Goal: Task Accomplishment & Management: Manage account settings

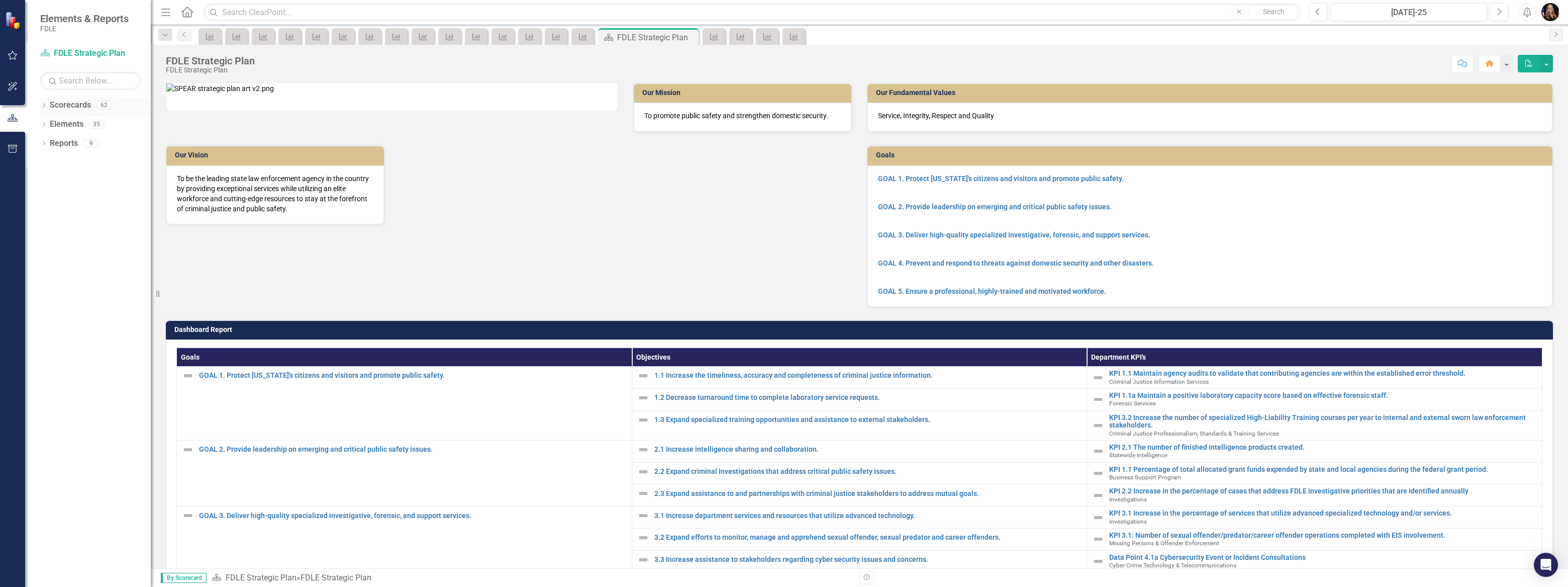
click at [44, 106] on icon at bounding box center [44, 105] width 2 height 4
click at [54, 121] on div "Dropdown" at bounding box center [50, 124] width 10 height 9
click at [40, 255] on div "Dropdown" at bounding box center [44, 259] width 7 height 9
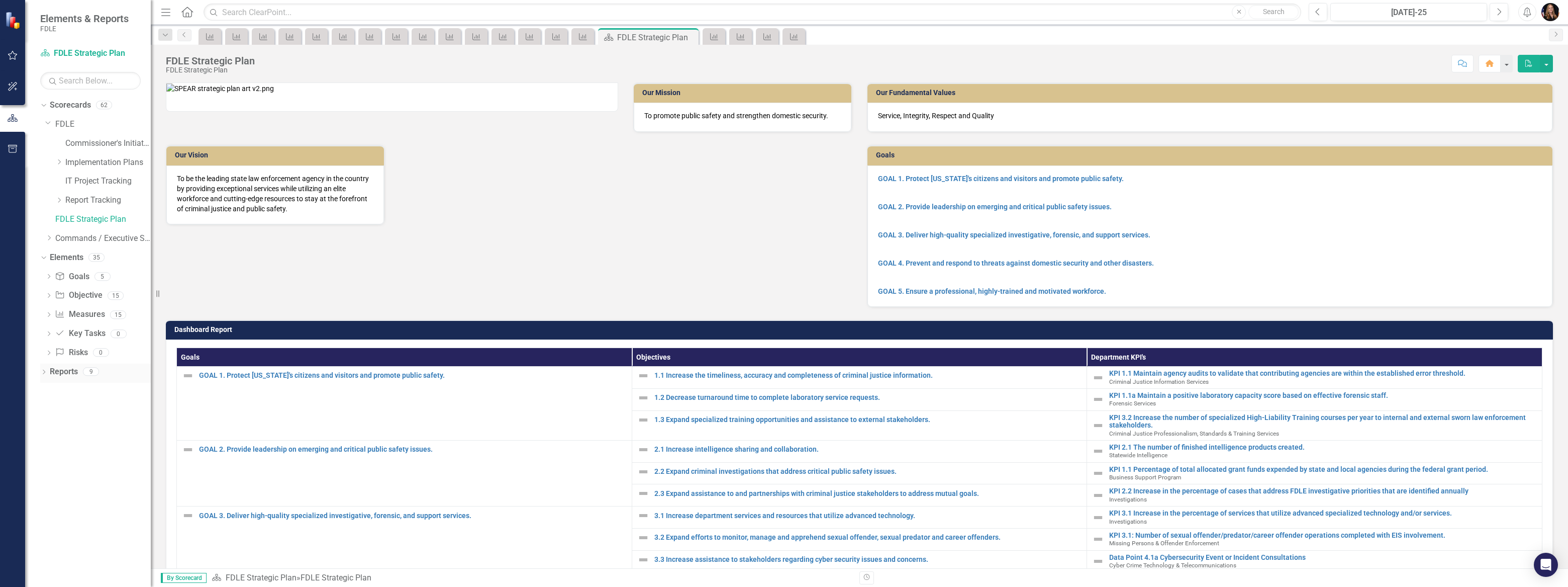
click at [40, 365] on div "Dropdown Reports 9" at bounding box center [96, 373] width 111 height 19
click at [49, 236] on icon "Dropdown" at bounding box center [49, 238] width 7 height 6
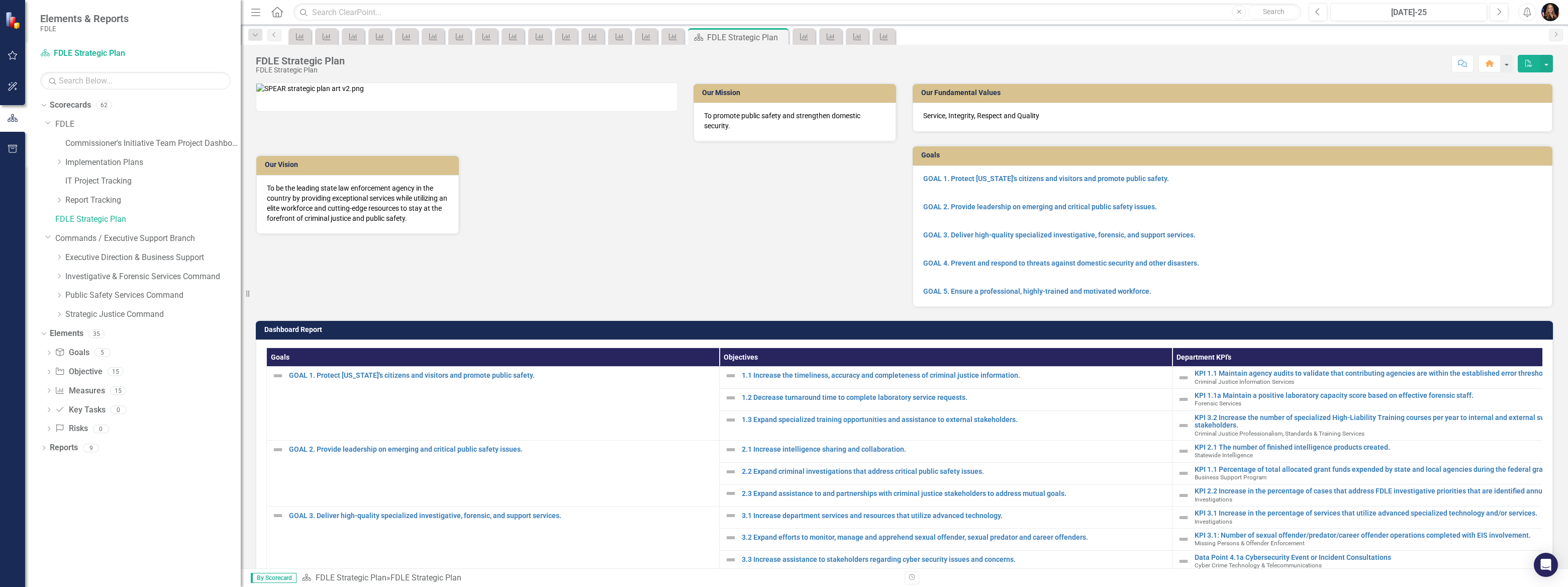
drag, startPoint x: 155, startPoint y: 275, endPoint x: 240, endPoint y: 284, distance: 85.5
click at [240, 284] on div "Resize" at bounding box center [244, 294] width 8 height 587
click at [59, 292] on icon "Dropdown" at bounding box center [59, 295] width 7 height 6
click at [136, 351] on link "Cyber Crime Technology & Telecommunications" at bounding box center [158, 353] width 166 height 12
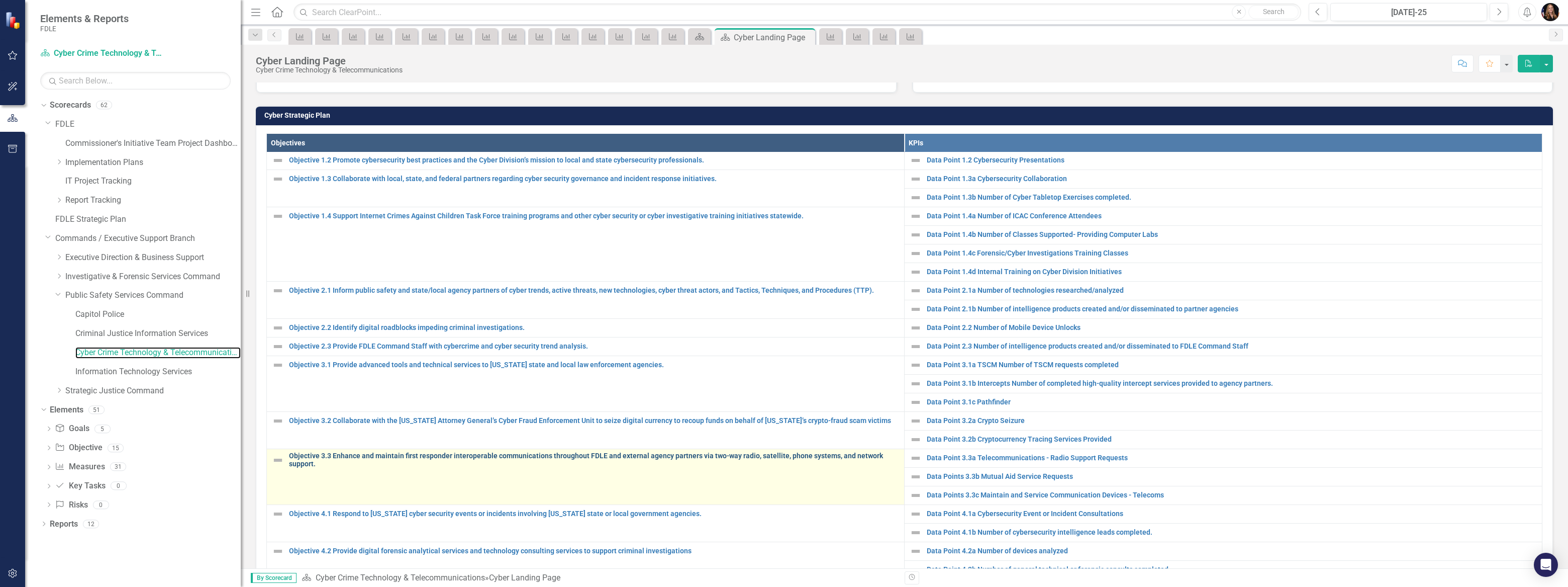
scroll to position [320, 0]
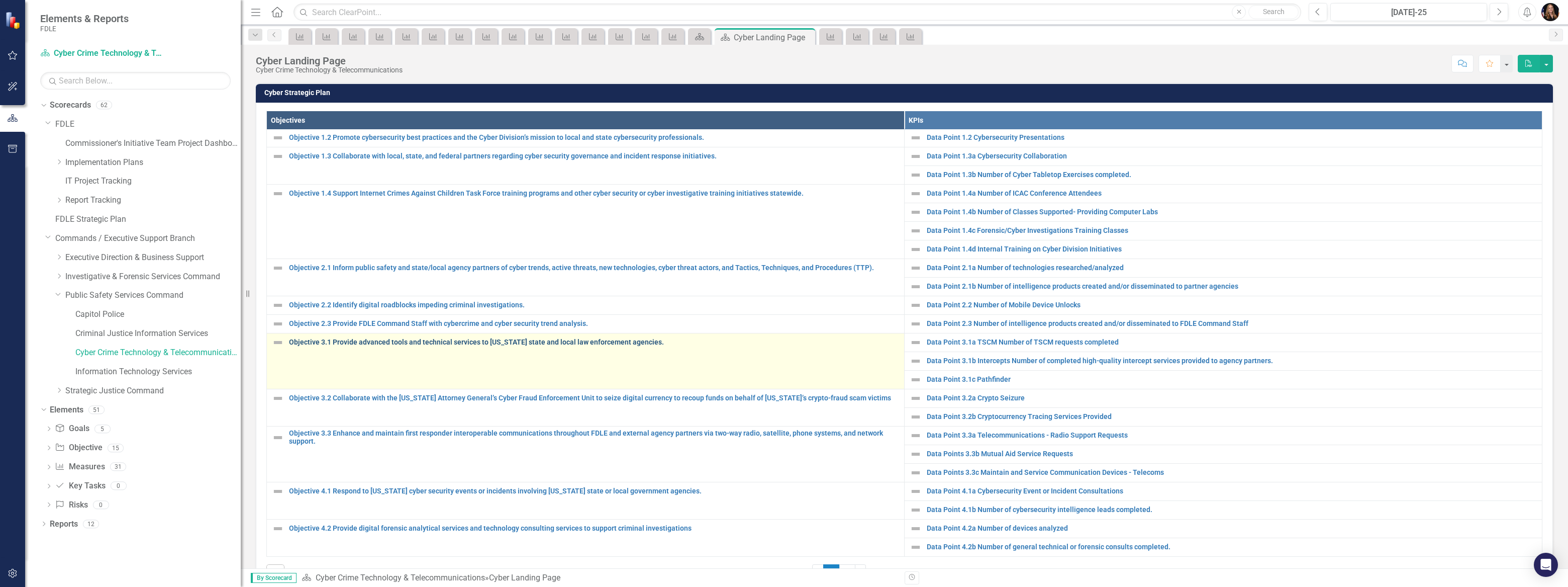
click at [605, 339] on link "Objective 3.1 Provide advanced tools and technical services to [US_STATE] state…" at bounding box center [594, 342] width 610 height 7
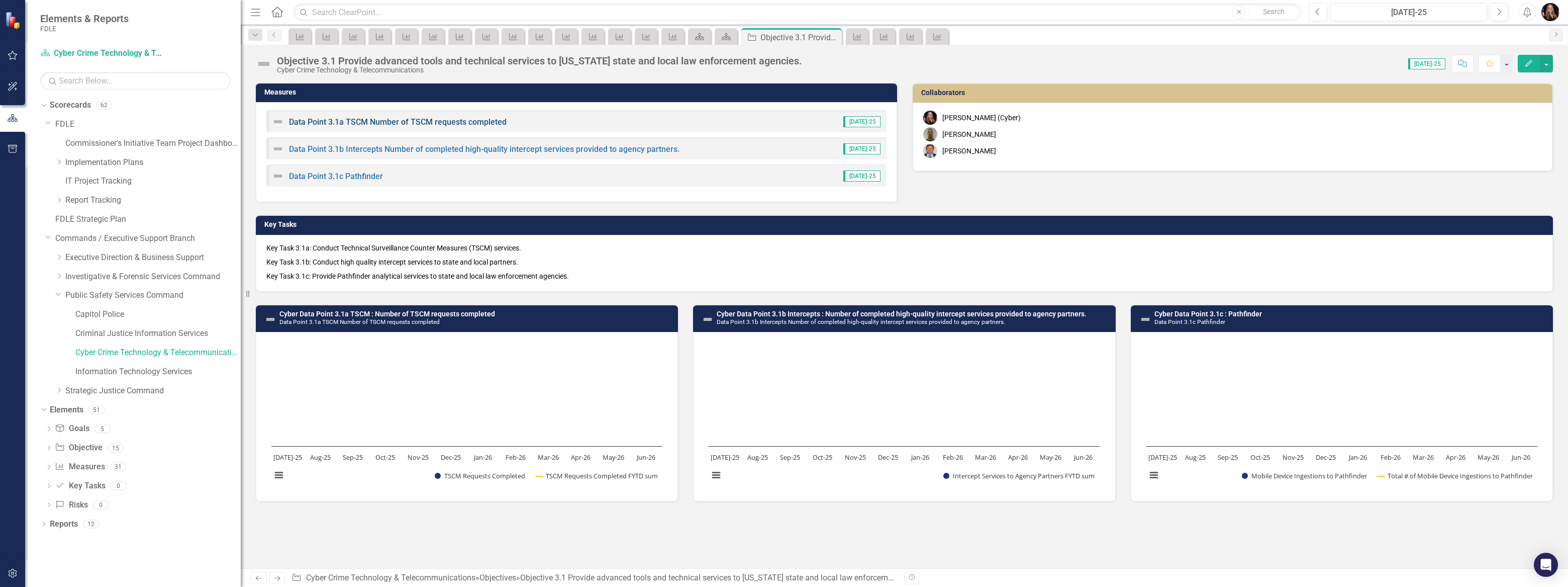
click at [399, 120] on link "Data Point 3.1a TSCM Number of TSCM requests completed" at bounding box center [398, 122] width 218 height 10
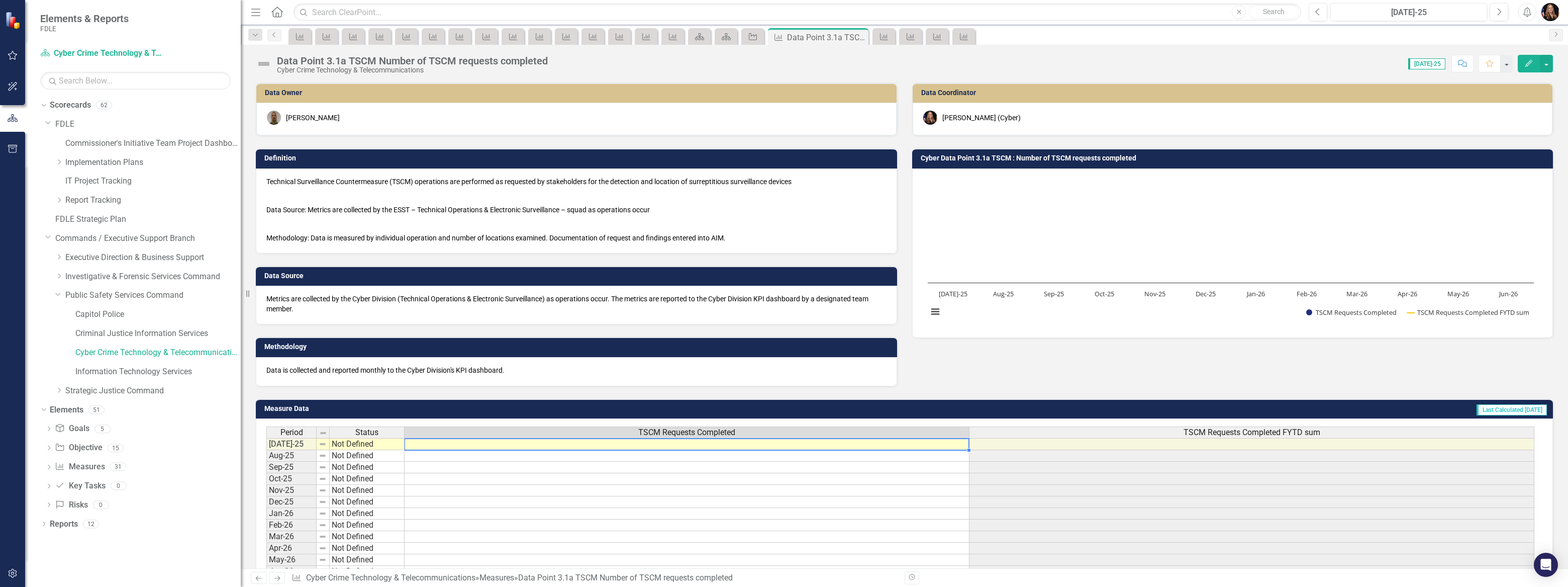
click at [659, 446] on td at bounding box center [687, 444] width 565 height 12
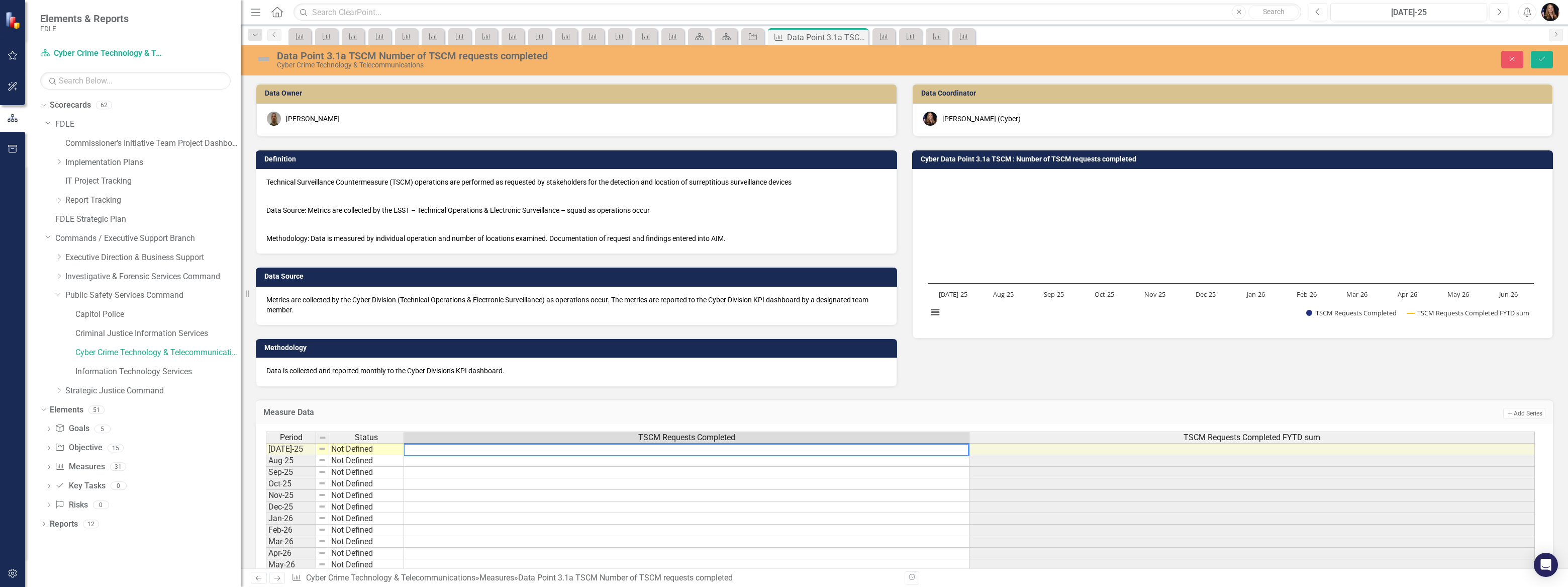
click at [659, 446] on textarea at bounding box center [686, 449] width 565 height 13
click at [660, 448] on textarea at bounding box center [686, 449] width 565 height 13
type textarea "4"
type textarea "1"
click at [631, 476] on td at bounding box center [687, 472] width 565 height 12
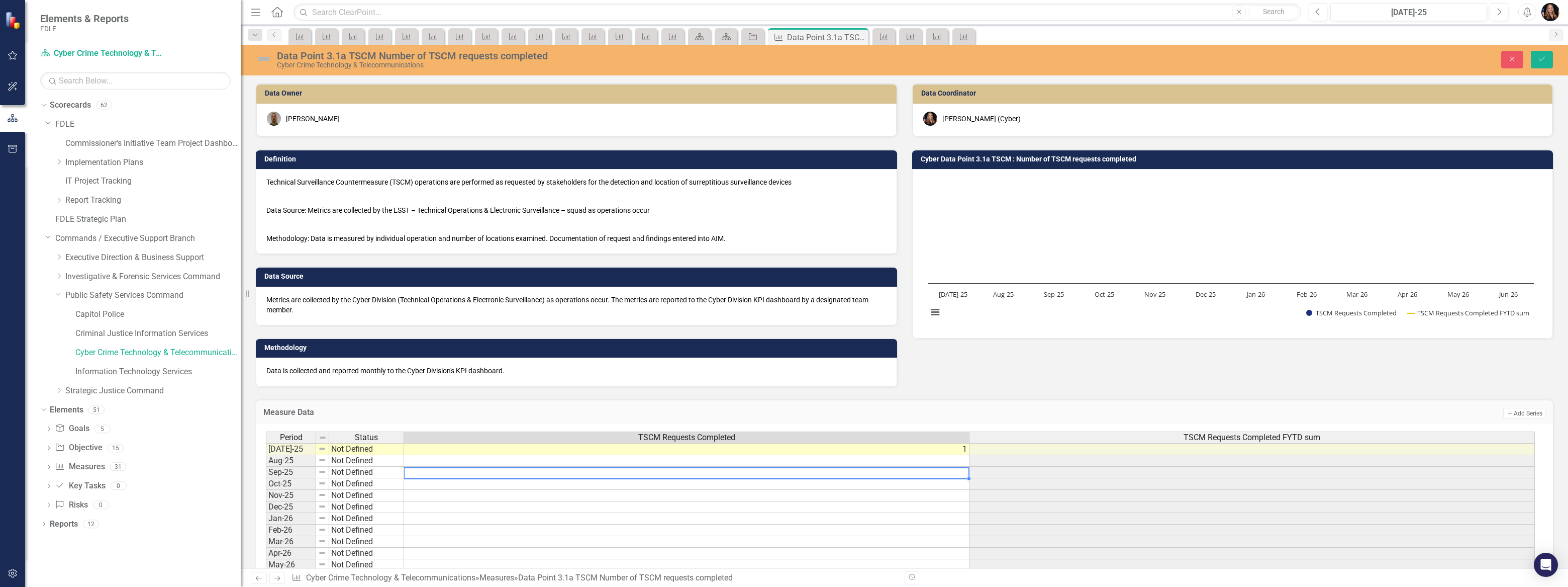
click at [382, 443] on div "Period Status TSCM Requests Completed TSCM Requests Completed FYTD sum [DATE]-2…" at bounding box center [901, 507] width 1270 height 152
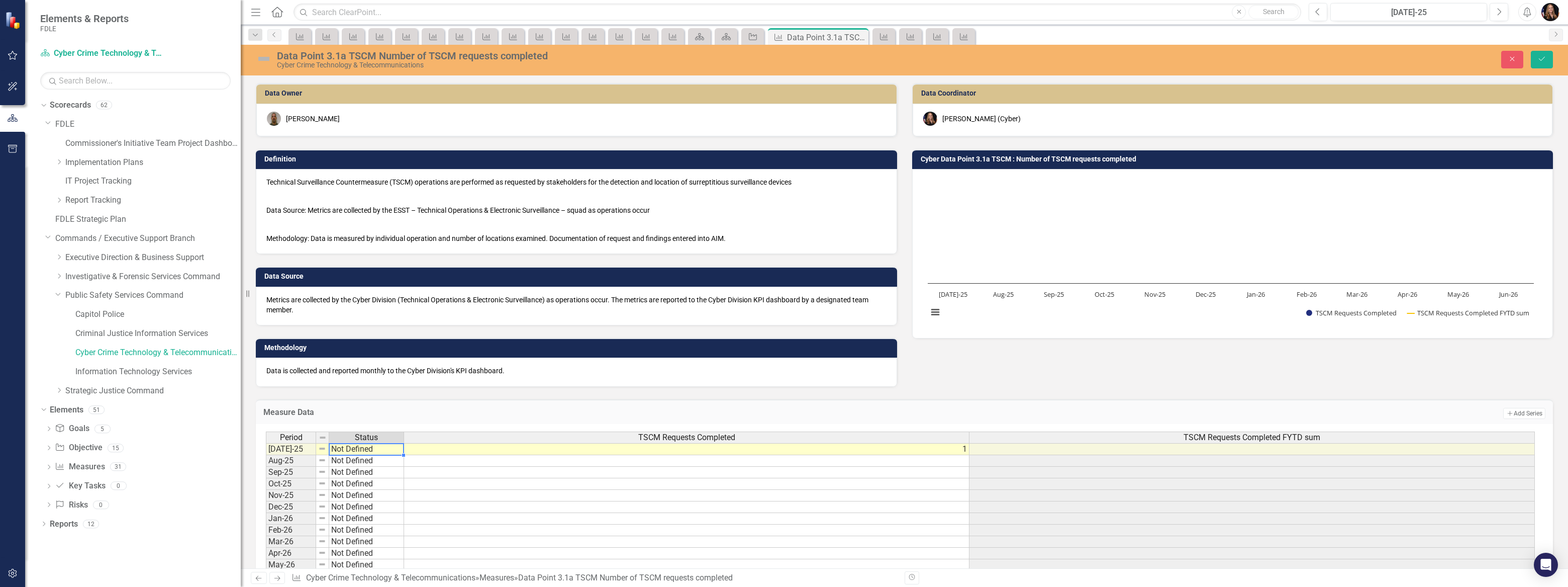
click at [383, 444] on td "Not Defined" at bounding box center [366, 449] width 75 height 12
click at [386, 446] on td "Not Defined" at bounding box center [366, 449] width 75 height 12
click at [386, 446] on div "Period Status TSCM Requests Completed TSCM Requests Completed FYTD sum [DATE]-2…" at bounding box center [901, 507] width 1270 height 152
click at [385, 446] on td "Not Defined" at bounding box center [366, 449] width 75 height 12
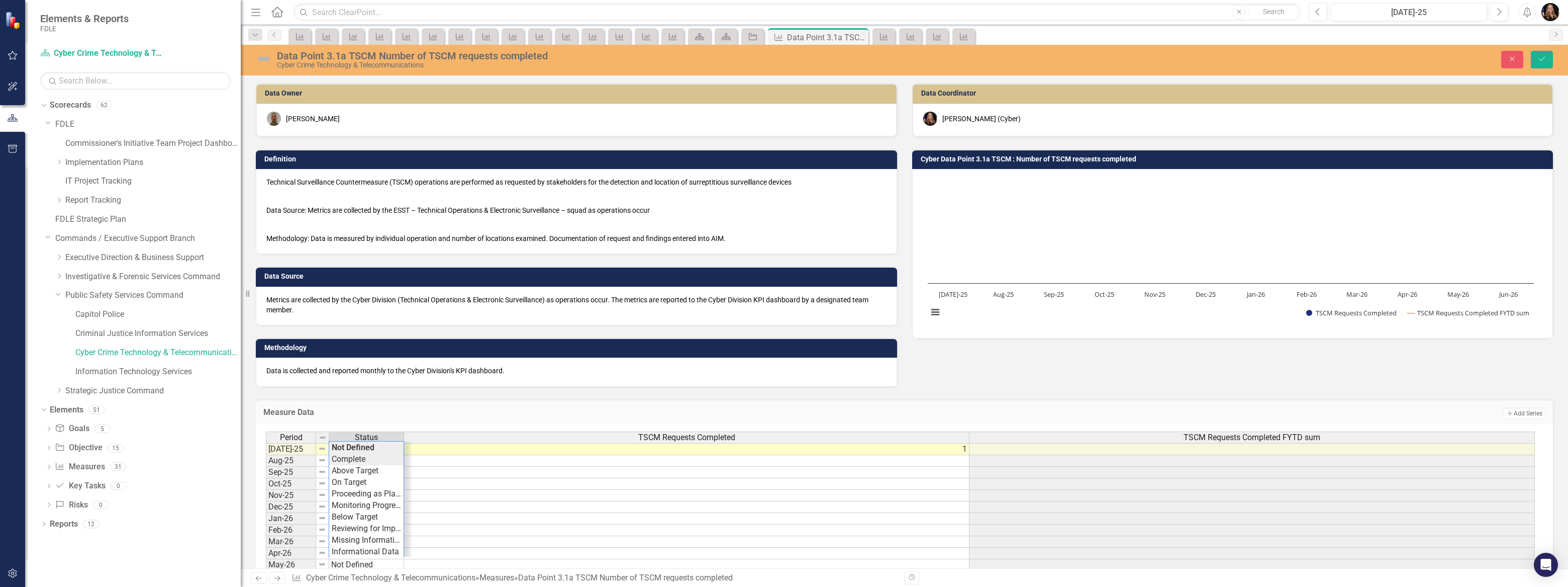
type textarea "Complete"
click at [373, 461] on div "Period Status TSCM Requests Completed TSCM Requests Completed FYTD sum [DATE]-2…" at bounding box center [901, 507] width 1270 height 152
click at [280, 578] on icon "Next" at bounding box center [277, 578] width 9 height 7
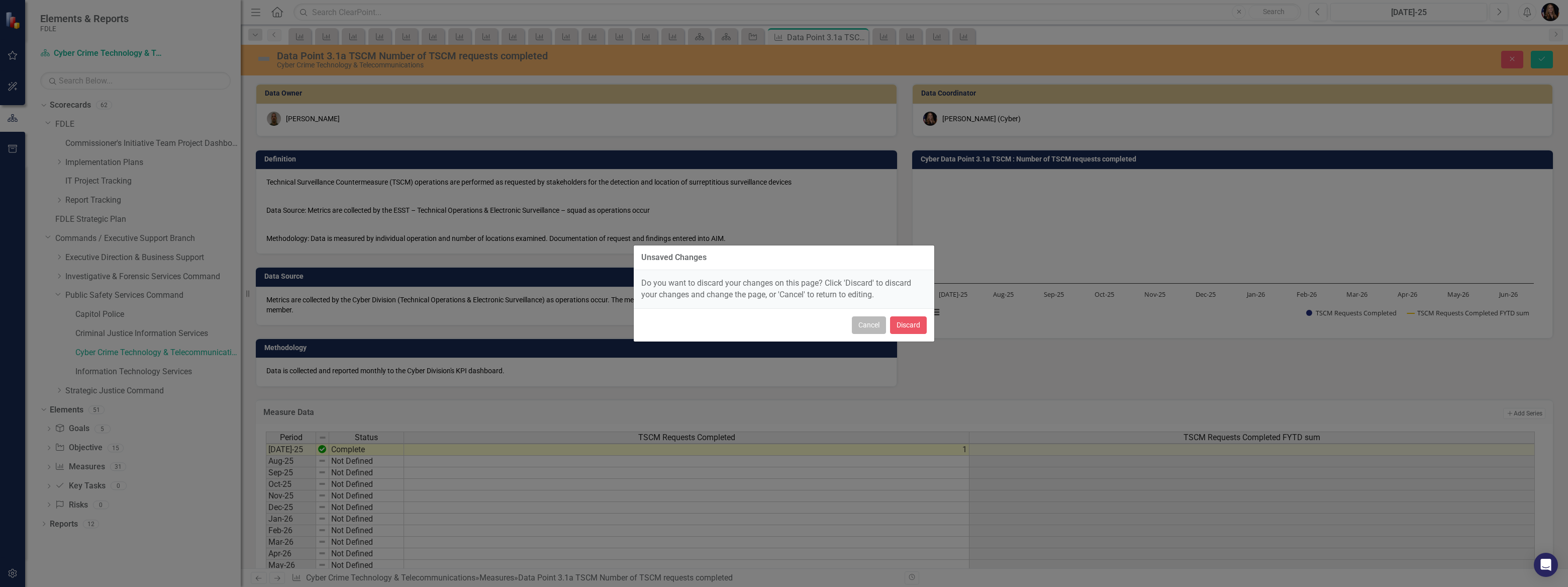
click at [863, 327] on button "Cancel" at bounding box center [869, 325] width 34 height 18
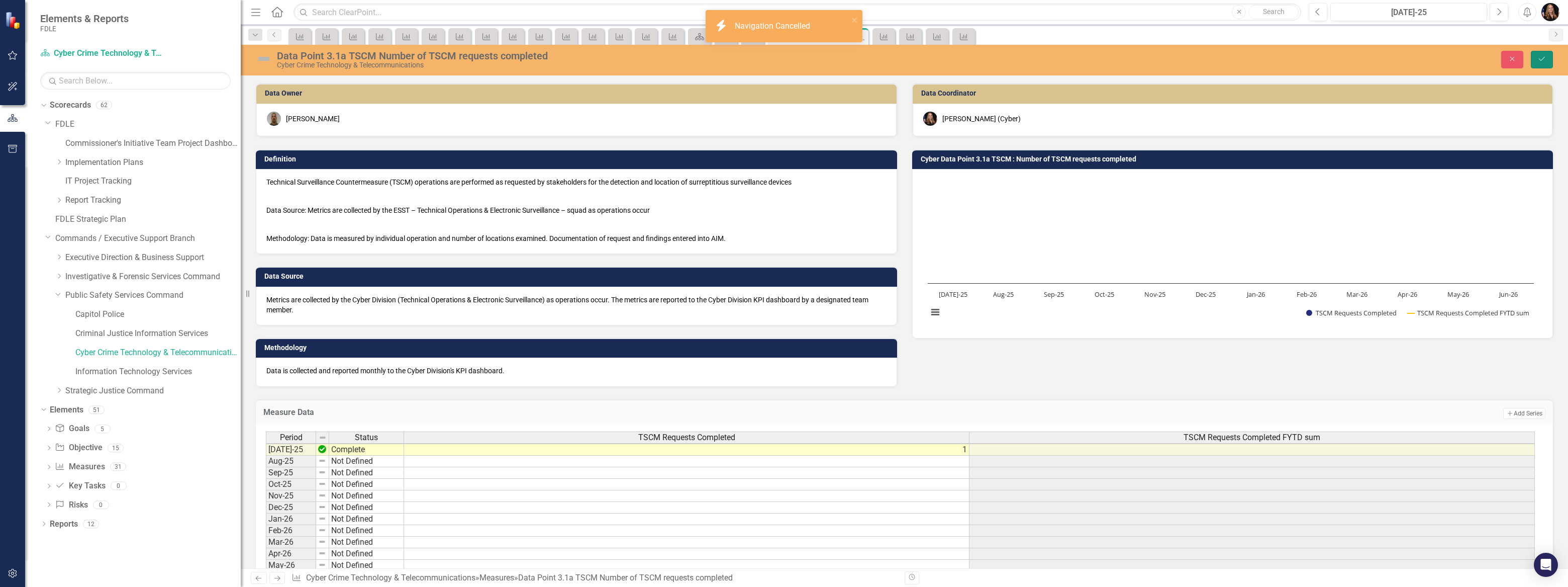
click at [1534, 59] on button "Save" at bounding box center [1542, 59] width 22 height 18
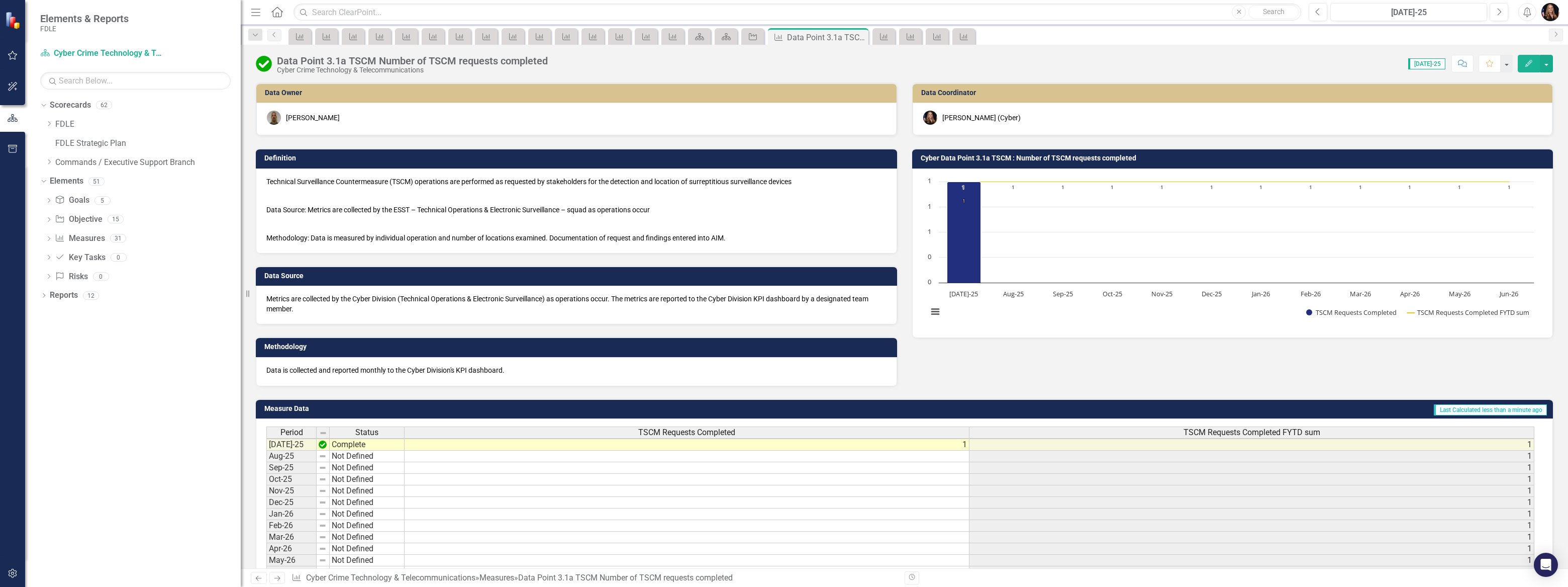
click at [275, 578] on icon at bounding box center [278, 578] width 6 height 5
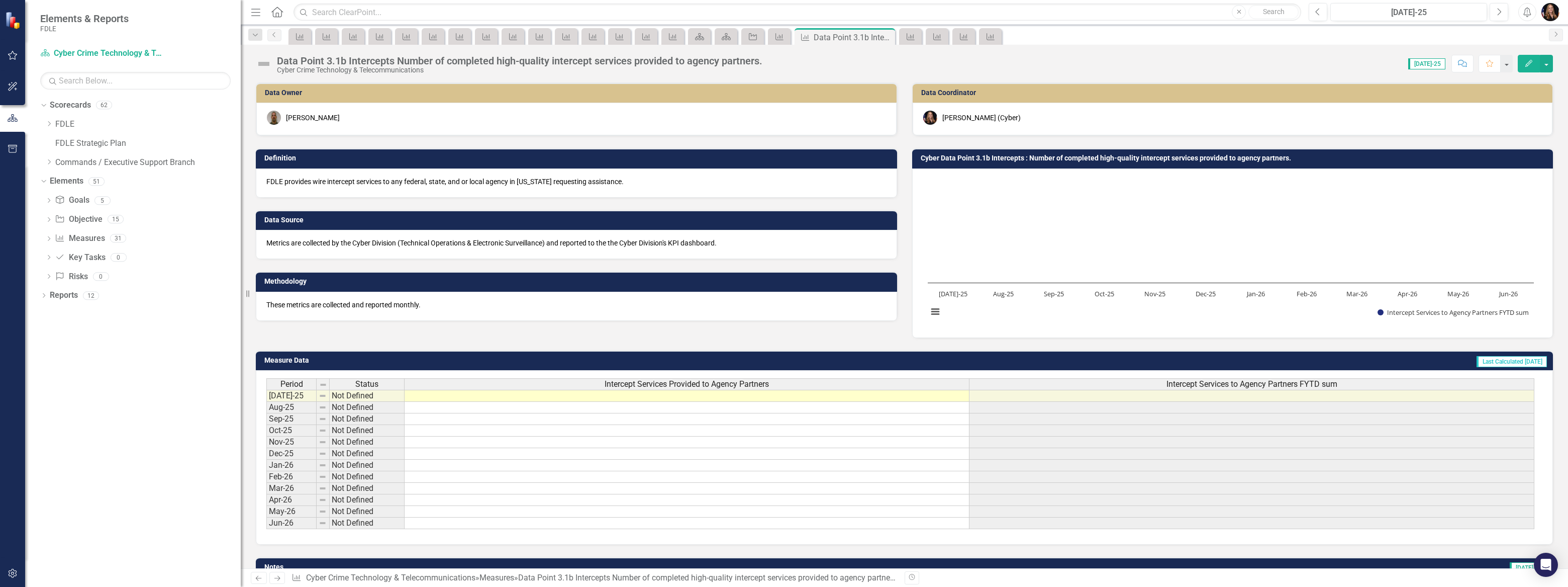
click at [382, 397] on td "Not Defined" at bounding box center [367, 396] width 75 height 12
click at [357, 399] on td "Not Defined" at bounding box center [367, 396] width 75 height 12
click at [357, 399] on td "Not Defined" at bounding box center [367, 396] width 75 height 12
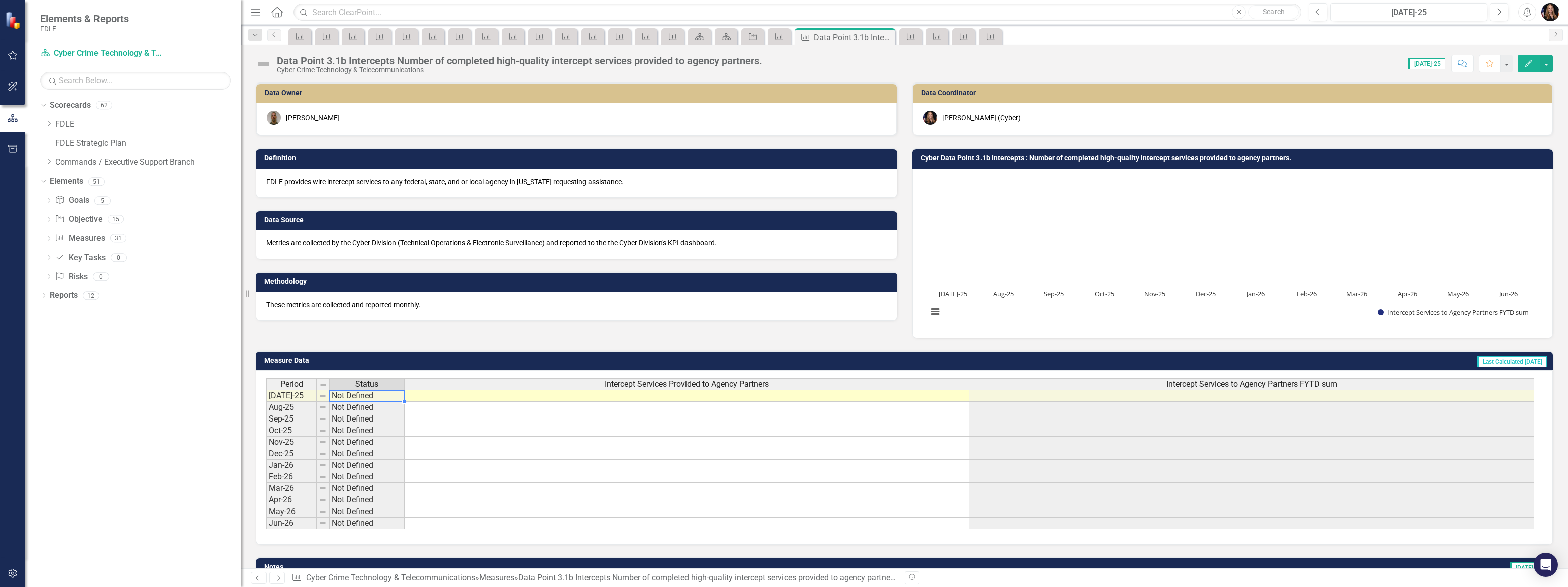
click at [357, 399] on td "Not Defined" at bounding box center [367, 396] width 75 height 12
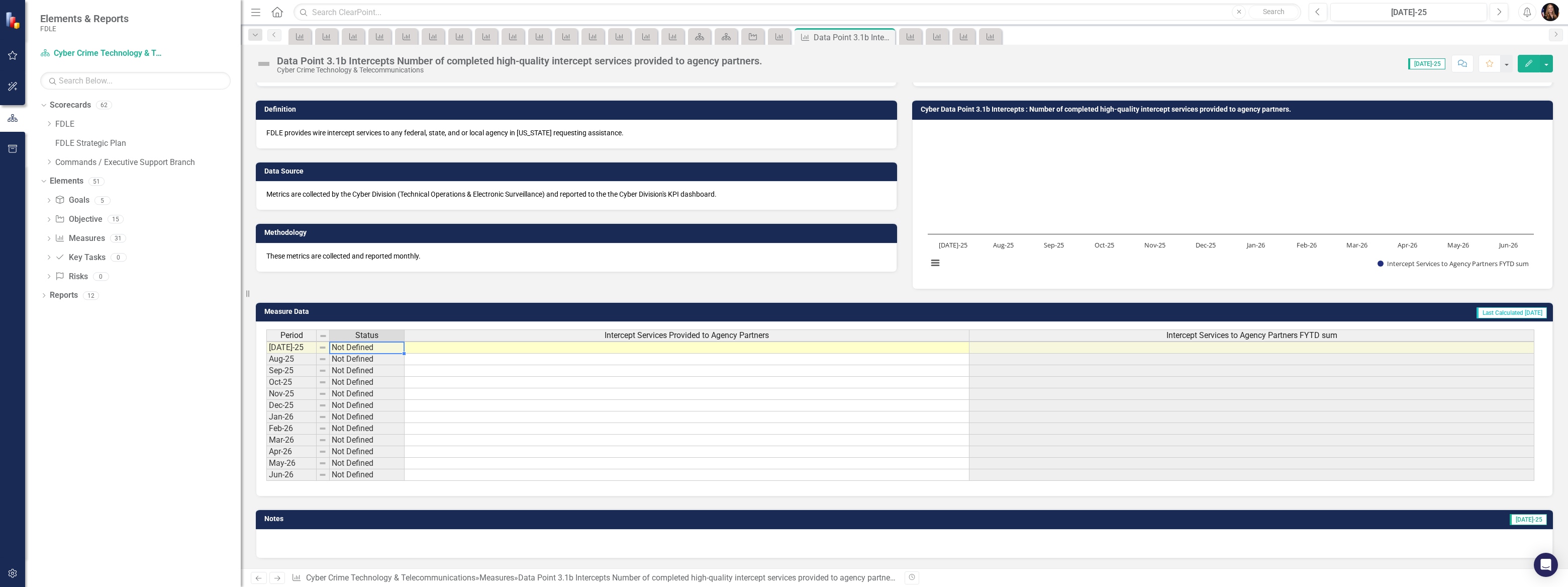
scroll to position [54, 0]
click at [537, 342] on td at bounding box center [687, 348] width 565 height 12
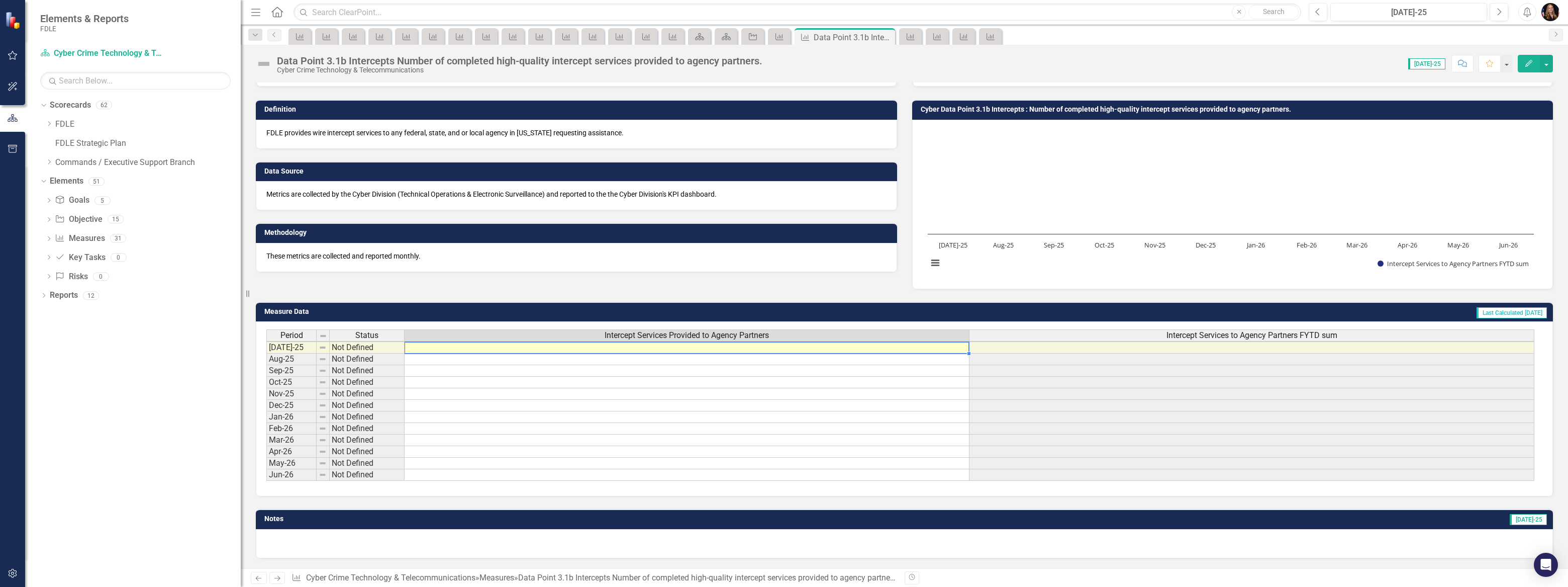
click at [537, 342] on td at bounding box center [687, 348] width 565 height 12
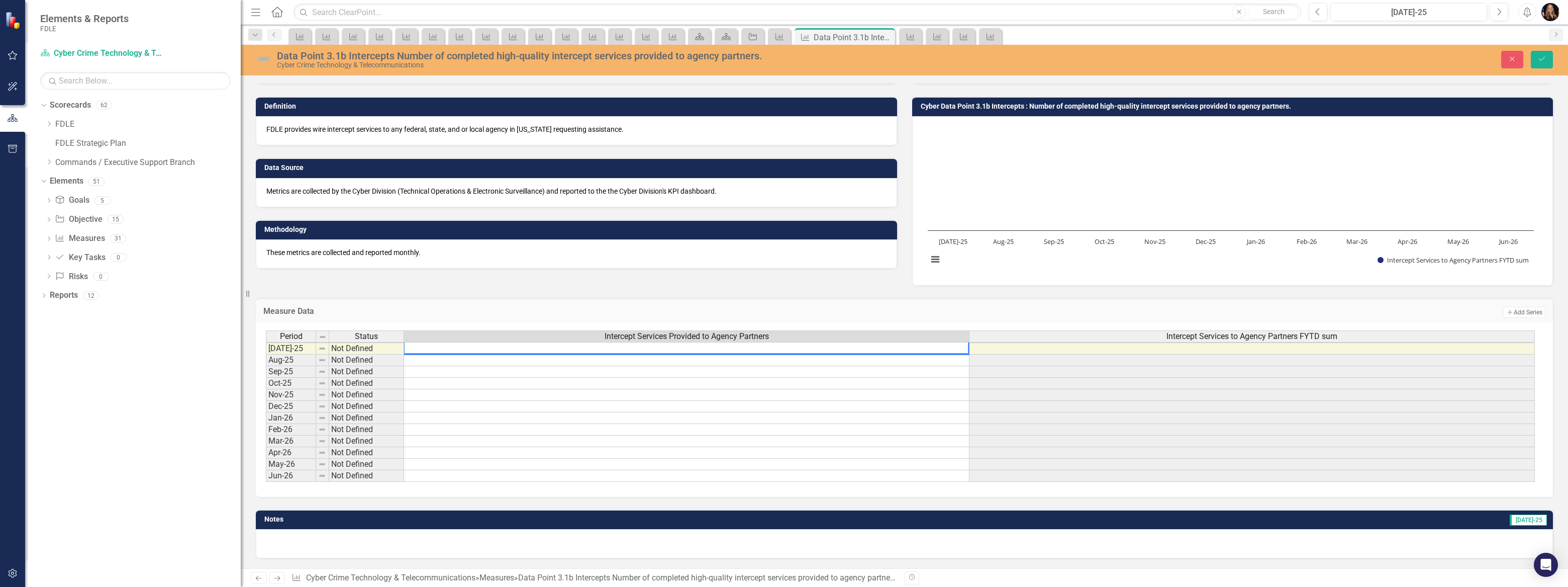
click at [537, 341] on div "Period Status Intercept Services Provided to Agency Partners Intercept Services…" at bounding box center [901, 337] width 1270 height 14
click at [583, 348] on textarea at bounding box center [686, 348] width 565 height 13
type textarea "3"
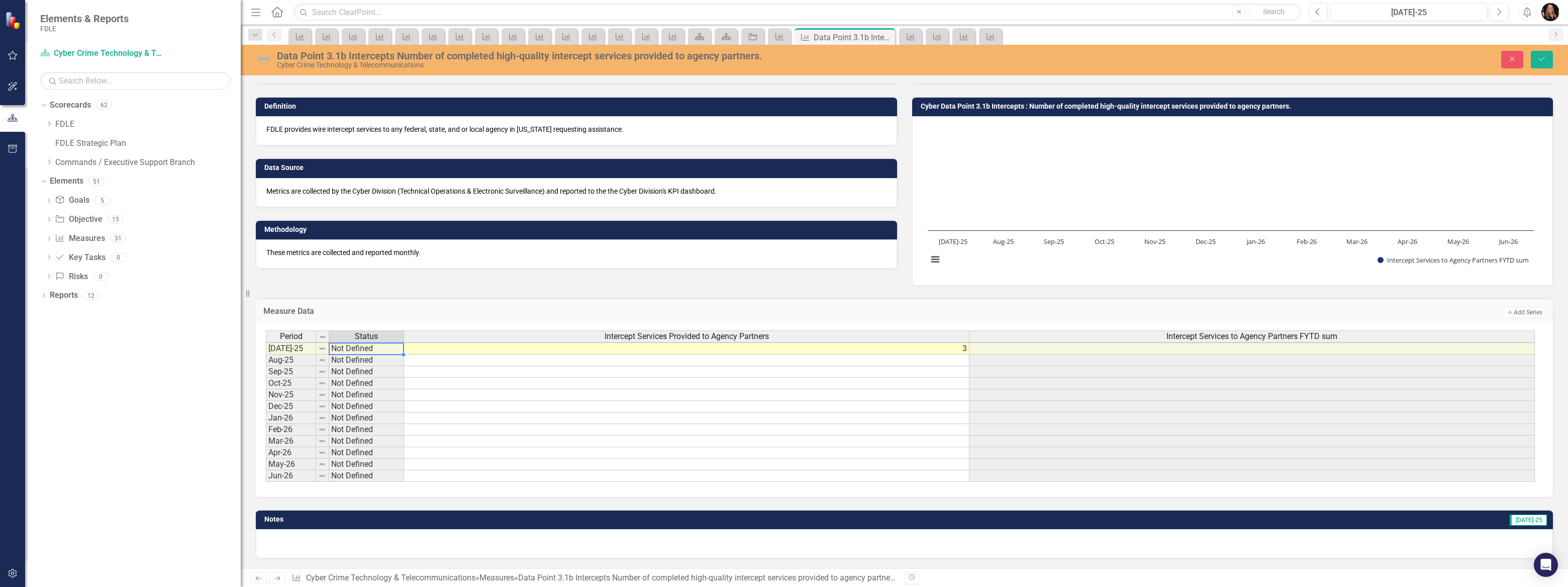
click at [385, 346] on td "Not Defined" at bounding box center [366, 348] width 75 height 12
click at [383, 346] on td "Not Defined" at bounding box center [366, 348] width 75 height 12
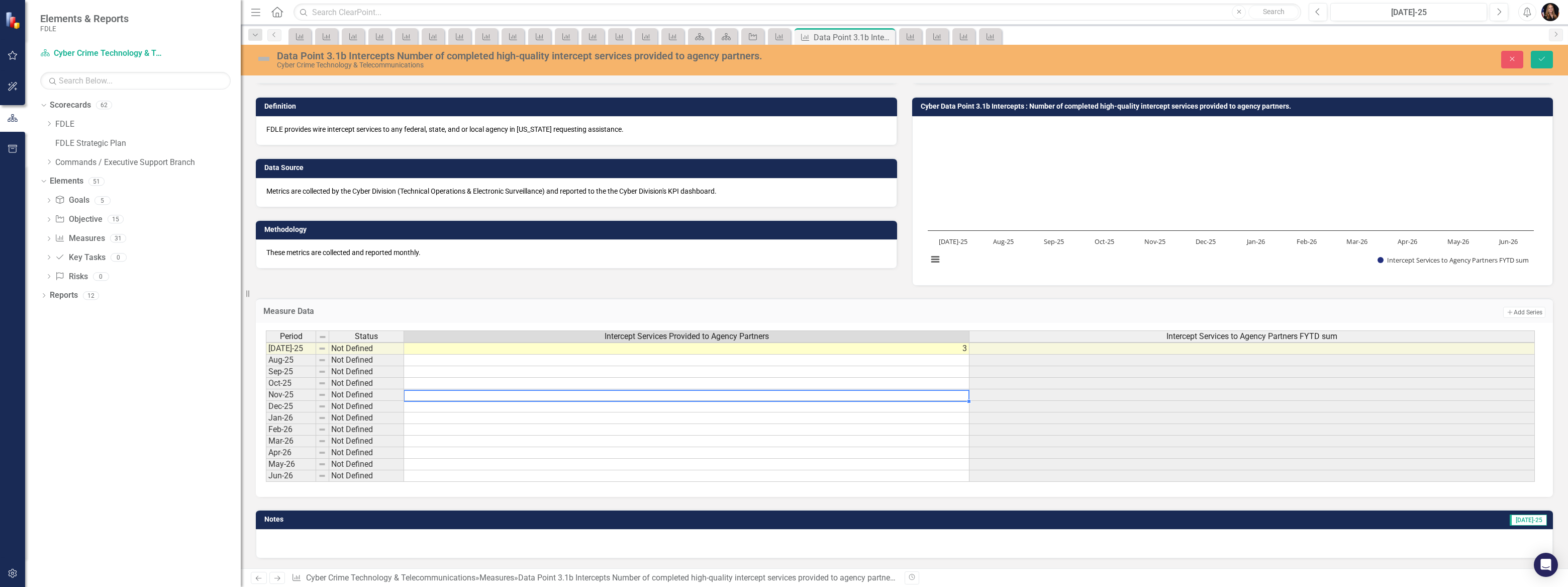
click at [407, 392] on td at bounding box center [687, 395] width 565 height 12
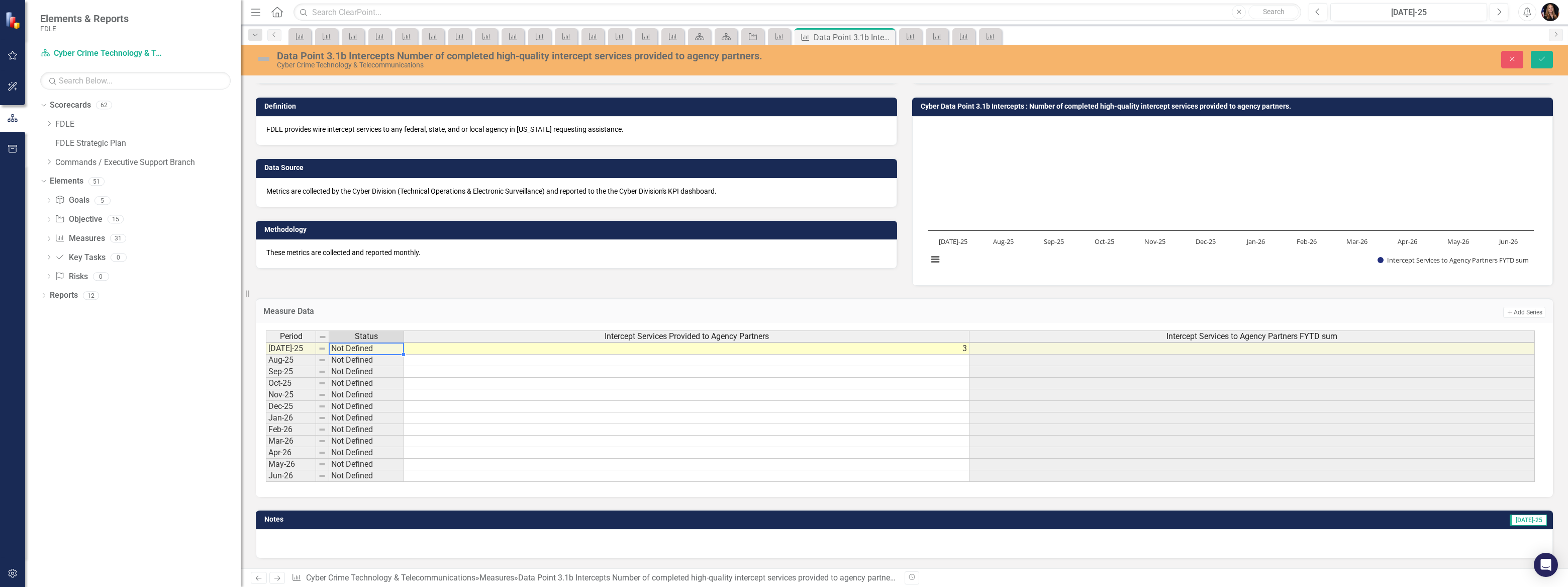
click at [357, 348] on td "Not Defined" at bounding box center [366, 348] width 75 height 12
click at [376, 348] on td "Not Defined" at bounding box center [366, 348] width 75 height 12
click at [494, 368] on td at bounding box center [687, 371] width 565 height 12
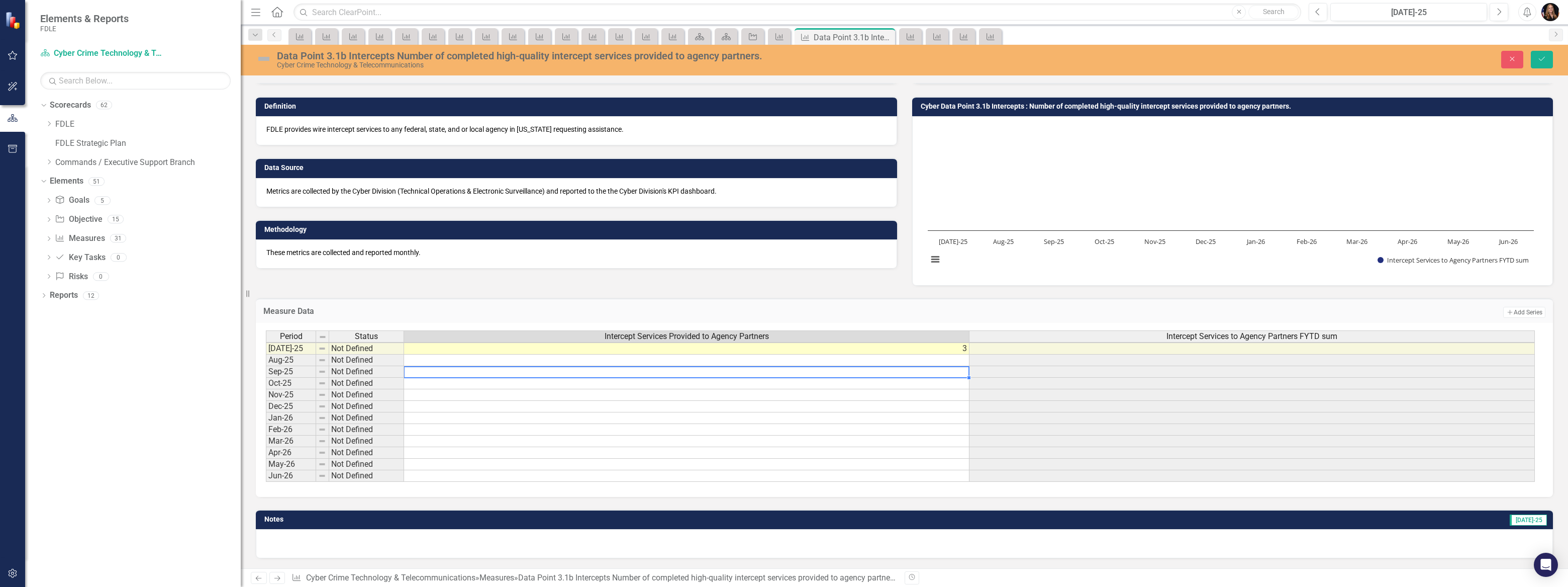
click at [400, 348] on td "Not Defined" at bounding box center [366, 348] width 75 height 12
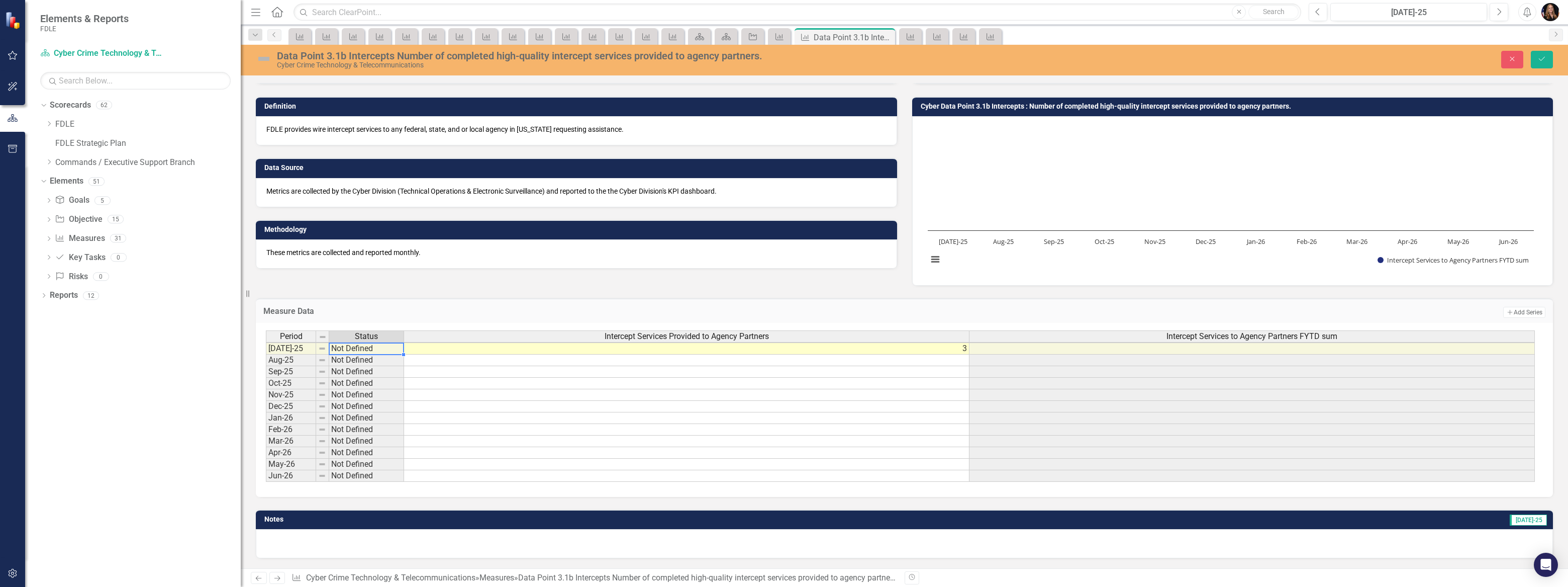
click at [394, 345] on td "Not Defined" at bounding box center [366, 348] width 75 height 12
click at [393, 345] on td "Not Defined" at bounding box center [366, 348] width 75 height 12
click at [477, 360] on table "Copy" at bounding box center [448, 354] width 110 height 15
drag, startPoint x: 1538, startPoint y: 60, endPoint x: 1465, endPoint y: 60, distance: 73.0
click at [1538, 60] on icon "Save" at bounding box center [1542, 59] width 9 height 7
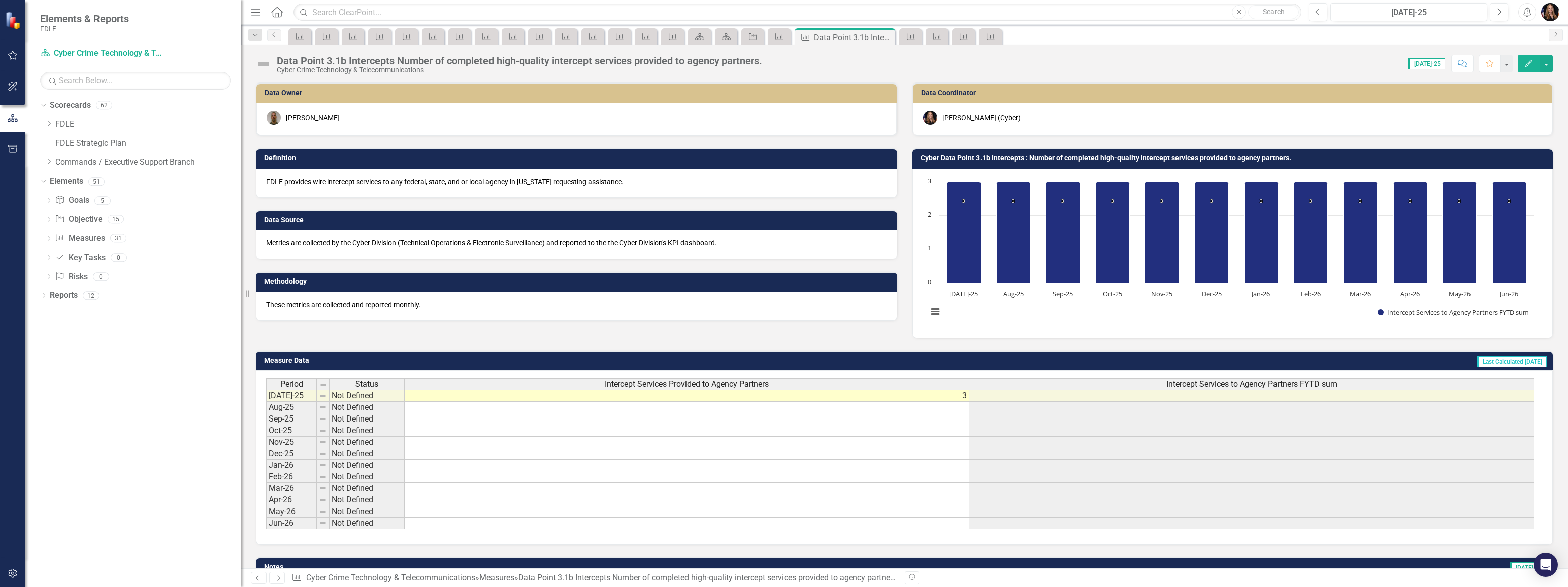
click at [386, 396] on td "Not Defined" at bounding box center [367, 396] width 75 height 12
click at [382, 396] on td "Not Defined" at bounding box center [367, 396] width 75 height 12
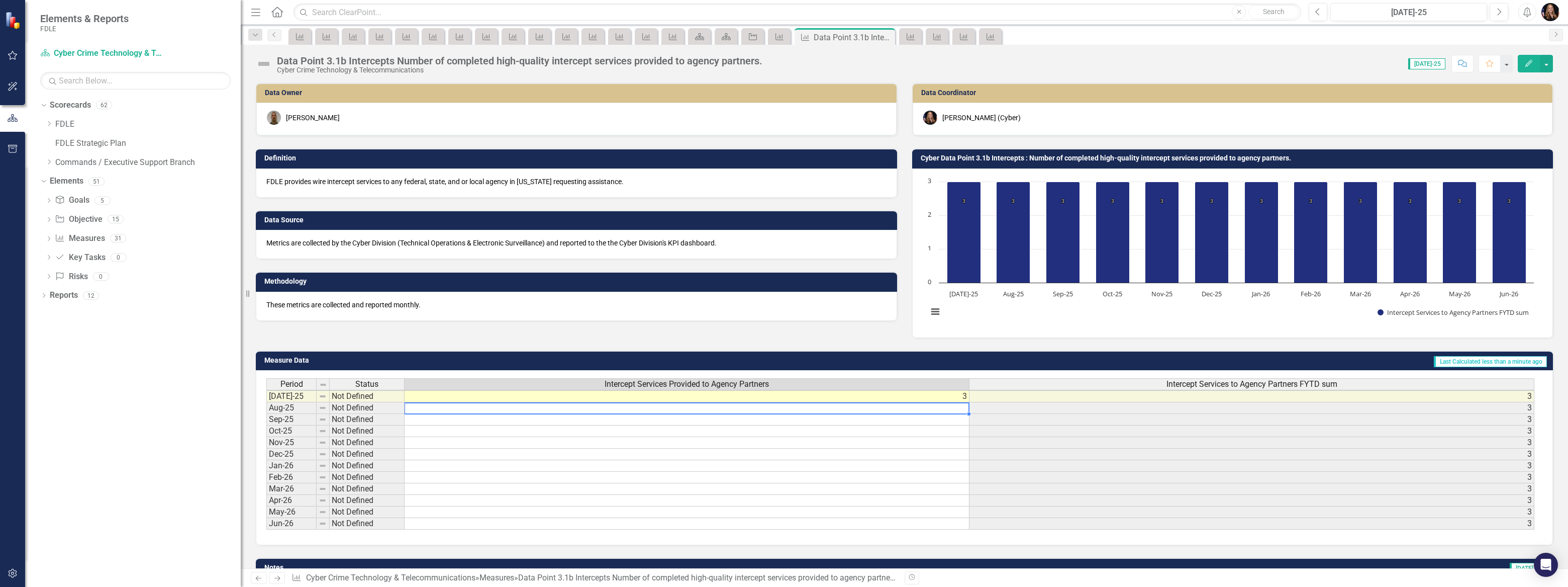
click at [654, 404] on td at bounding box center [687, 408] width 565 height 12
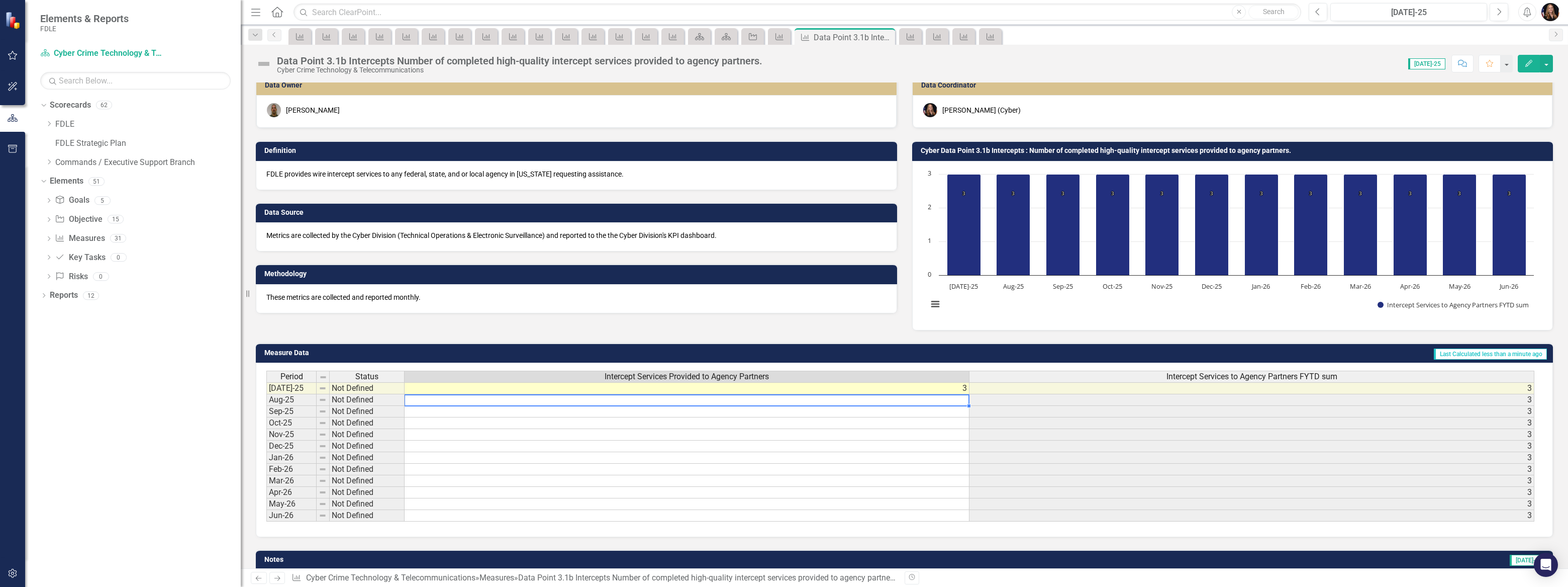
scroll to position [0, 0]
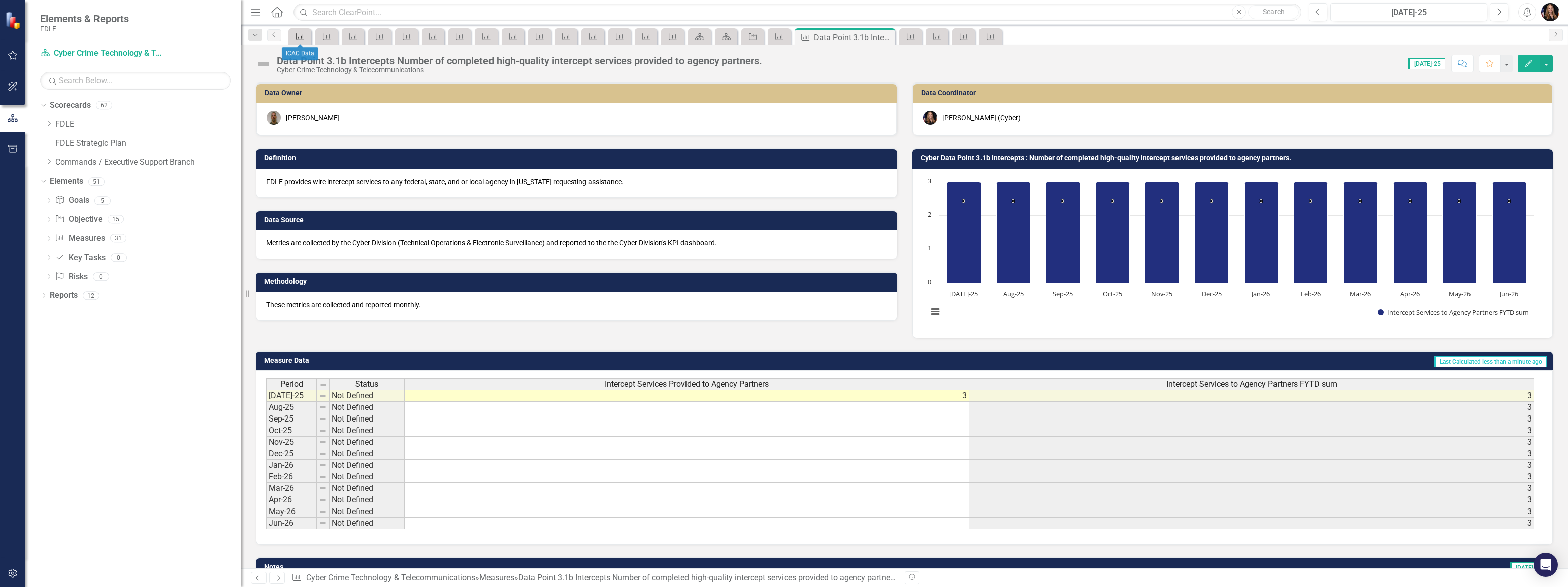
click at [298, 35] on icon "Measure" at bounding box center [300, 37] width 10 height 8
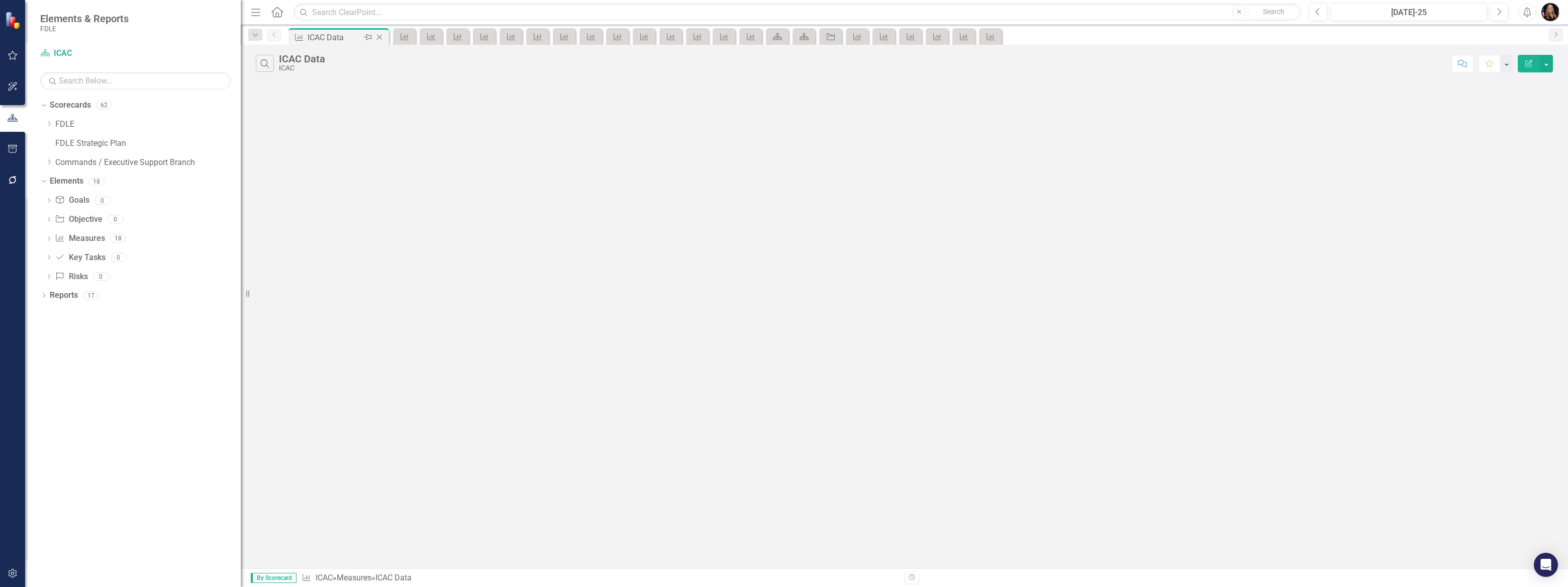
click at [377, 38] on icon at bounding box center [379, 37] width 5 height 5
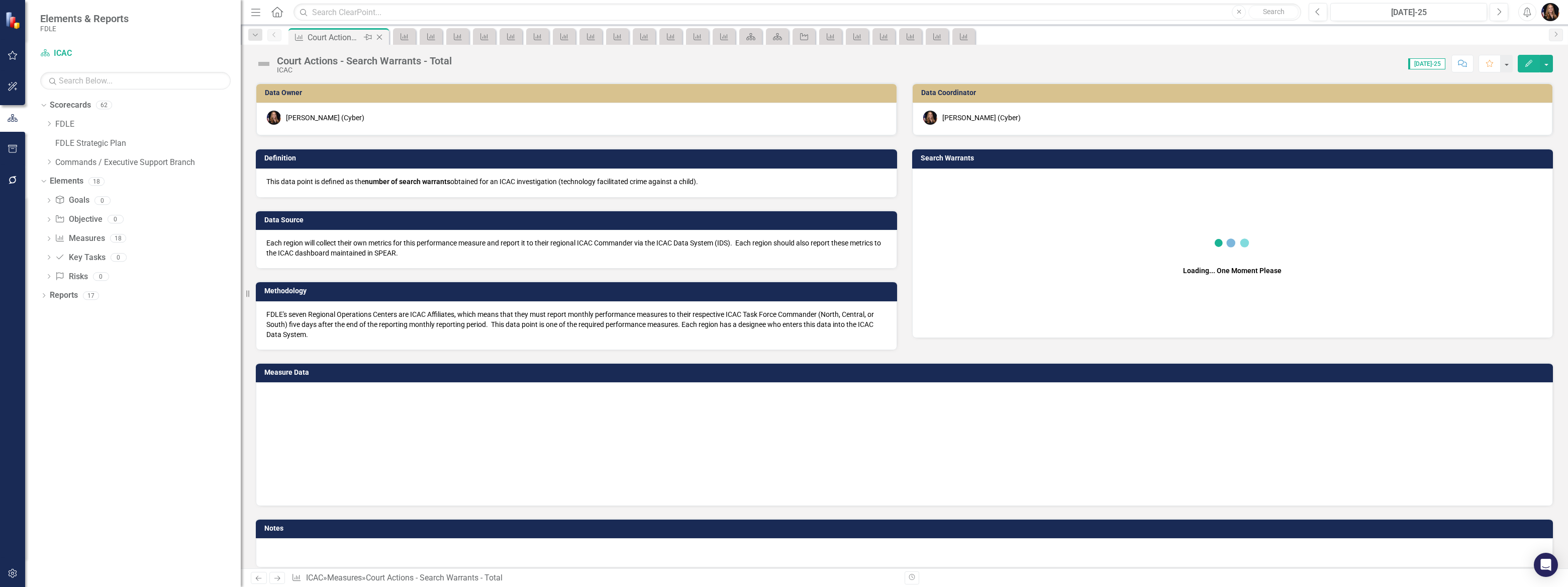
click at [377, 38] on icon "Close" at bounding box center [379, 37] width 10 height 8
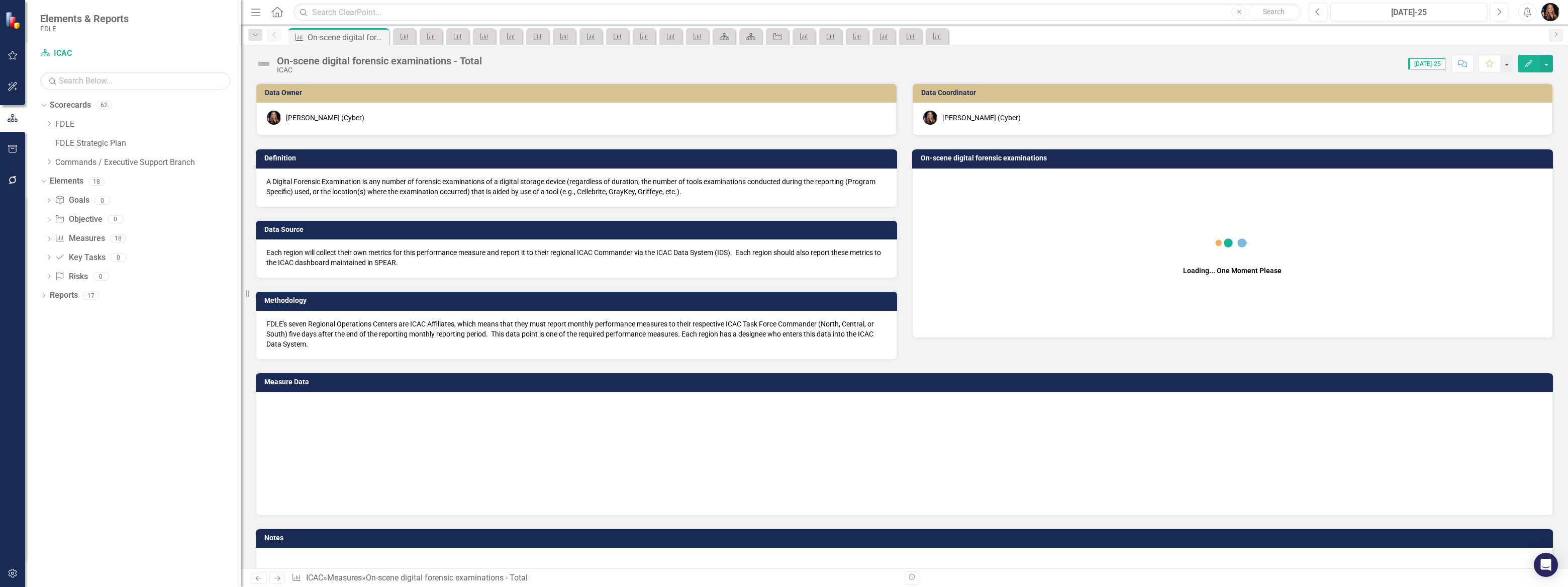
click at [0, 0] on icon "Close" at bounding box center [0, 0] width 0 height 0
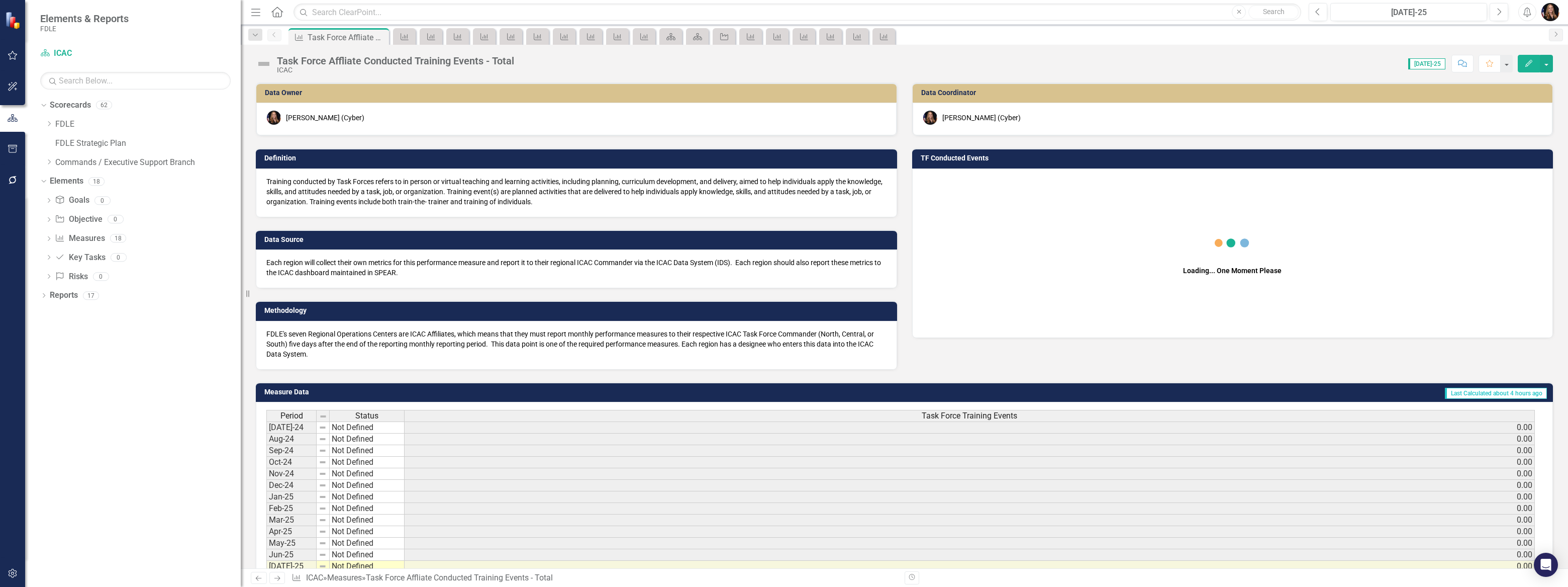
click at [0, 0] on icon "Close" at bounding box center [0, 0] width 0 height 0
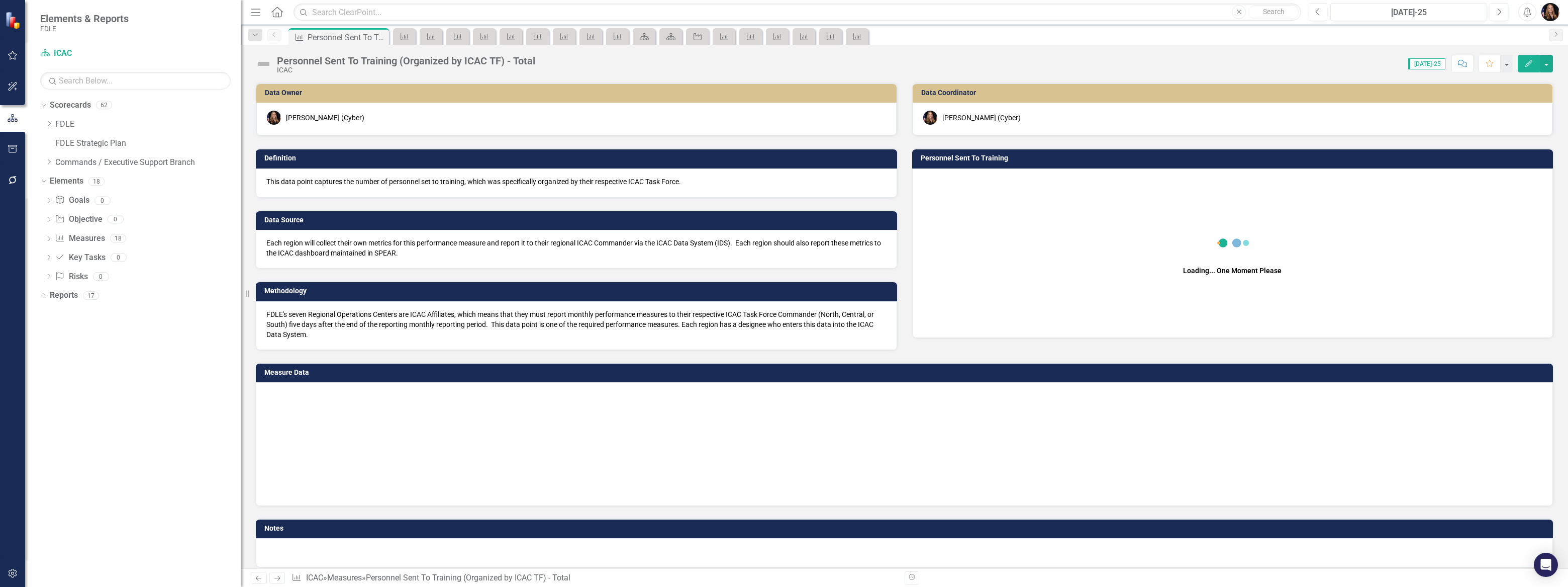
click at [0, 0] on icon "Close" at bounding box center [0, 0] width 0 height 0
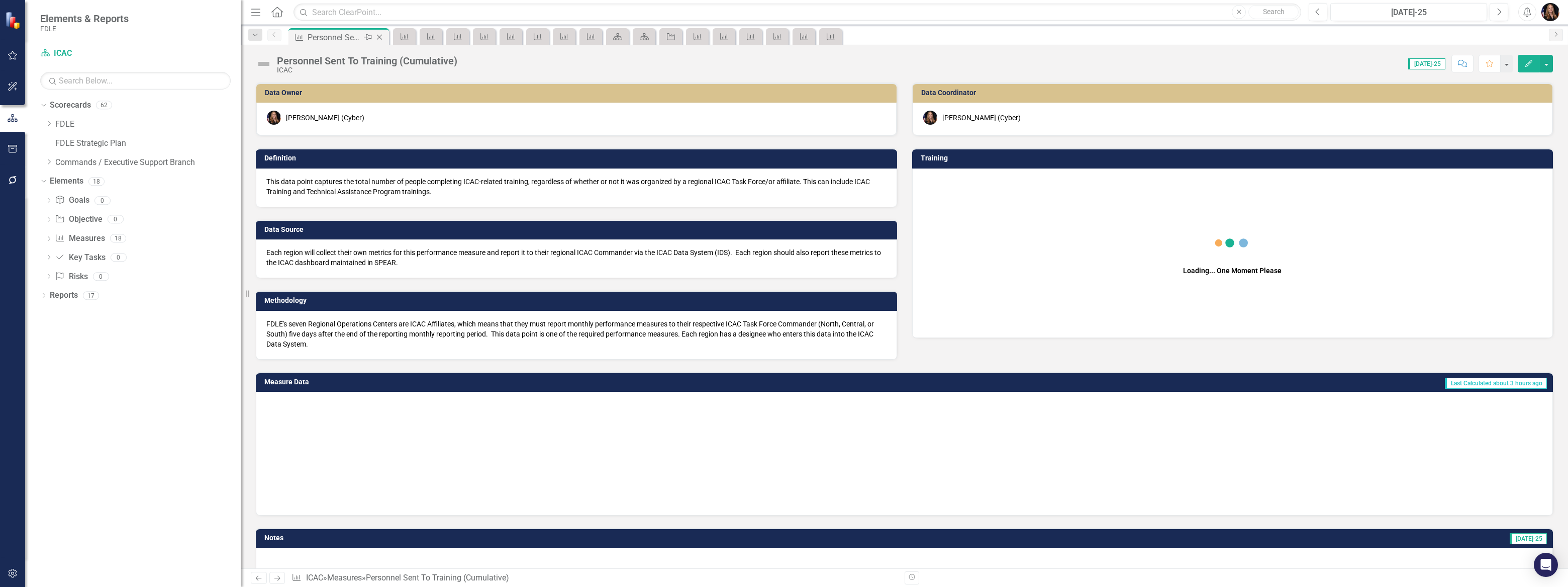
click at [375, 38] on icon "Close" at bounding box center [379, 37] width 10 height 8
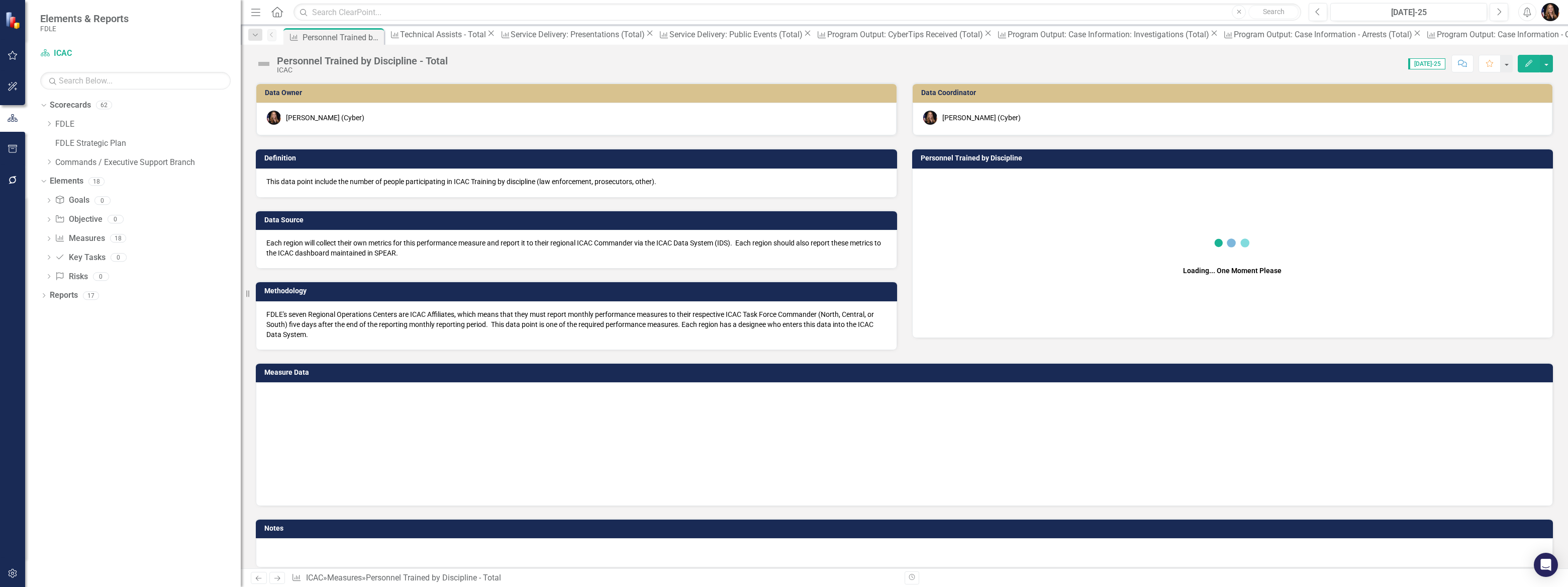
click at [0, 0] on icon "Close" at bounding box center [0, 0] width 0 height 0
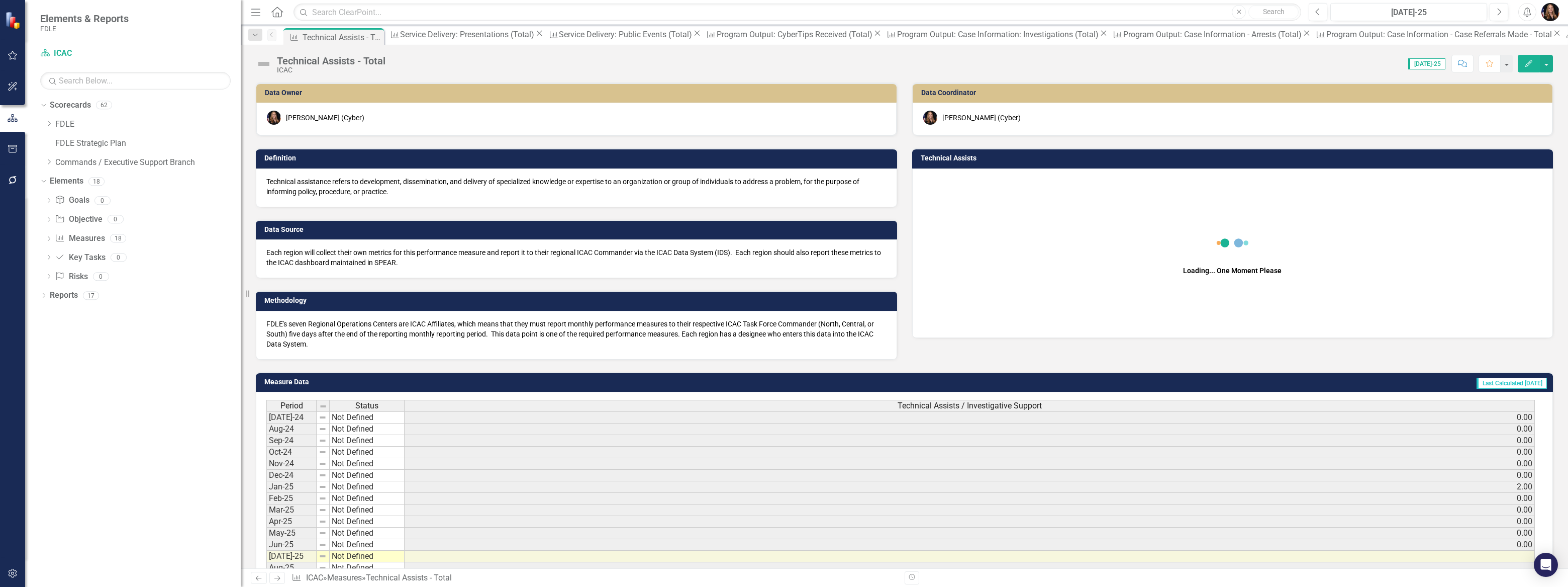
click at [0, 0] on icon "Close" at bounding box center [0, 0] width 0 height 0
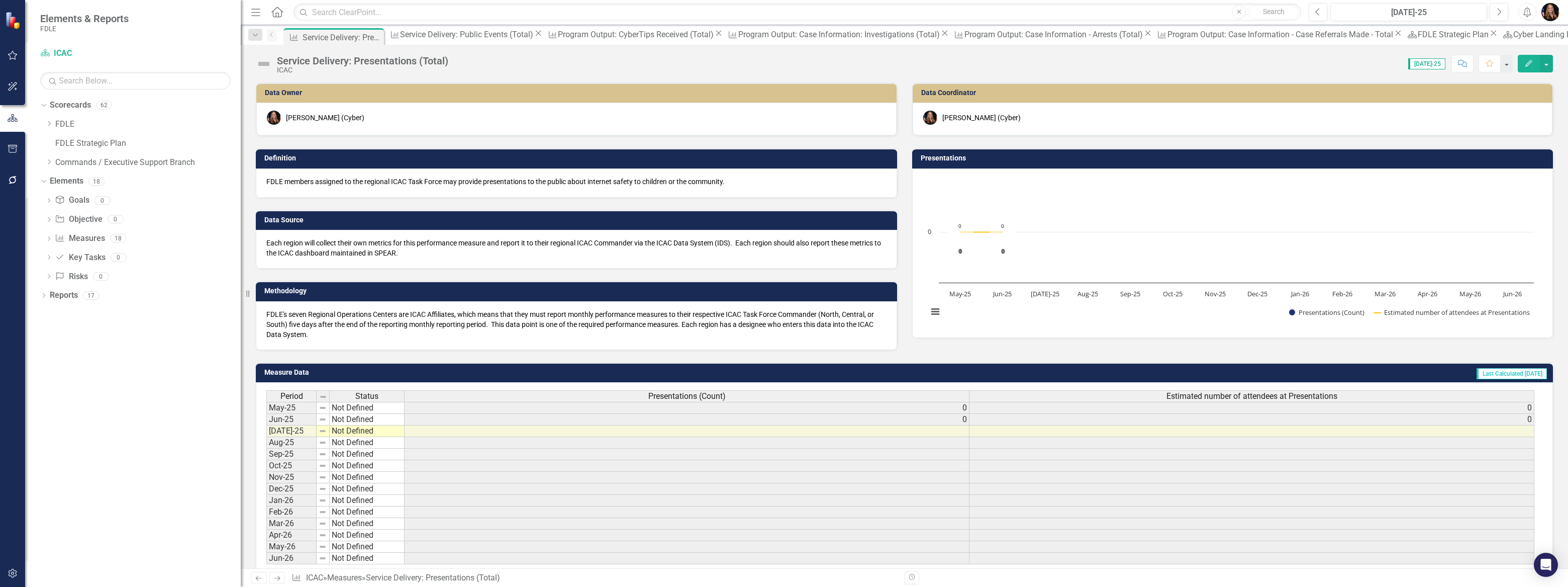
click at [0, 0] on icon "Close" at bounding box center [0, 0] width 0 height 0
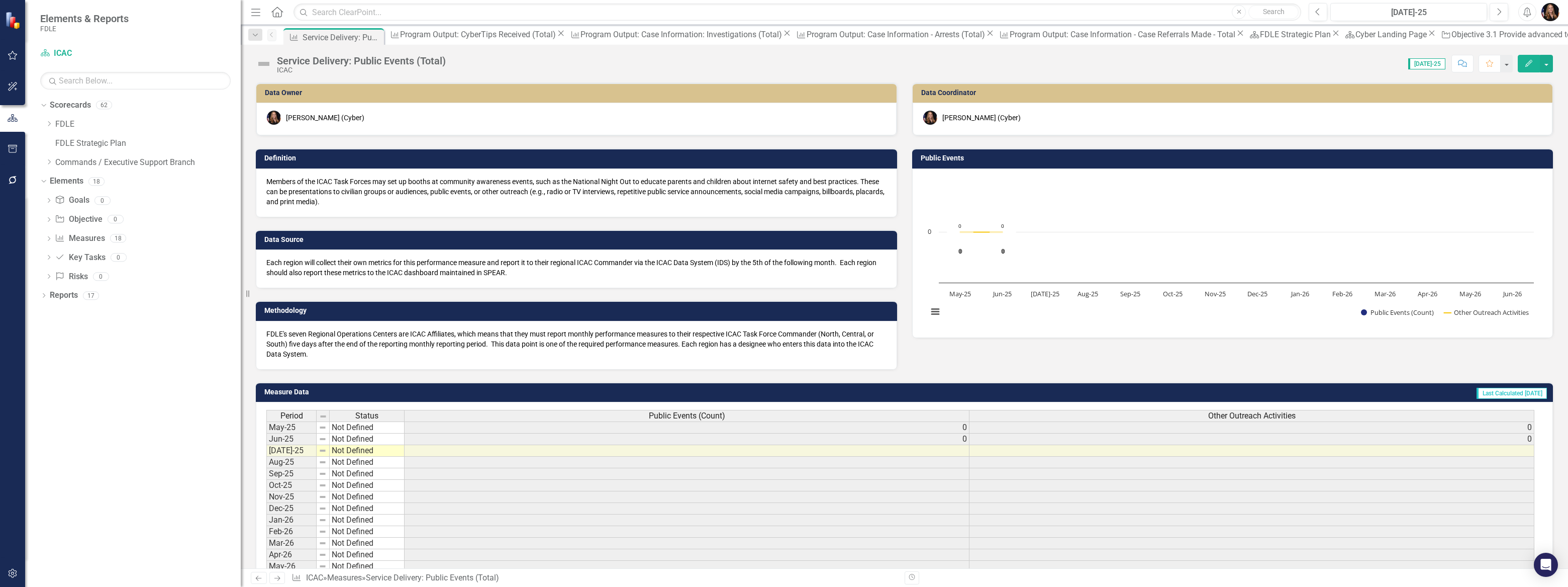
click at [0, 0] on div "Pin" at bounding box center [0, 0] width 0 height 0
click at [378, 38] on icon at bounding box center [377, 39] width 8 height 6
click at [366, 35] on icon "Pin" at bounding box center [362, 37] width 8 height 10
click at [556, 37] on icon "Close" at bounding box center [561, 33] width 10 height 8
click at [604, 36] on icon at bounding box center [606, 33] width 5 height 5
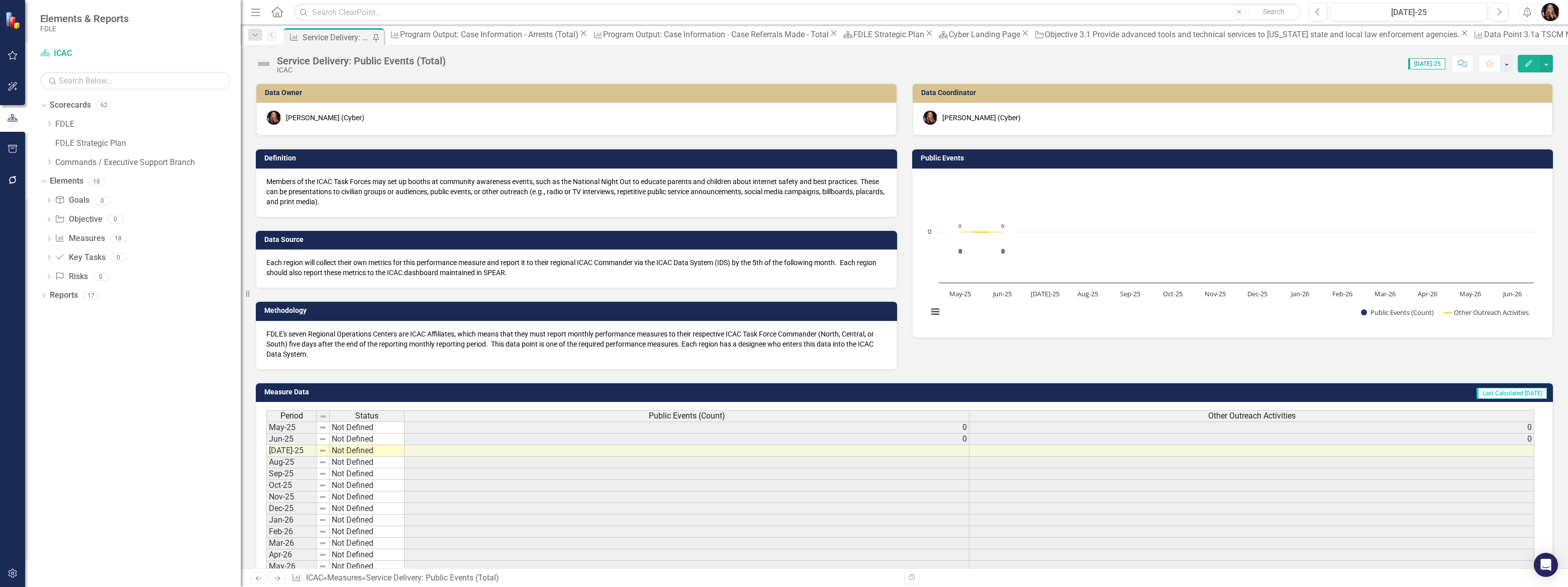
click at [331, 32] on div "Service Delivery: Public Events (Total)" at bounding box center [337, 37] width 69 height 13
click at [379, 40] on icon "Pin" at bounding box center [377, 38] width 8 height 10
click at [379, 36] on icon "Close" at bounding box center [374, 37] width 10 height 8
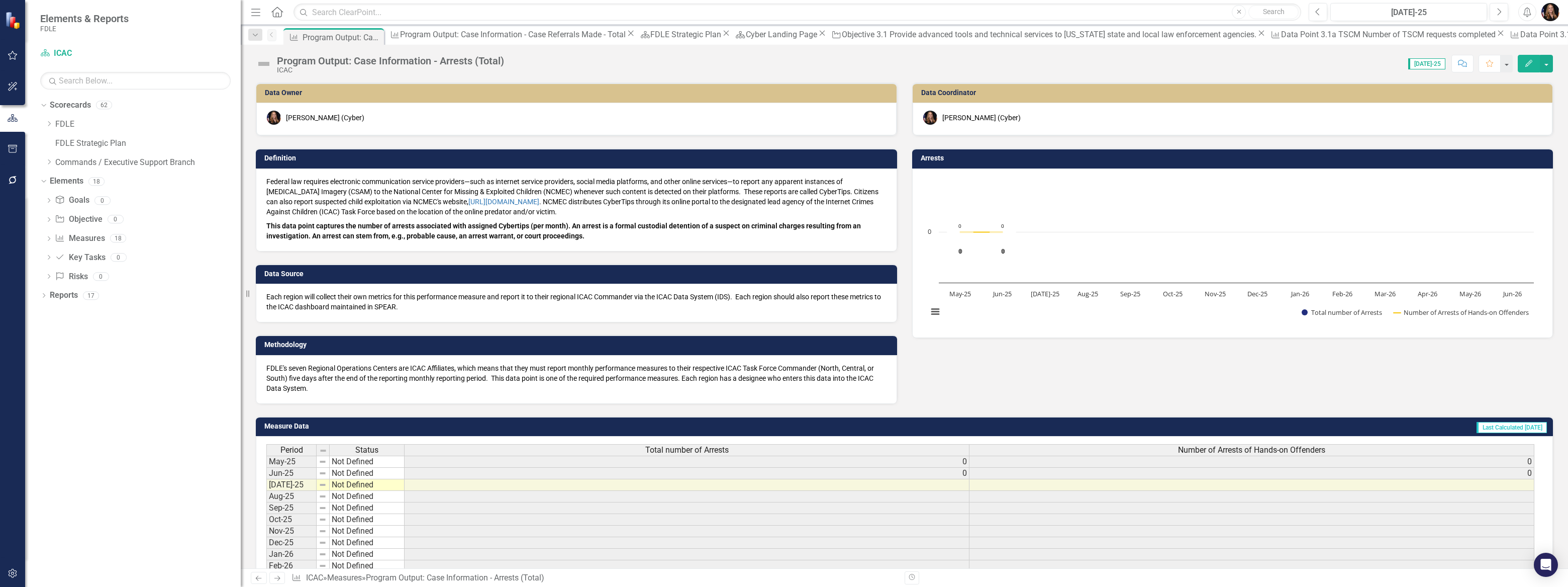
click at [0, 0] on icon "Close" at bounding box center [0, 0] width 0 height 0
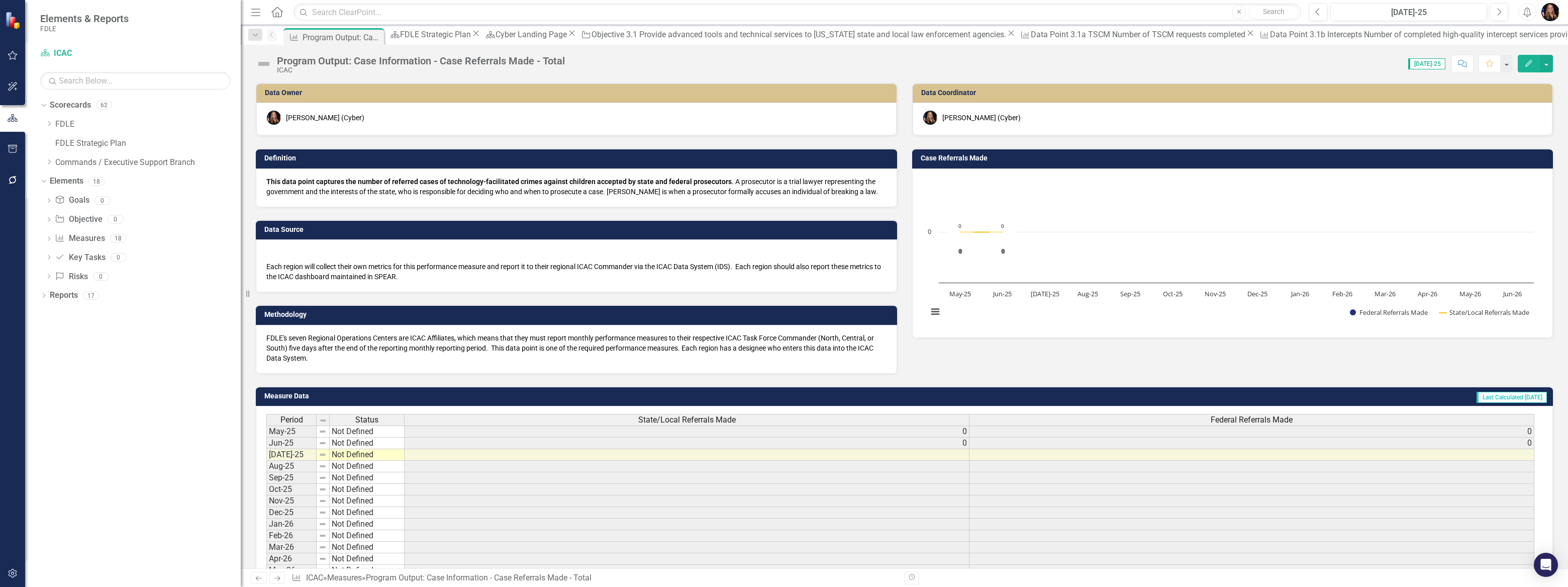
click at [0, 0] on icon "Close" at bounding box center [0, 0] width 0 height 0
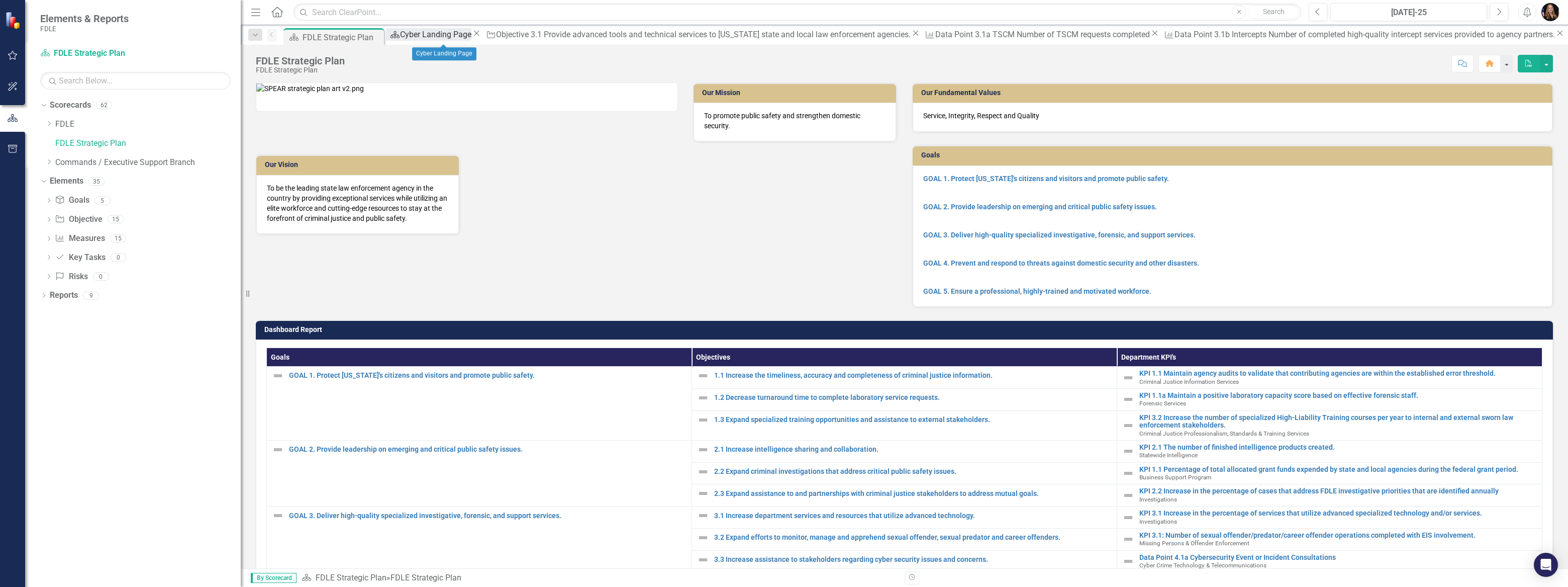
click at [430, 36] on div "Cyber Landing Page" at bounding box center [435, 34] width 71 height 13
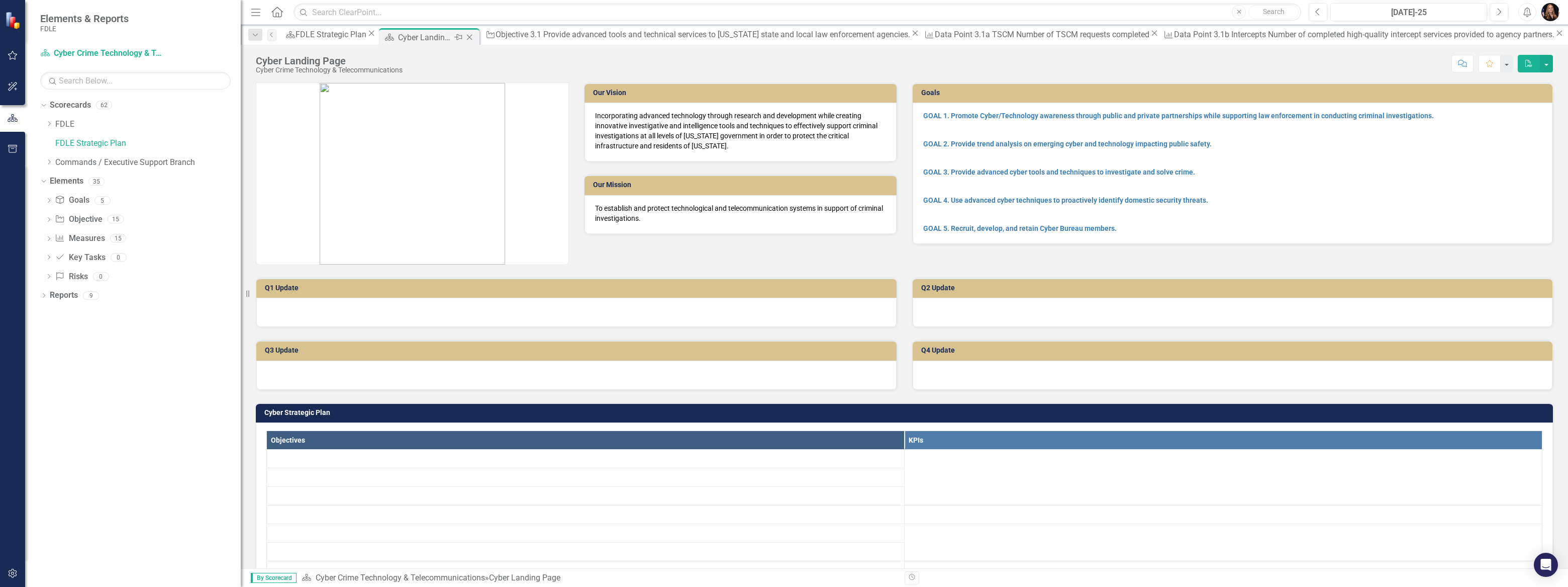
click at [462, 38] on icon at bounding box center [458, 37] width 8 height 6
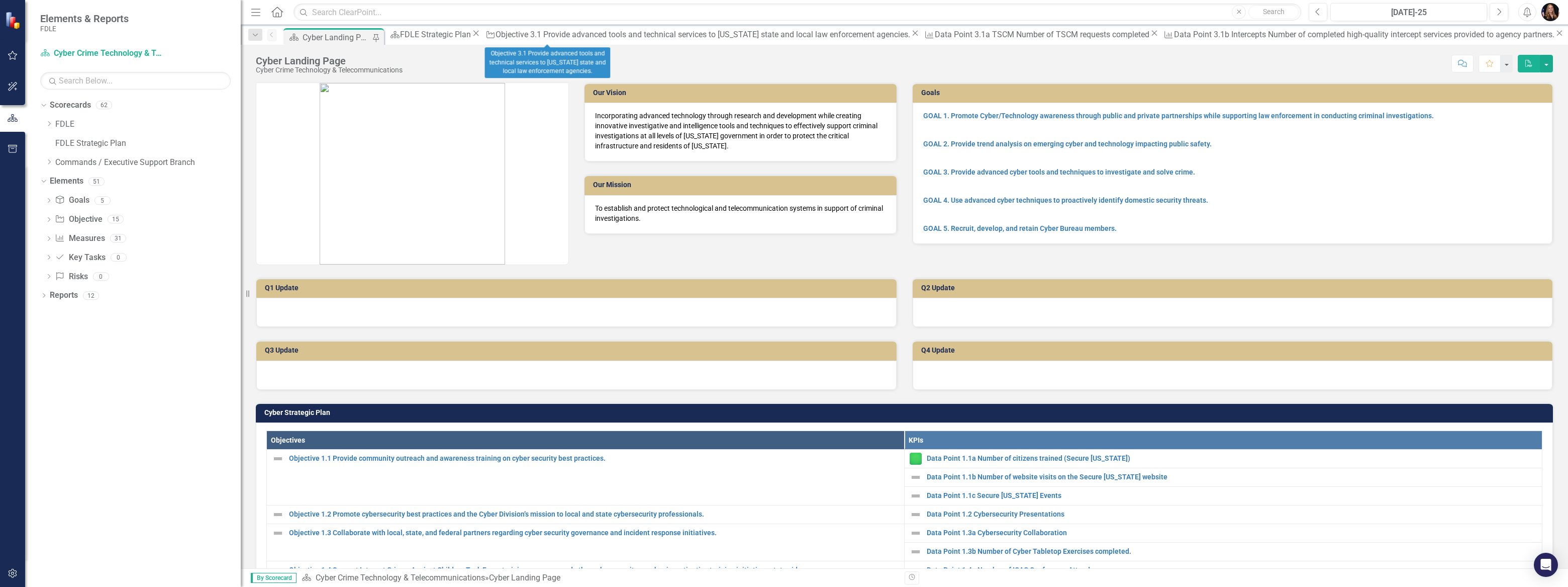
click at [910, 35] on icon "Close" at bounding box center [915, 33] width 10 height 8
click at [710, 35] on icon "Close" at bounding box center [715, 33] width 10 height 8
click at [876, 35] on icon "Close" at bounding box center [881, 33] width 10 height 8
click at [685, 35] on icon "Close" at bounding box center [690, 33] width 10 height 8
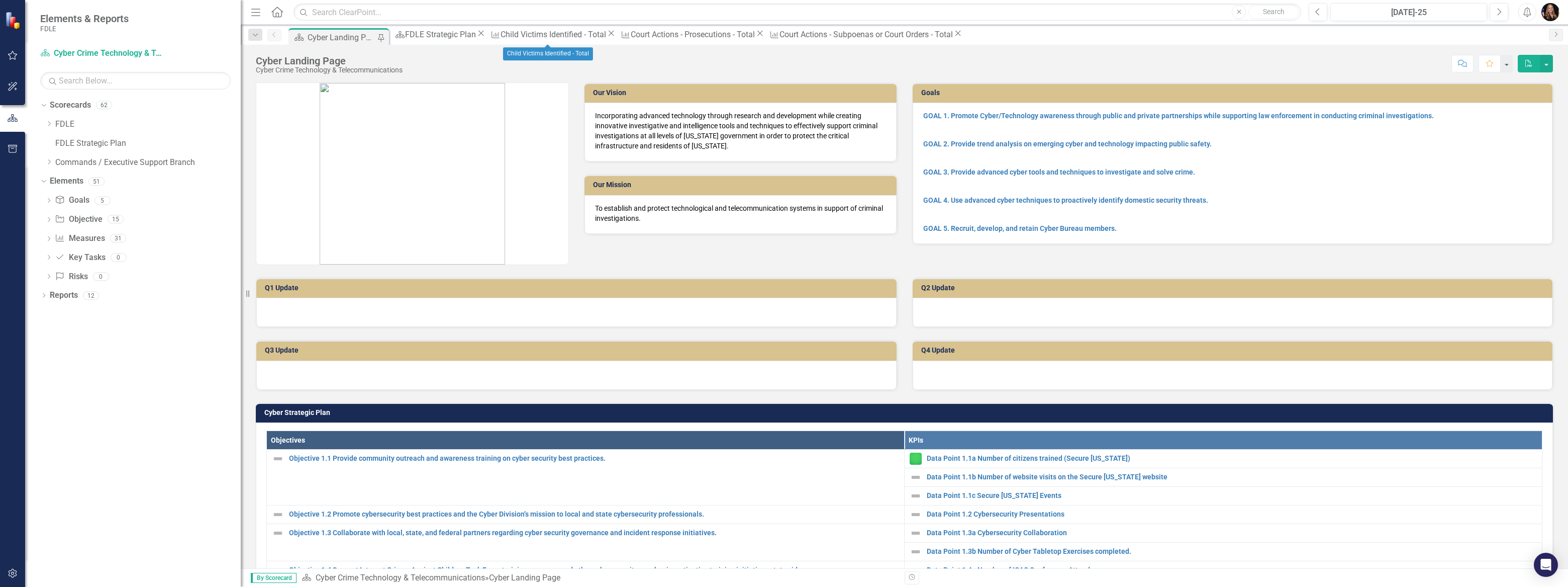
click at [606, 35] on icon "Close" at bounding box center [611, 33] width 10 height 8
click at [625, 35] on icon "Close" at bounding box center [629, 33] width 10 height 8
click at [674, 35] on icon "Close" at bounding box center [679, 33] width 10 height 8
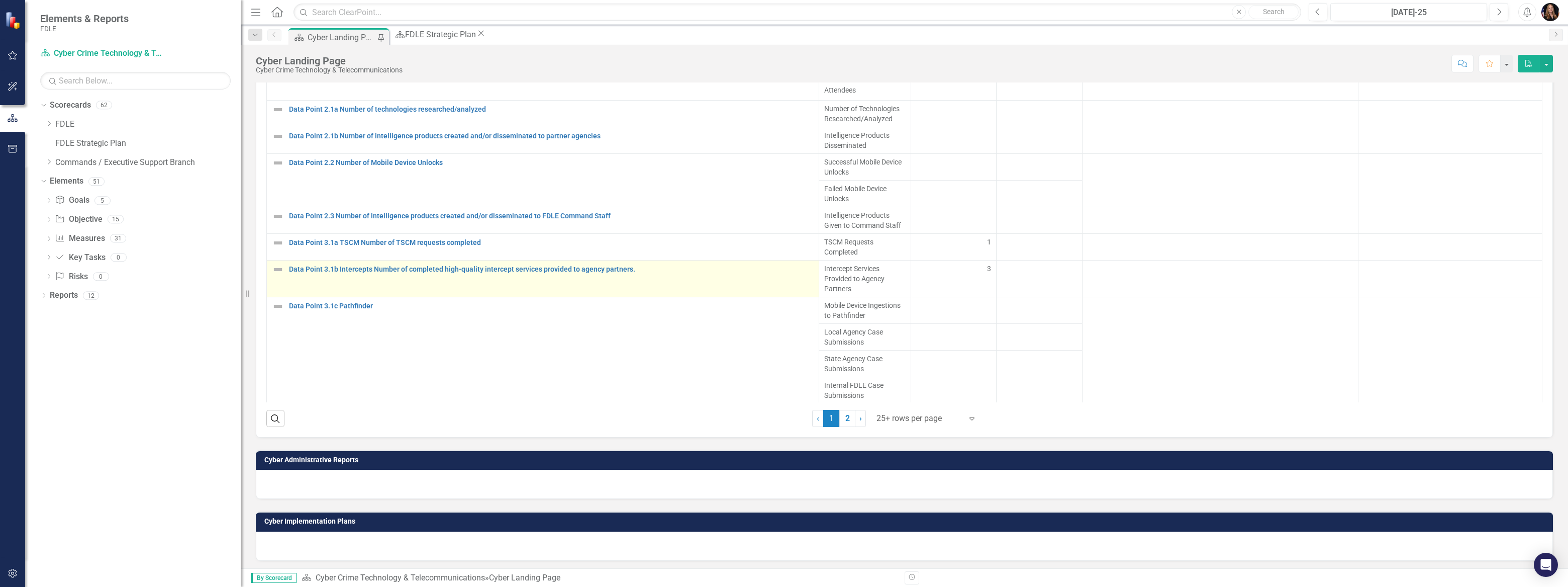
scroll to position [996, 0]
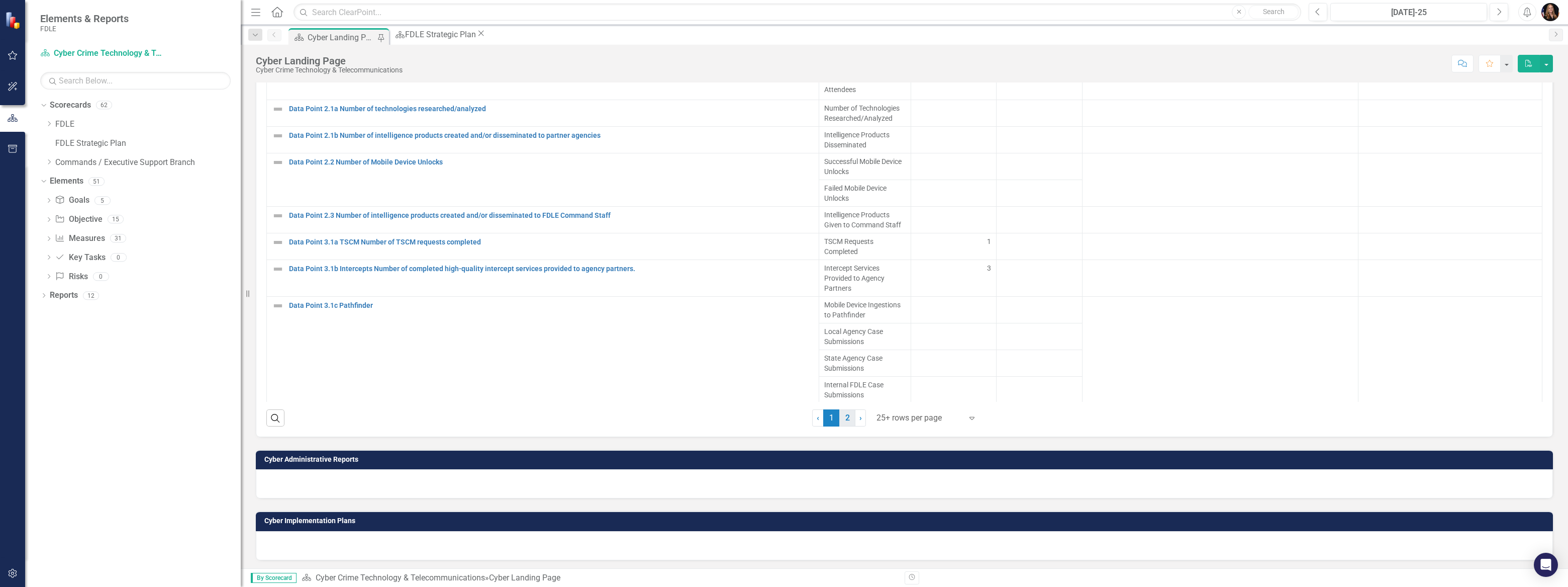
click at [845, 416] on link "2" at bounding box center [847, 418] width 16 height 17
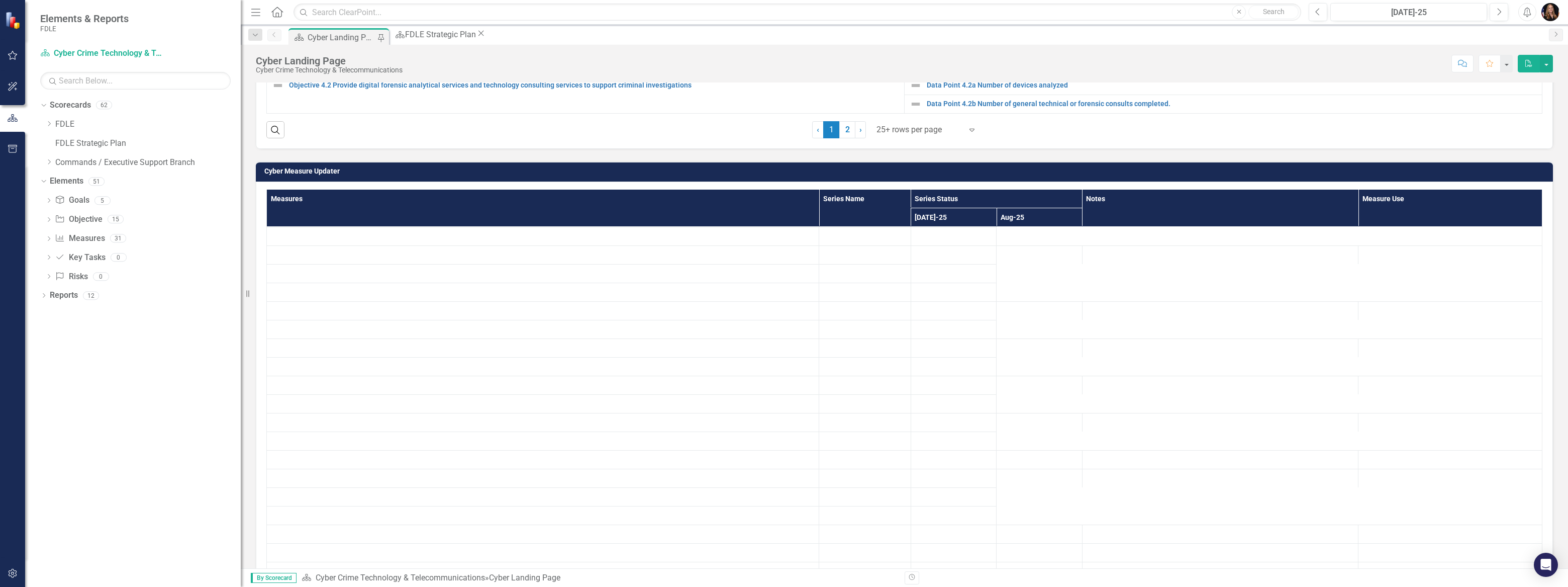
scroll to position [945, 0]
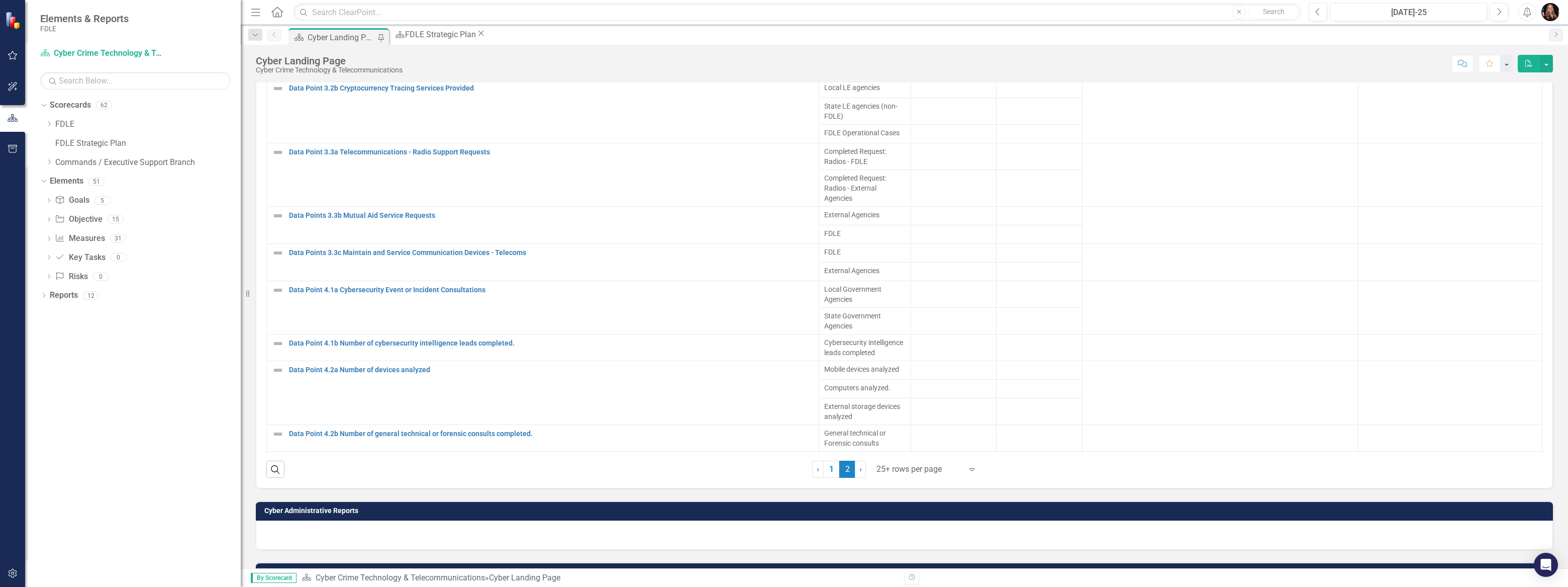
click at [970, 468] on icon "Expand" at bounding box center [972, 469] width 10 height 8
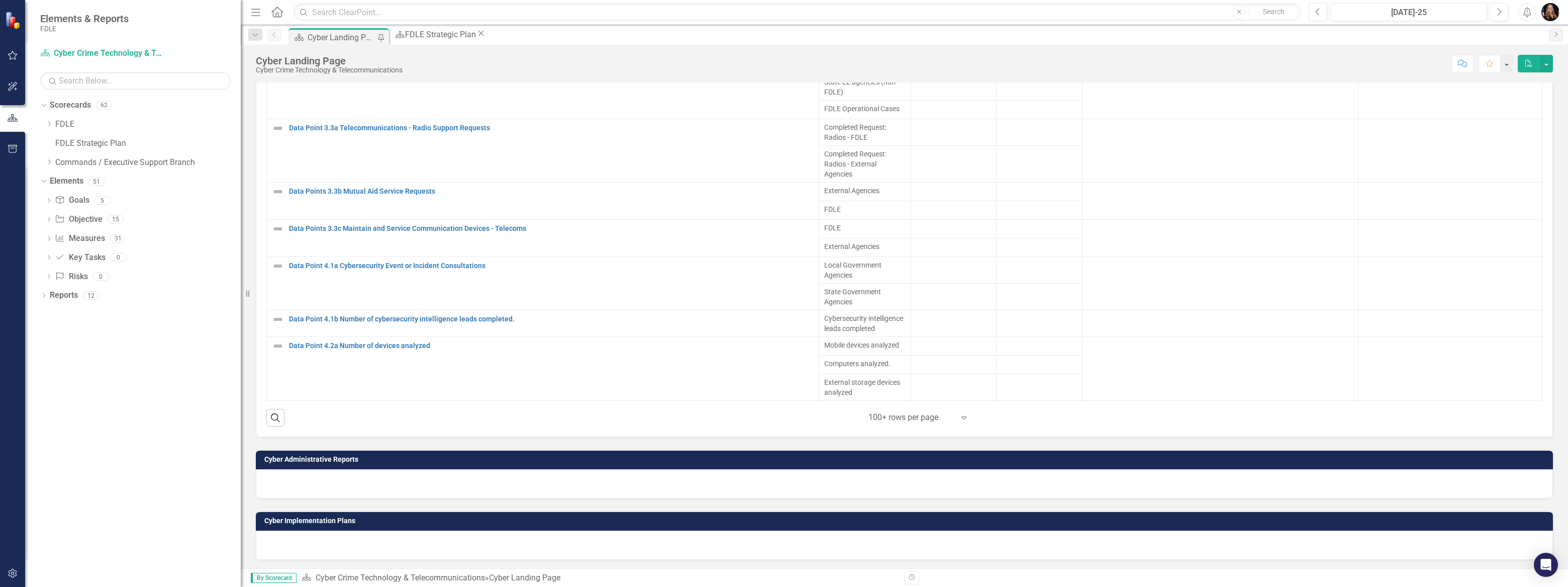
scroll to position [676, 0]
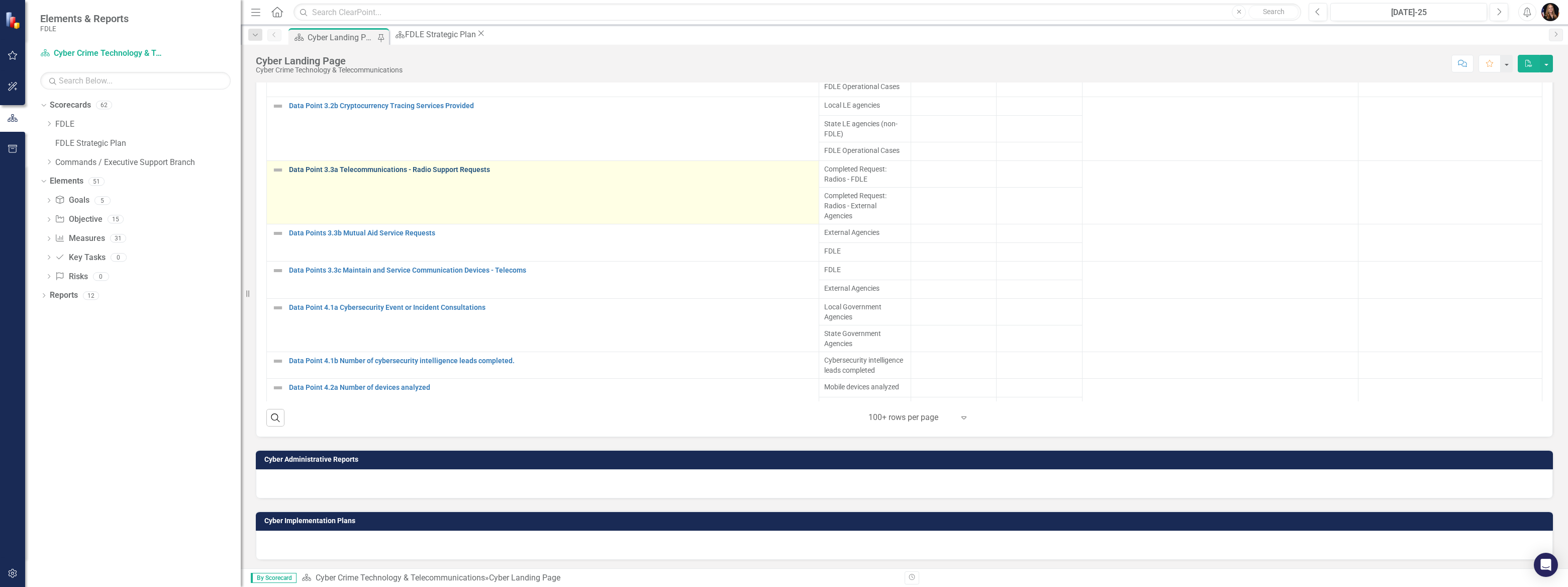
click at [382, 167] on link "Data Point 3.3a Telecommunications - Radio Support Requests" at bounding box center [551, 169] width 525 height 7
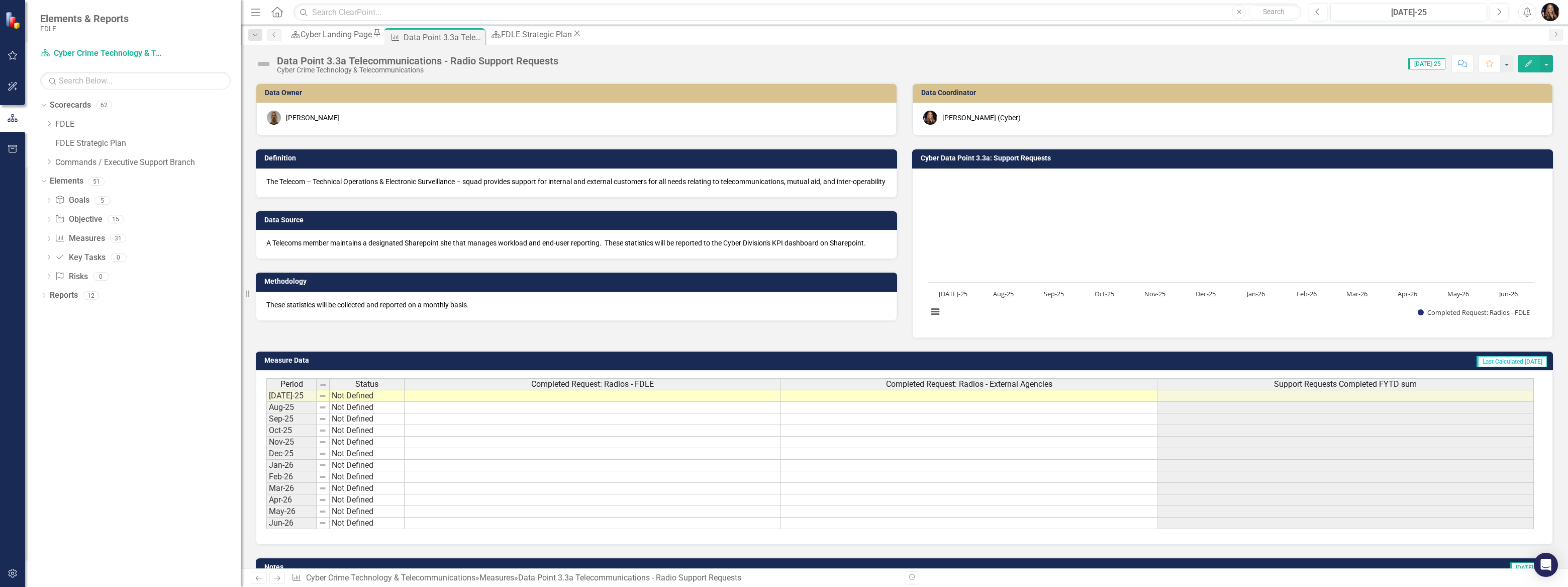
click at [627, 398] on td at bounding box center [593, 396] width 376 height 12
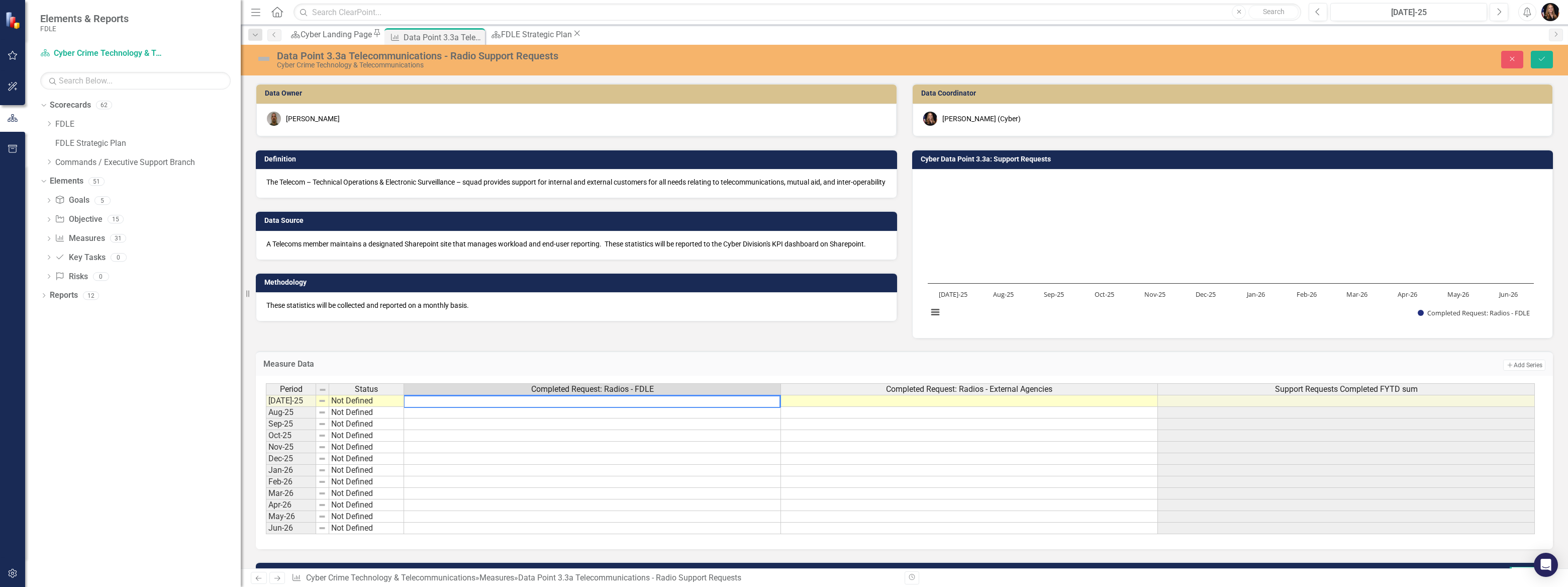
click at [627, 398] on textarea at bounding box center [592, 401] width 377 height 13
type textarea "28"
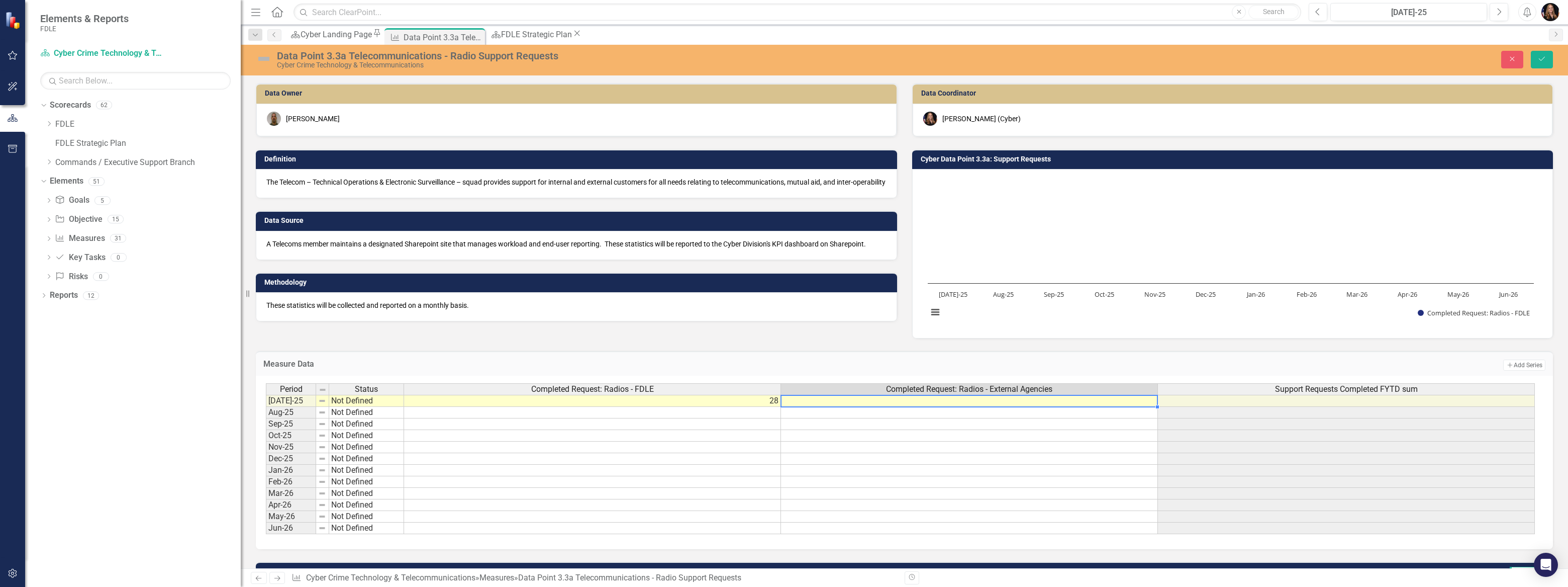
click at [943, 398] on td at bounding box center [969, 401] width 377 height 12
click at [948, 400] on textarea "28" at bounding box center [969, 401] width 377 height 13
type textarea "2"
click at [1236, 420] on td at bounding box center [1346, 424] width 377 height 12
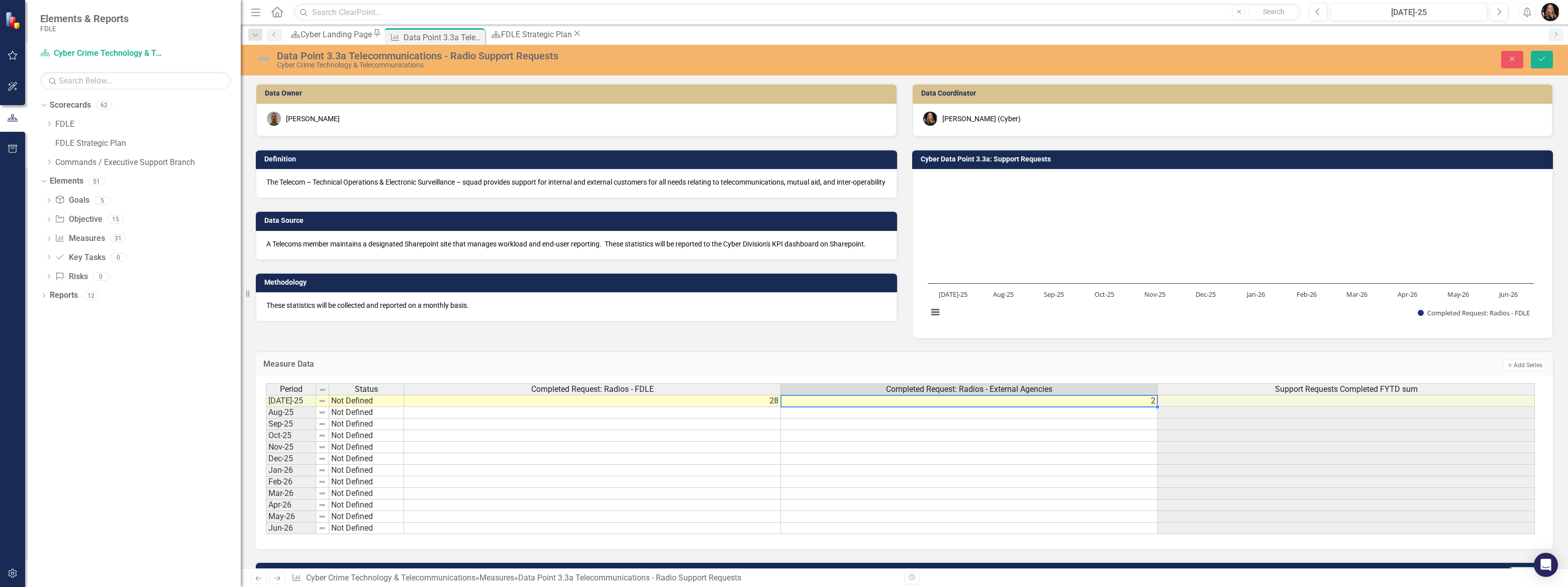
click at [1060, 405] on td "2" at bounding box center [969, 401] width 377 height 12
click at [1538, 62] on icon "Save" at bounding box center [1542, 59] width 9 height 7
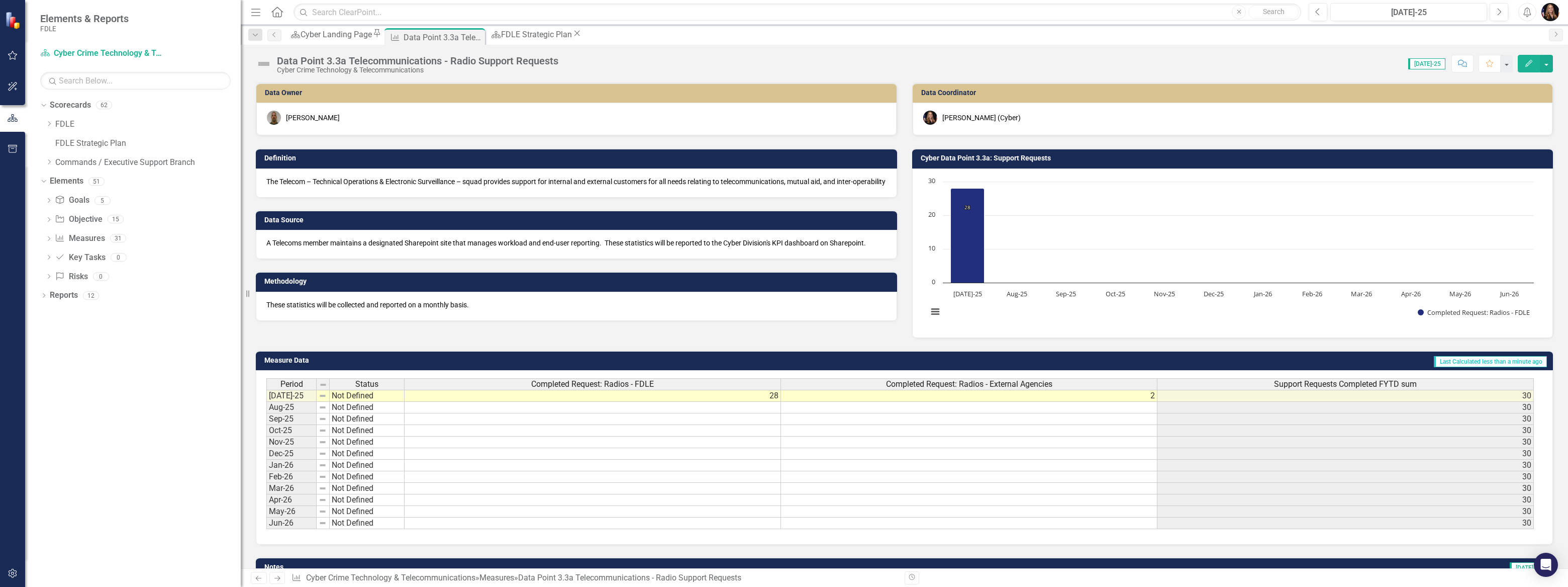
drag, startPoint x: 942, startPoint y: 566, endPoint x: 1059, endPoint y: 568, distance: 117.0
click at [1059, 568] on div "Menu Home Search Close Search Previous [DATE]-25 Next Alerts User Edit Profile …" at bounding box center [904, 294] width 1328 height 587
click at [372, 388] on th "Status" at bounding box center [367, 384] width 75 height 12
click at [372, 398] on td "Not Defined" at bounding box center [367, 396] width 75 height 12
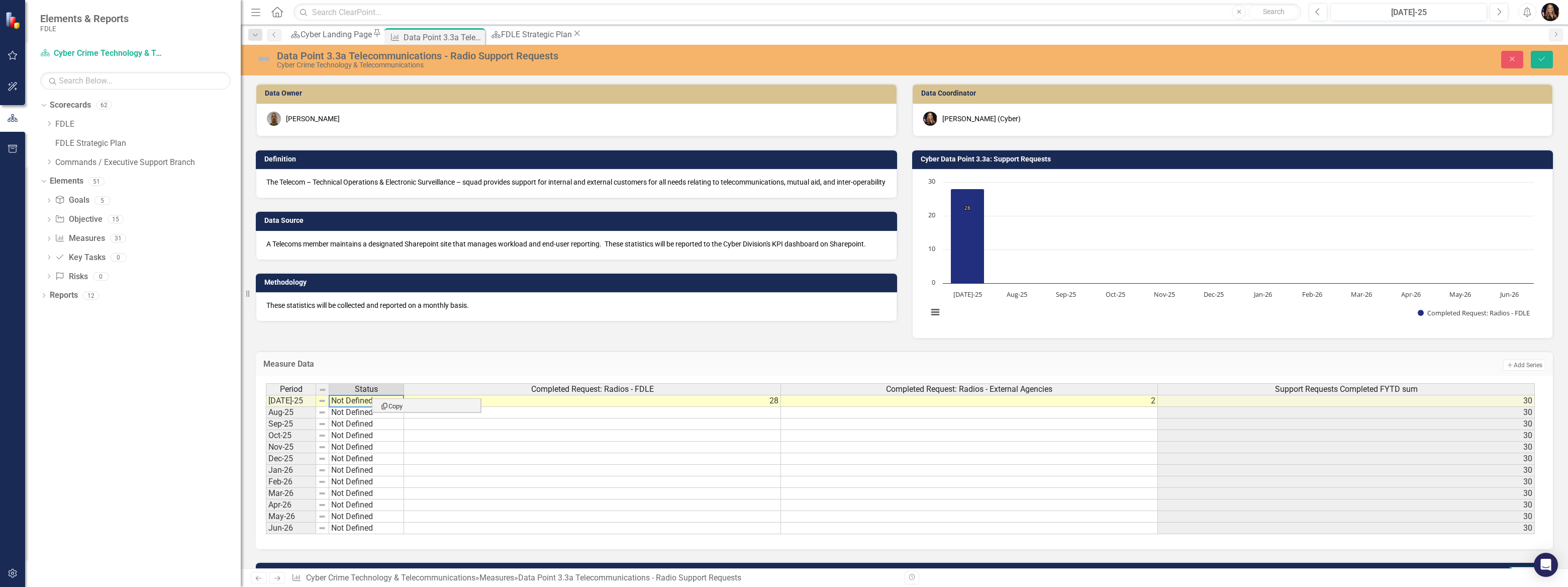
click at [369, 398] on td "Not Defined" at bounding box center [366, 401] width 75 height 12
click at [368, 397] on td "Not Defined" at bounding box center [366, 401] width 75 height 12
click at [362, 408] on div "Period Status Completed Request: Radios - FDLE Completed Request: Radios - Exte…" at bounding box center [901, 459] width 1270 height 152
click at [1542, 62] on icon "Save" at bounding box center [1542, 59] width 9 height 7
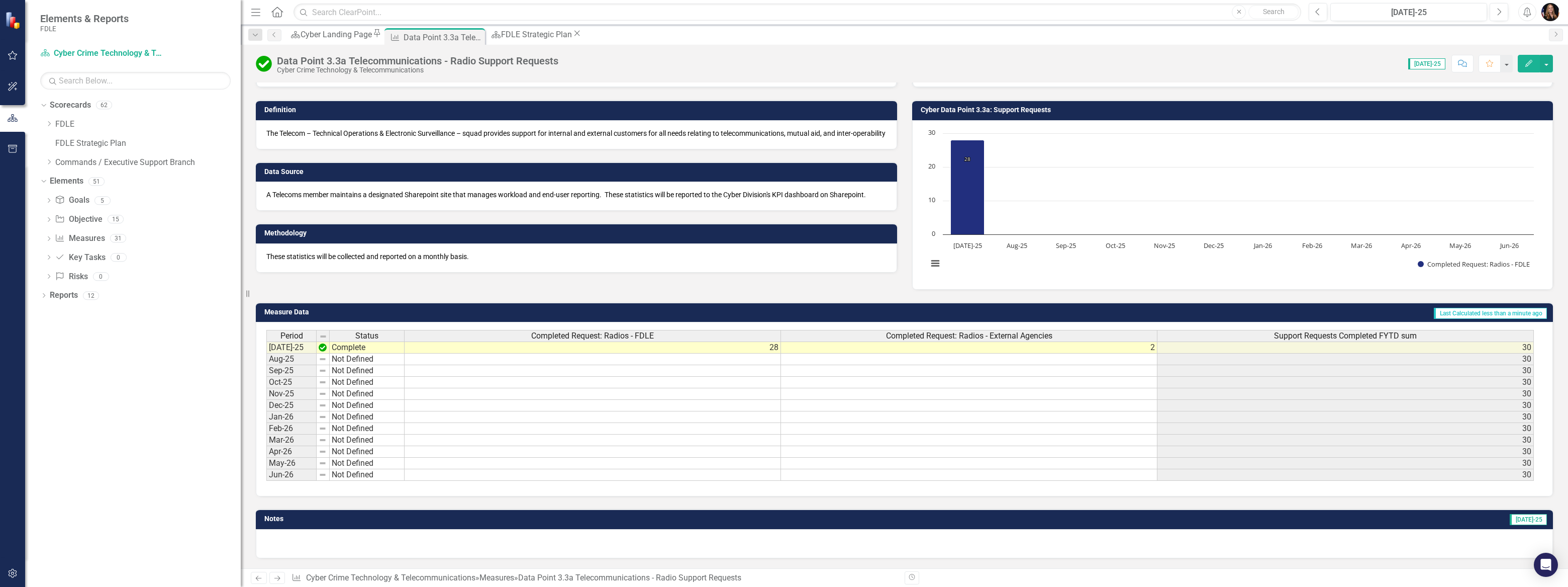
scroll to position [54, 0]
click at [277, 578] on icon "Next" at bounding box center [277, 578] width 9 height 7
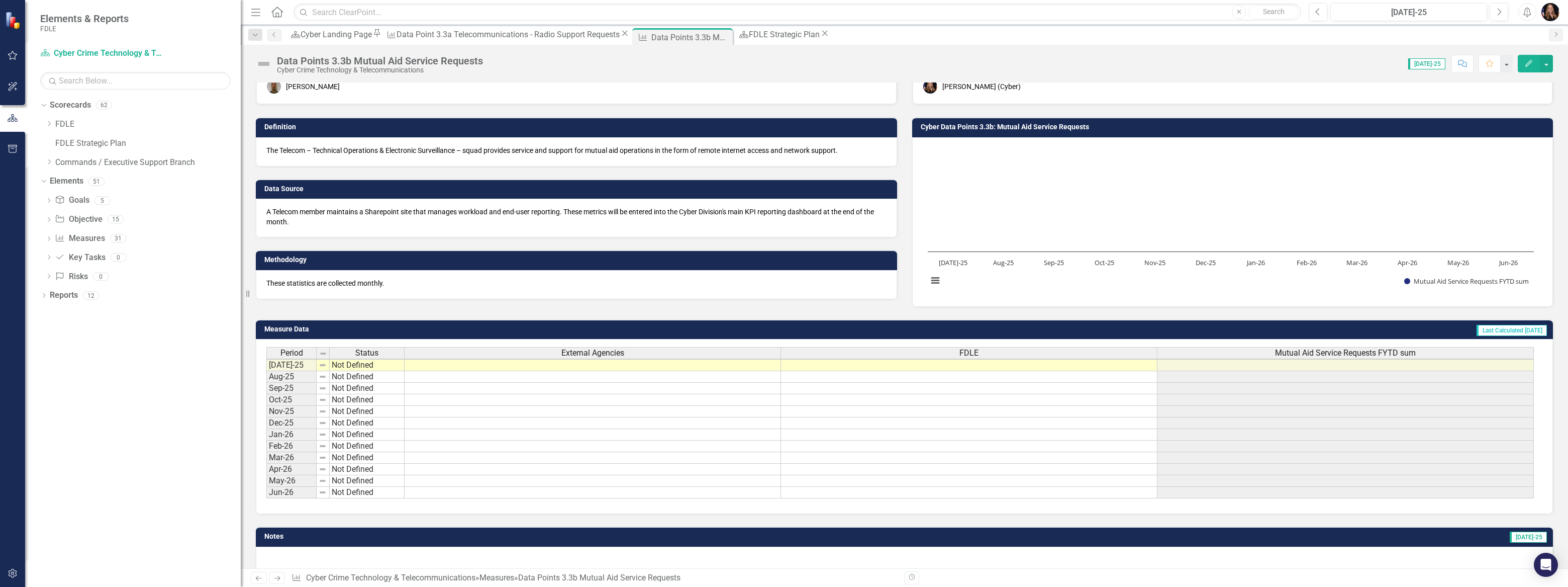
scroll to position [45, 0]
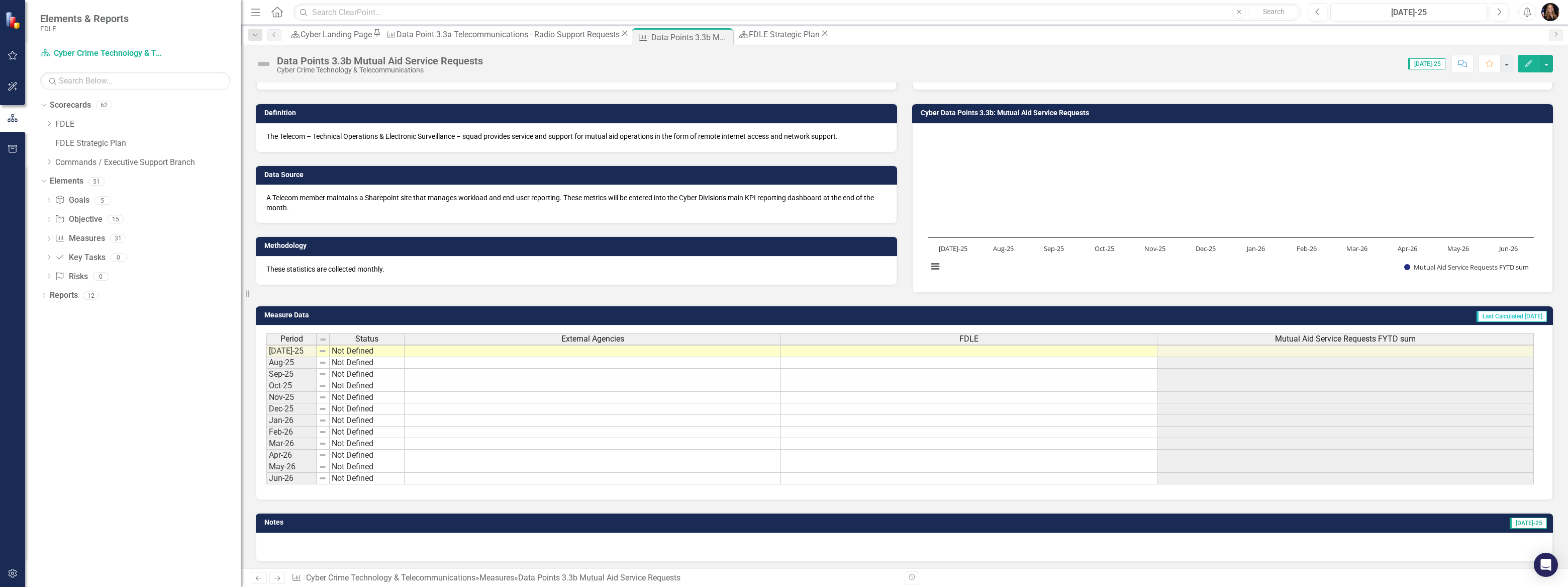
click at [267, 354] on div "Period Status External Agencies FDLE Mutual Aid Service Requests FYTD sum [DATE…" at bounding box center [267, 409] width 0 height 152
click at [761, 356] on div at bounding box center [592, 357] width 376 height 1
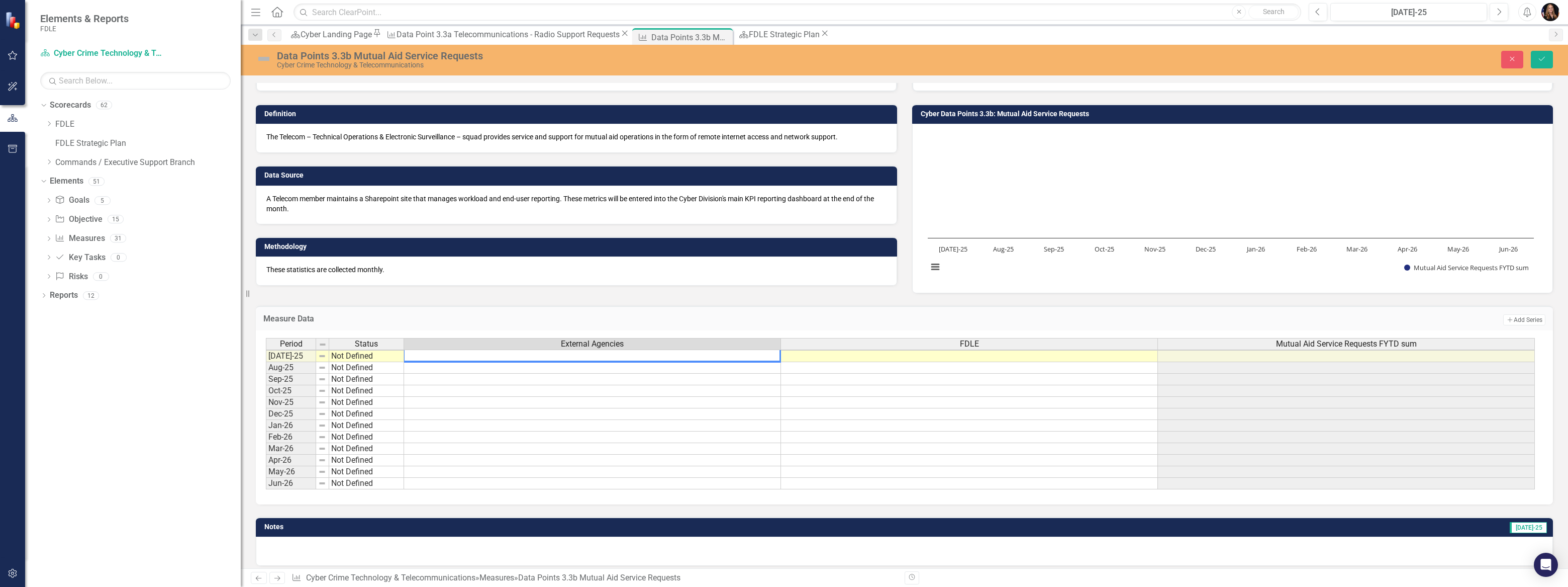
click at [758, 353] on textarea at bounding box center [592, 355] width 377 height 13
type textarea "2"
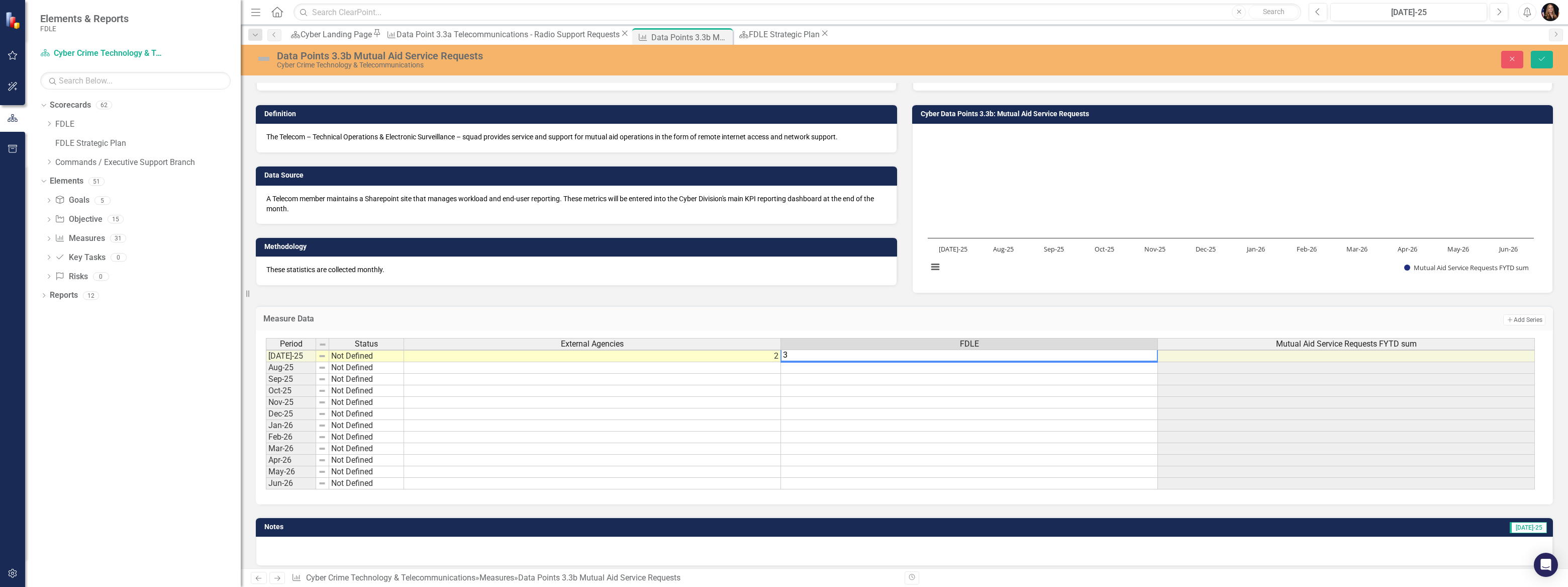
scroll to position [1, 7]
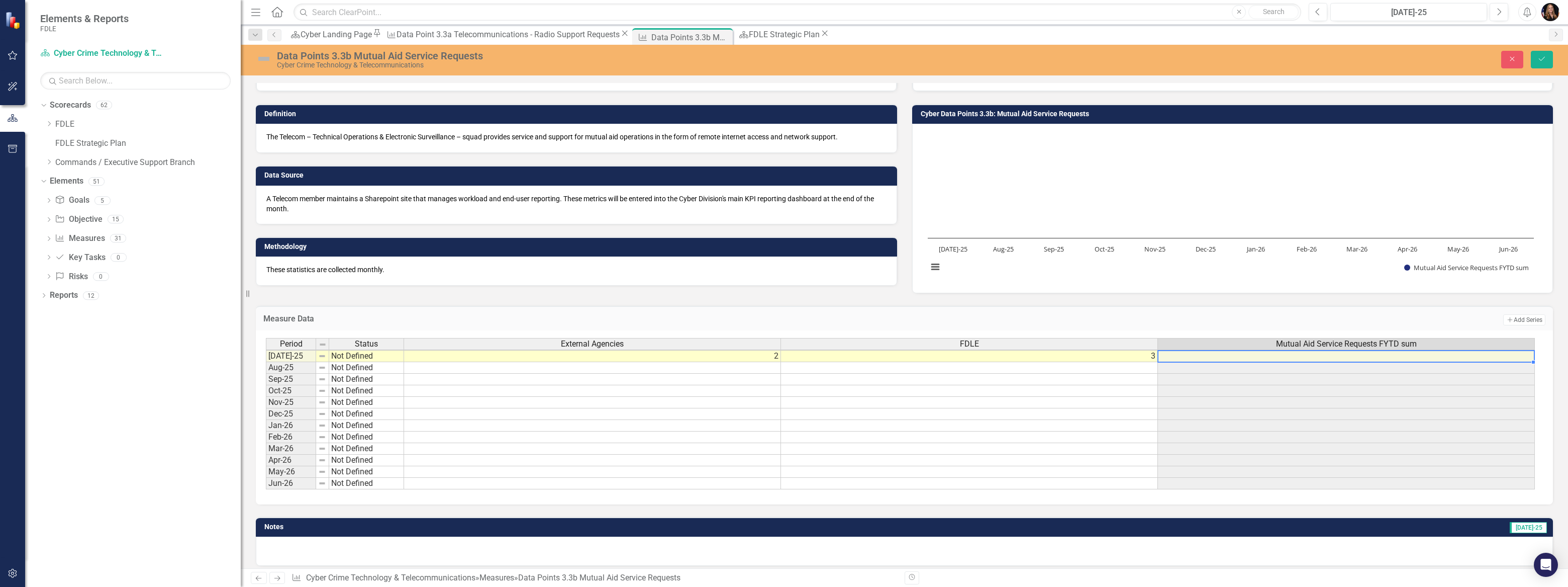
type textarea "3"
click at [615, 342] on span "External Agencies" at bounding box center [592, 343] width 63 height 9
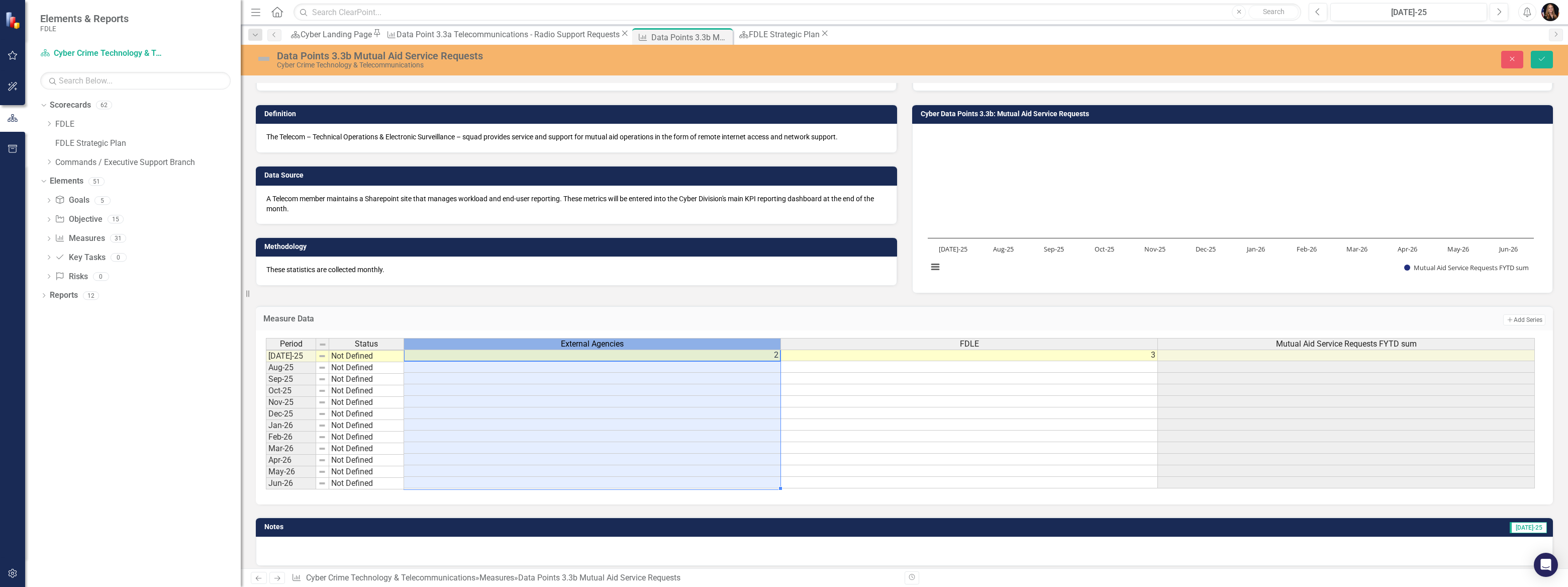
click at [615, 342] on span "External Agencies" at bounding box center [592, 343] width 63 height 9
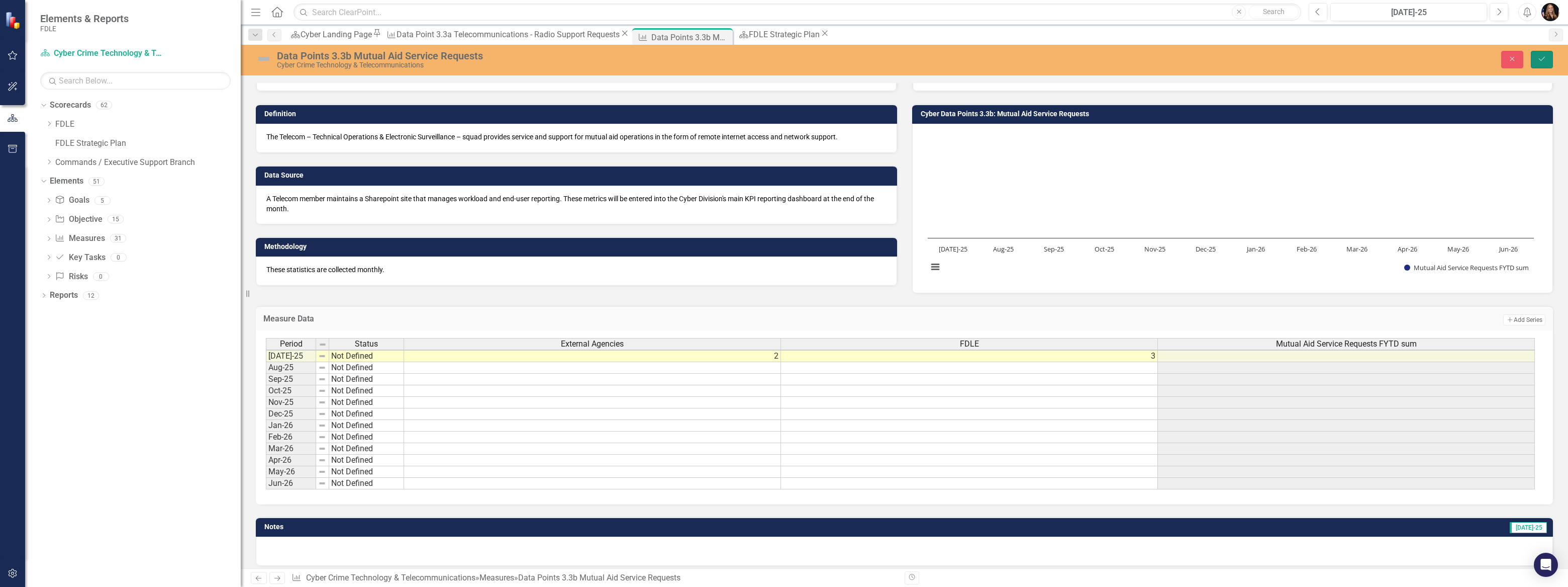
click at [1544, 58] on icon "Save" at bounding box center [1542, 59] width 9 height 7
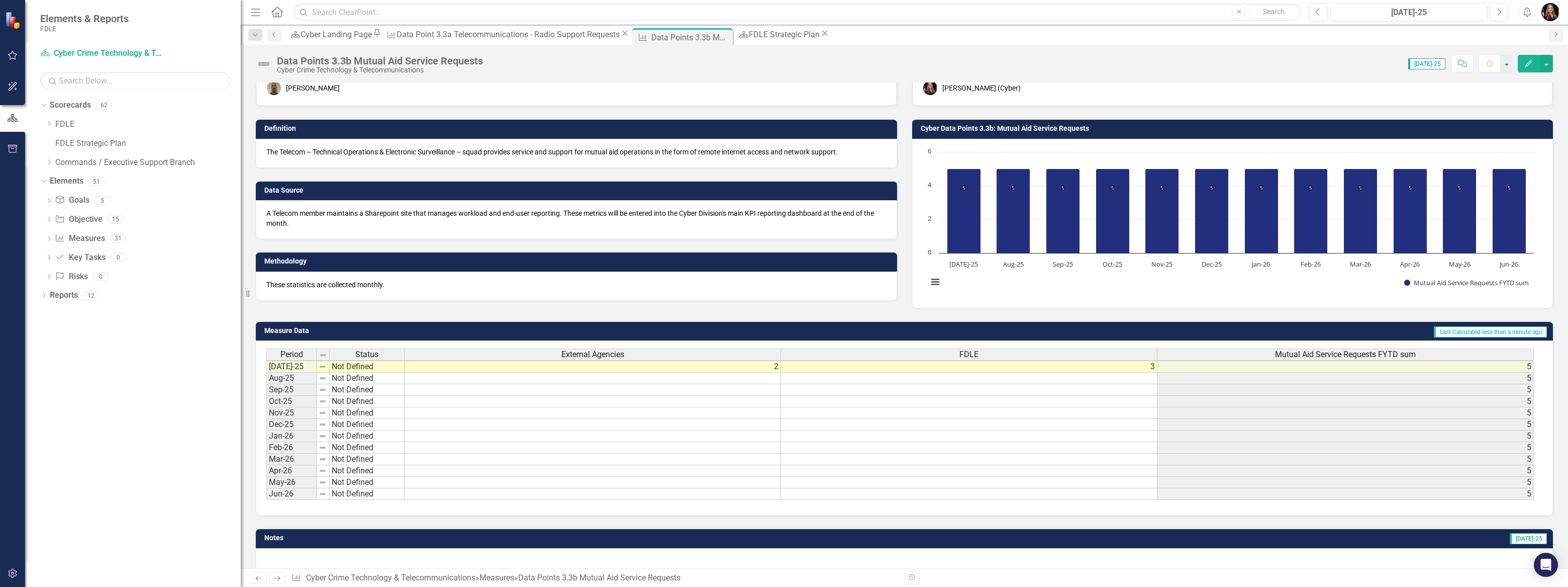
scroll to position [54, 0]
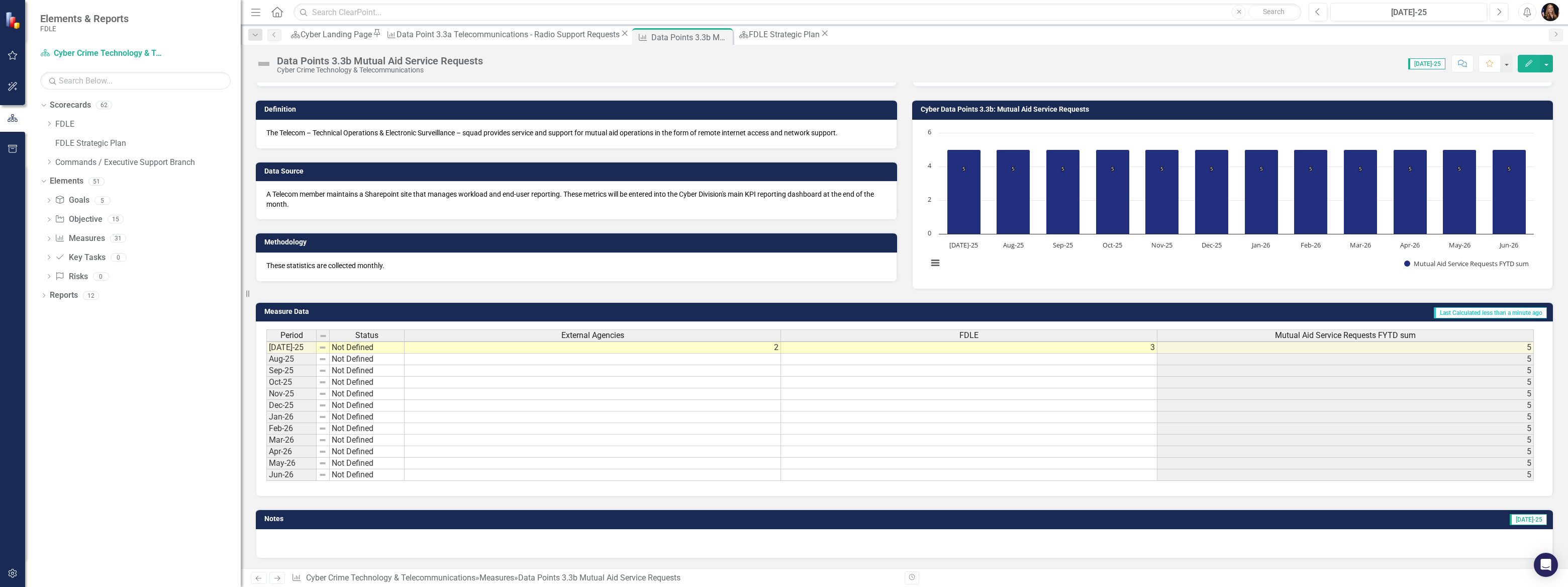
click at [281, 577] on icon "Next" at bounding box center [277, 578] width 9 height 7
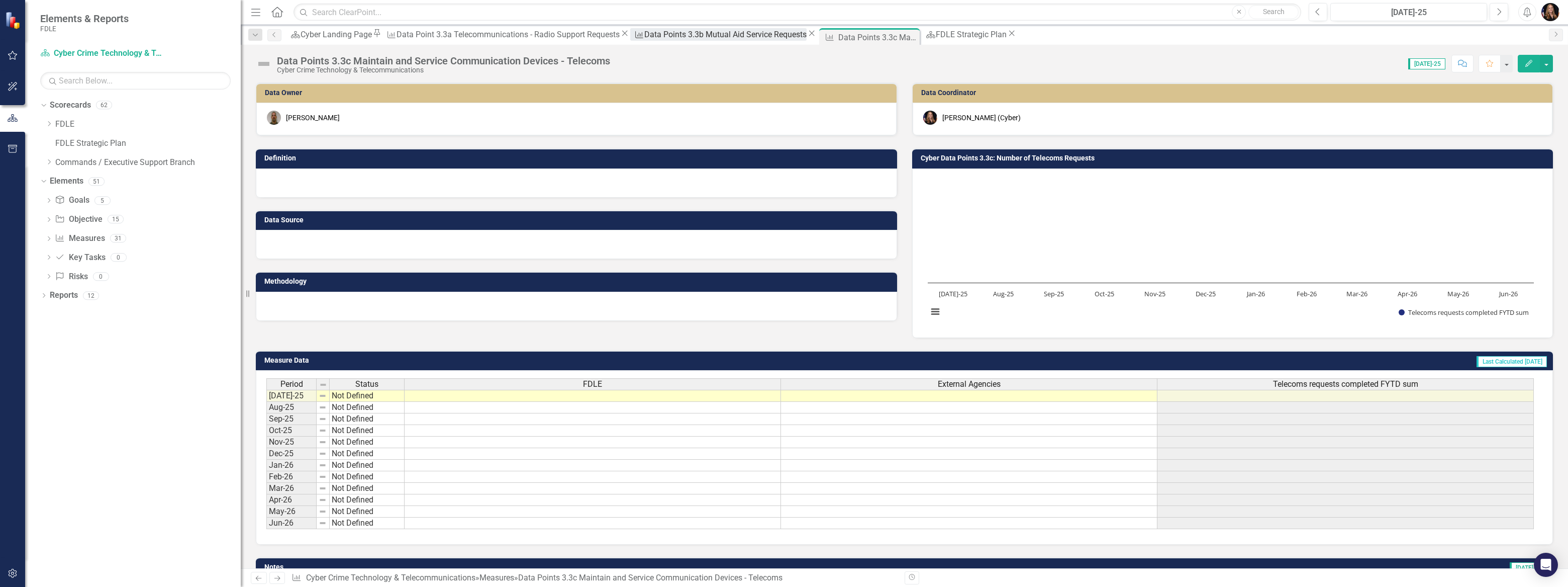
click at [644, 34] on div "Data Points 3.3b Mutual Aid Service Requests" at bounding box center [725, 34] width 163 height 13
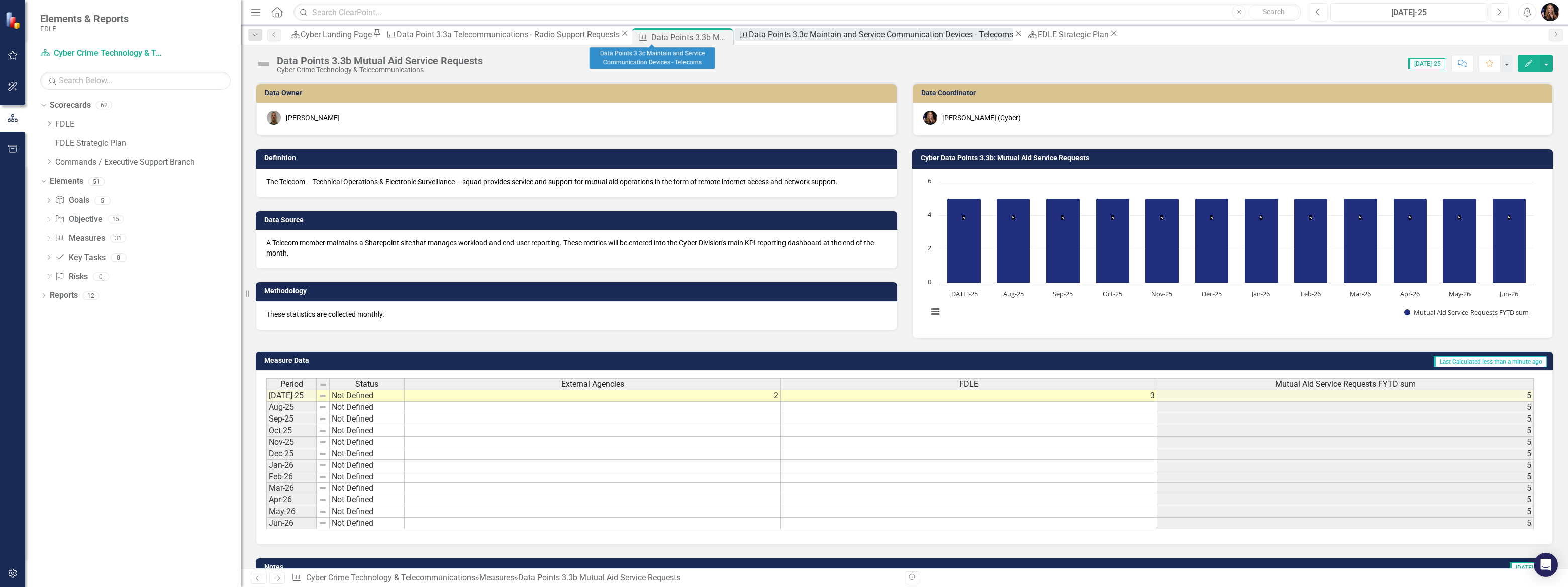
click at [749, 38] on div "Data Points 3.3c Maintain and Service Communication Devices - Telecoms" at bounding box center [881, 34] width 264 height 13
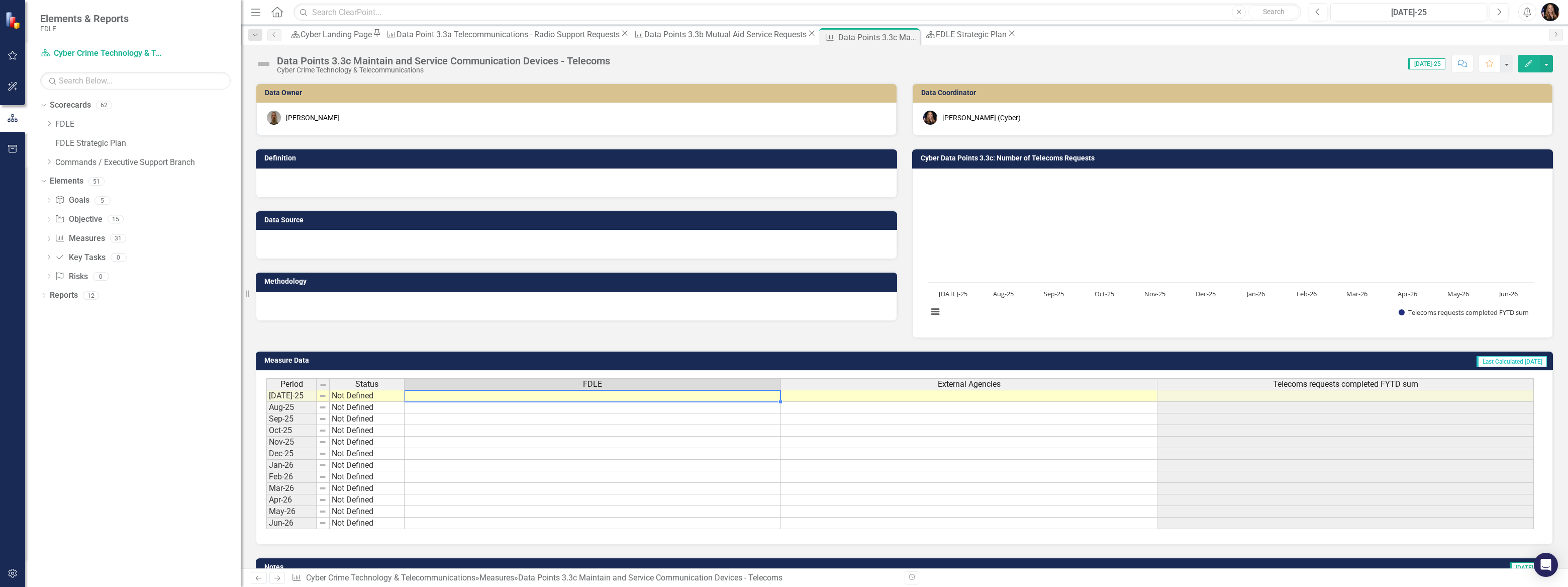
click at [608, 397] on td at bounding box center [593, 396] width 376 height 12
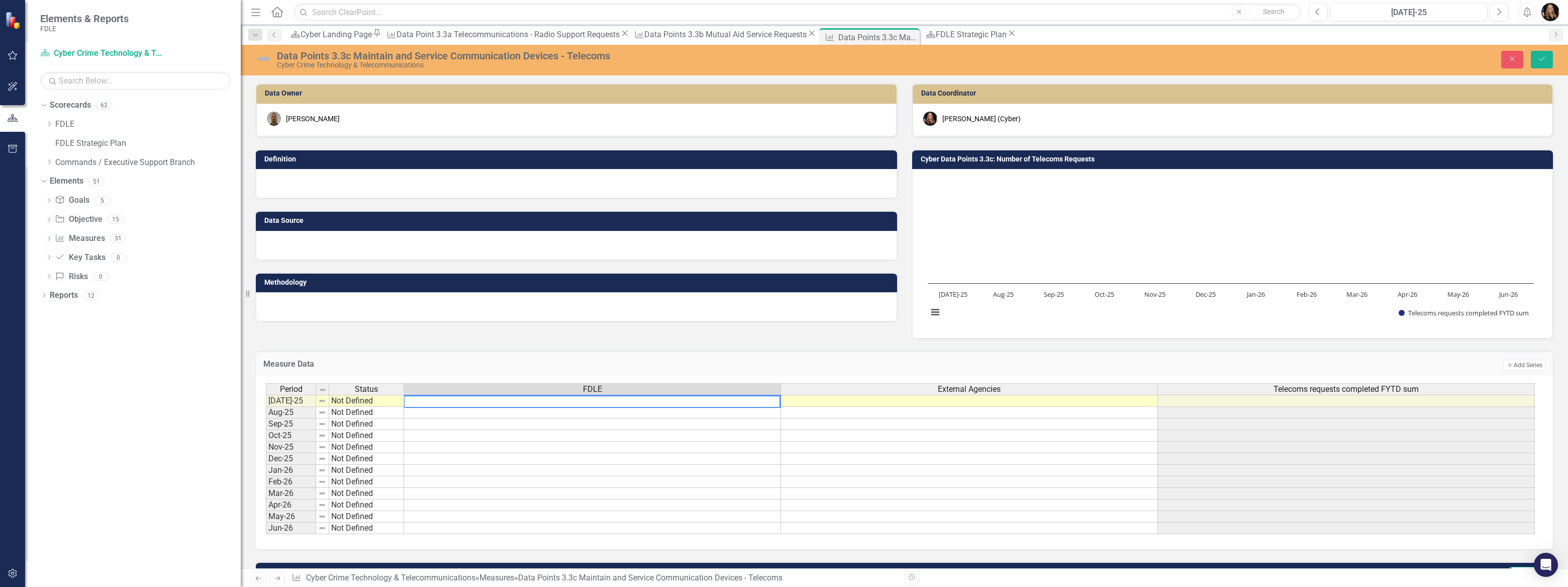
click at [605, 401] on textarea at bounding box center [592, 401] width 377 height 13
type textarea "10"
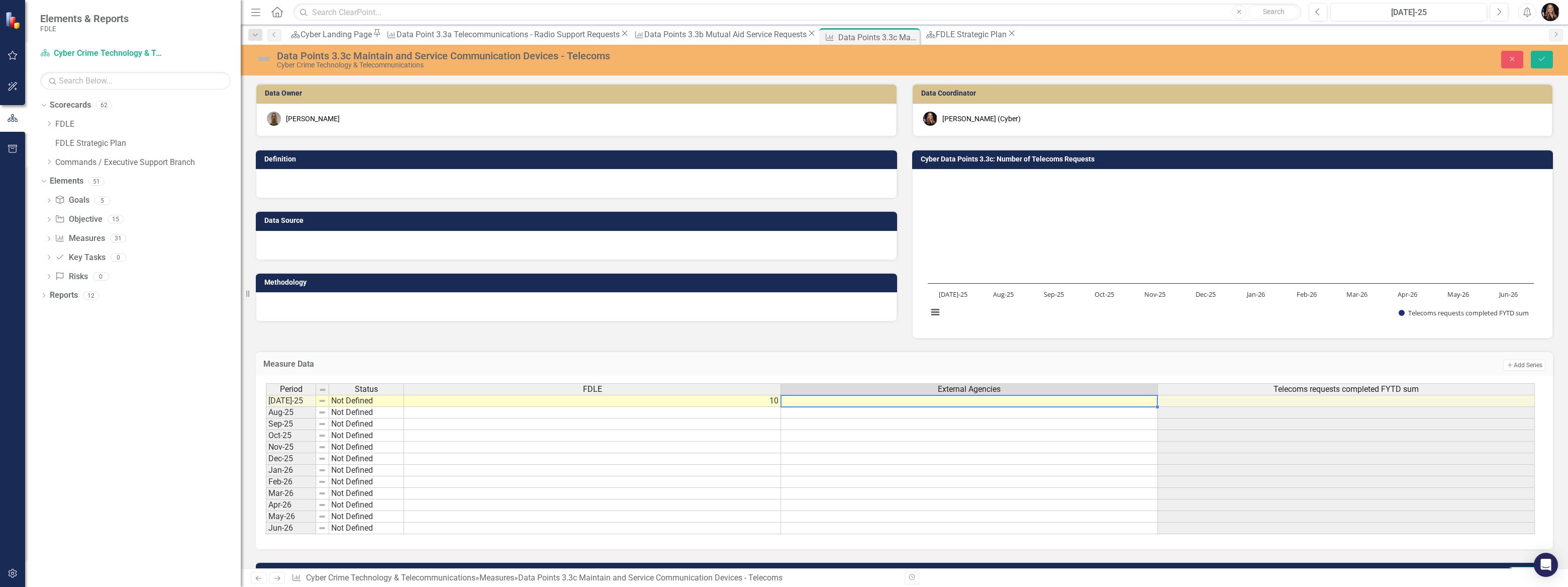
click at [929, 402] on td at bounding box center [969, 401] width 377 height 12
click at [929, 402] on textarea "10" at bounding box center [969, 401] width 377 height 13
type textarea "1"
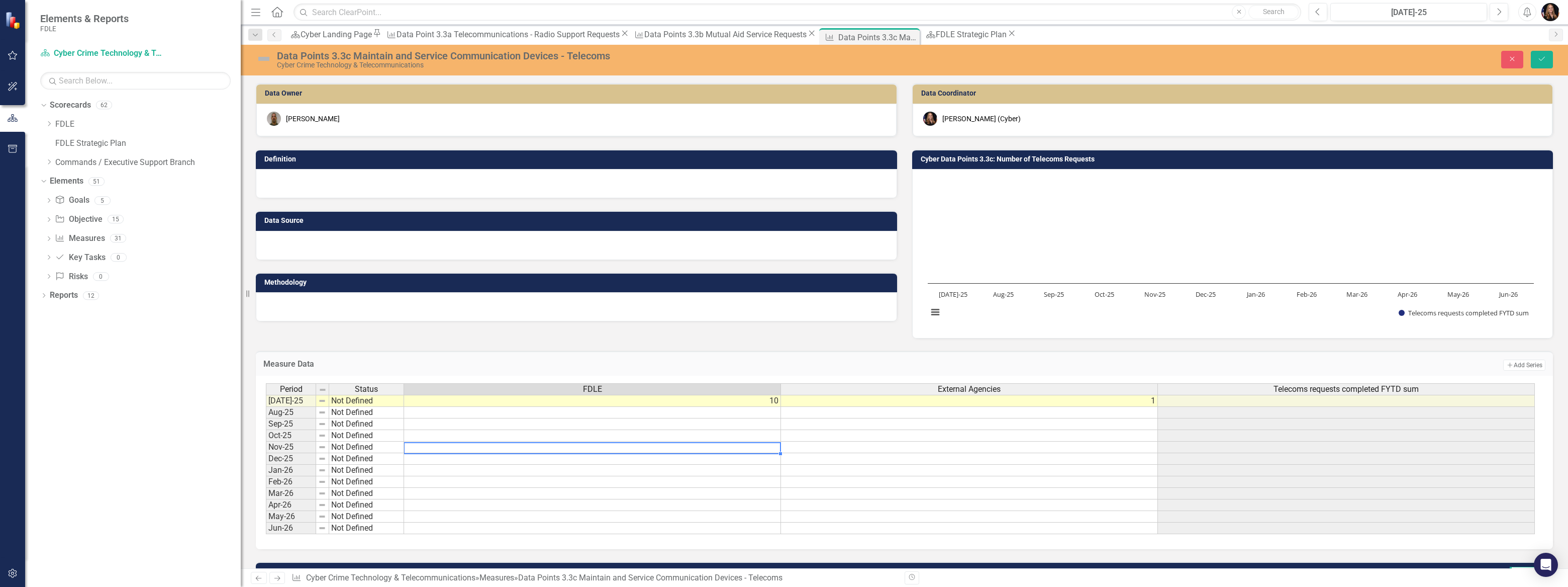
click at [712, 443] on td at bounding box center [592, 447] width 377 height 12
click at [257, 580] on icon "Previous" at bounding box center [259, 578] width 9 height 7
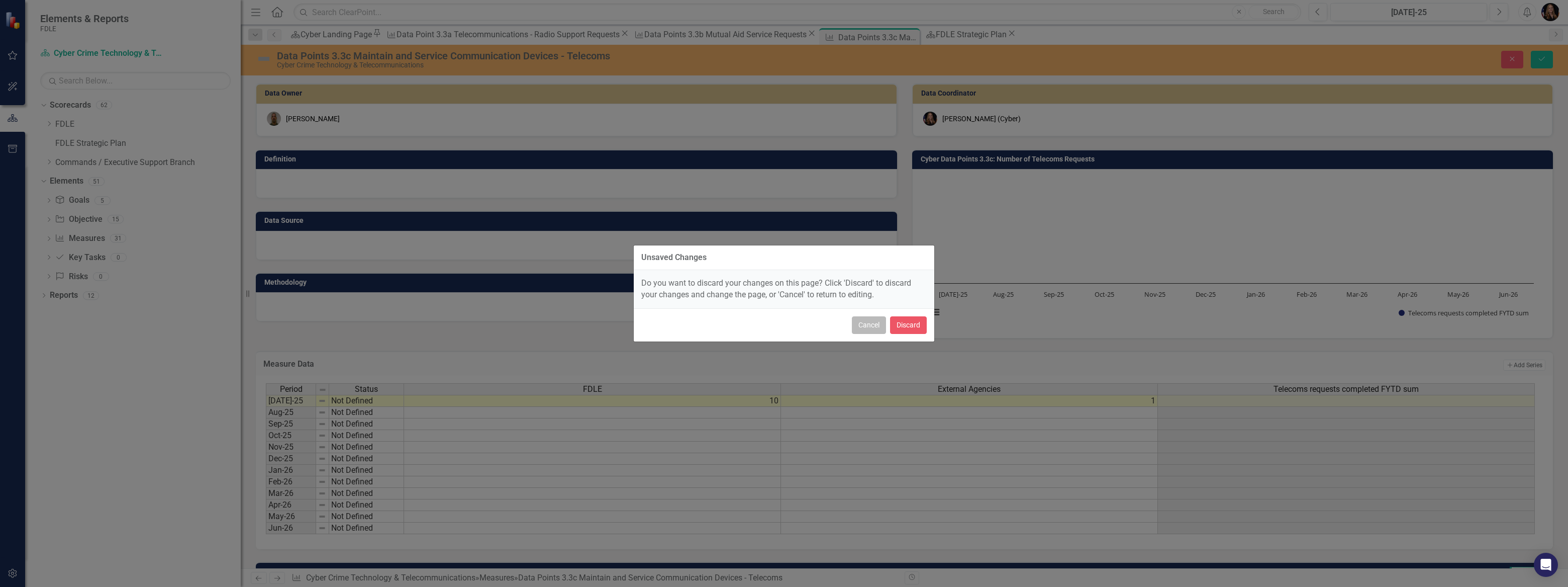
click at [873, 330] on button "Cancel" at bounding box center [869, 325] width 34 height 18
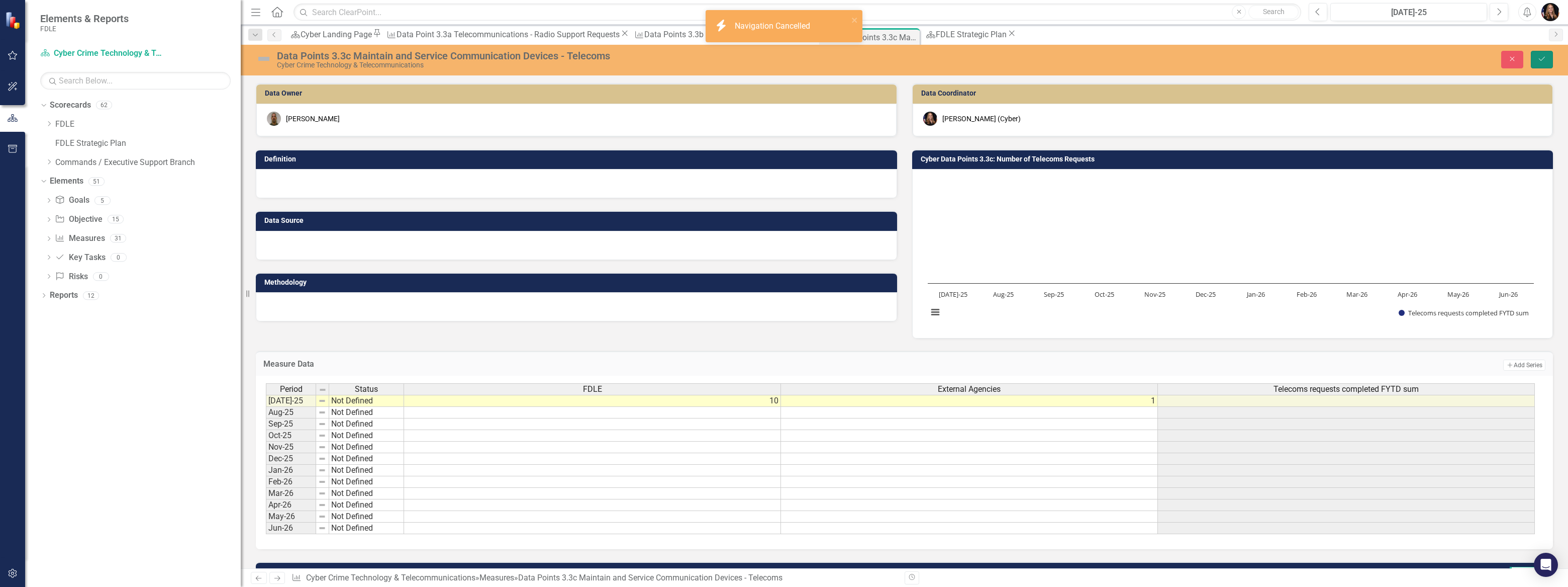
click at [1543, 60] on icon "Save" at bounding box center [1542, 59] width 9 height 7
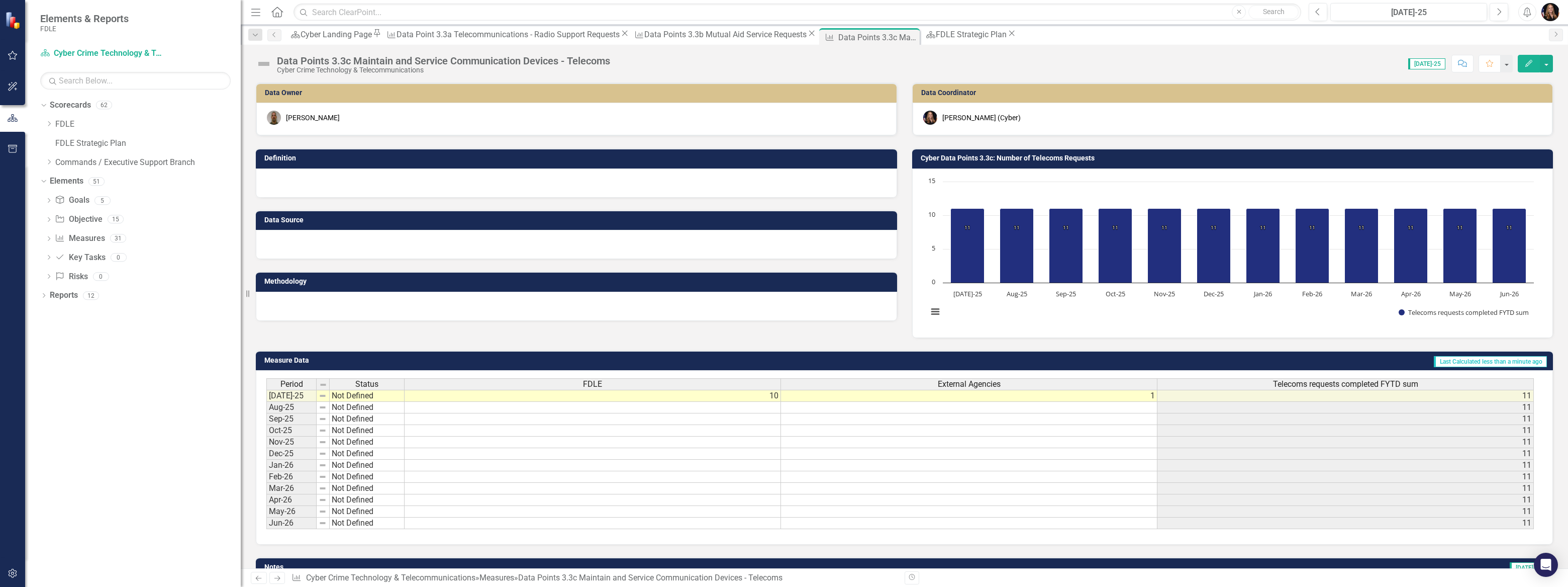
click at [261, 578] on icon "Previous" at bounding box center [259, 578] width 9 height 7
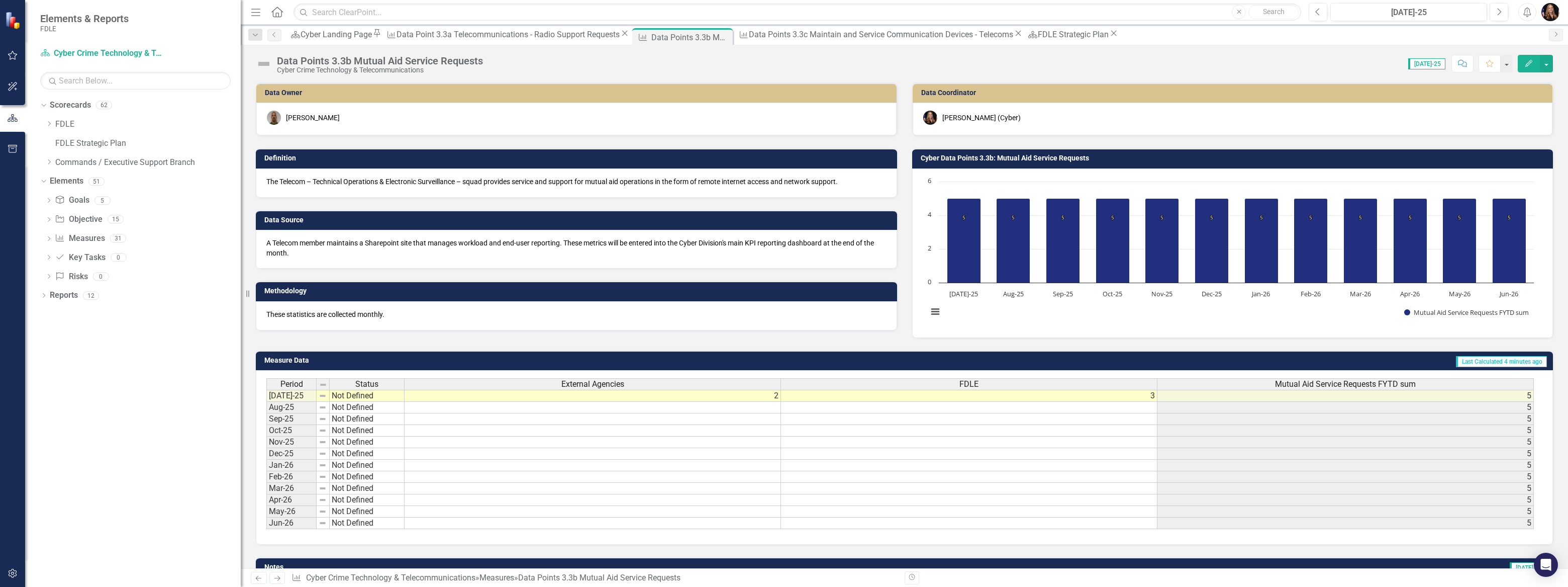
click at [133, 408] on div "Dropdown Scorecards 62 Dropdown FDLE Commissioner's Initiative Team Project Das…" at bounding box center [133, 342] width 215 height 490
click at [261, 577] on icon "Previous" at bounding box center [259, 578] width 9 height 7
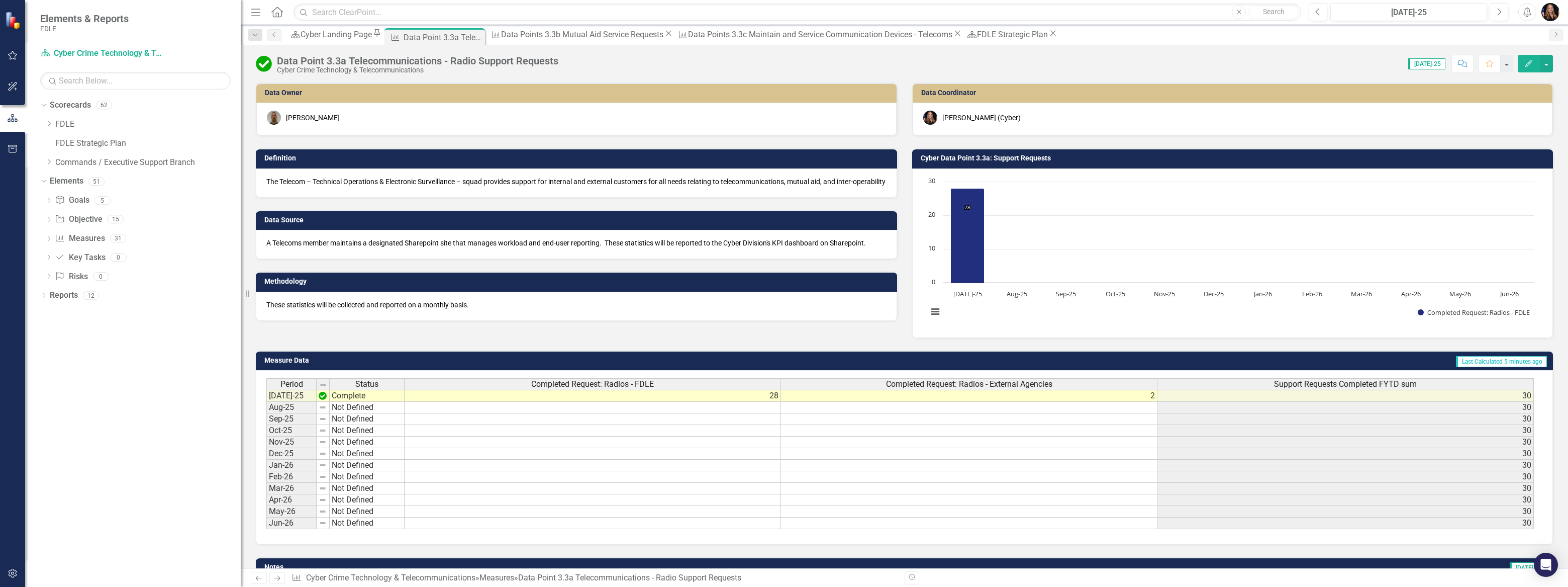
click at [279, 580] on icon "Next" at bounding box center [277, 578] width 9 height 7
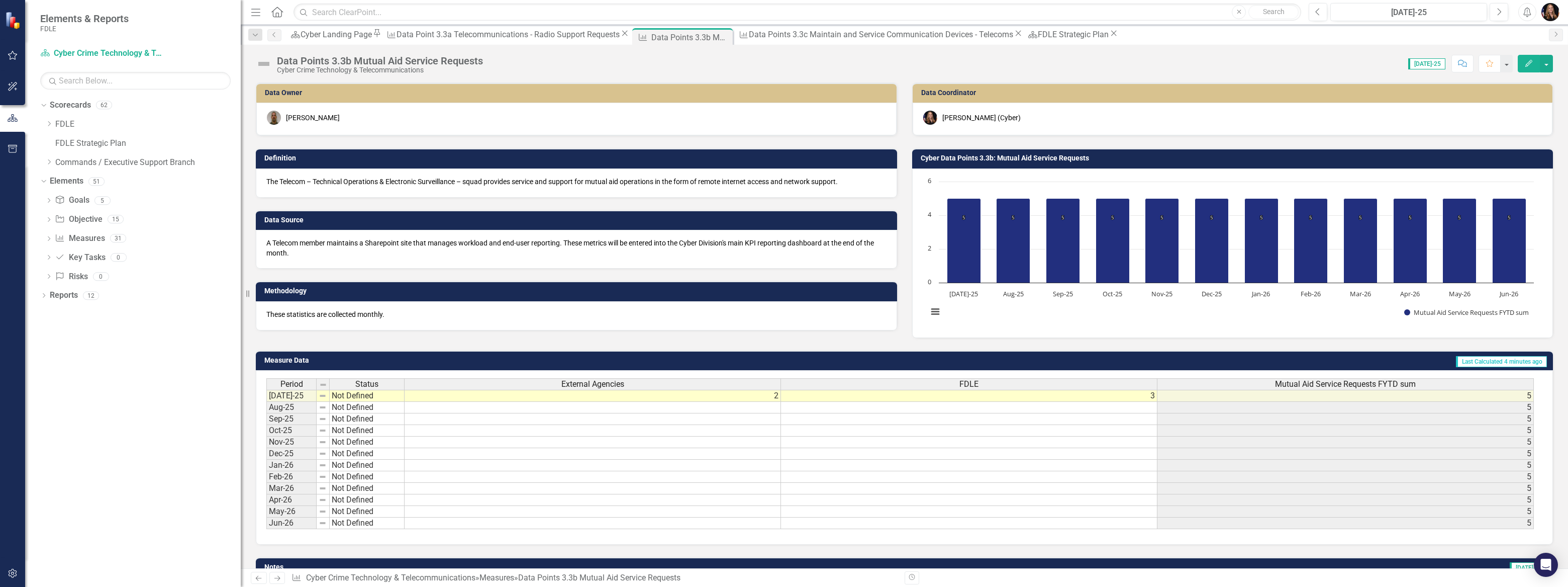
click at [279, 580] on icon "Next" at bounding box center [277, 578] width 9 height 7
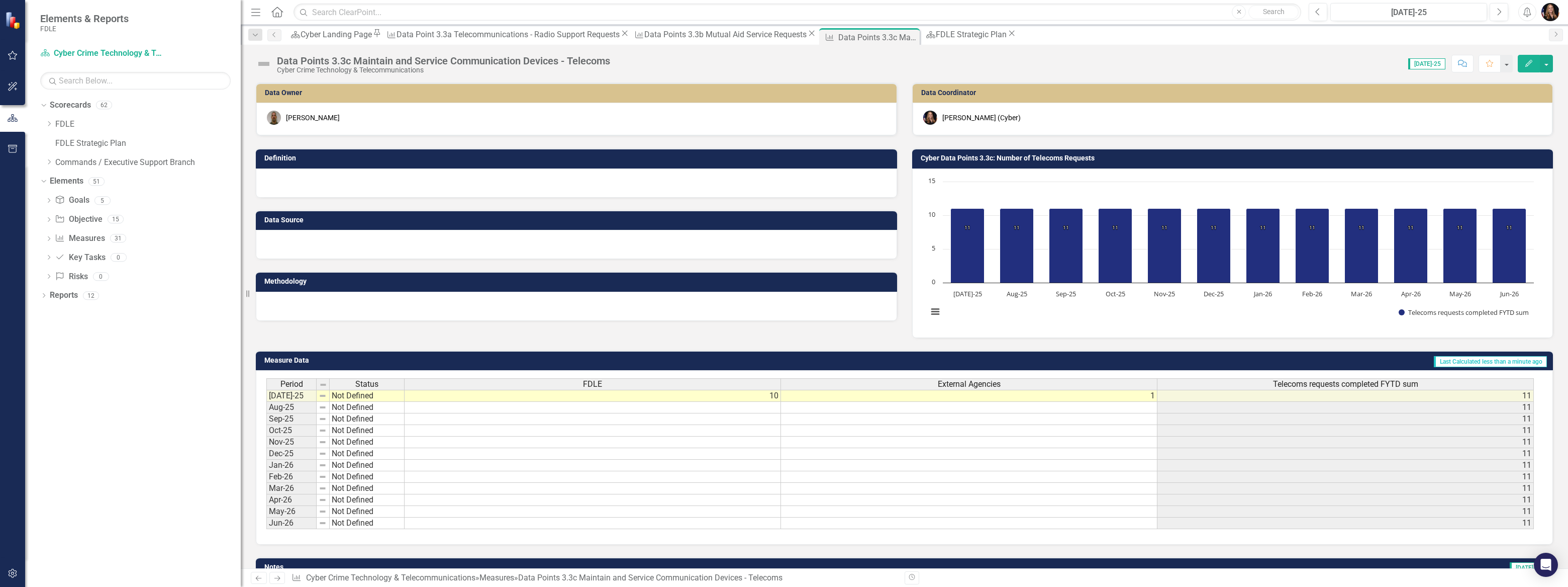
click at [253, 582] on link "Previous" at bounding box center [259, 578] width 16 height 12
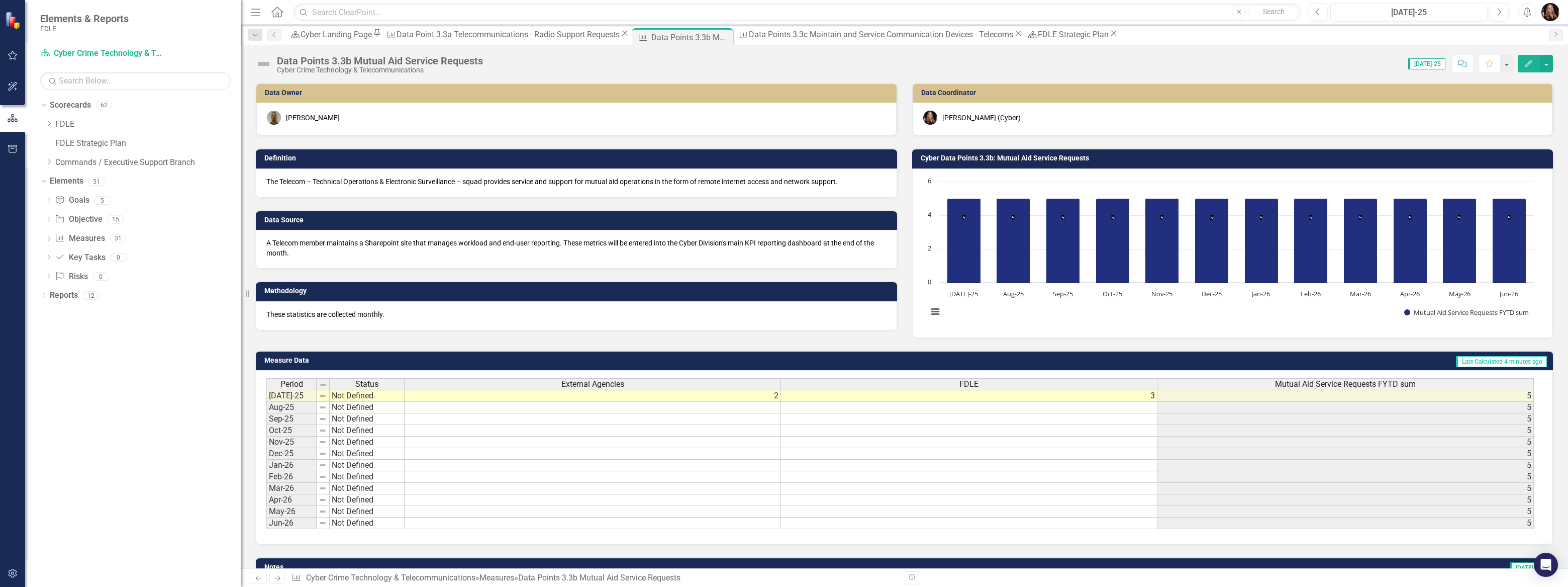
click at [431, 247] on p "A Telecom member maintains a Sharepoint site that manages workload and end-user…" at bounding box center [576, 248] width 620 height 20
click at [432, 247] on p "A Telecom member maintains a Sharepoint site that manages workload and end-user…" at bounding box center [576, 248] width 620 height 20
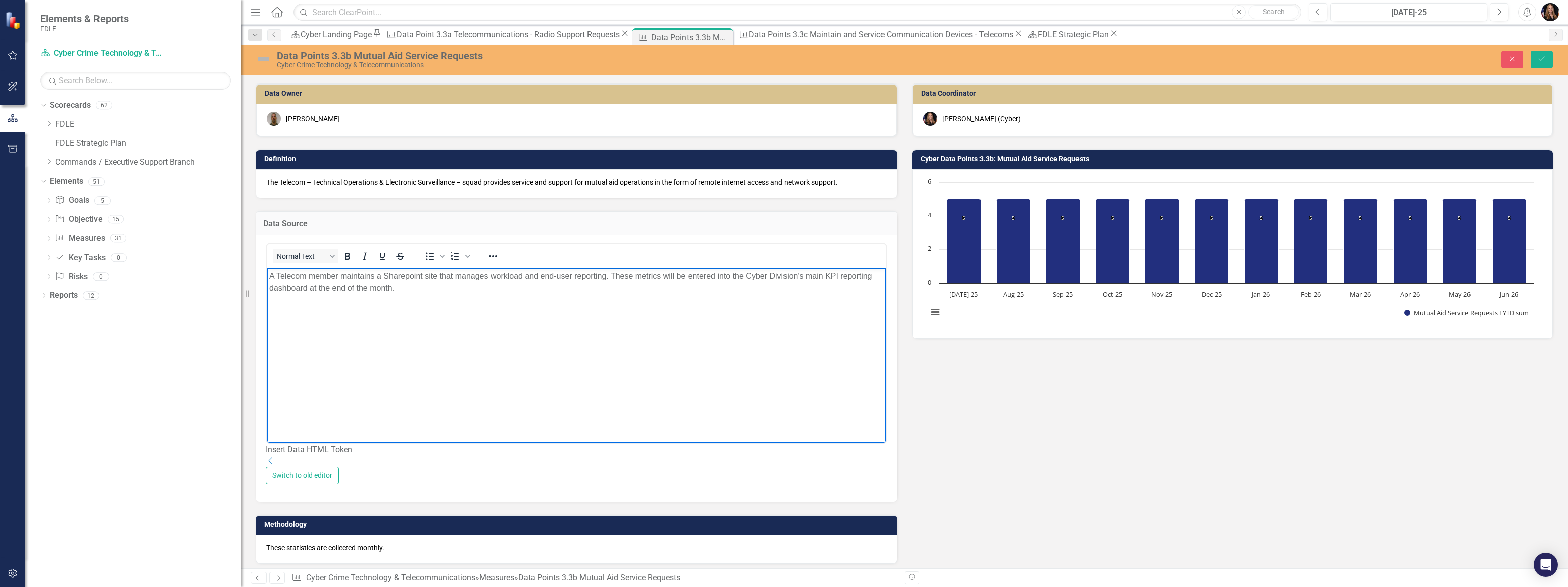
drag, startPoint x: 408, startPoint y: 297, endPoint x: 248, endPoint y: 275, distance: 161.5
click at [267, 275] on html "A Telecom member maintains a Sharepoint site that manages workload and end-user…" at bounding box center [576, 342] width 619 height 151
copy p "A Telecom member maintains a Sharepoint site that manages workload and end-user…"
click at [267, 412] on body "A Telecom member maintains a Sharepoint site that manages workload and end-user…" at bounding box center [576, 342] width 619 height 151
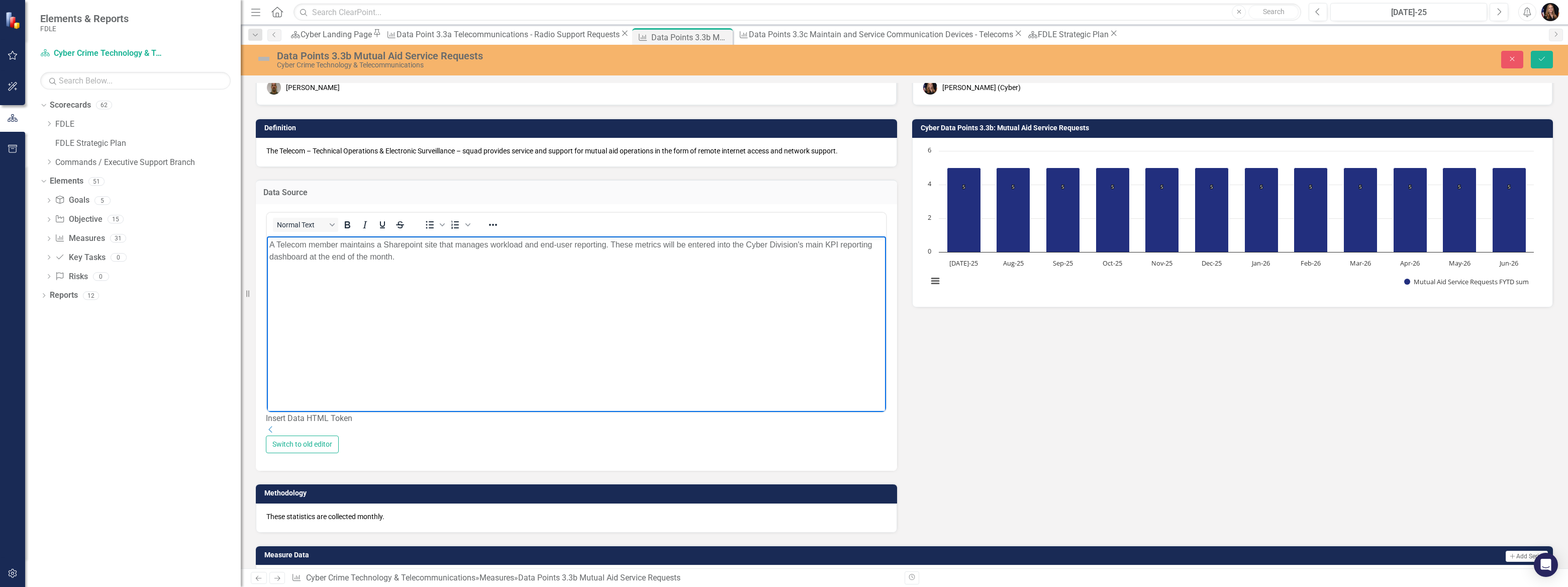
scroll to position [137, 0]
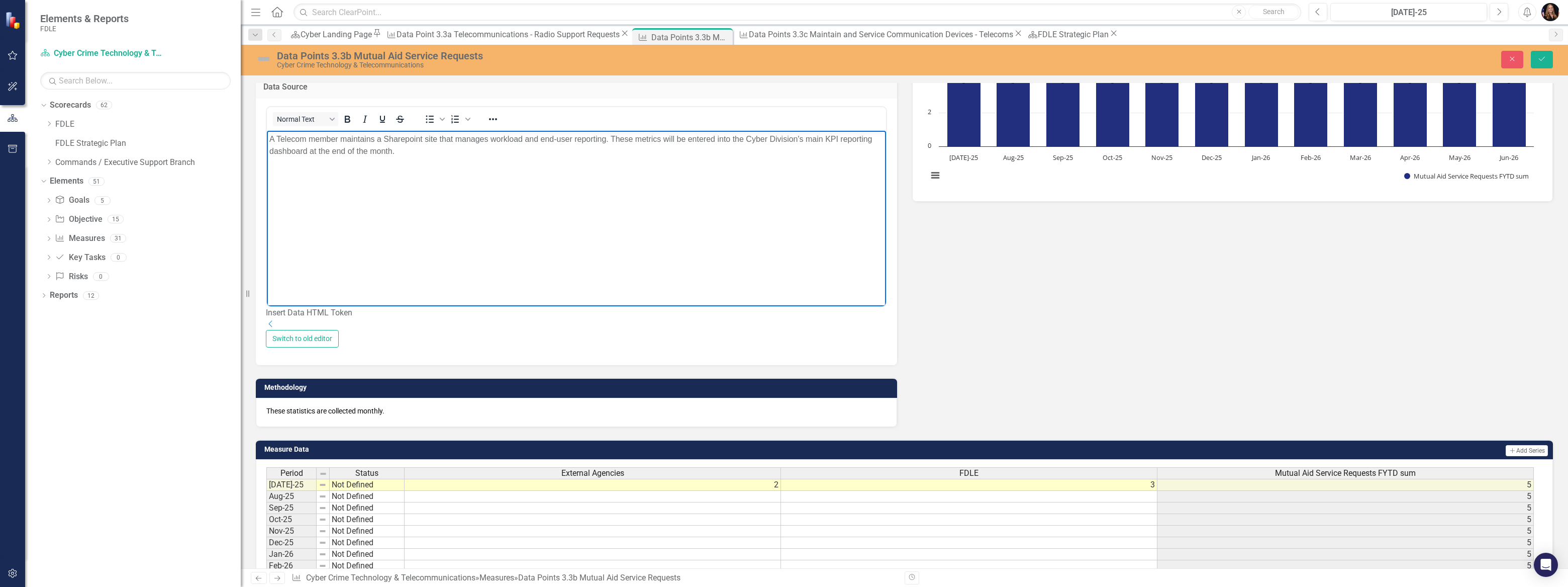
copy p "A Telecom member maintains a Sharepoint site that manages workload and end-user…"
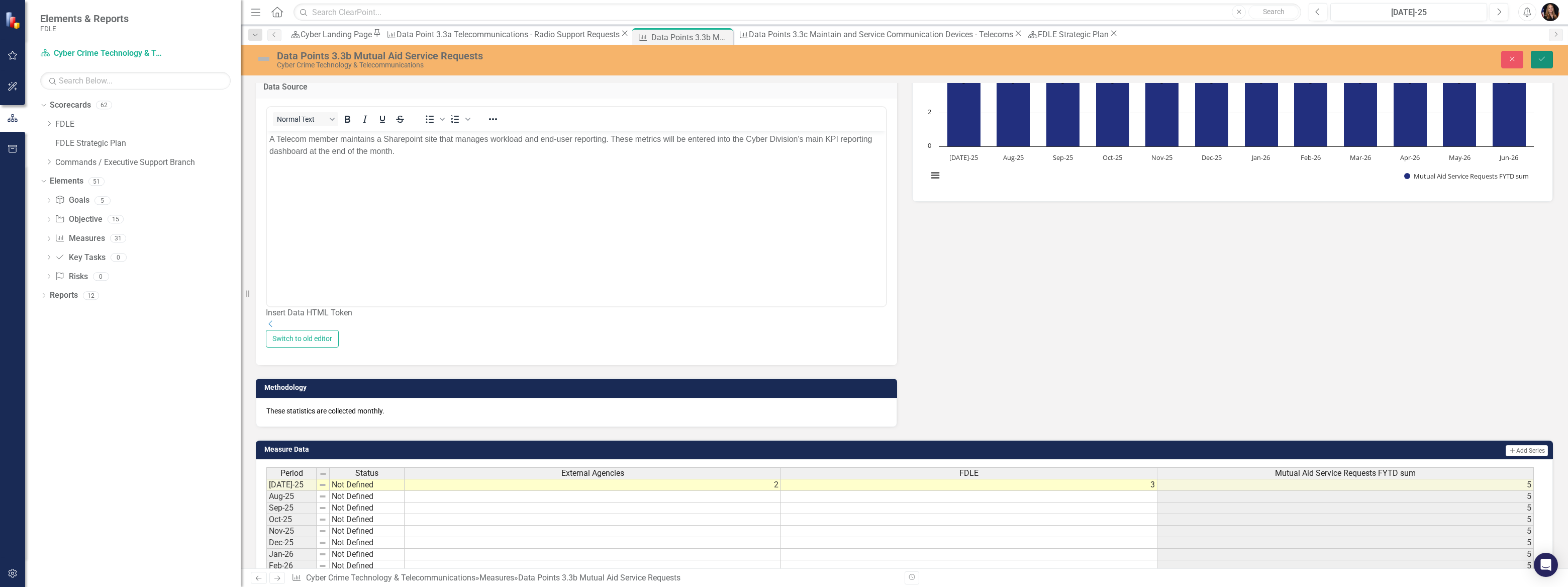
click at [1538, 61] on icon "Save" at bounding box center [1542, 59] width 9 height 7
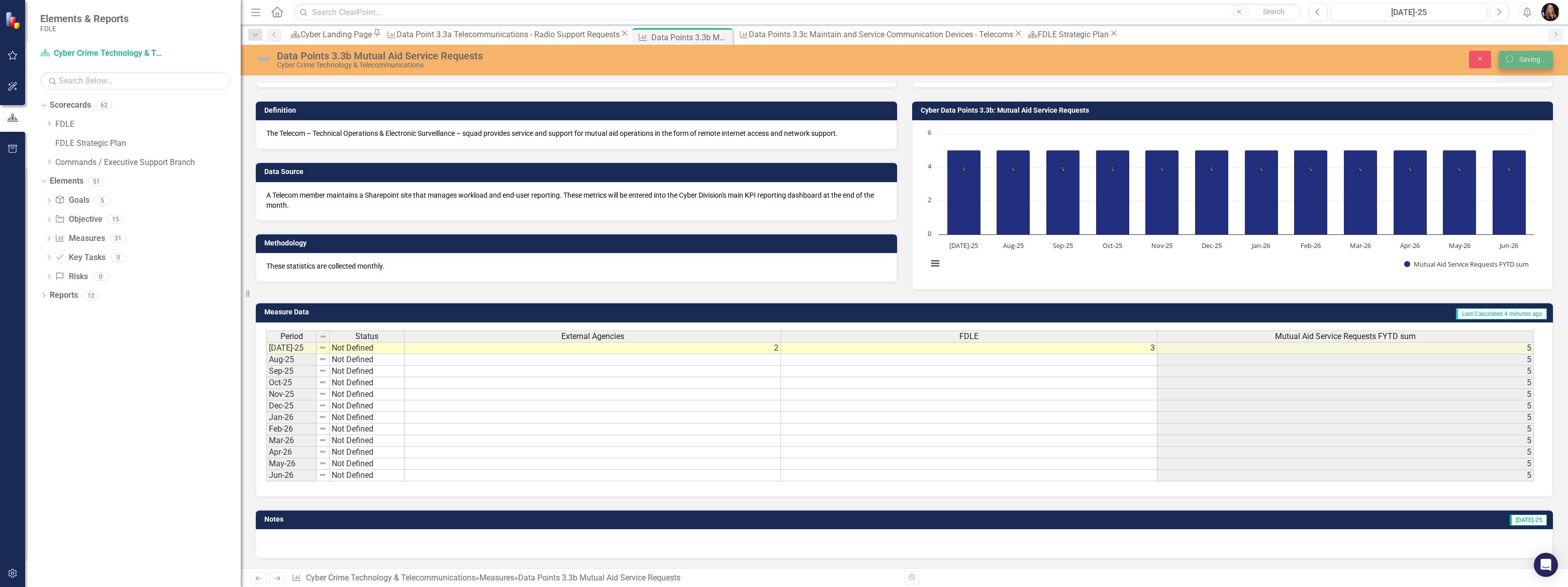
scroll to position [0, 0]
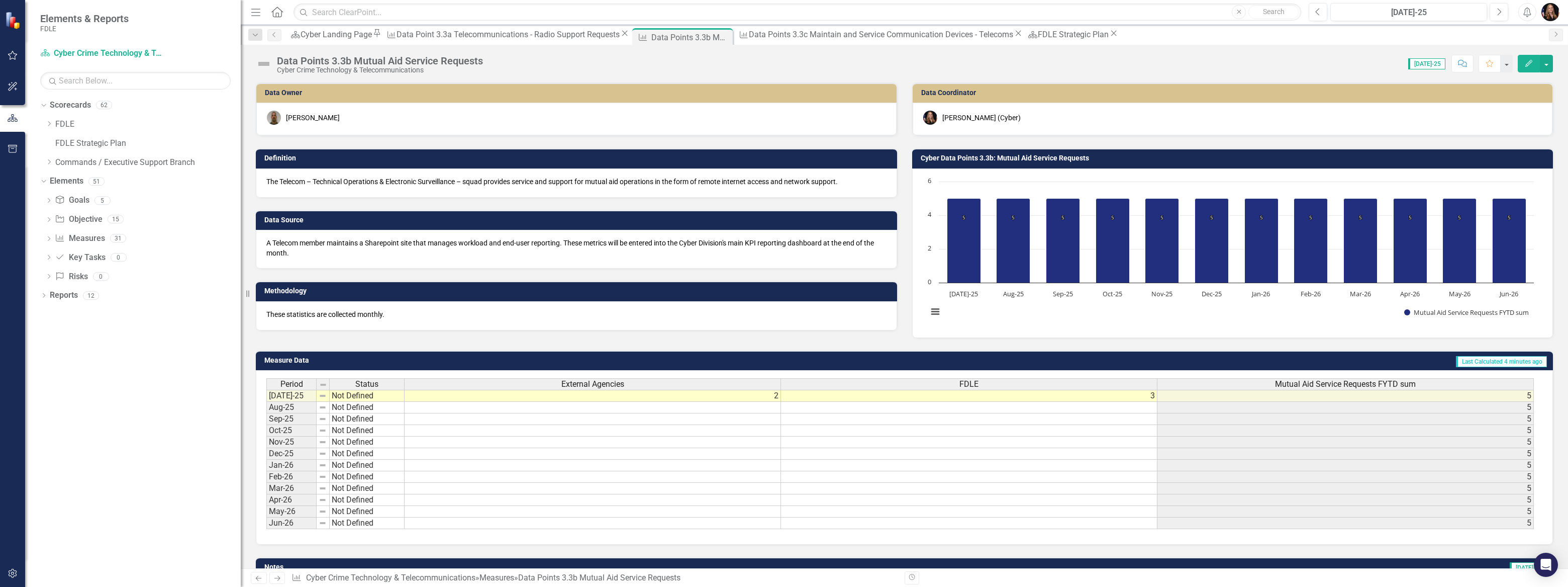
click at [276, 580] on icon "Next" at bounding box center [277, 578] width 9 height 7
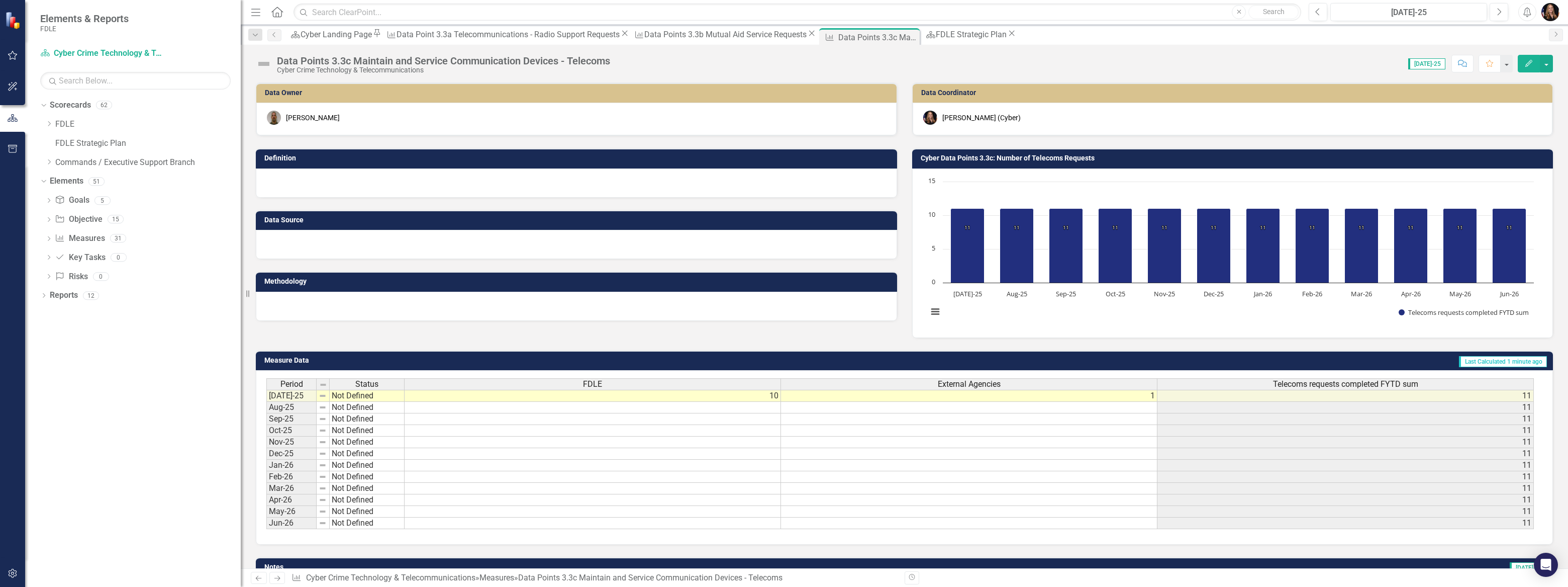
click at [329, 252] on div at bounding box center [576, 244] width 642 height 29
click at [328, 251] on div at bounding box center [576, 244] width 642 height 29
click at [324, 253] on div at bounding box center [576, 244] width 642 height 29
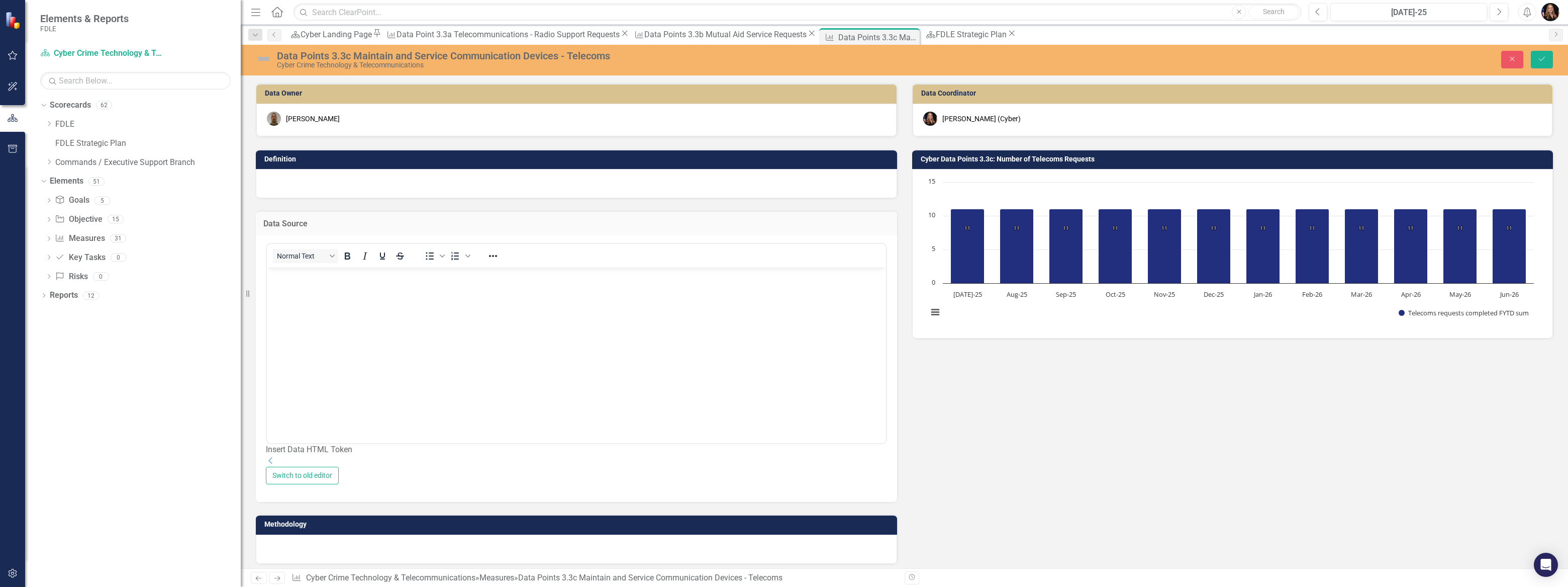
click at [313, 307] on body "Rich Text Area. Press ALT-0 for help." at bounding box center [576, 342] width 619 height 151
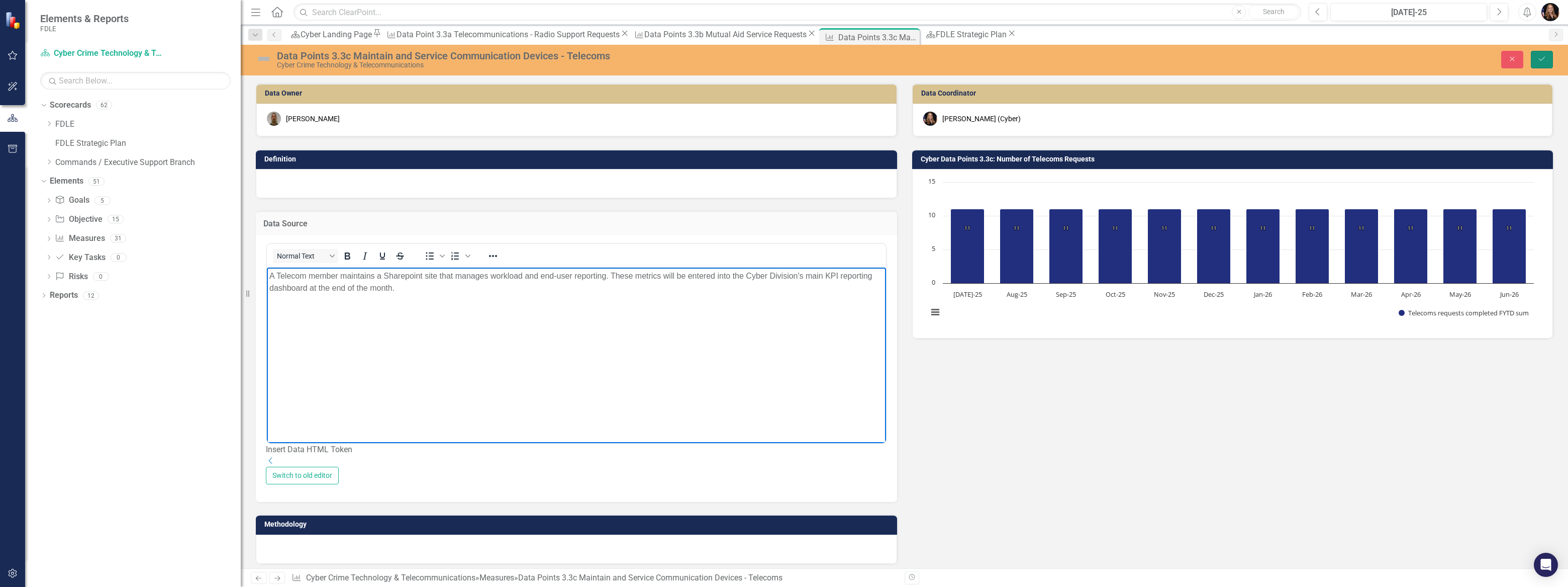
click at [1539, 64] on button "Save" at bounding box center [1542, 59] width 22 height 18
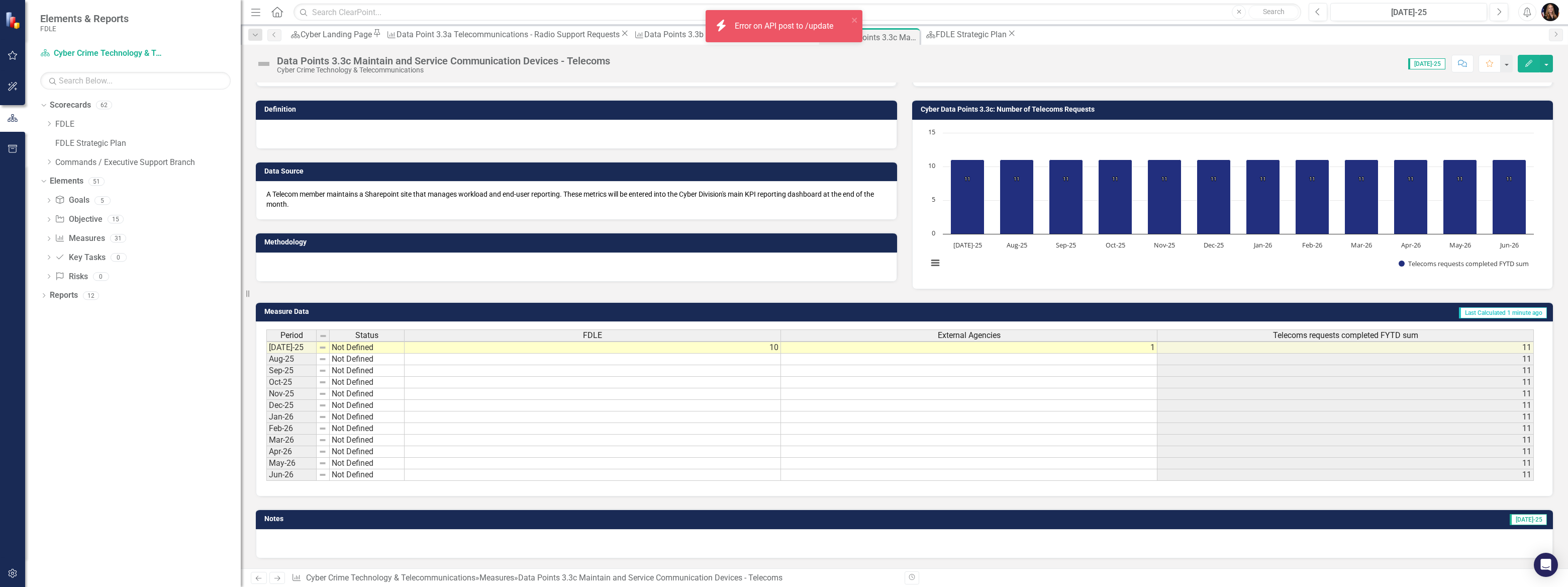
scroll to position [54, 0]
click at [262, 581] on icon "Previous" at bounding box center [259, 578] width 9 height 7
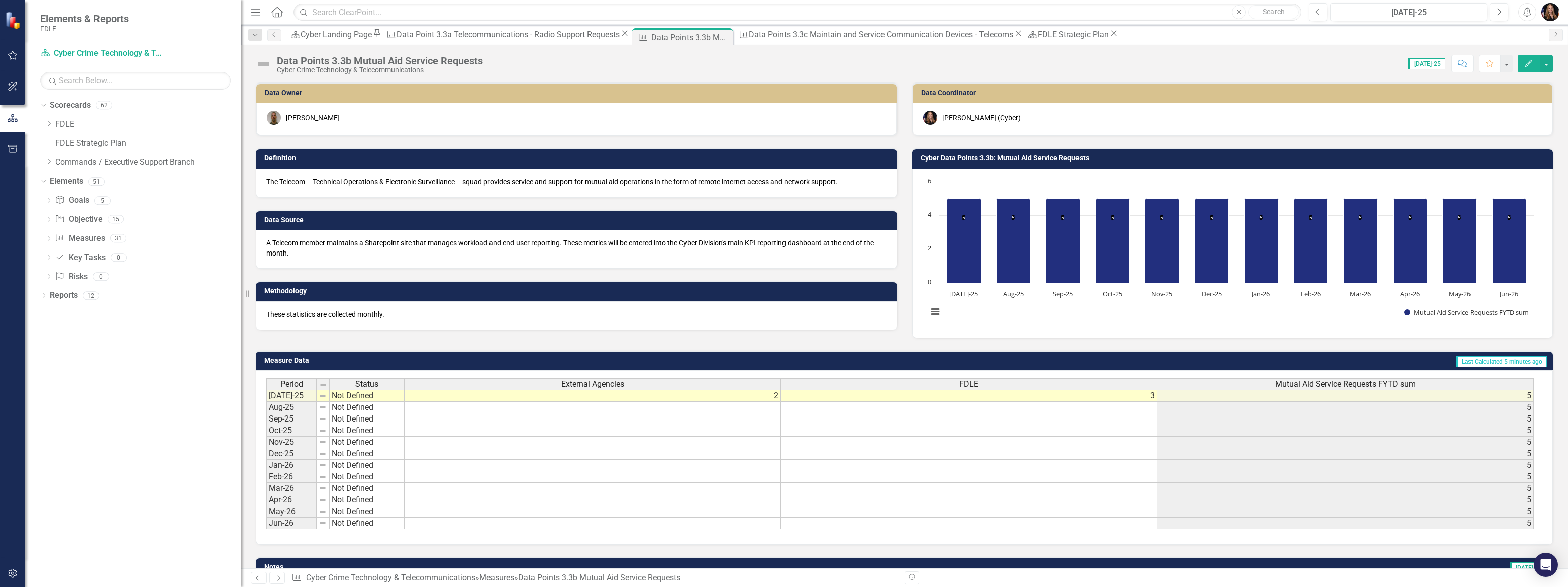
click at [391, 312] on p "These statistics are collected monthly." at bounding box center [576, 314] width 620 height 10
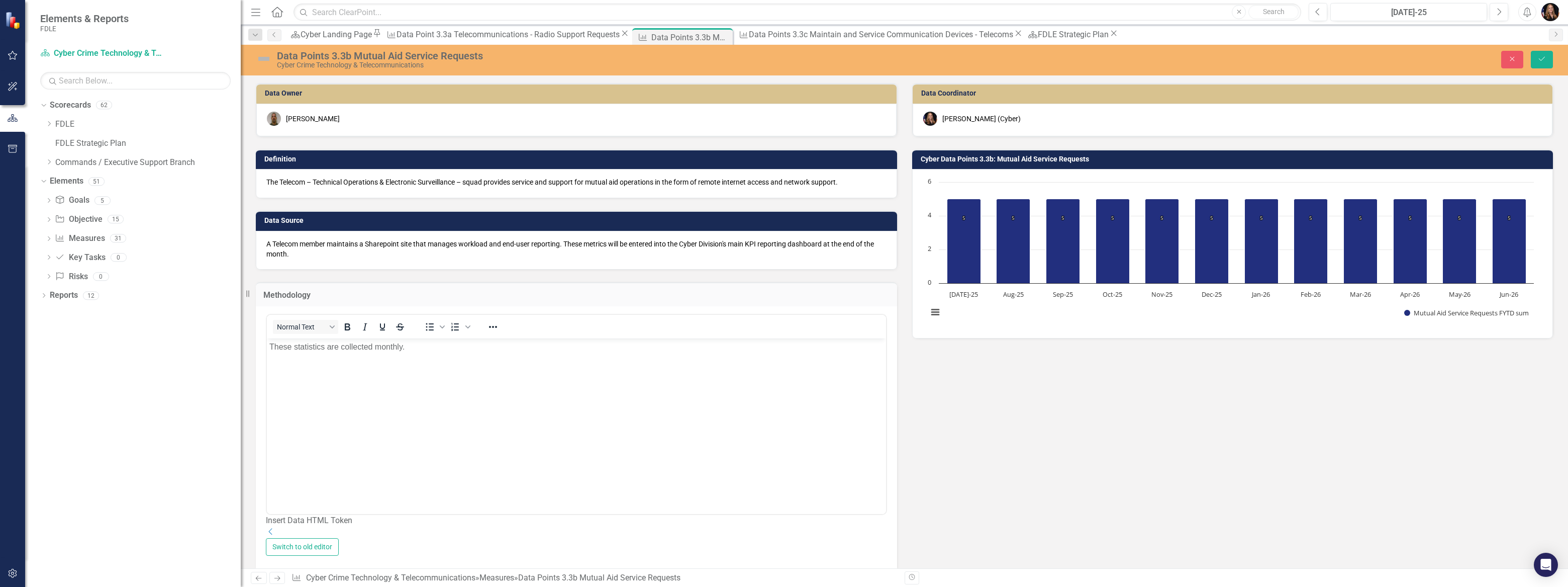
click at [382, 316] on div "Normal Text To open the popup, press Shift+Enter To open the popup, press Shift…" at bounding box center [576, 414] width 621 height 201
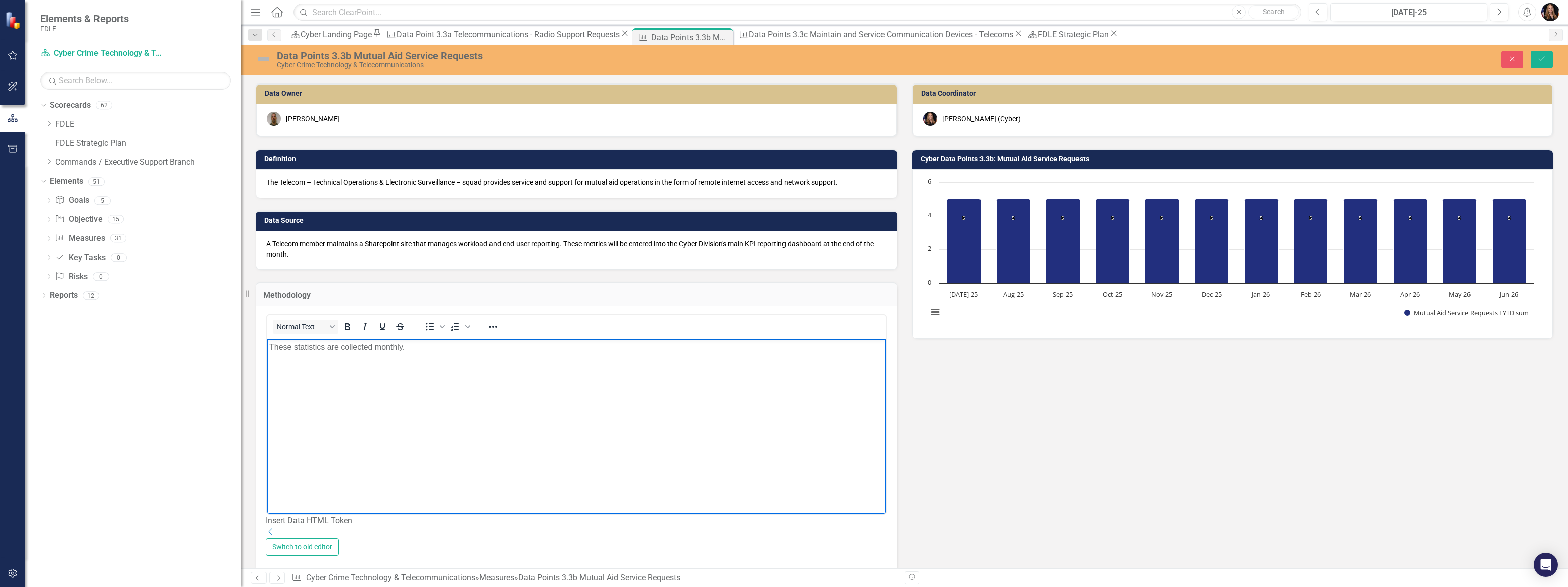
drag, startPoint x: 422, startPoint y: 357, endPoint x: 491, endPoint y: 686, distance: 336.2
click at [267, 346] on html "These statistics are collected monthly." at bounding box center [576, 414] width 619 height 151
copy p "These statistics are collected monthly."
click at [1541, 57] on icon "Save" at bounding box center [1542, 59] width 9 height 7
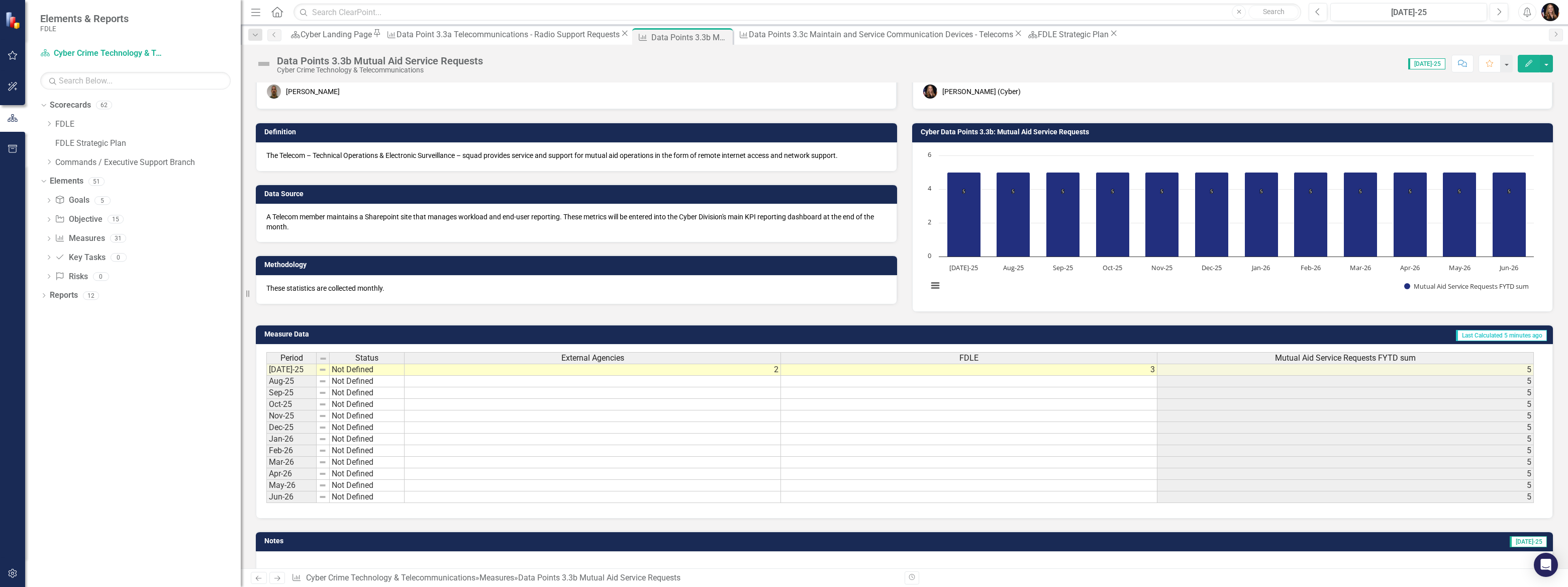
scroll to position [54, 0]
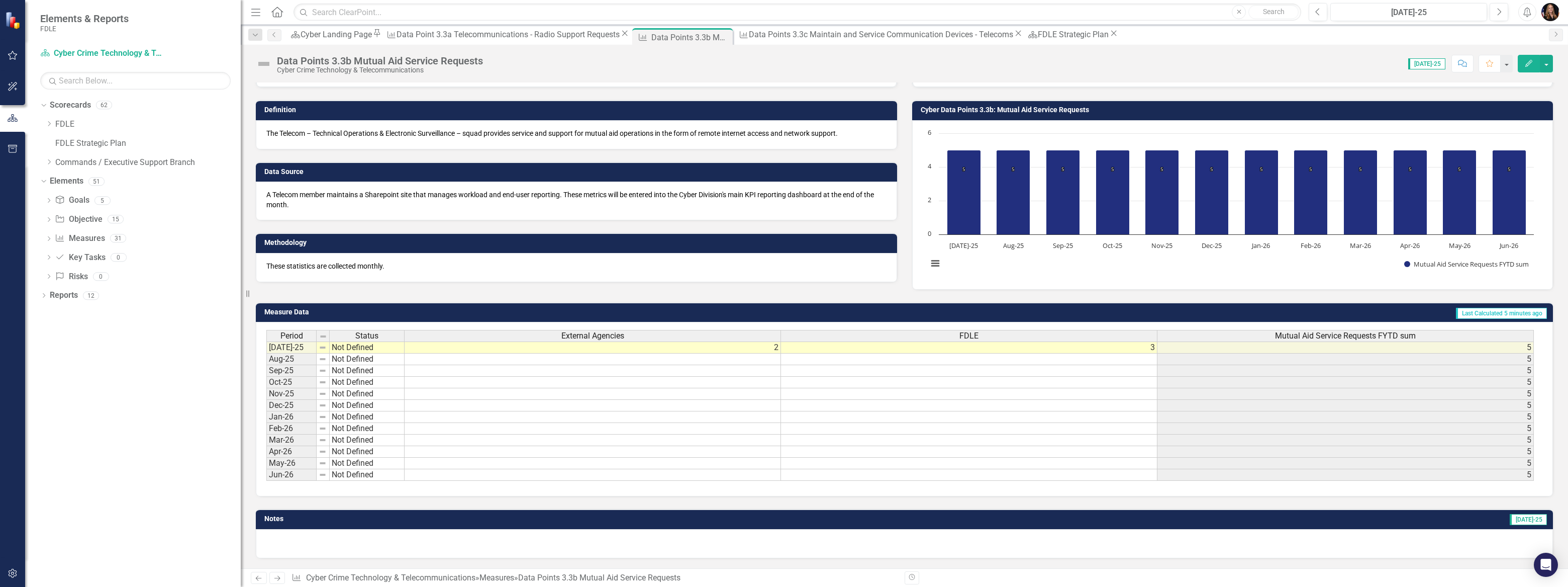
click at [273, 582] on link "Next" at bounding box center [278, 578] width 16 height 12
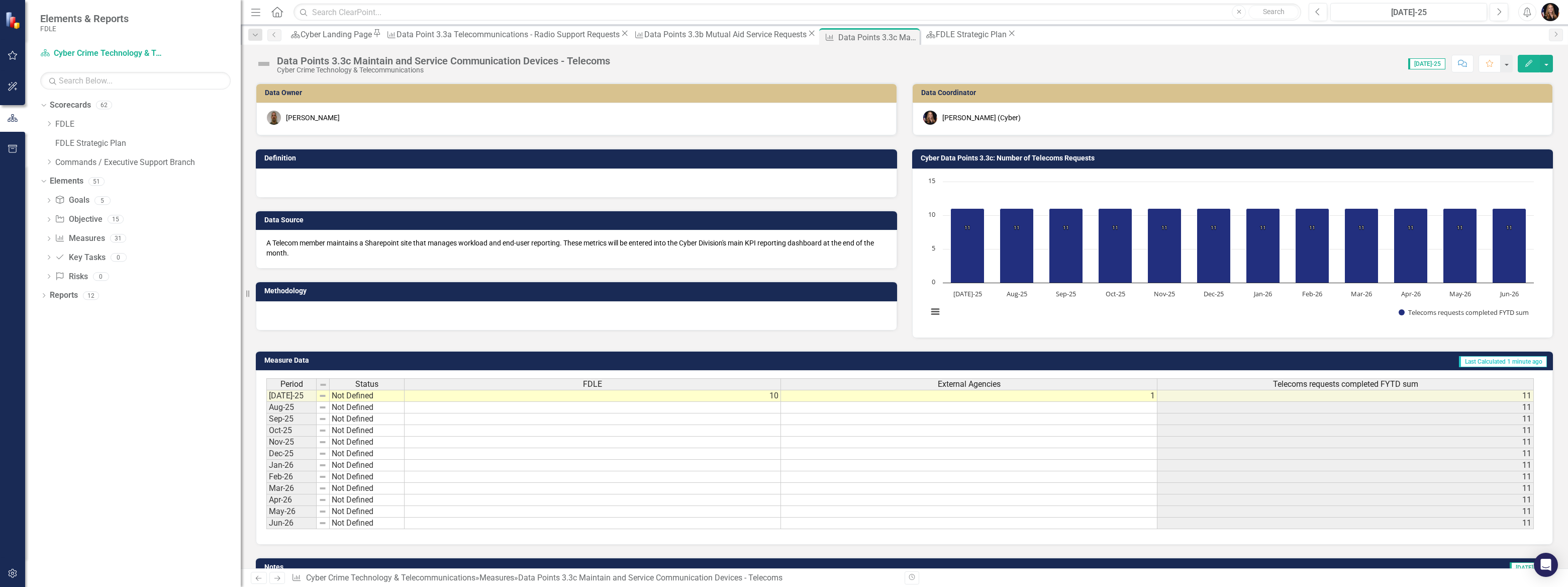
click at [334, 326] on div at bounding box center [576, 316] width 642 height 29
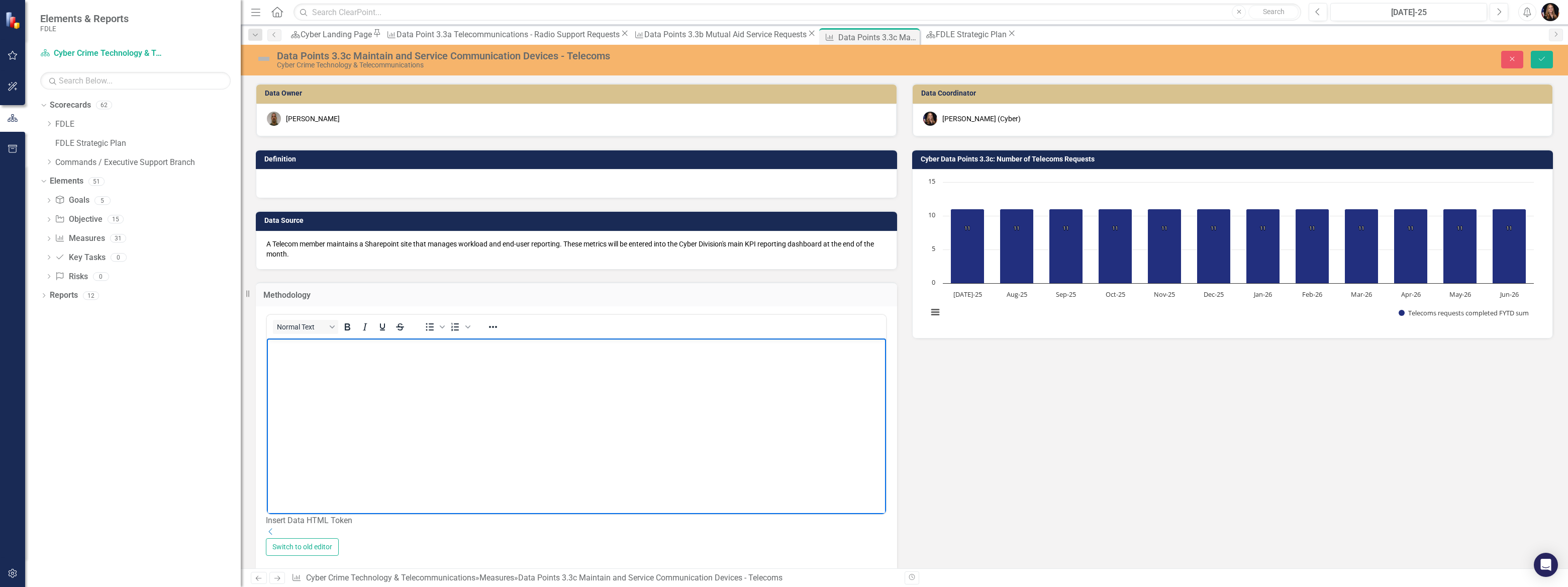
click at [321, 374] on body "Rich Text Area. Press ALT-0 for help." at bounding box center [576, 414] width 619 height 151
click at [1541, 55] on icon "Save" at bounding box center [1542, 59] width 9 height 7
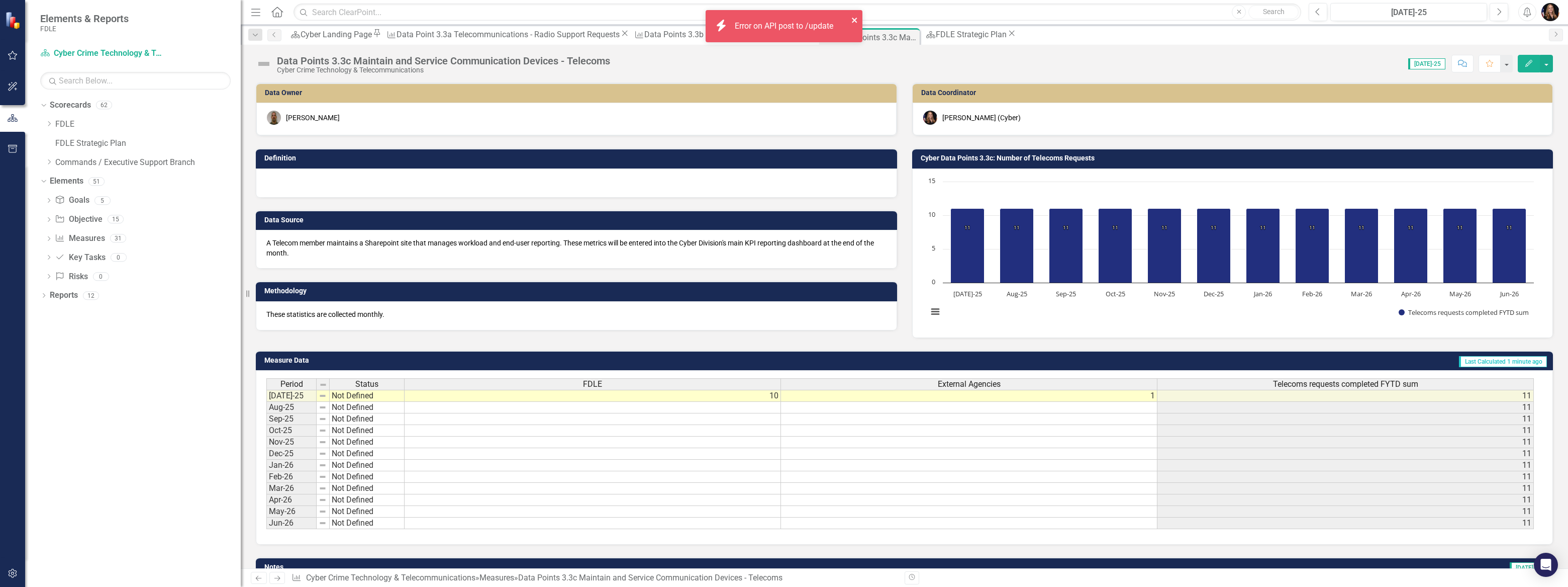
click at [855, 19] on icon "close" at bounding box center [854, 20] width 5 height 5
click at [261, 581] on icon "Previous" at bounding box center [259, 578] width 9 height 7
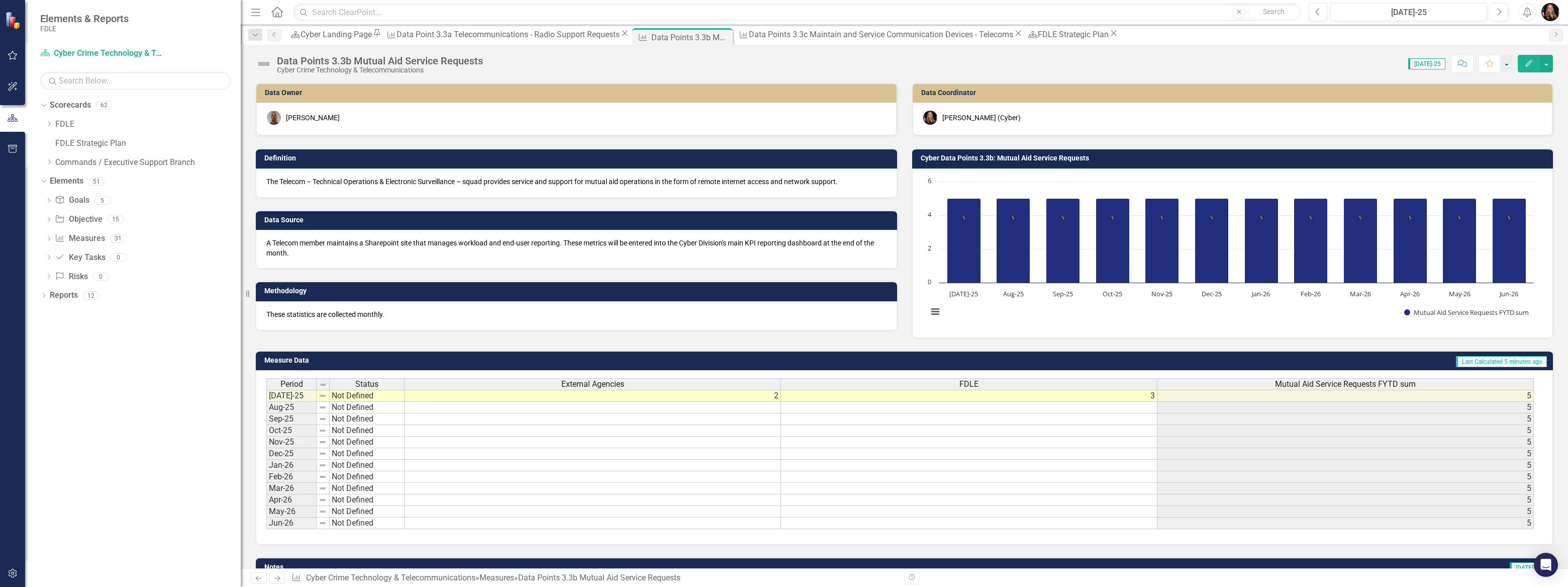
click at [256, 578] on icon at bounding box center [259, 578] width 6 height 5
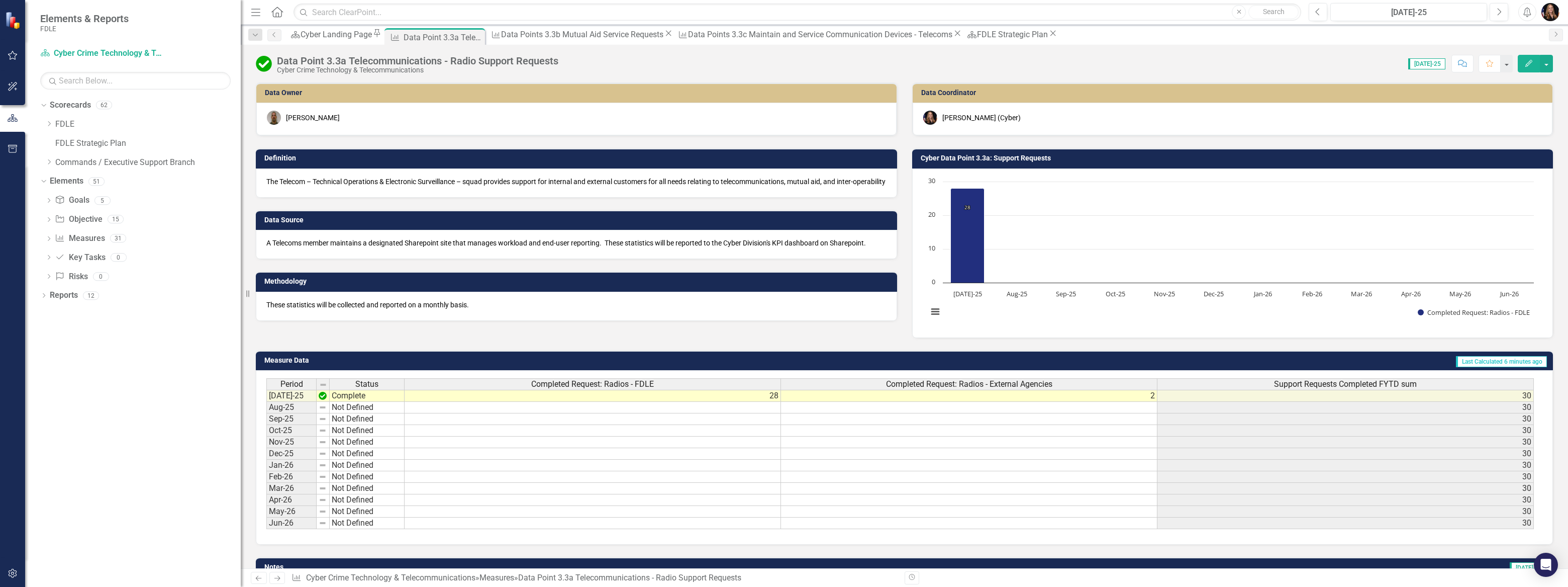
click at [273, 577] on icon "Next" at bounding box center [277, 578] width 9 height 7
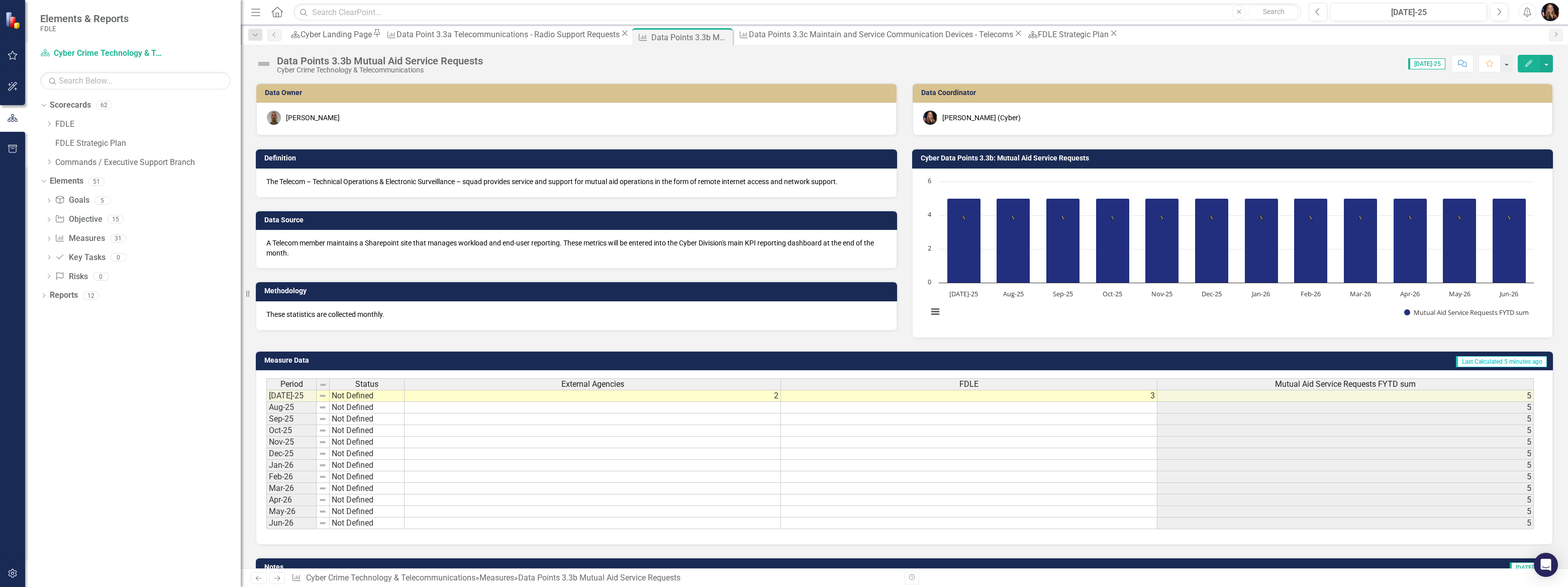
click at [260, 581] on icon "Previous" at bounding box center [259, 578] width 9 height 7
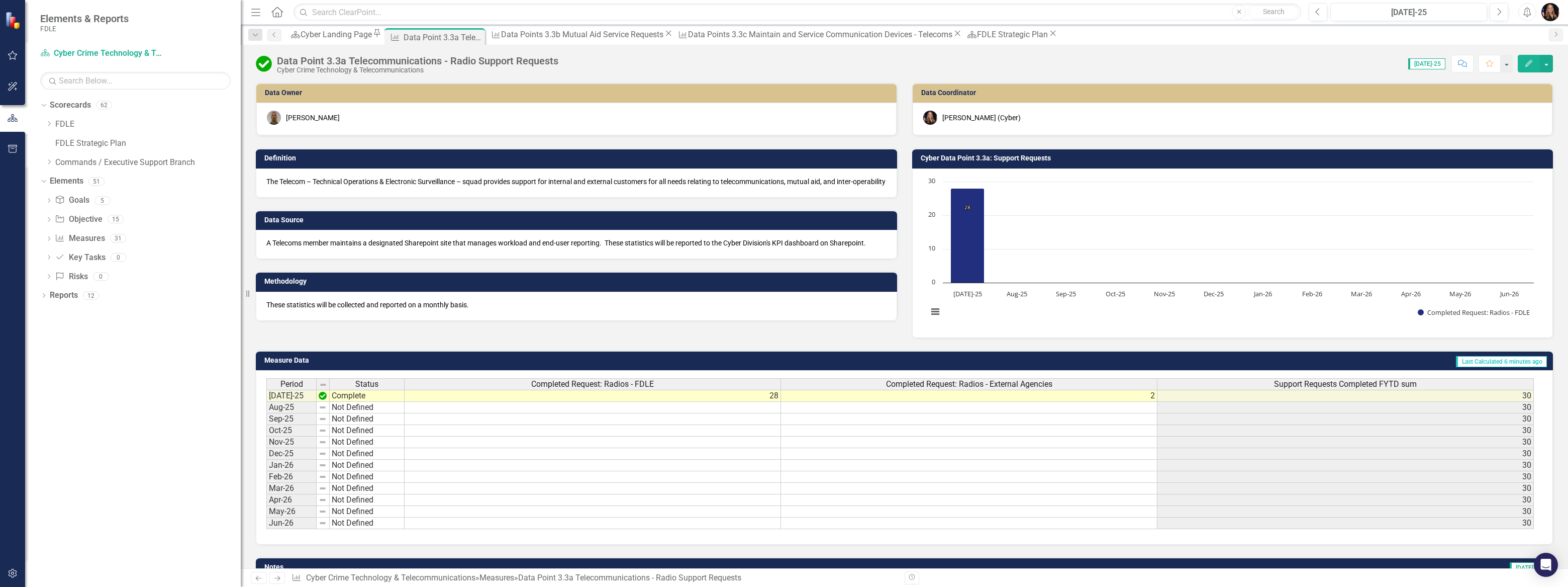
click at [279, 580] on icon "Next" at bounding box center [277, 578] width 9 height 7
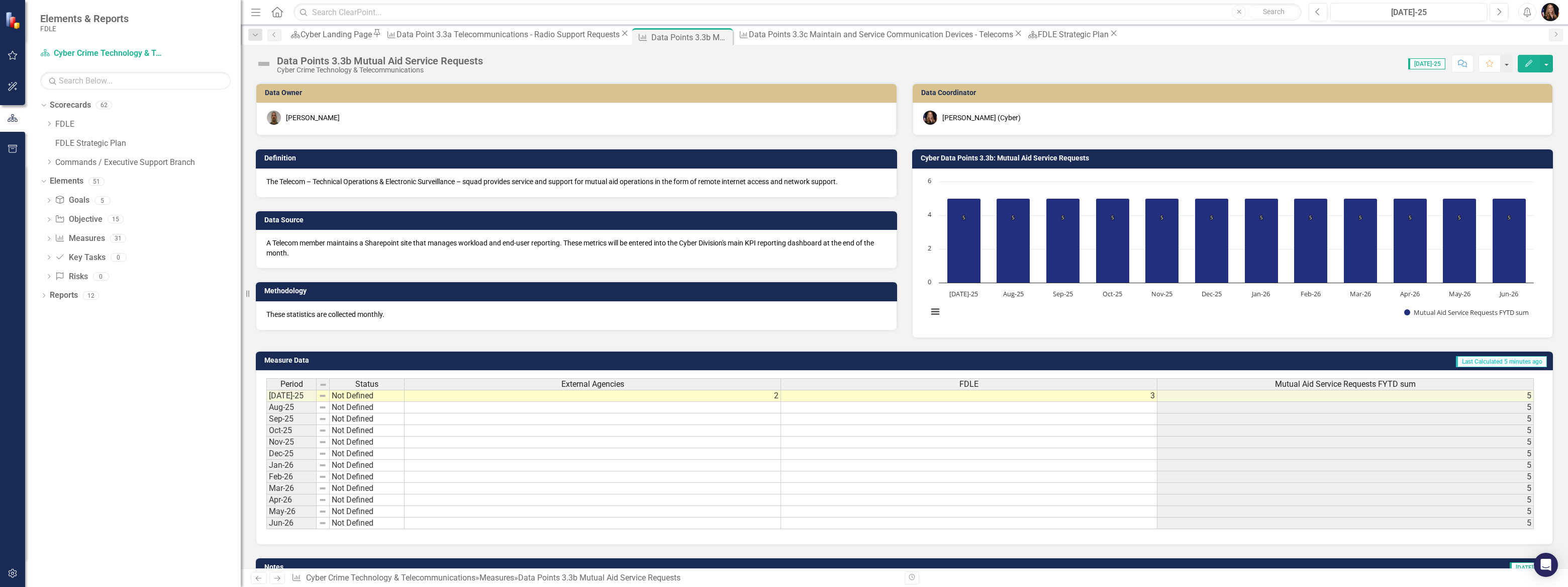
click at [279, 580] on icon "Next" at bounding box center [277, 578] width 9 height 7
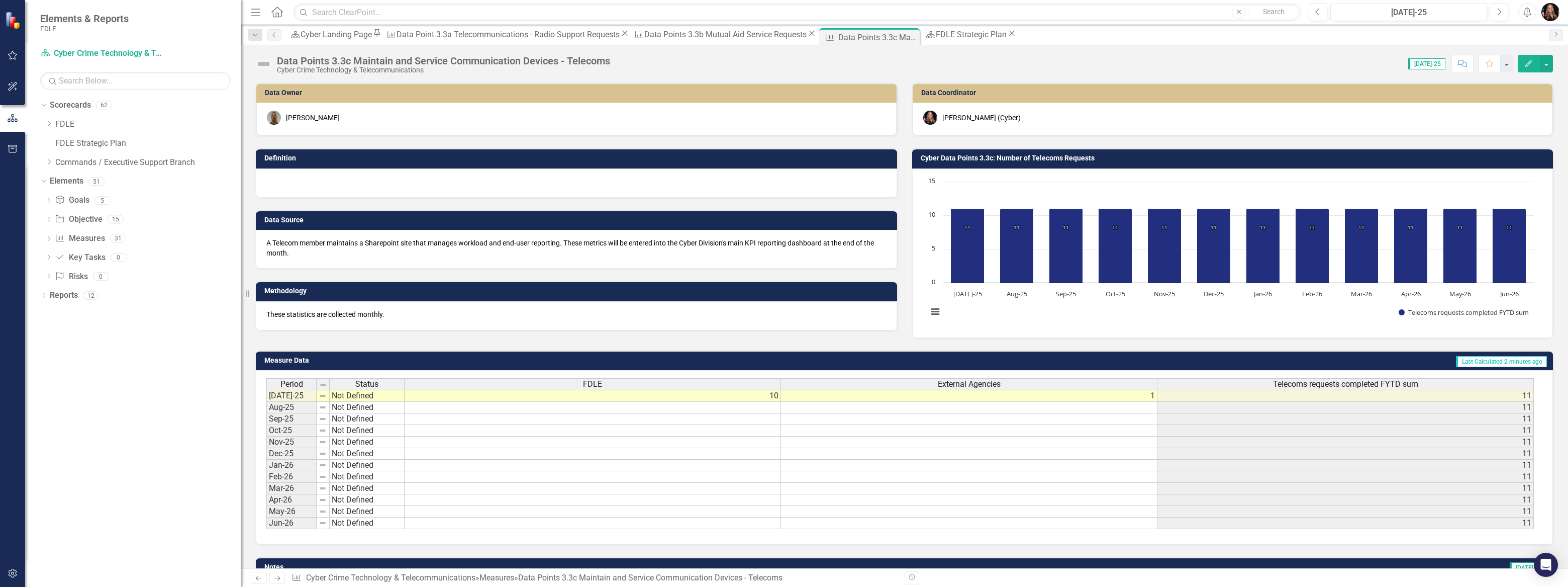
click at [255, 575] on icon "Previous" at bounding box center [259, 578] width 9 height 7
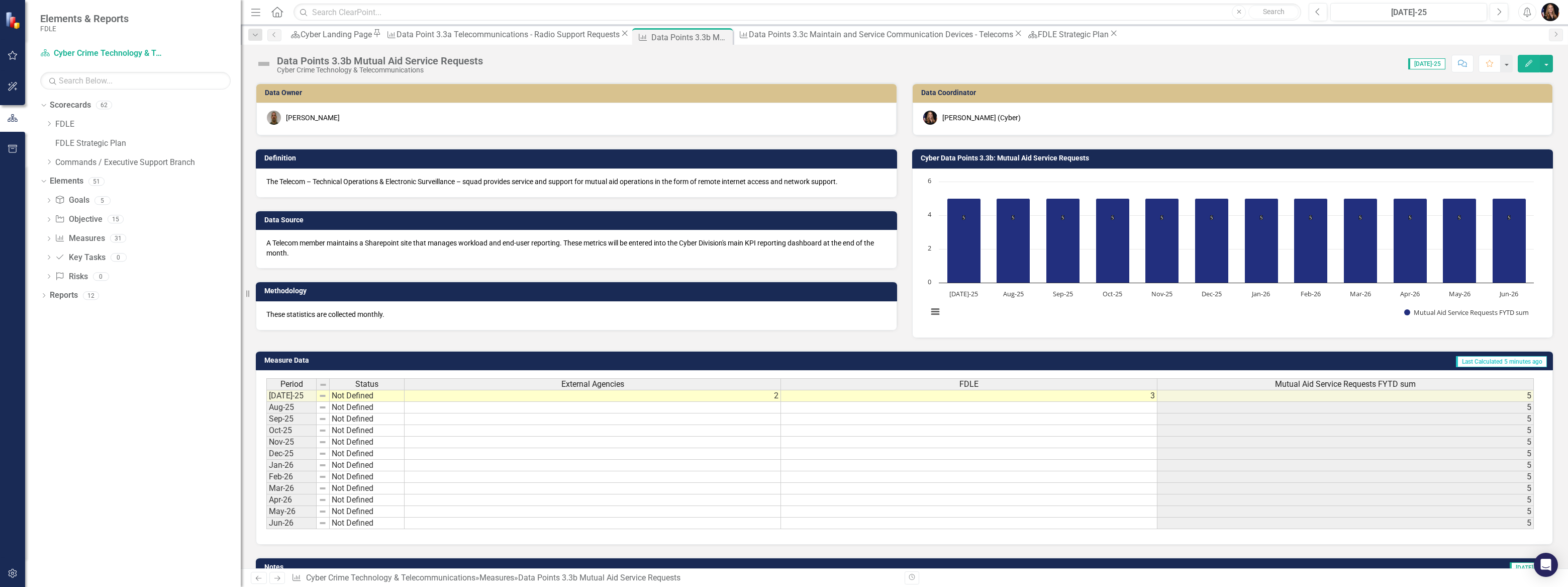
click at [259, 579] on icon "Previous" at bounding box center [259, 578] width 9 height 7
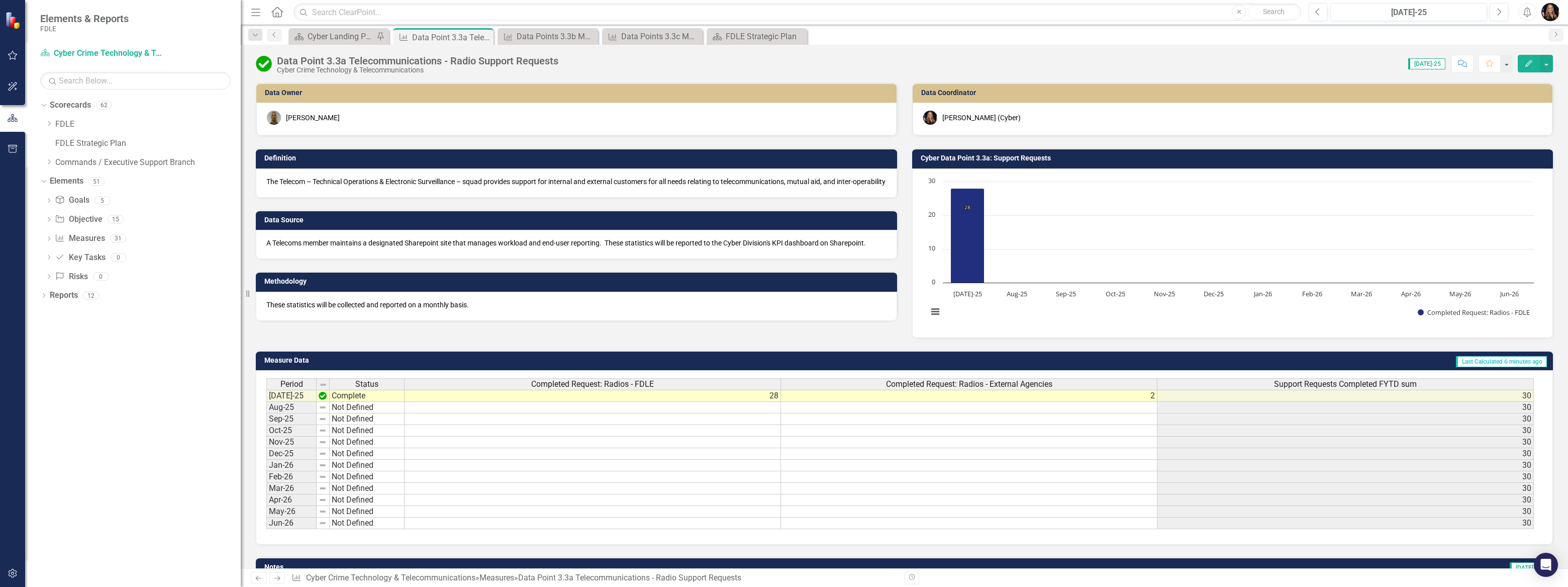
click at [273, 579] on icon "Next" at bounding box center [277, 578] width 9 height 7
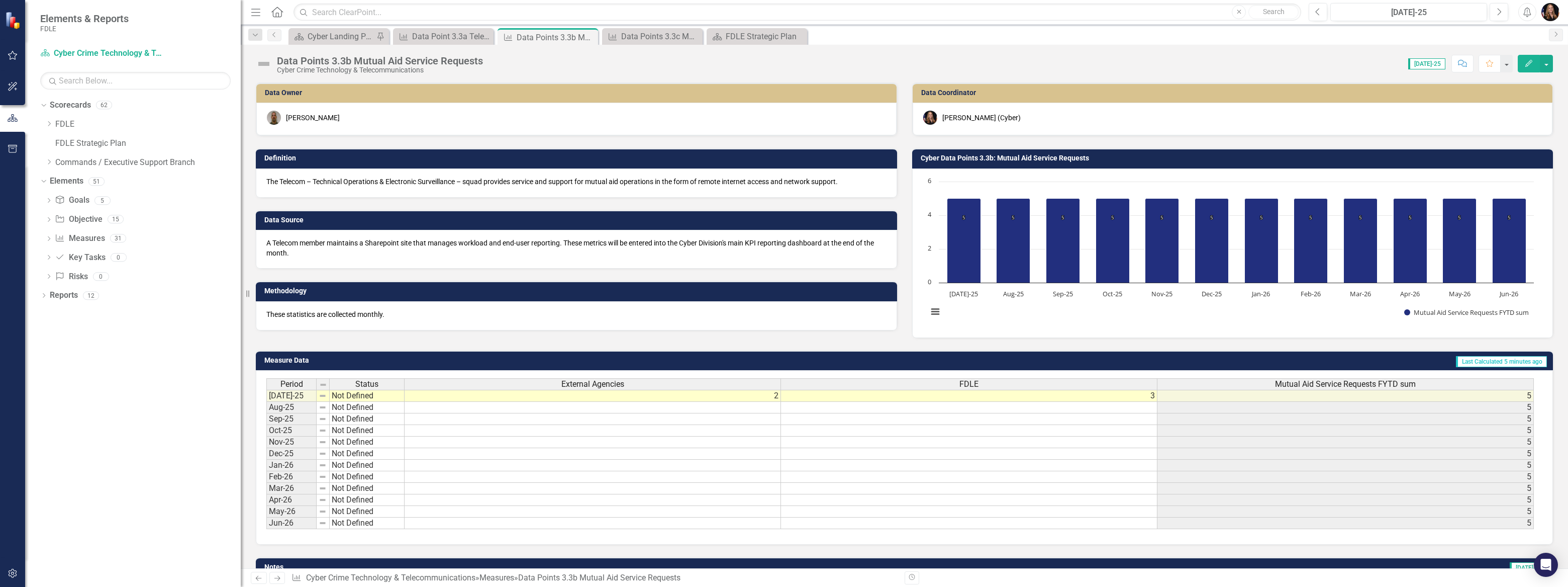
click at [273, 579] on icon "Next" at bounding box center [277, 578] width 9 height 7
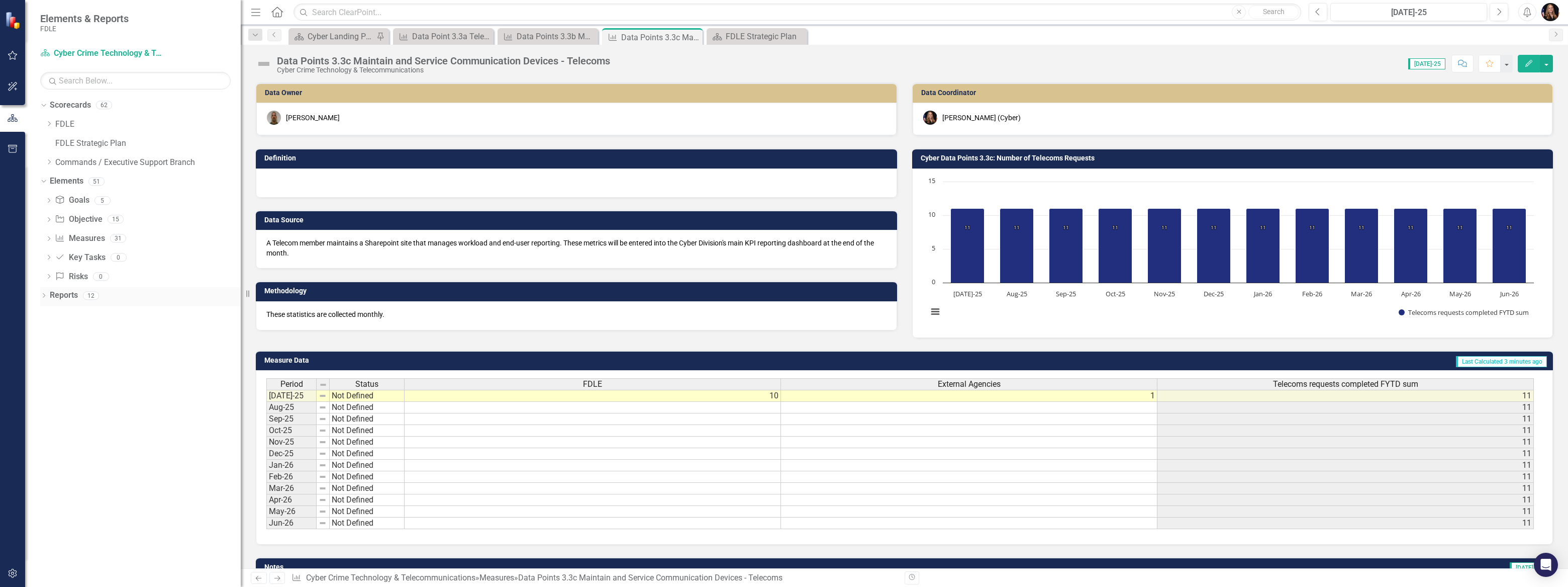
click at [68, 304] on div "Reports 12" at bounding box center [145, 296] width 191 height 19
click at [257, 579] on icon "Previous" at bounding box center [259, 578] width 9 height 7
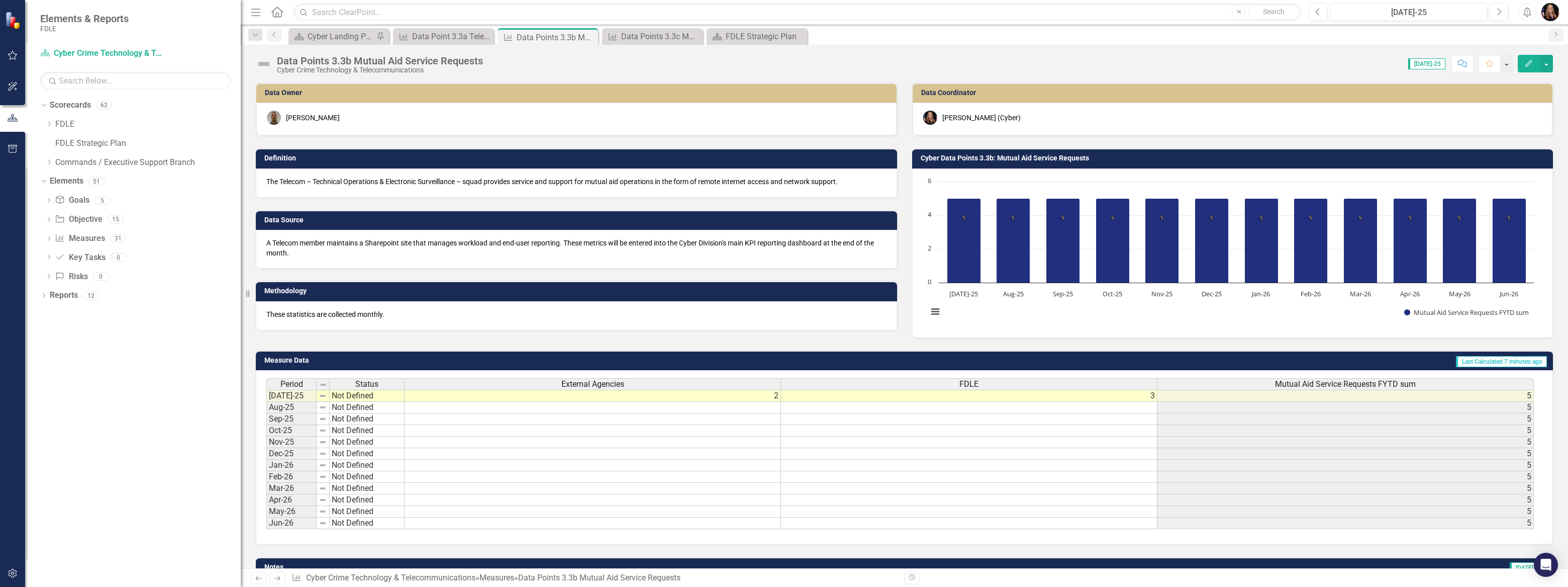
click at [257, 579] on icon "Previous" at bounding box center [259, 578] width 9 height 7
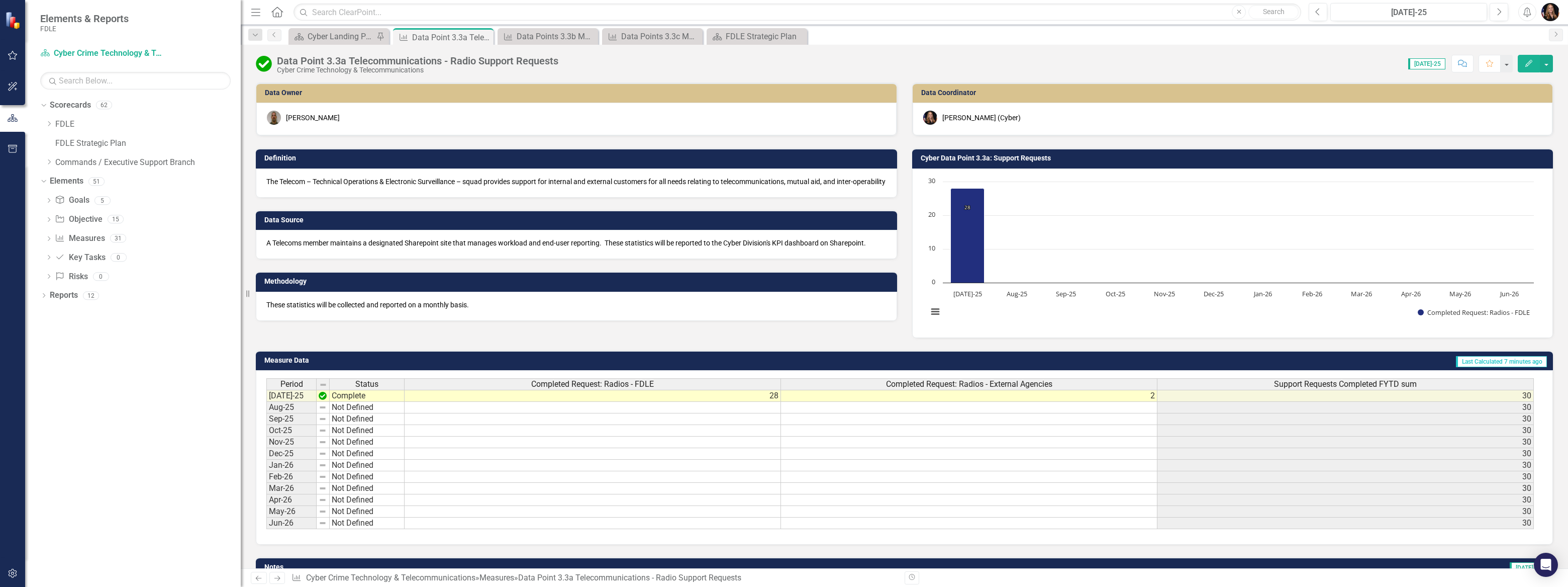
click at [257, 579] on icon "Previous" at bounding box center [259, 578] width 9 height 7
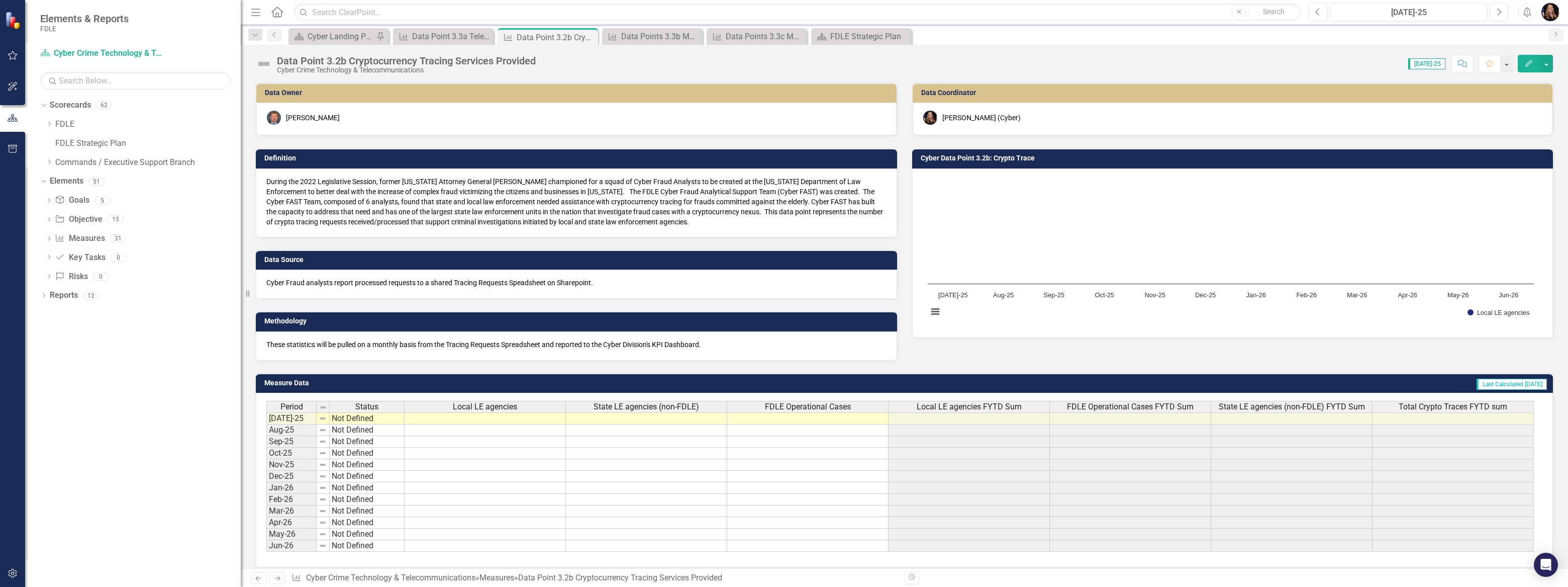
click at [276, 578] on icon "Next" at bounding box center [277, 578] width 9 height 7
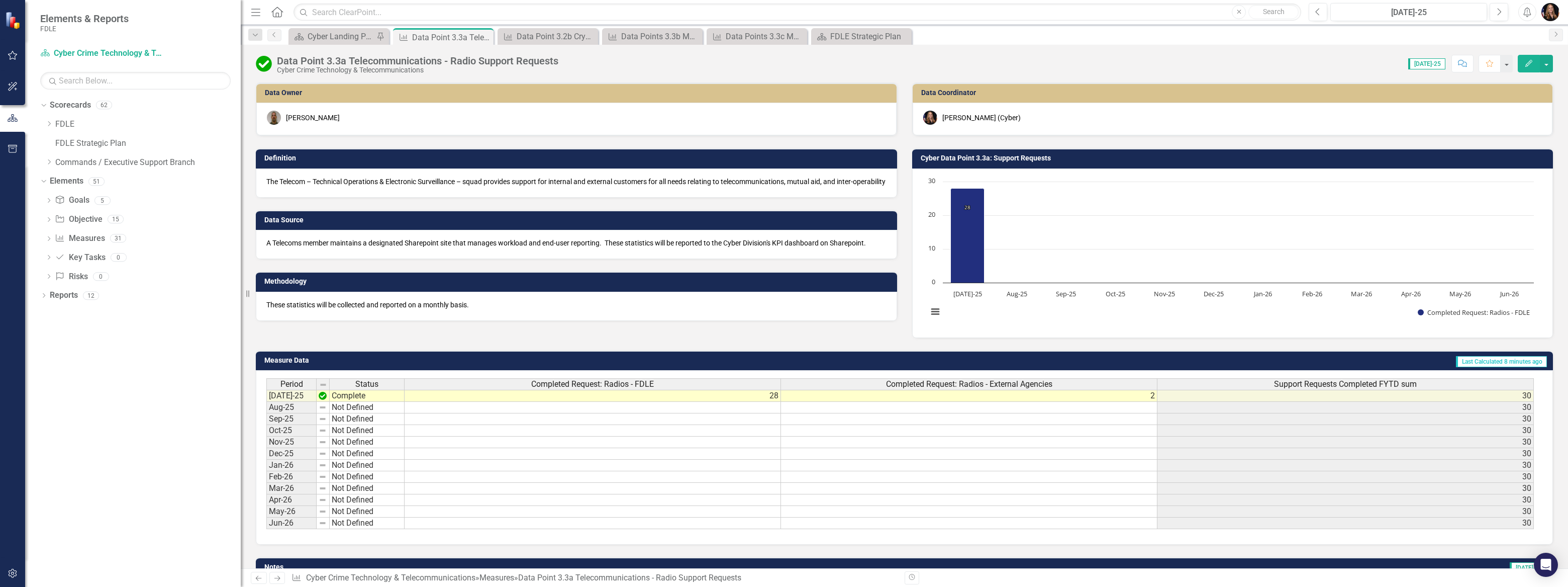
click at [275, 583] on link "Next" at bounding box center [278, 578] width 16 height 12
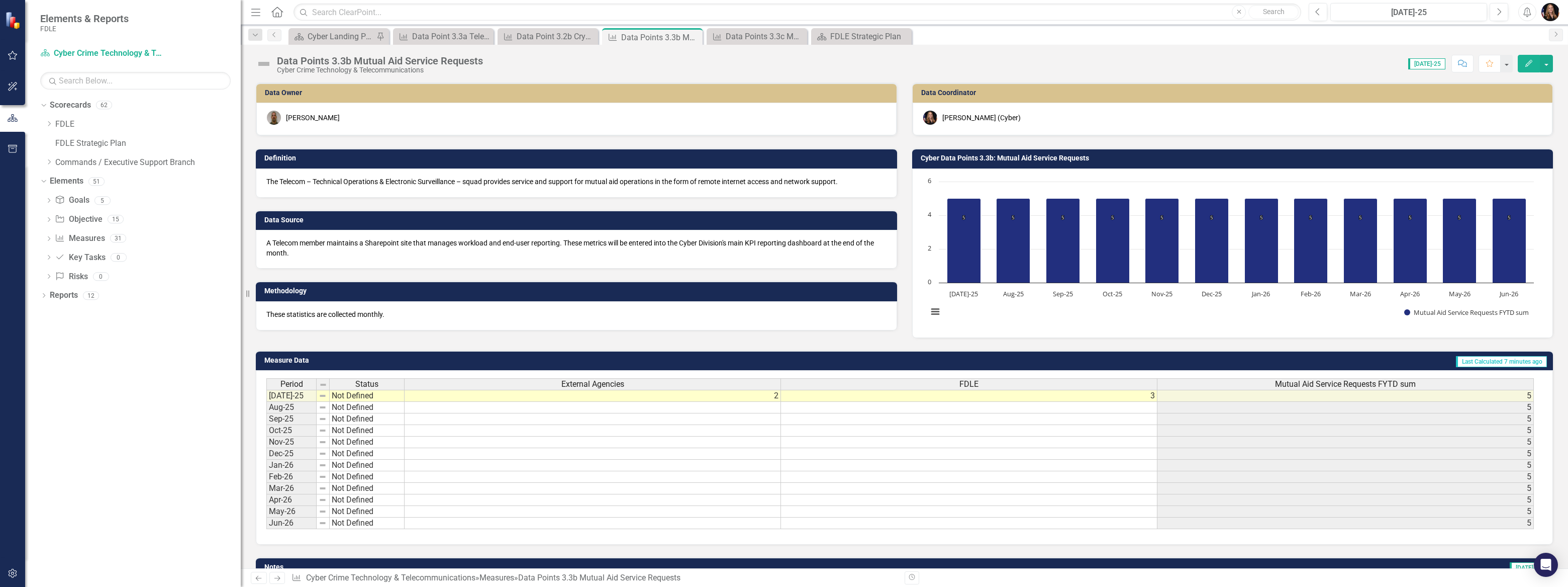
click at [273, 578] on icon "Next" at bounding box center [277, 578] width 9 height 7
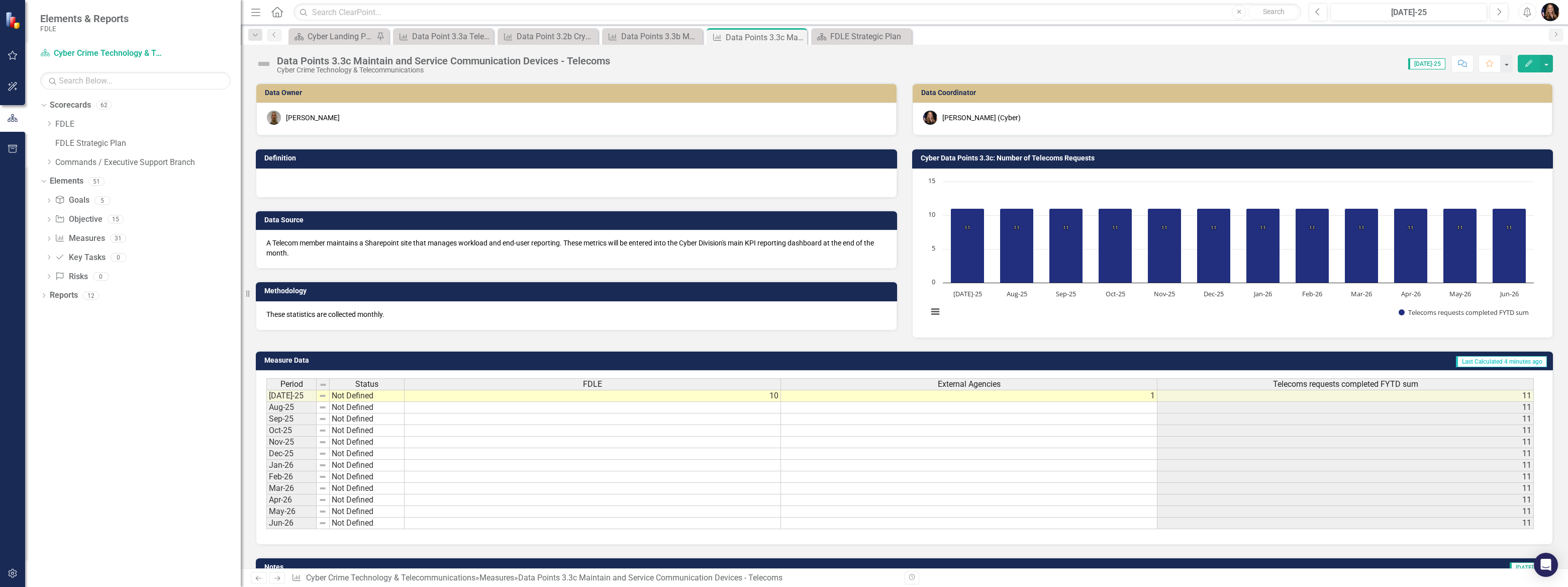
click at [255, 580] on icon "Previous" at bounding box center [259, 578] width 9 height 7
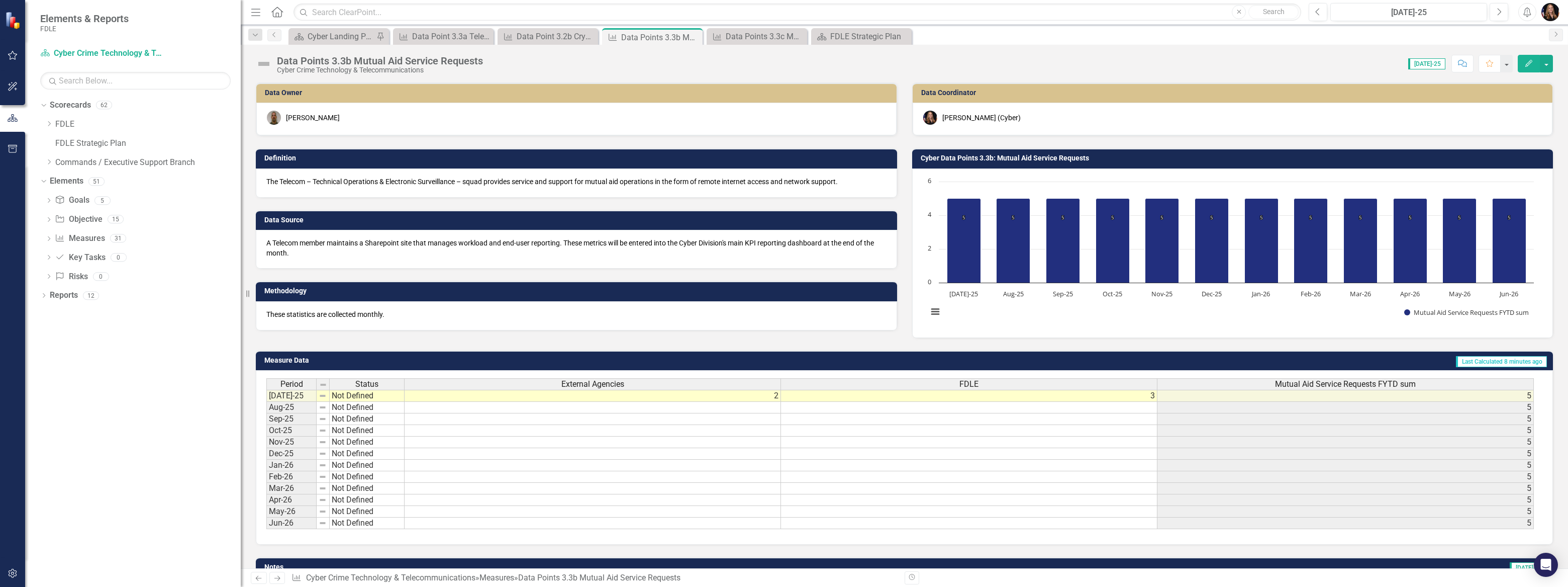
click at [465, 185] on p "The Telecom – Technical Operations & Electronic Surveillance – squad provides s…" at bounding box center [576, 181] width 620 height 10
click at [464, 184] on p "The Telecom – Technical Operations & Electronic Surveillance – squad provides s…" at bounding box center [576, 181] width 620 height 10
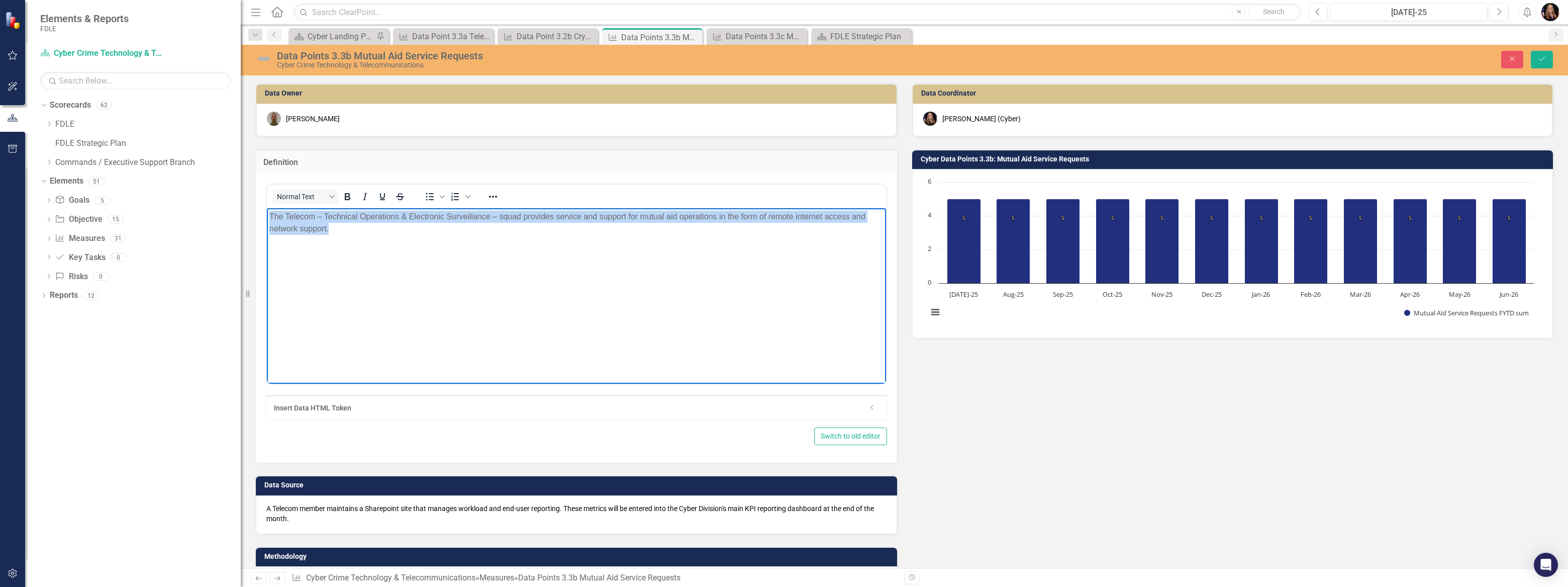
drag, startPoint x: 353, startPoint y: 228, endPoint x: 525, endPoint y: 423, distance: 260.0
click at [267, 210] on html "The Telecom – Technical Operations & Electronic Surveillance – squad provides s…" at bounding box center [576, 284] width 619 height 151
copy p "The Telecom – Technical Operations & Electronic Surveillance – squad provides s…"
click at [370, 241] on body "The Telecom – Technical Operations & Electronic Surveillance – squad provides s…" at bounding box center [576, 284] width 619 height 151
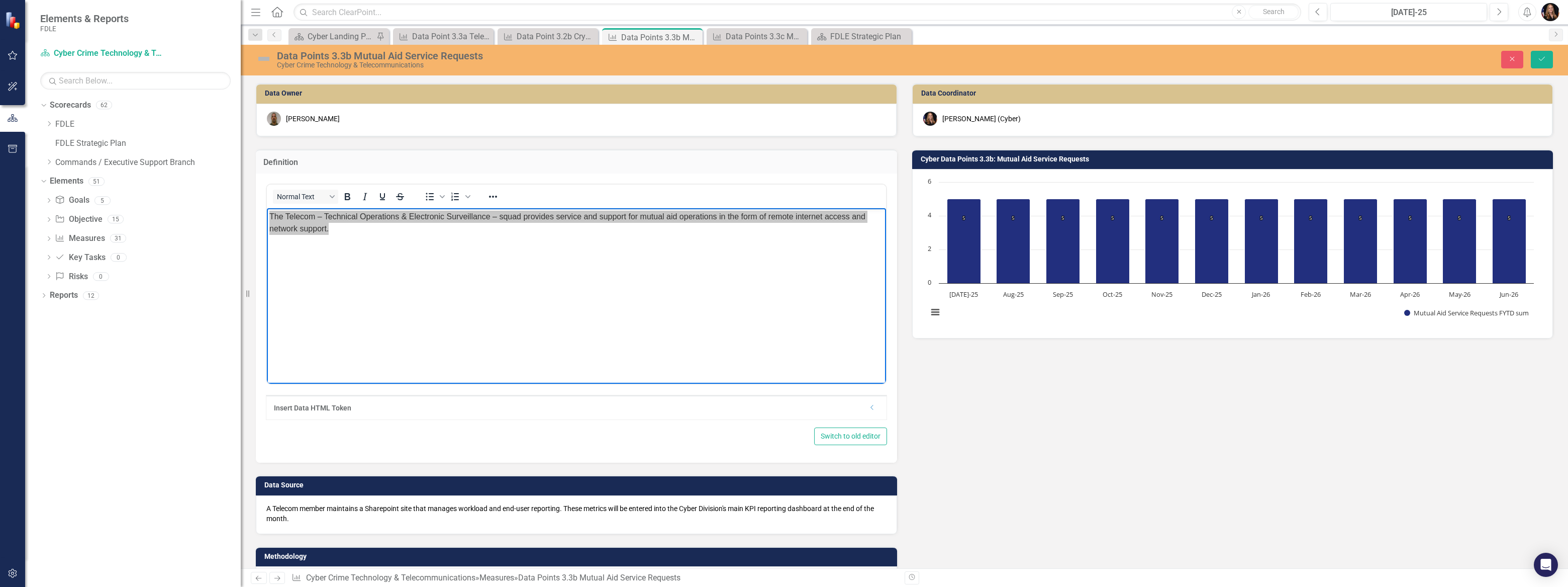
click at [274, 579] on icon "Next" at bounding box center [277, 578] width 9 height 7
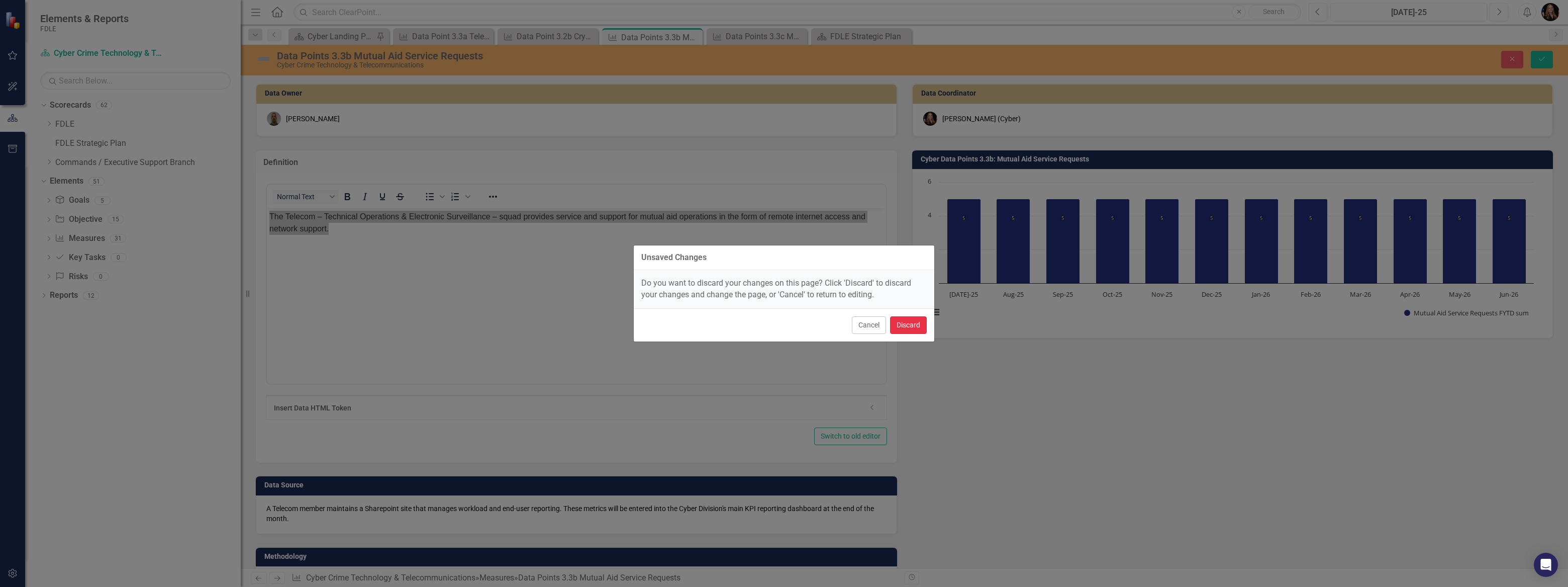
click at [915, 331] on button "Discard" at bounding box center [908, 325] width 37 height 18
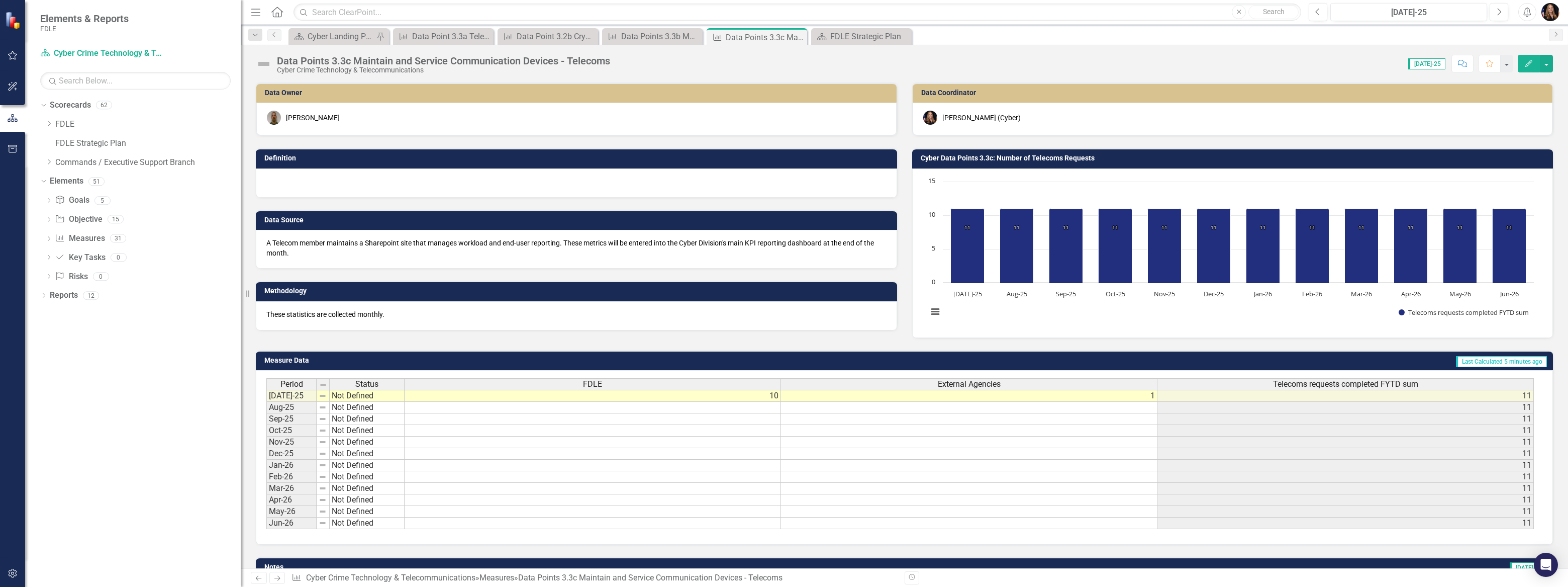
click at [306, 175] on div at bounding box center [576, 183] width 642 height 29
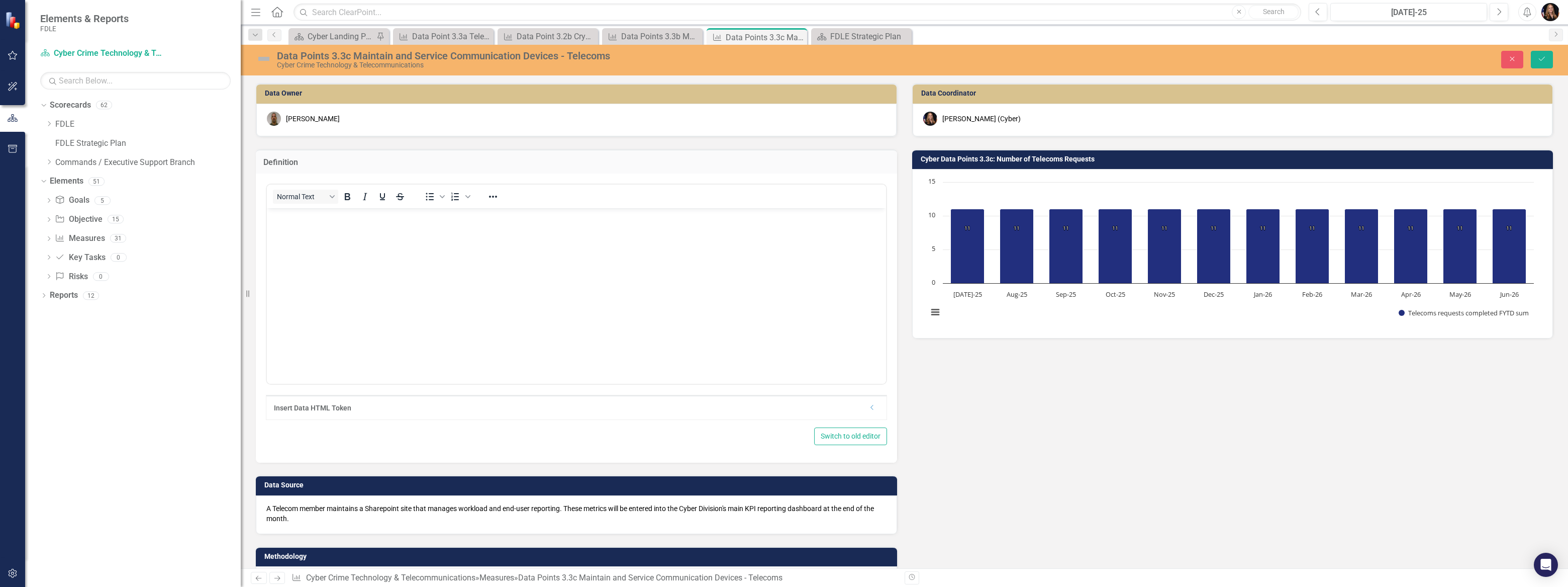
click at [312, 227] on body "Rich Text Area. Press ALT-0 for help." at bounding box center [576, 284] width 619 height 151
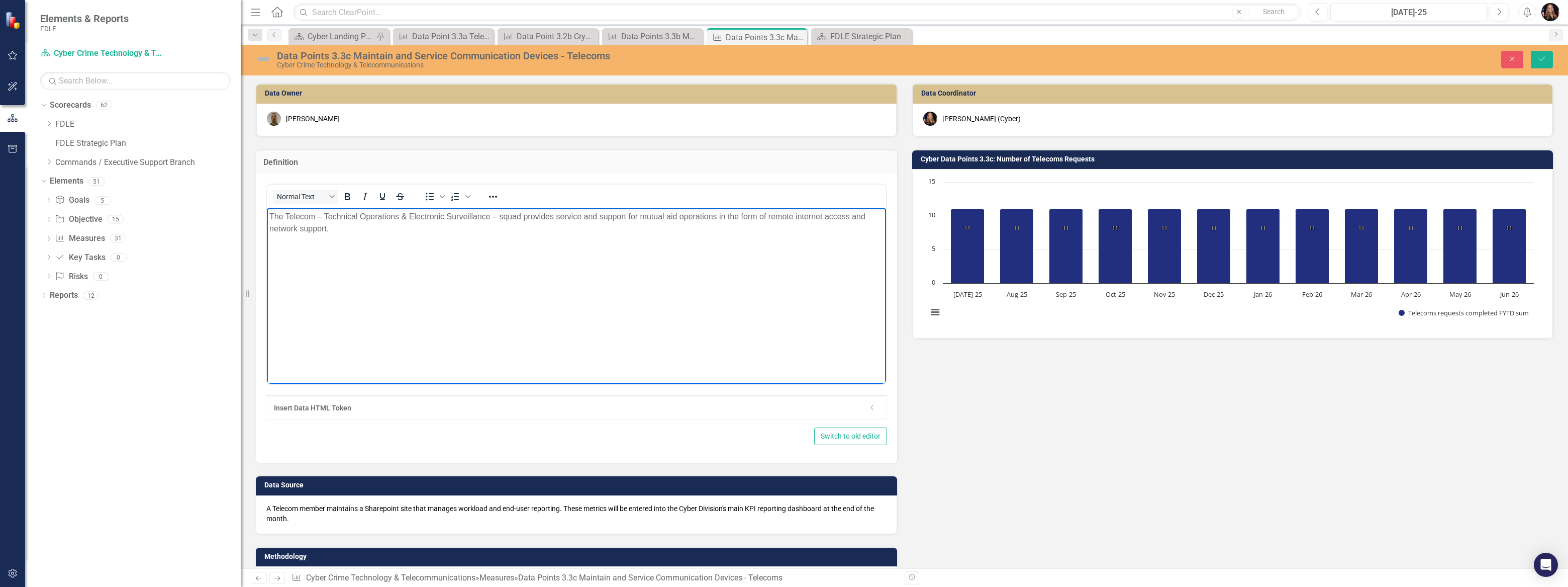
click at [552, 215] on p "The Telecom – Technical Operations & Electronic Surveillance – squad provides s…" at bounding box center [576, 223] width 614 height 24
drag, startPoint x: 523, startPoint y: 215, endPoint x: 527, endPoint y: 242, distance: 27.3
click at [527, 242] on body "The Telecom – Technical Operations & Electronic Surveillance – squad provides s…" at bounding box center [576, 284] width 619 height 151
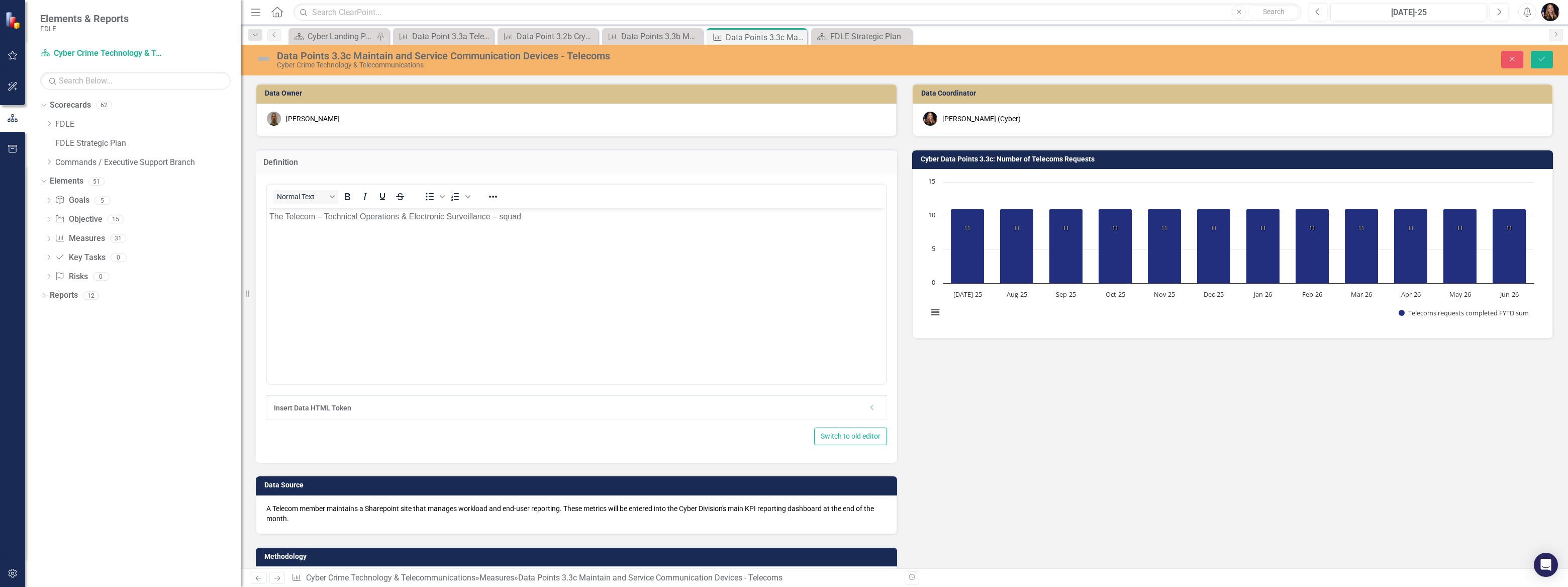
click at [258, 580] on icon at bounding box center [259, 578] width 6 height 5
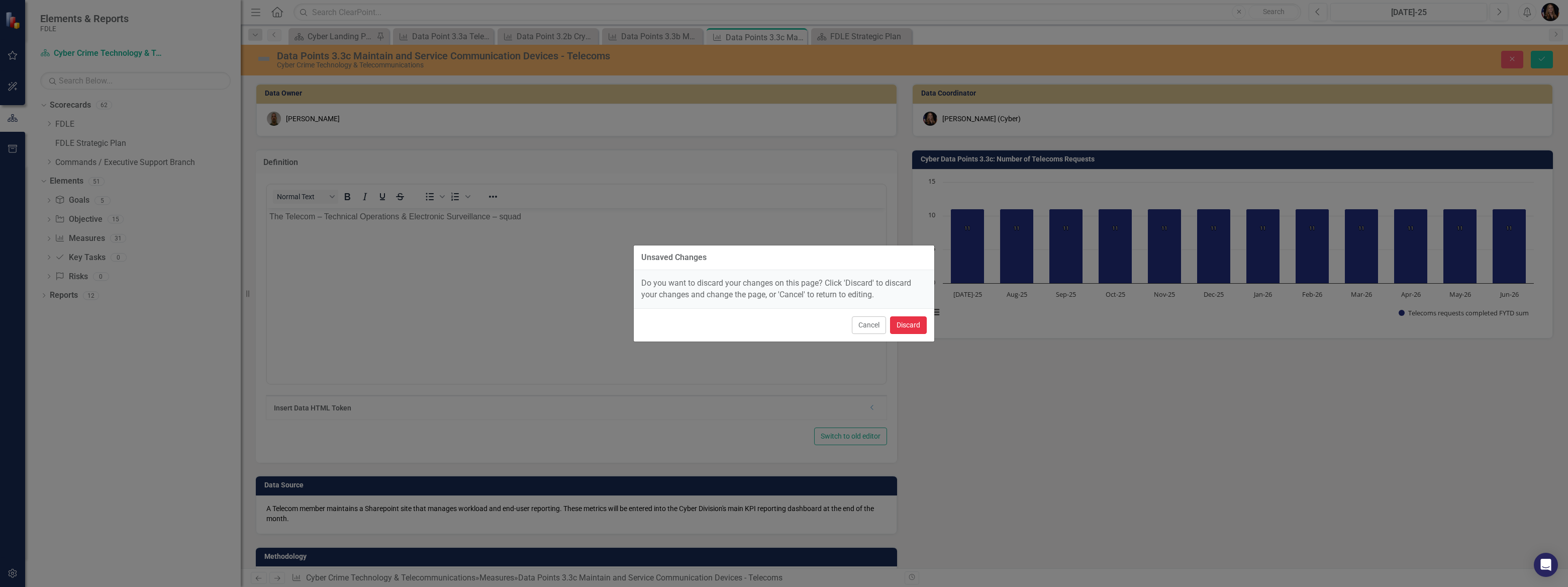
click at [911, 327] on button "Discard" at bounding box center [908, 325] width 37 height 18
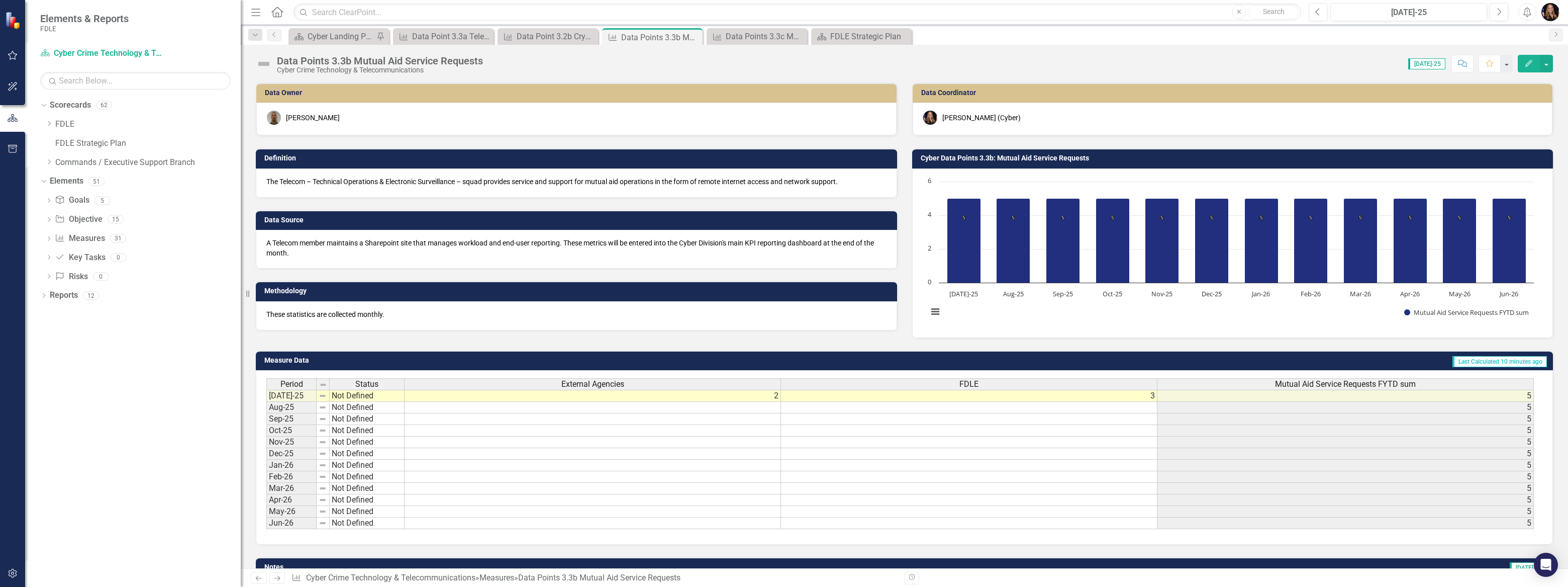
click at [261, 578] on icon "Previous" at bounding box center [259, 578] width 9 height 7
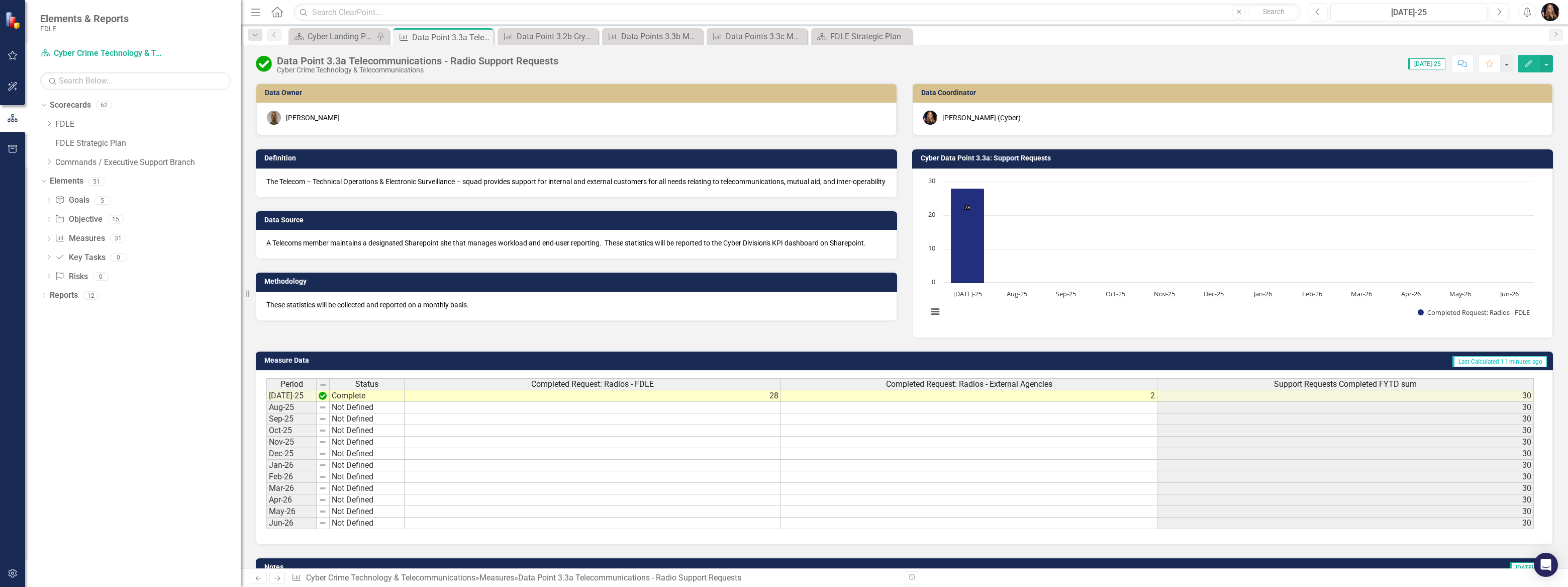
click at [281, 574] on link "Next" at bounding box center [278, 578] width 16 height 12
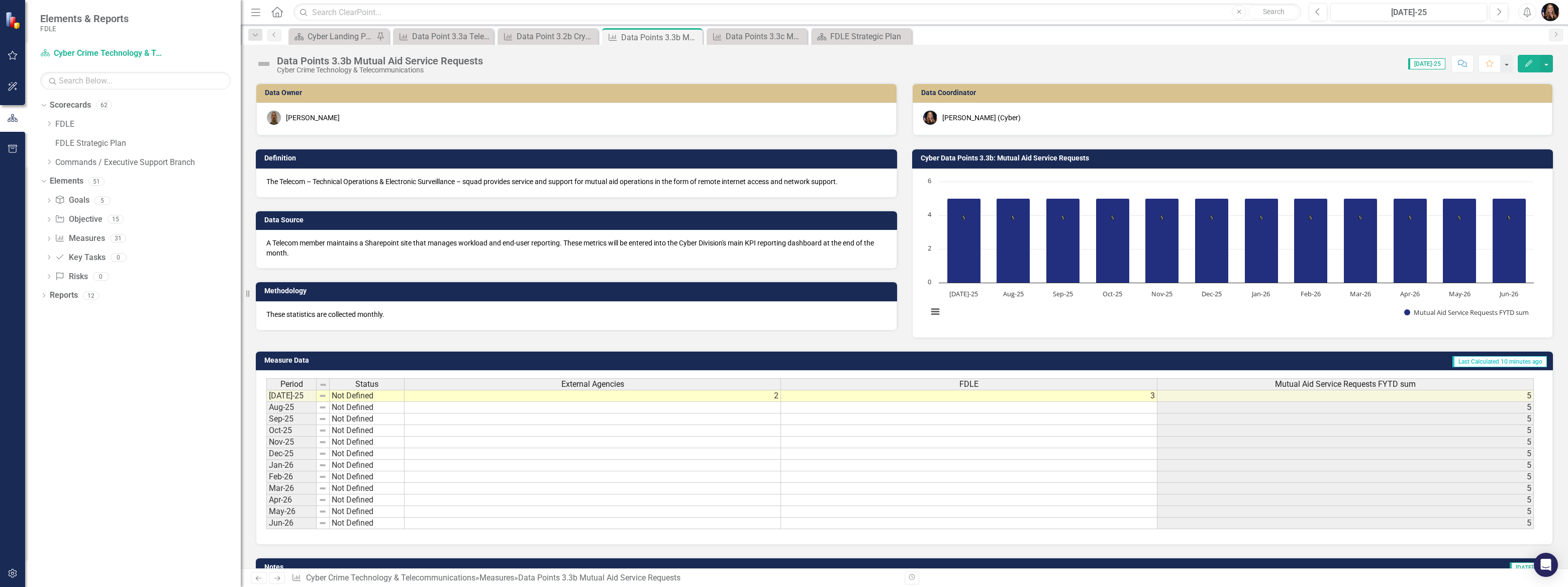
click at [278, 576] on icon "Next" at bounding box center [277, 578] width 9 height 7
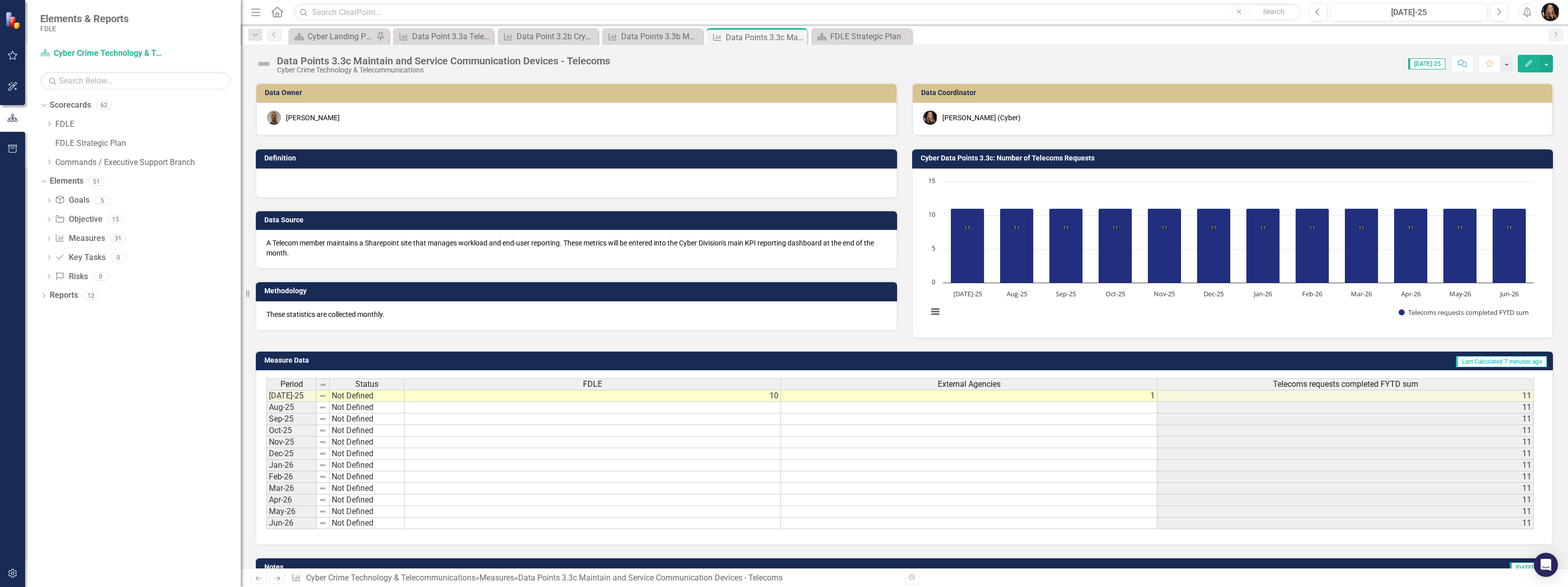
click at [258, 575] on link "Previous" at bounding box center [259, 578] width 16 height 12
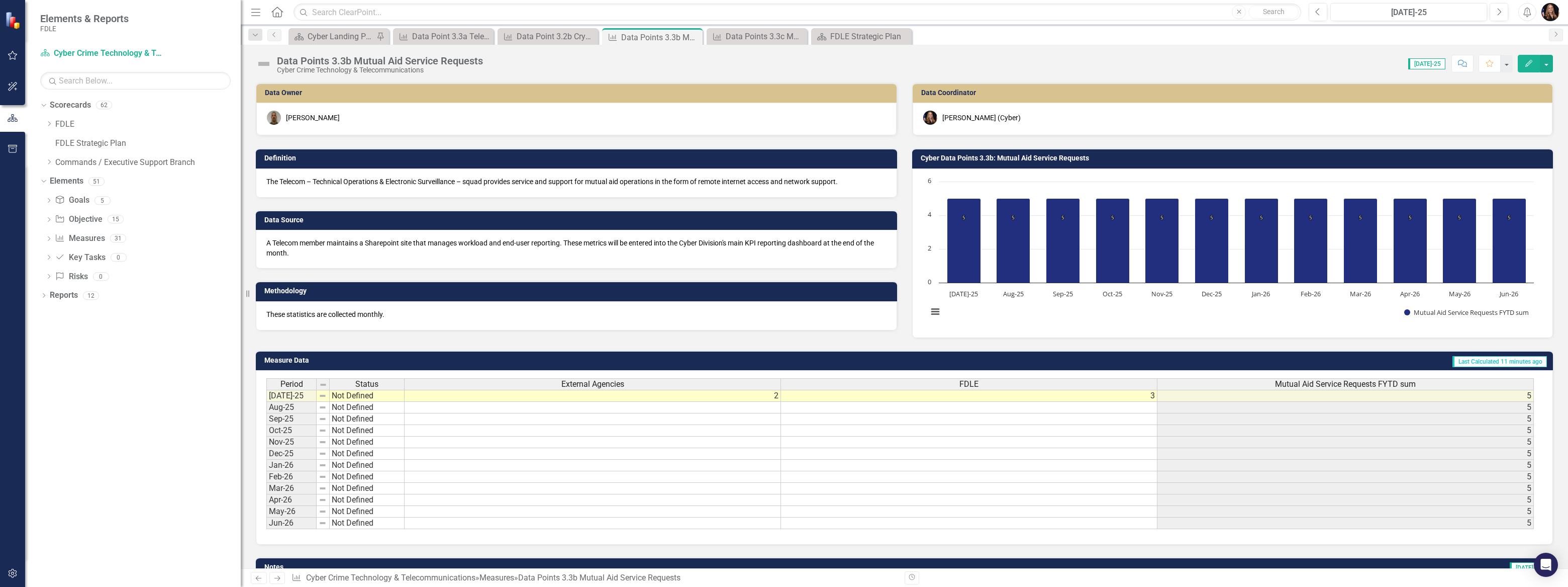
click at [383, 186] on div "The Telecom – Technical Operations & Electronic Surveillance – squad provides s…" at bounding box center [576, 183] width 642 height 29
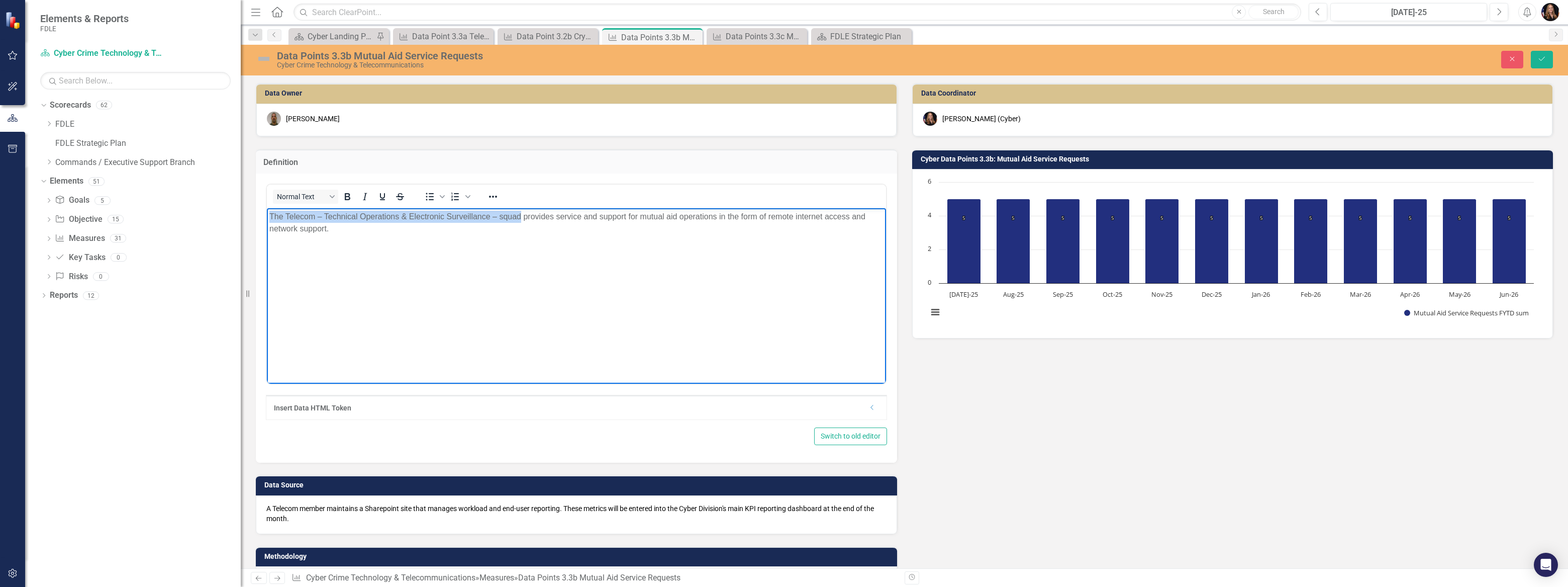
drag, startPoint x: 367, startPoint y: 215, endPoint x: 181, endPoint y: 219, distance: 186.0
click at [267, 219] on html "The Telecom – Technical Operations & Electronic Surveillance – squad provides s…" at bounding box center [576, 284] width 619 height 151
copy p "The Telecom – Technical Operations & Electronic Surveillance – squad"
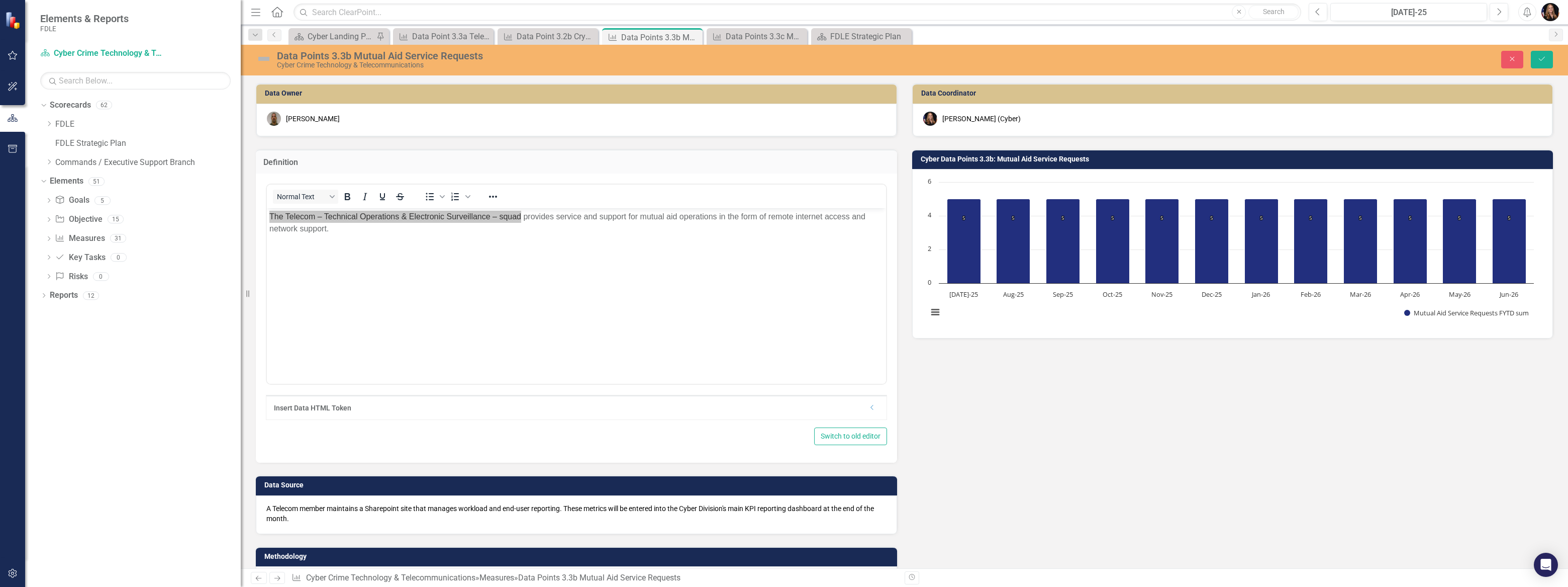
click at [278, 578] on icon "Next" at bounding box center [277, 578] width 9 height 7
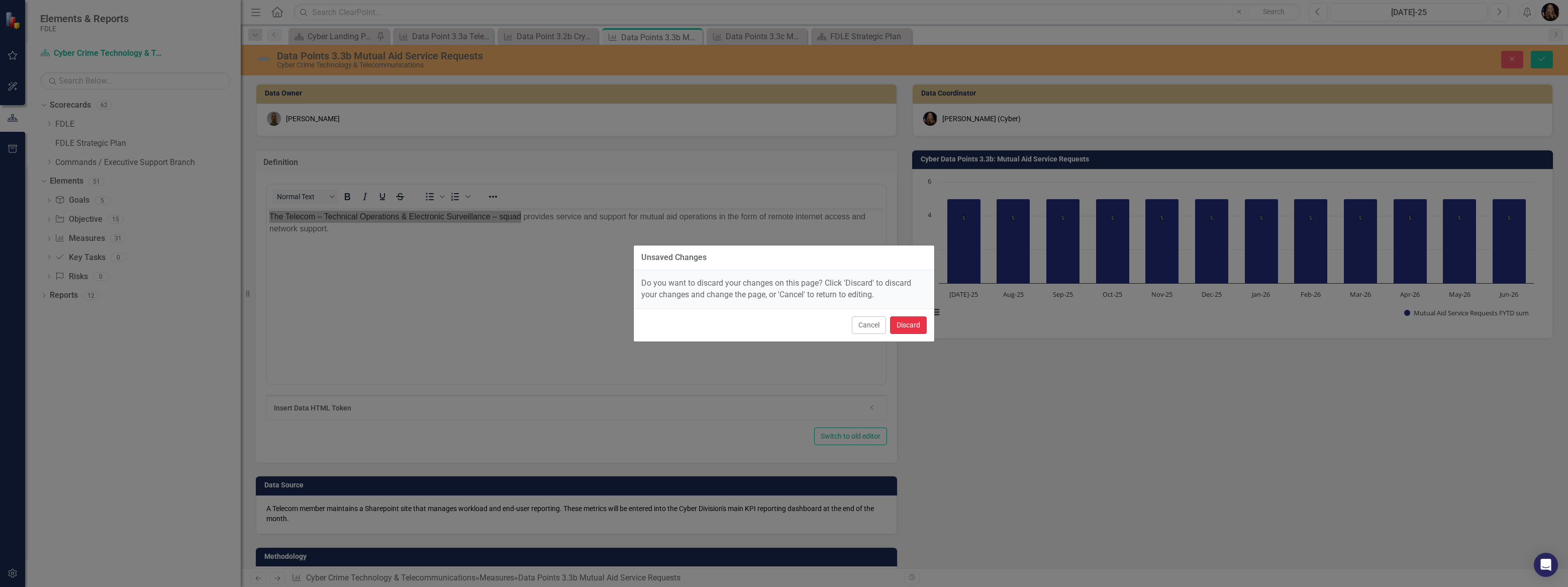
click at [919, 325] on button "Discard" at bounding box center [908, 325] width 37 height 18
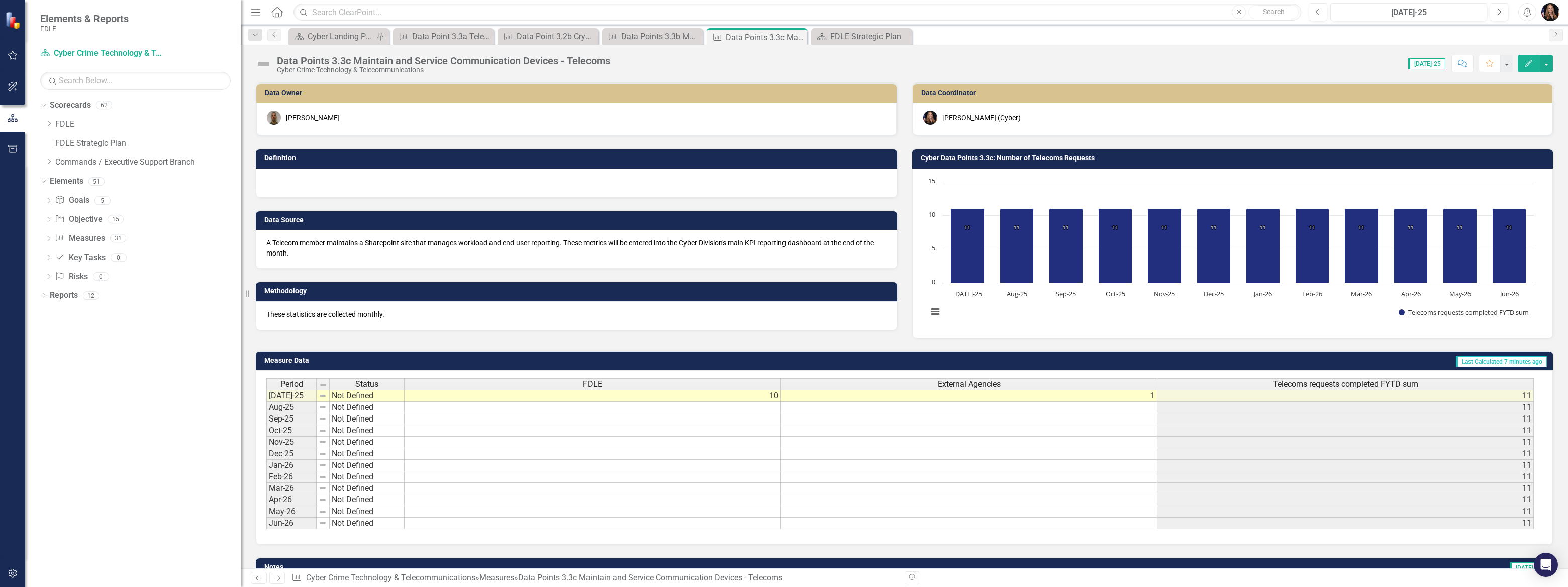
click at [276, 578] on icon "Next" at bounding box center [277, 578] width 9 height 7
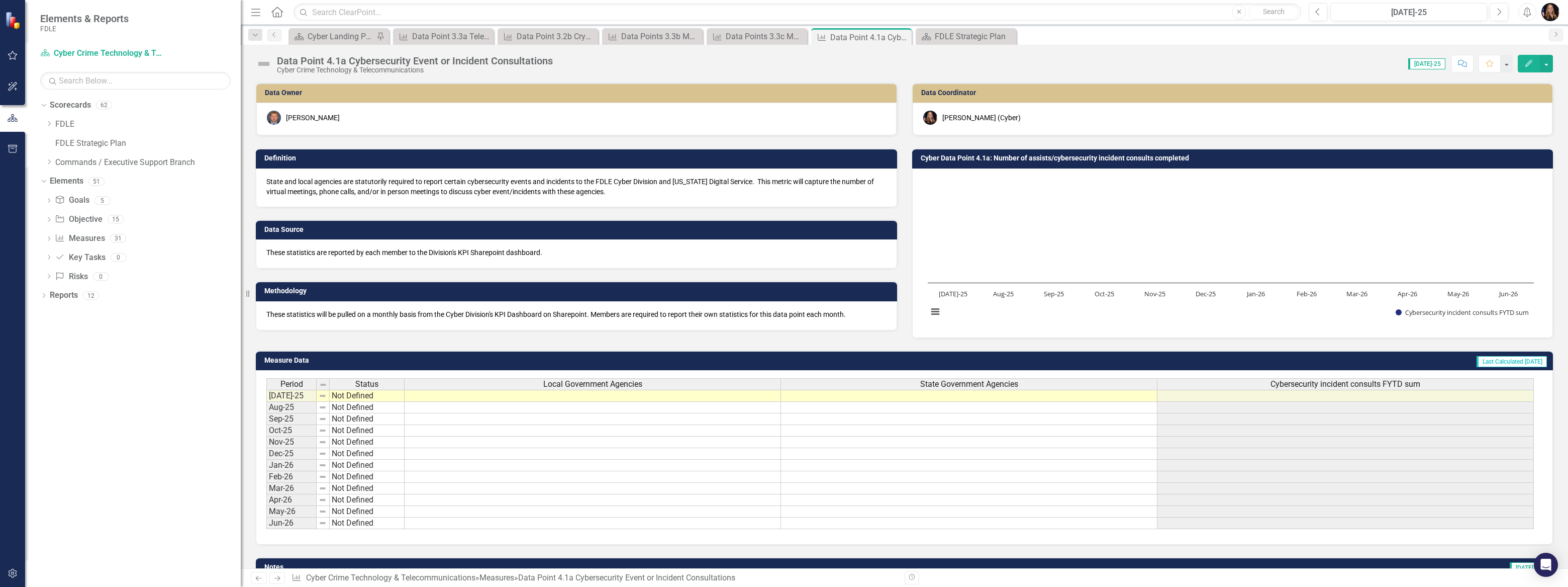
click at [254, 581] on link "Previous" at bounding box center [259, 578] width 16 height 12
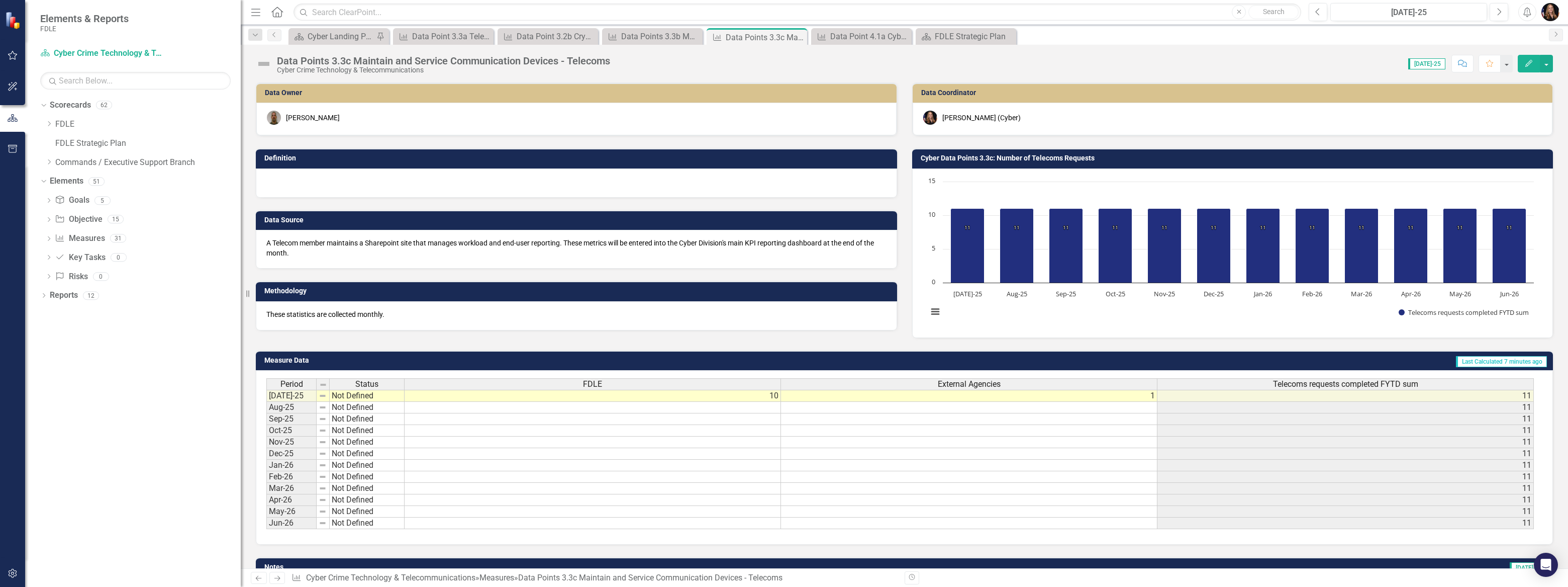
click at [308, 181] on div at bounding box center [576, 183] width 642 height 29
click at [308, 181] on div at bounding box center [576, 183] width 642 height 29
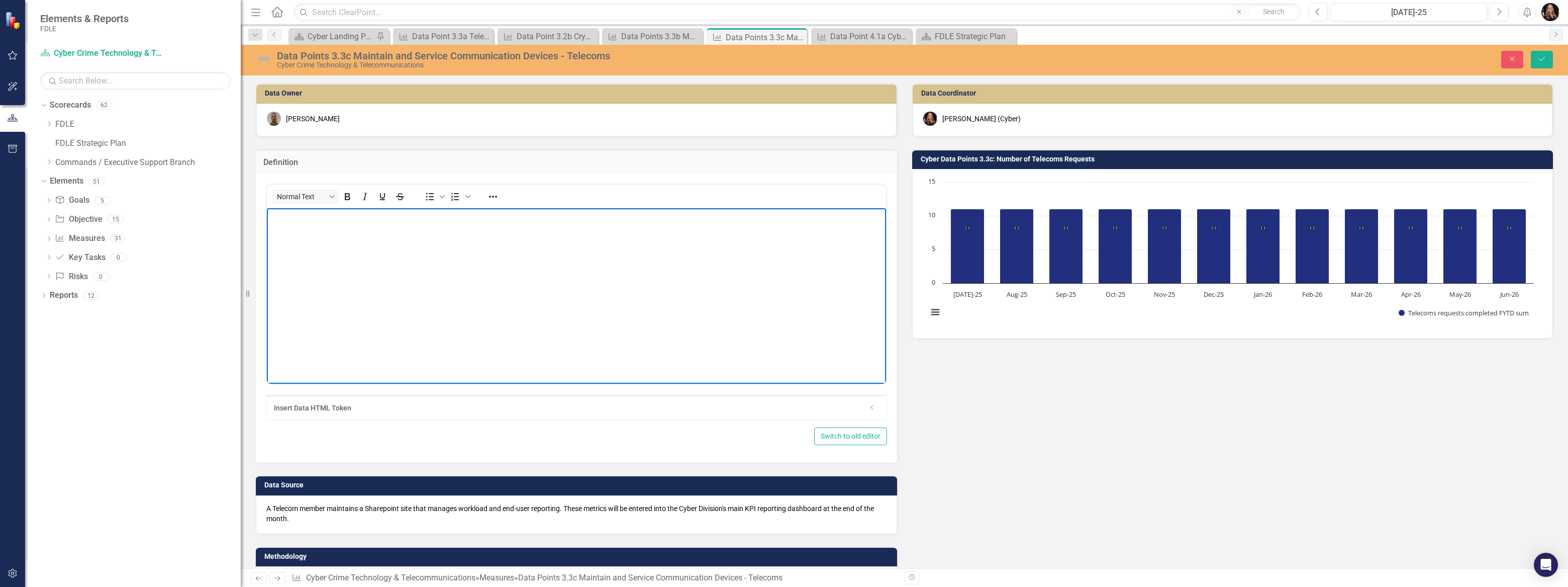
click at [310, 256] on body "Rich Text Area. Press ALT-0 for help." at bounding box center [576, 284] width 619 height 151
drag, startPoint x: 486, startPoint y: 217, endPoint x: 315, endPoint y: 220, distance: 171.0
click at [315, 220] on p "The Telecom – Technical Operations & Electronic Surveillance – squad conducts m…" at bounding box center [576, 217] width 614 height 12
click at [569, 217] on p "The Telecommunications squad conducts maintenance on communication devices" at bounding box center [576, 217] width 614 height 12
click at [267, 217] on body "The Telecommunications squad conducts maintenance on communication devices" at bounding box center [576, 284] width 619 height 151
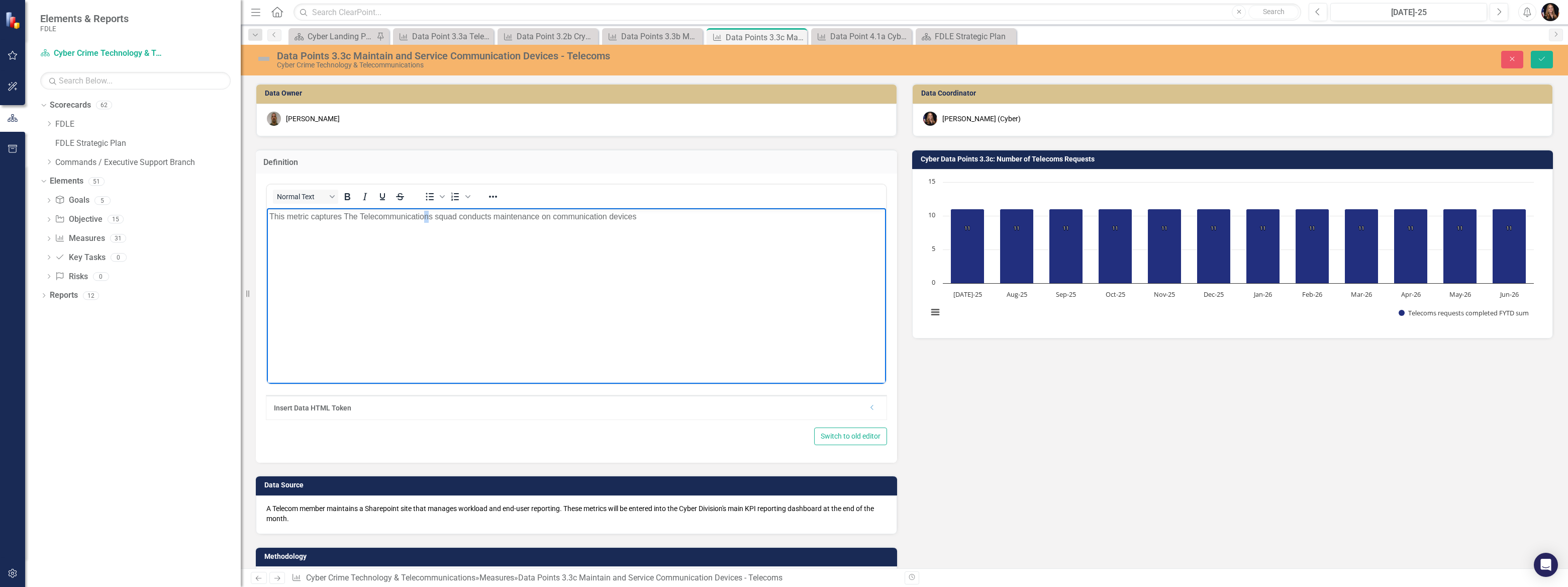
drag, startPoint x: 429, startPoint y: 215, endPoint x: 421, endPoint y: 215, distance: 8.0
click at [422, 216] on p "This metric captures The Telecommunications squad conducts maintenance on commu…" at bounding box center [576, 217] width 614 height 12
click at [272, 216] on p "This metric captures The Telecommunications squad conducts maintenance on commu…" at bounding box center [576, 217] width 614 height 12
click at [270, 216] on p "The Technical Operations and Electronic Surveillance Squad (Telecommunications)…" at bounding box center [576, 217] width 614 height 12
click at [489, 216] on p "This data point captures the number of maintenance requests conducted by the Te…" at bounding box center [576, 223] width 614 height 24
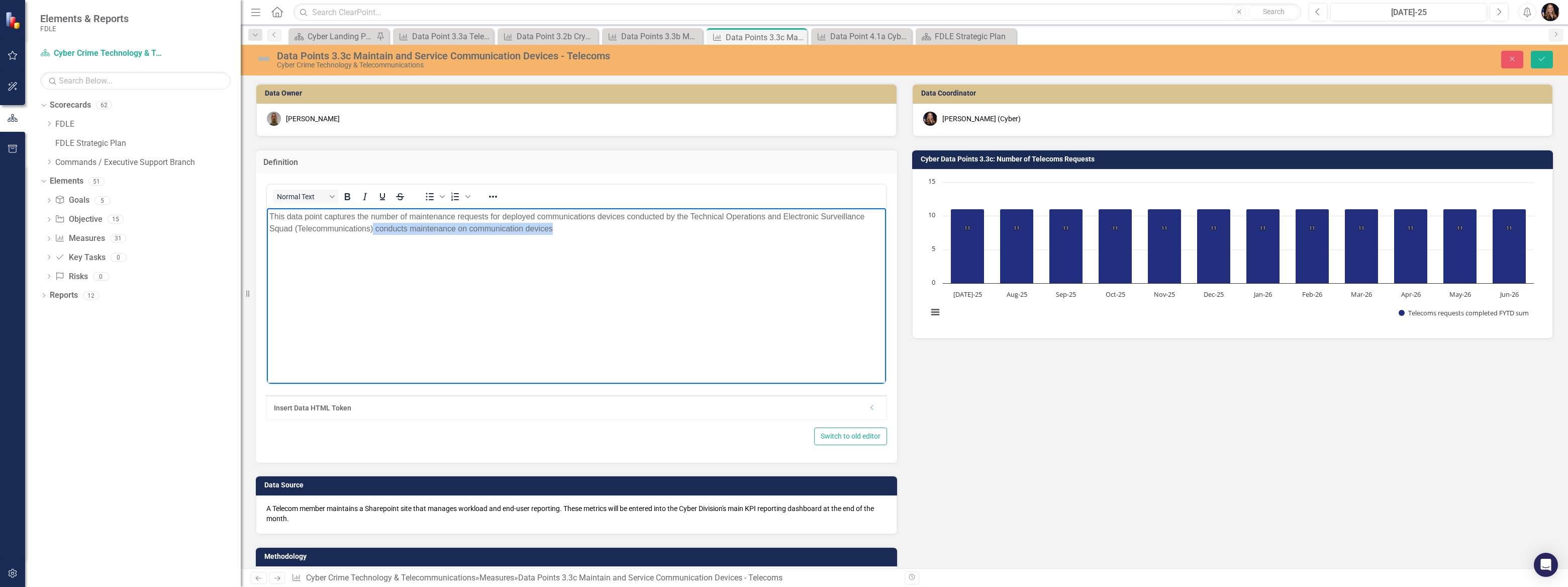
drag, startPoint x: 525, startPoint y: 230, endPoint x: 373, endPoint y: 227, distance: 152.0
click at [373, 227] on p "This data point captures the number of maintenance requests for deployed commun…" at bounding box center [576, 223] width 614 height 24
drag, startPoint x: 501, startPoint y: 218, endPoint x: 491, endPoint y: 216, distance: 10.2
click at [491, 216] on p "This data point captures the number of maintenance requests for deployed commun…" at bounding box center [576, 223] width 614 height 24
click at [650, 219] on p "This data point captures the number of maintenance requests to service deployed…" at bounding box center [576, 223] width 614 height 24
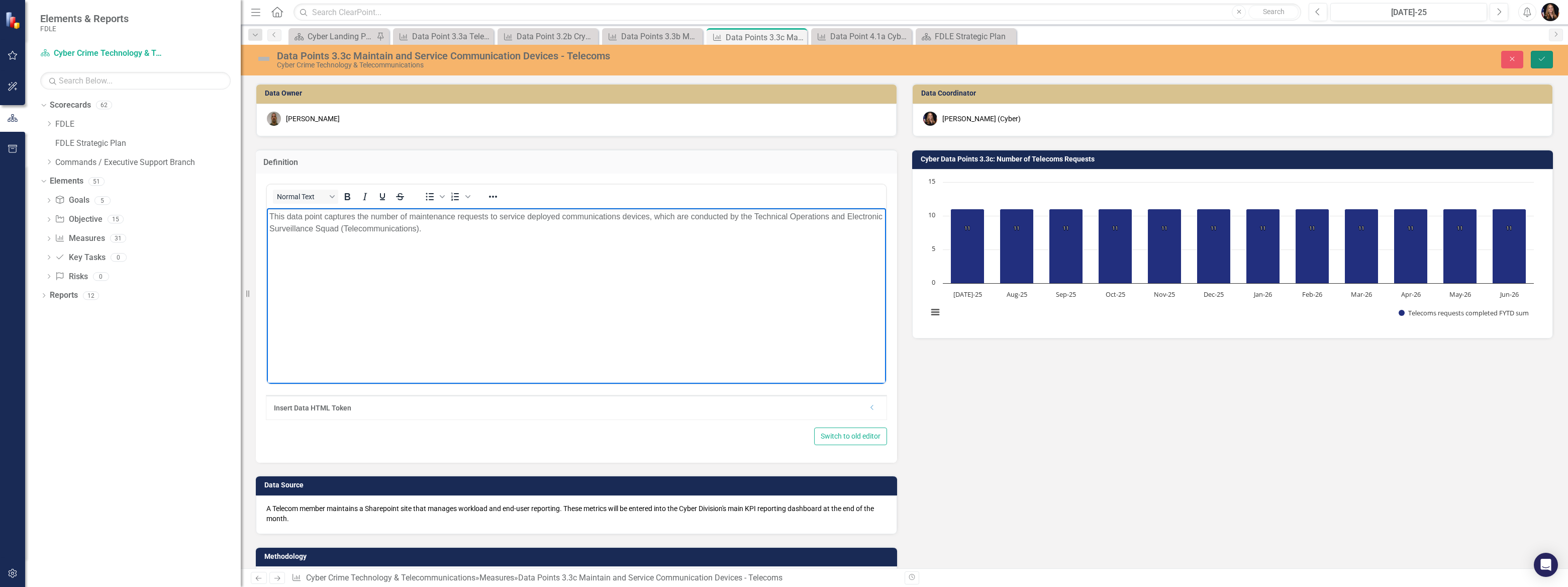
click at [1548, 55] on button "Save" at bounding box center [1542, 59] width 22 height 18
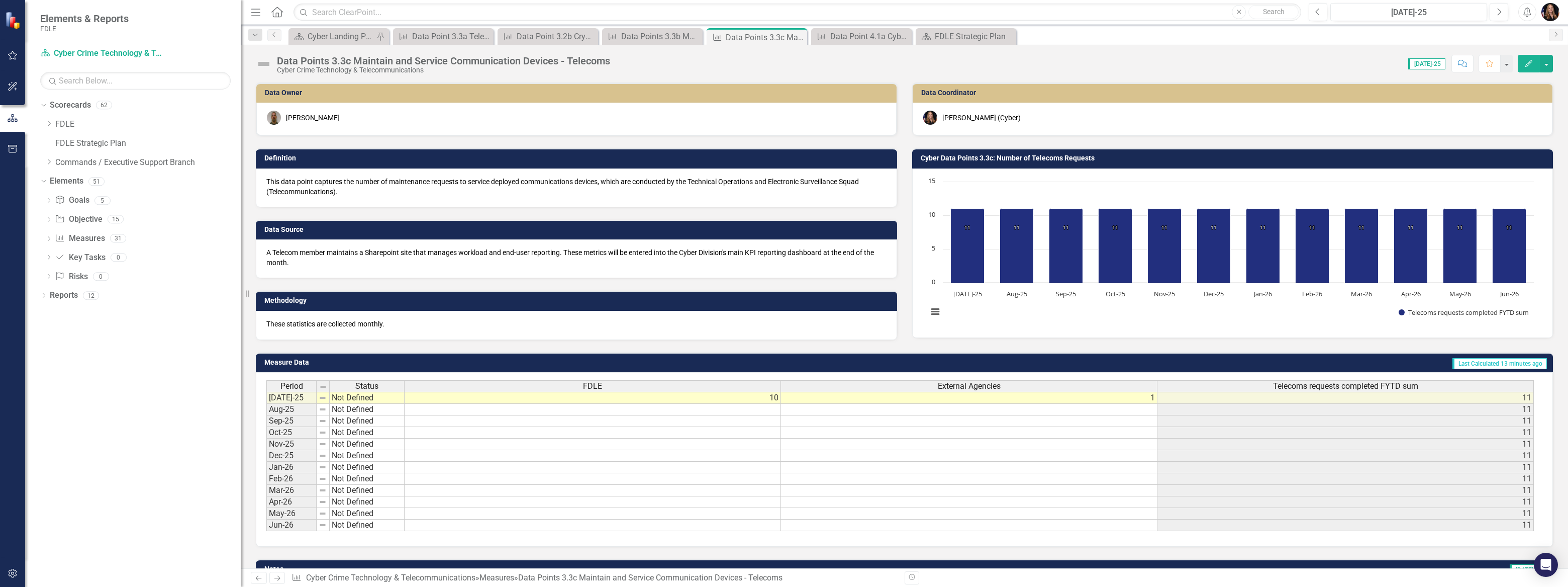
click at [340, 189] on p "This data point captures the number of maintenance requests to service deployed…" at bounding box center [576, 186] width 620 height 20
click at [340, 189] on p "This data point captures the number of maintenance requests to service deployed…" at bounding box center [576, 186] width 620 height 20
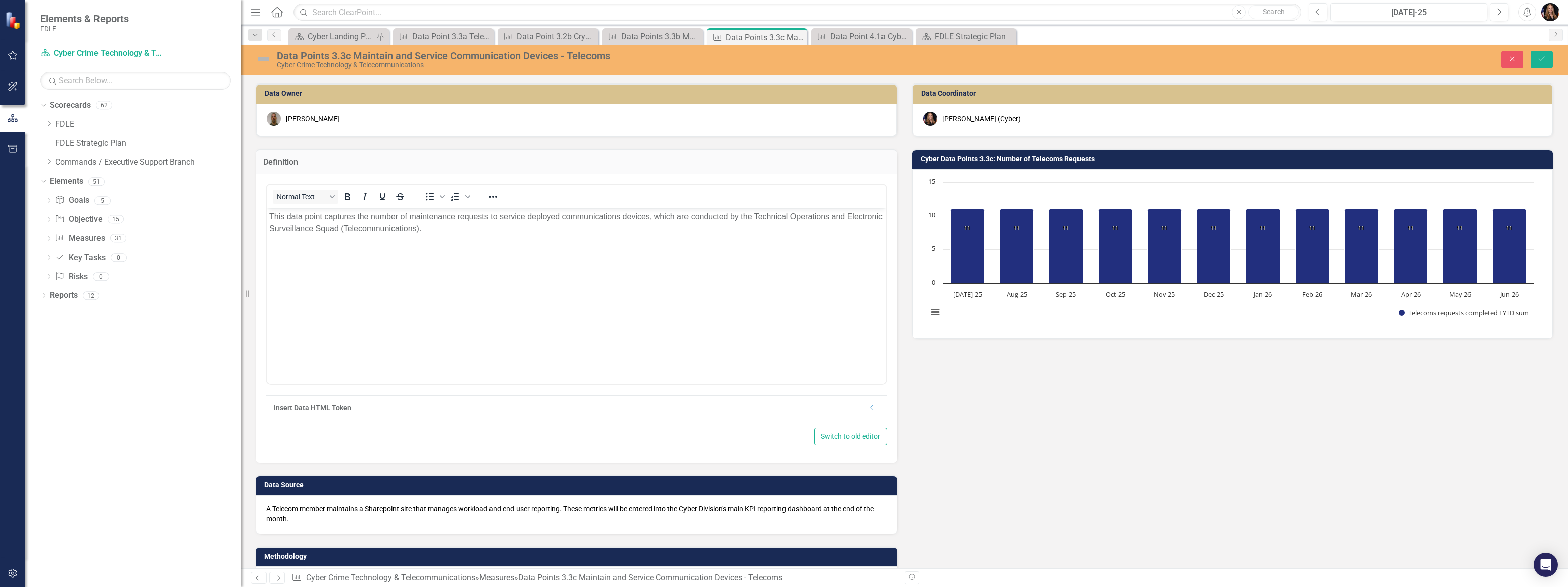
click at [651, 220] on p "This data point captures the number of maintenance requests to service deployed…" at bounding box center [576, 223] width 614 height 24
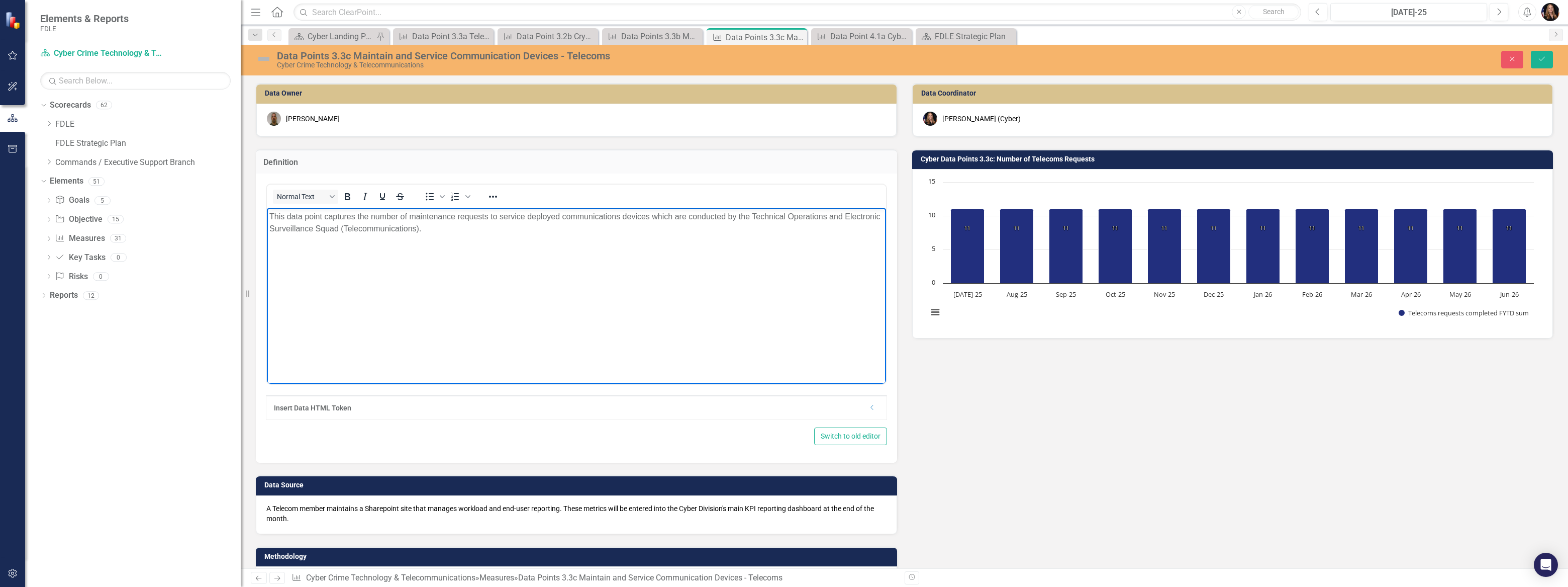
click at [489, 218] on p "This data point captures the number of maintenance requests to service deployed…" at bounding box center [576, 223] width 614 height 24
drag, startPoint x: 653, startPoint y: 217, endPoint x: 491, endPoint y: 220, distance: 162.0
click at [491, 220] on p "This data point captures the number of maintenance requests to service deployed…" at bounding box center [576, 223] width 614 height 24
click at [875, 219] on p "This data point captures the number of maintenance requests which are conducted…" at bounding box center [576, 217] width 614 height 12
drag, startPoint x: 526, startPoint y: 216, endPoint x: 492, endPoint y: 217, distance: 34.0
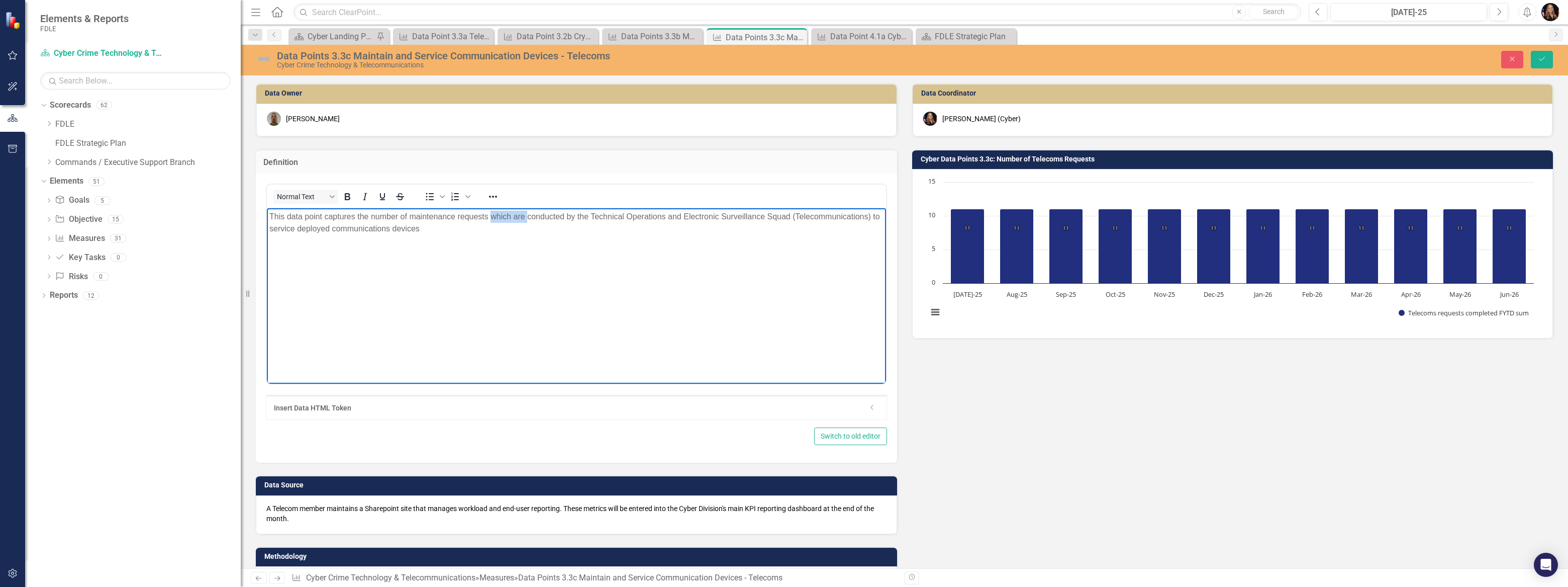
click at [492, 217] on p "This data point captures the number of maintenance requests which are conducted…" at bounding box center [576, 223] width 614 height 24
click at [394, 228] on p "This data point captures the number of maintenance requests conducted by the Te…" at bounding box center [576, 223] width 614 height 24
click at [1543, 62] on icon "Save" at bounding box center [1542, 59] width 9 height 7
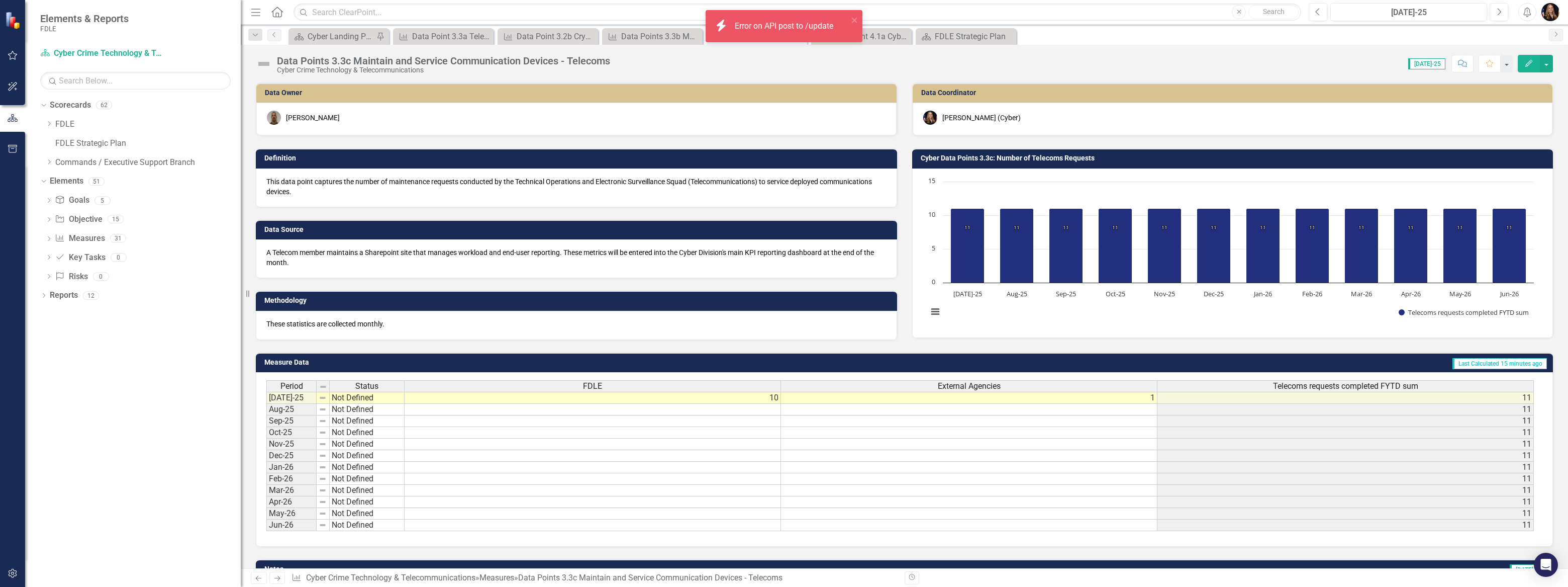
click at [292, 191] on p "This data point captures the number of maintenance requests conducted by the Te…" at bounding box center [576, 186] width 620 height 20
click at [291, 191] on p "This data point captures the number of maintenance requests conducted by the Te…" at bounding box center [576, 186] width 620 height 20
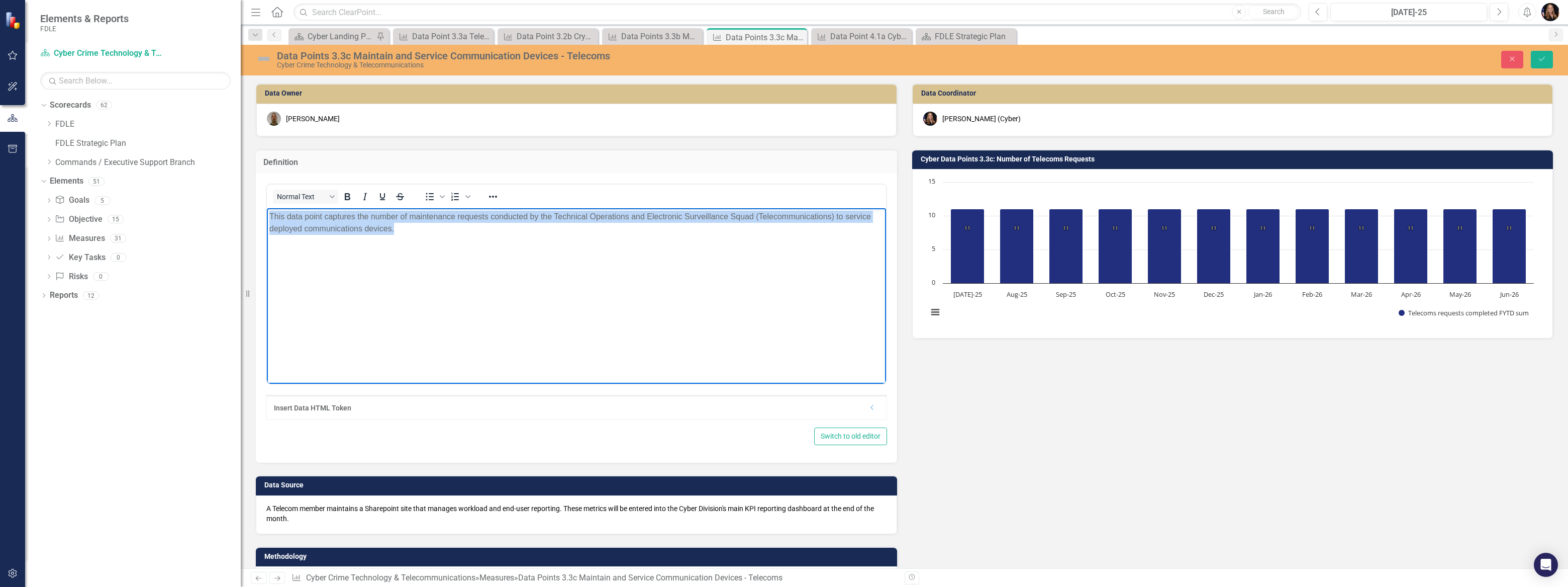
drag, startPoint x: 451, startPoint y: 240, endPoint x: 258, endPoint y: 209, distance: 195.5
click at [267, 209] on html "This data point captures the number of maintenance requests conducted by the Te…" at bounding box center [576, 284] width 619 height 151
copy p "This data point captures the number of maintenance requests conducted by the Te…"
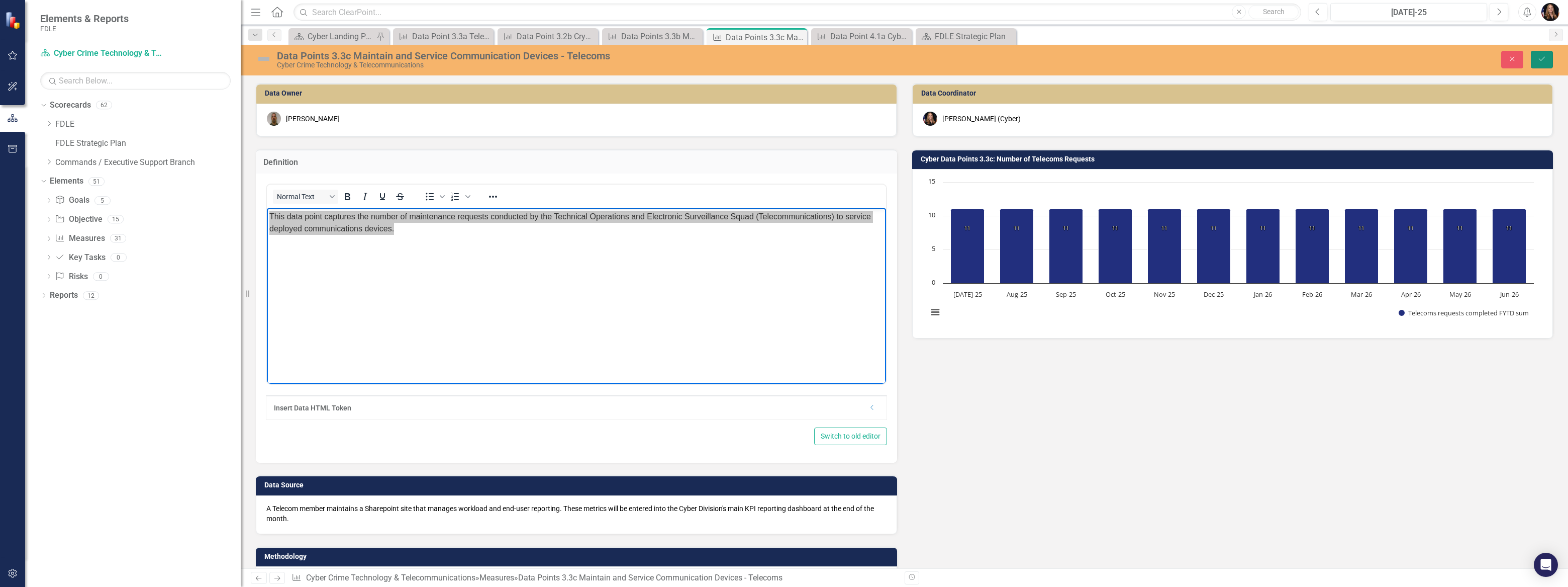
click at [1542, 62] on icon "Save" at bounding box center [1542, 59] width 9 height 7
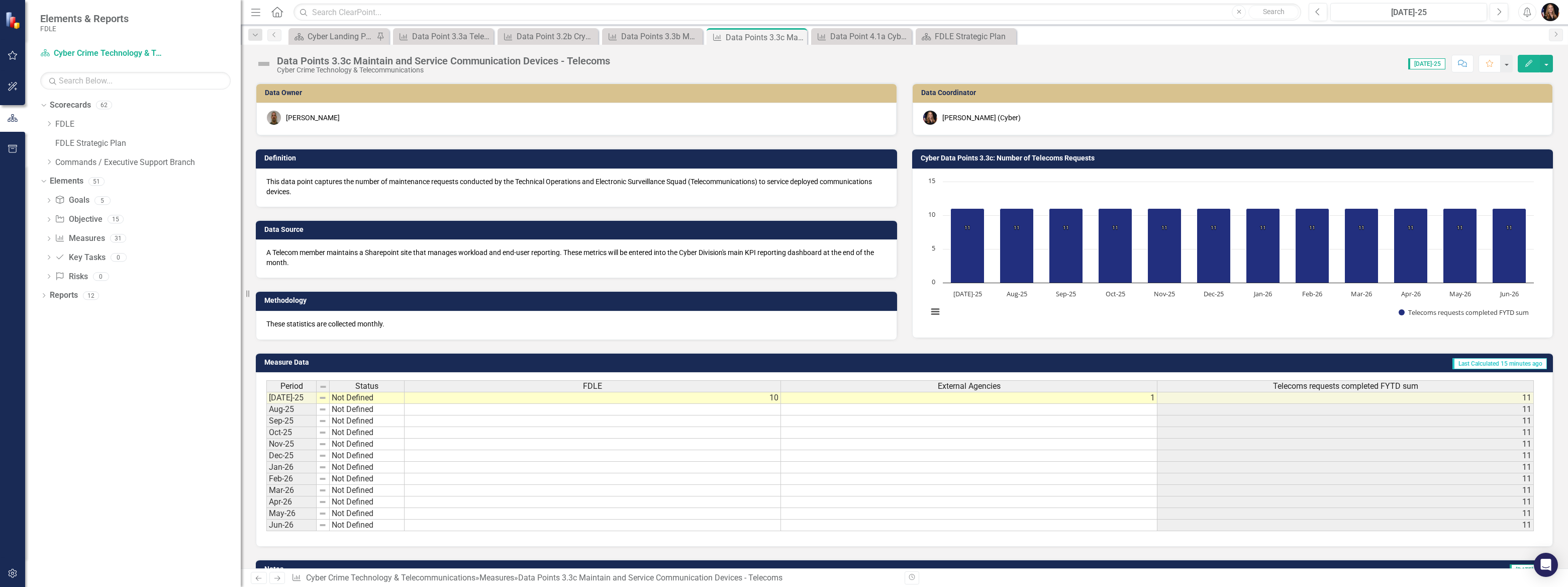
click at [254, 579] on icon "Previous" at bounding box center [259, 578] width 9 height 7
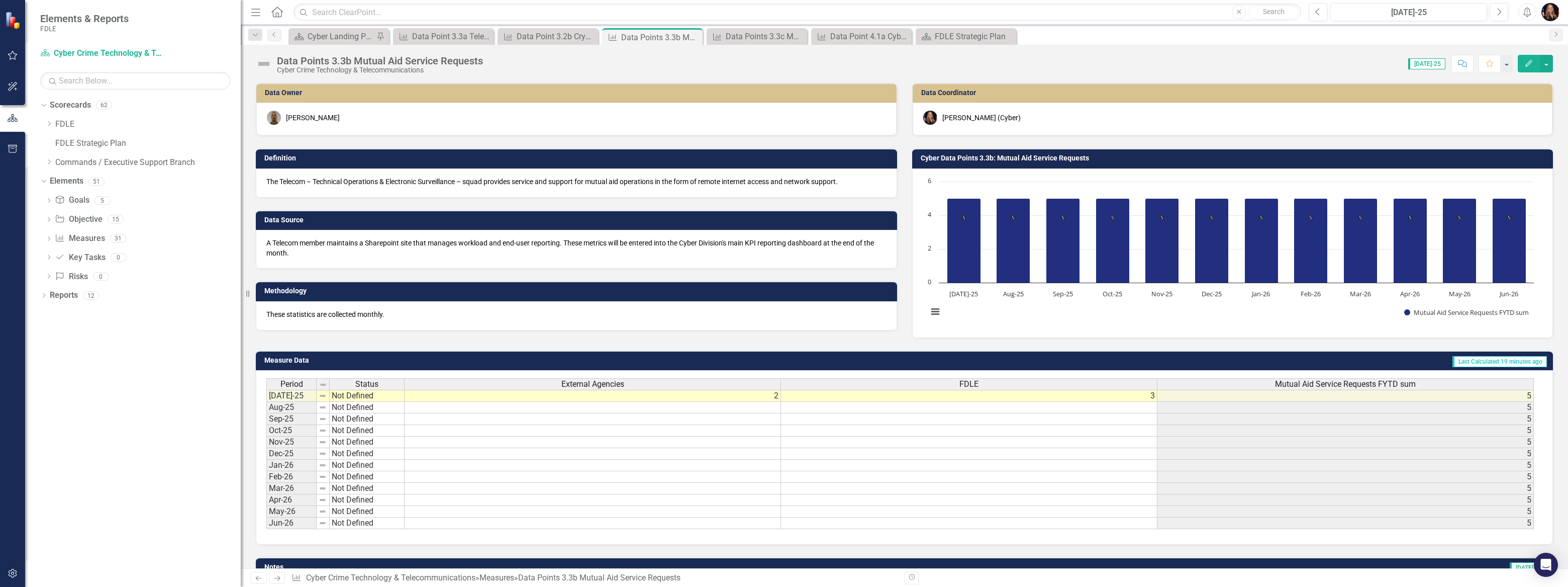
click at [340, 186] on div "The Telecom – Technical Operations & Electronic Surveillance – squad provides s…" at bounding box center [576, 183] width 642 height 29
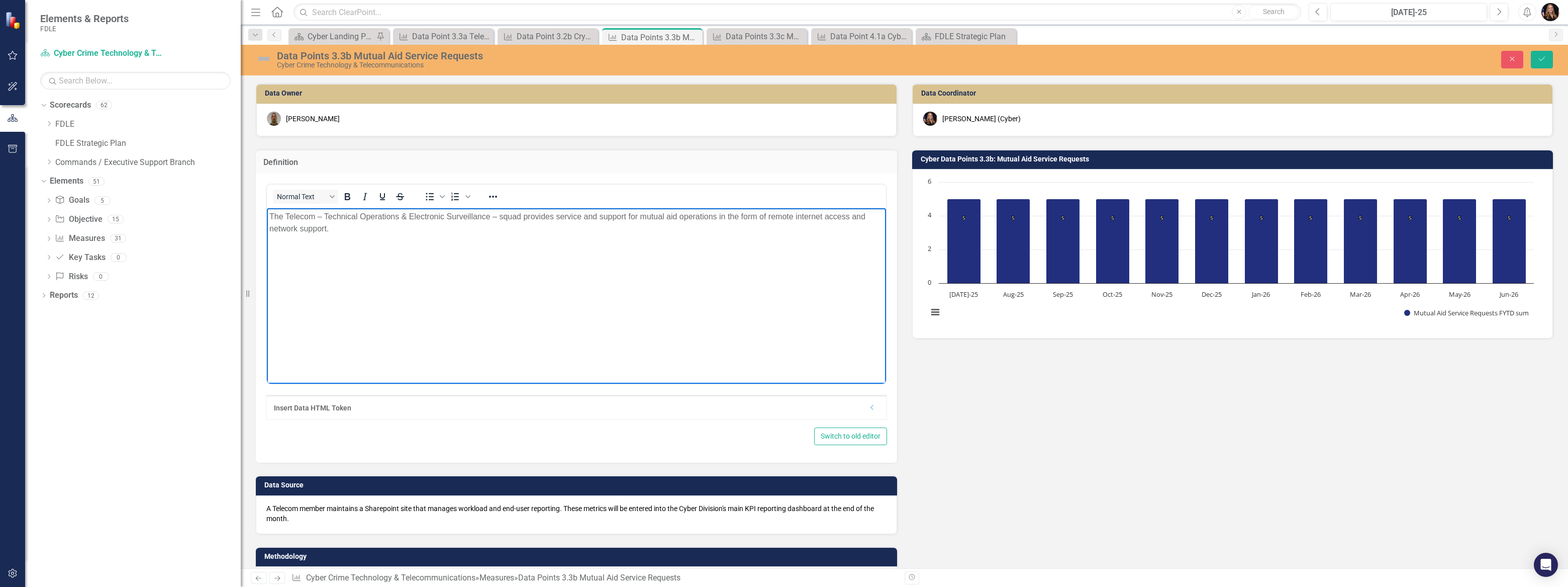
click at [348, 265] on body "The Telecom – Technical Operations & Electronic Surveillance – squad provides s…" at bounding box center [576, 284] width 619 height 151
drag, startPoint x: 755, startPoint y: 269, endPoint x: 539, endPoint y: 273, distance: 216.0
click at [539, 273] on p "This data point captures the number of maintenance requests conducted by the Te…" at bounding box center [576, 275] width 614 height 24
drag, startPoint x: 558, startPoint y: 270, endPoint x: 833, endPoint y: 281, distance: 275.2
click at [837, 308] on body "The Telecom – Technical Operations & Electronic Surveillance – squad provides s…" at bounding box center [576, 284] width 619 height 151
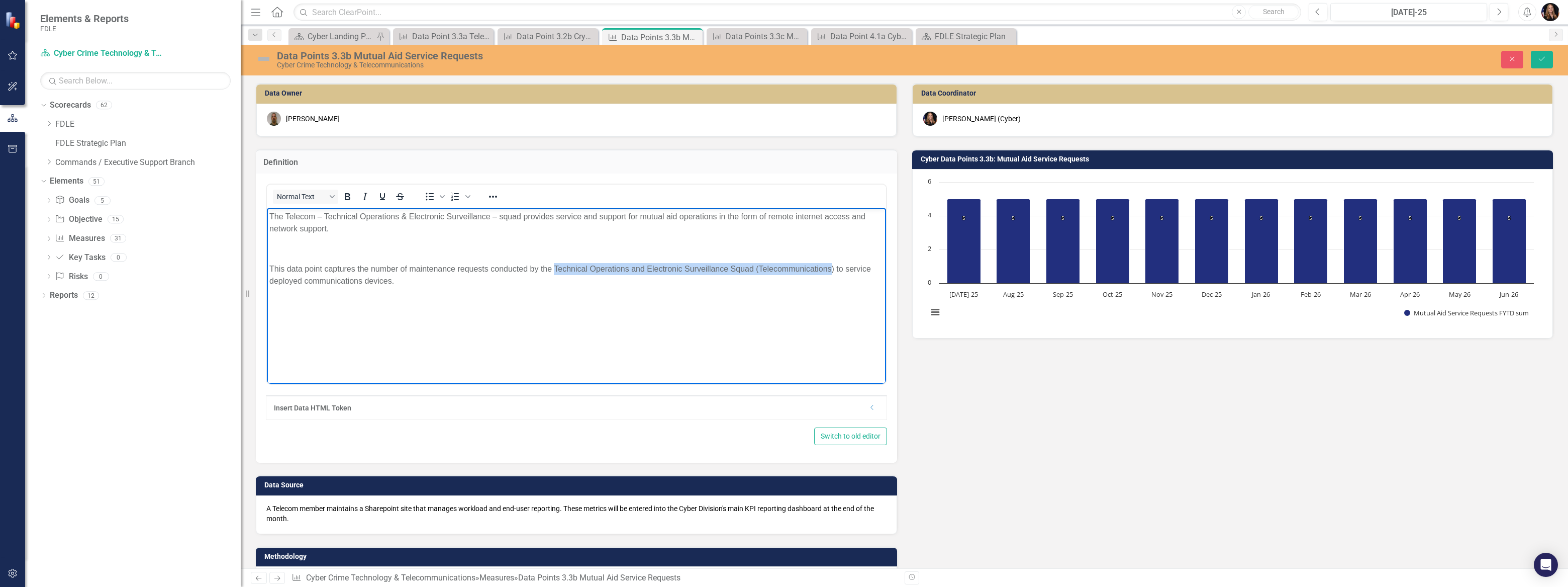
drag, startPoint x: 832, startPoint y: 269, endPoint x: 555, endPoint y: 270, distance: 277.0
click at [555, 270] on p "This data point captures the number of maintenance requests conducted by the Te…" at bounding box center [576, 275] width 614 height 24
copy p "Technical Operations and Electronic Surveillance Squad (Telecommunications"
click at [321, 217] on p "The Telecom – Technical Operations & Electronic Surveillance – squad provides s…" at bounding box center [576, 223] width 614 height 24
drag, startPoint x: 523, startPoint y: 216, endPoint x: 218, endPoint y: 220, distance: 305.0
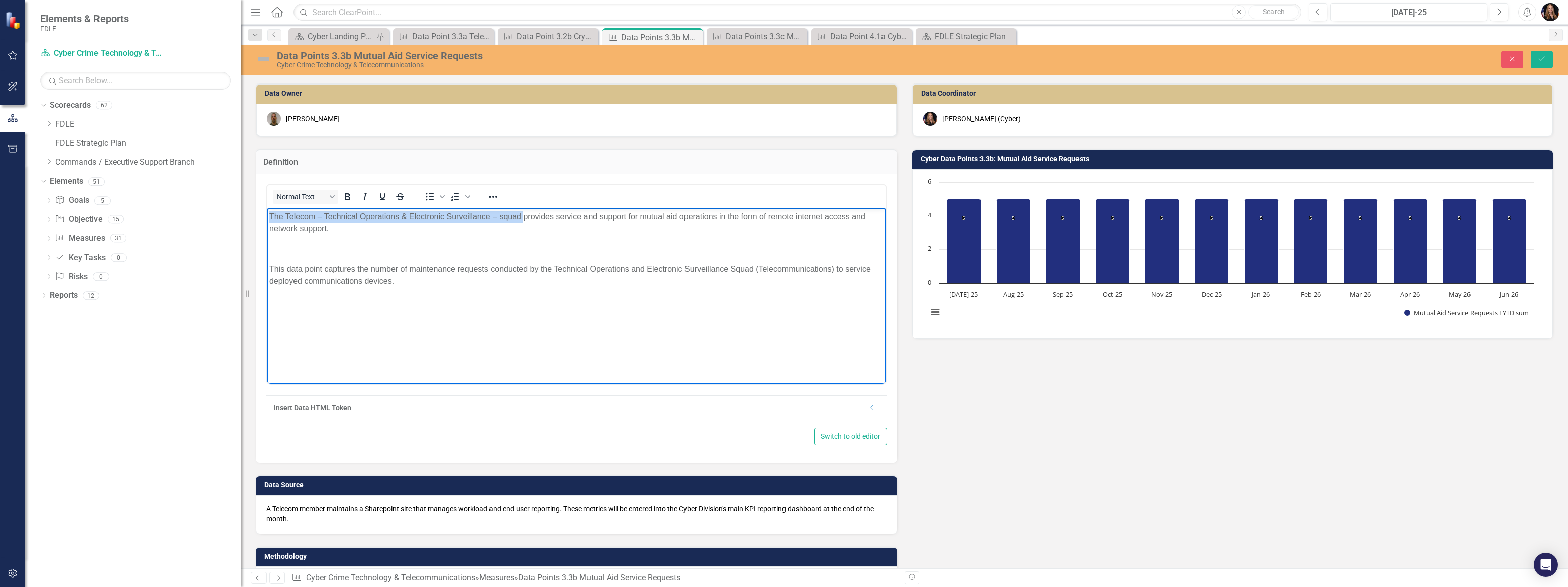
click at [267, 220] on html "The Telecom – Technical Operations & Electronic Surveillance – squad provides s…" at bounding box center [576, 284] width 619 height 151
paste body "Rich Text Area. Press ALT-0 for help."
click at [268, 213] on body "Technical Operations and Electronic Surveillance Squad (Telecommunicationsprovi…" at bounding box center [576, 284] width 619 height 151
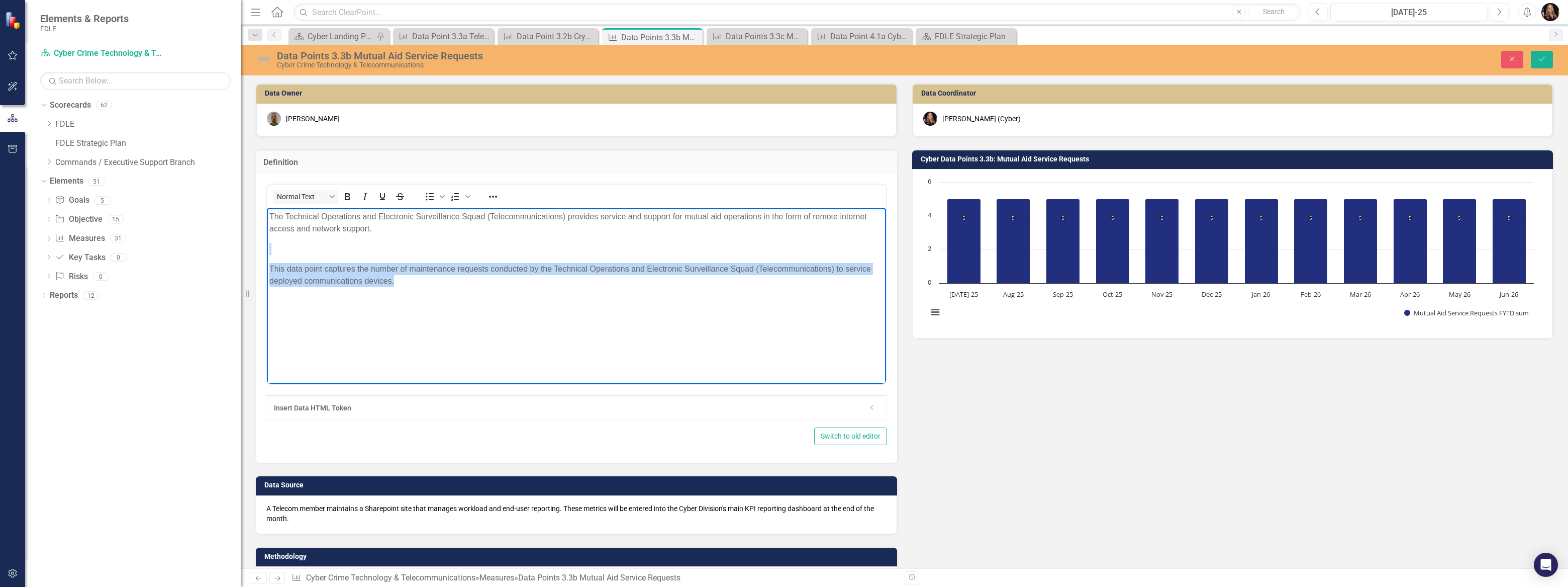
drag, startPoint x: 415, startPoint y: 299, endPoint x: 523, endPoint y: 454, distance: 188.9
click at [267, 249] on html "The Technical Operations and Electronic Surveillance Squad (Telecommunications)…" at bounding box center [576, 284] width 619 height 151
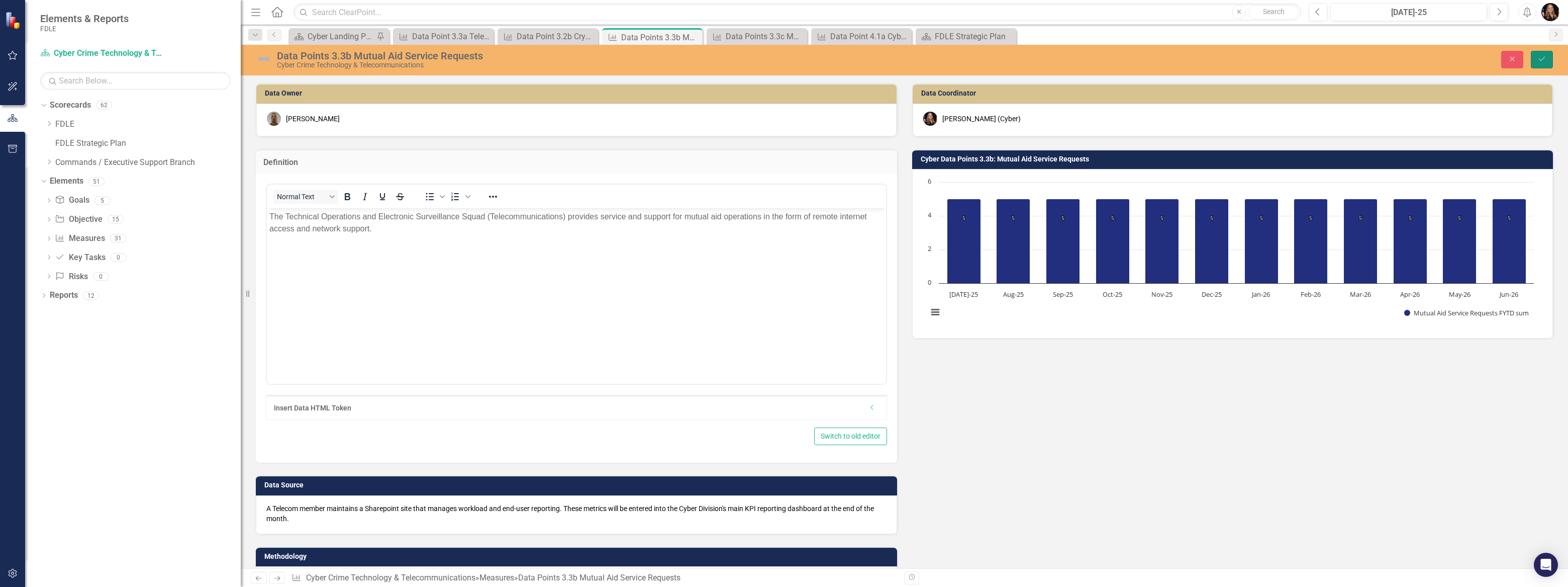
click at [1544, 65] on button "Save" at bounding box center [1542, 59] width 22 height 18
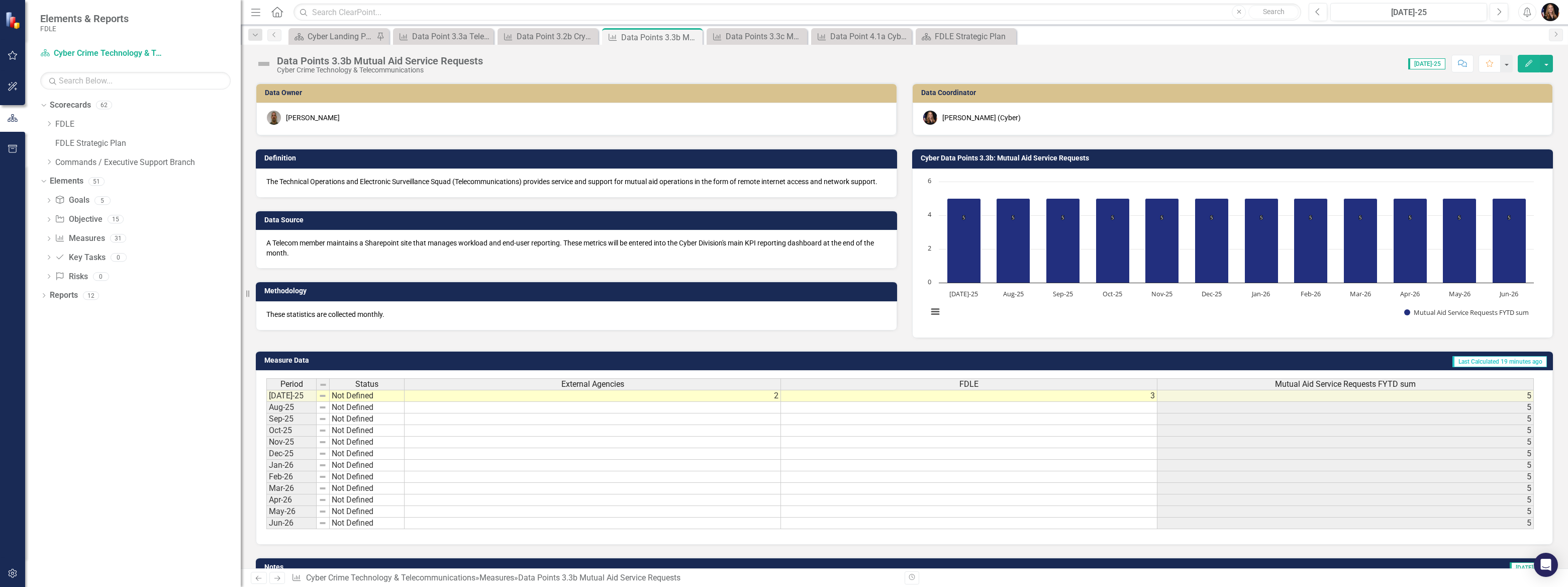
click at [258, 578] on icon at bounding box center [259, 578] width 6 height 5
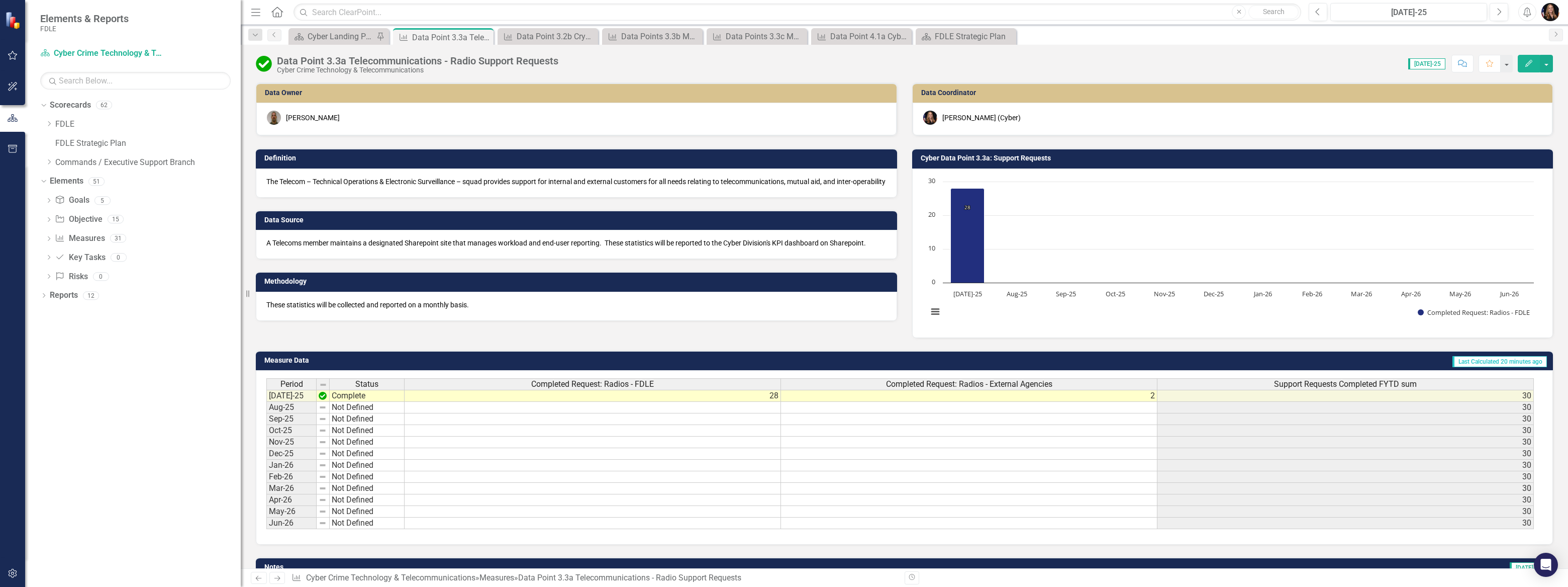
click at [336, 186] on p "The Telecom – Technical Operations & Electronic Surveillance – squad provides s…" at bounding box center [576, 181] width 620 height 10
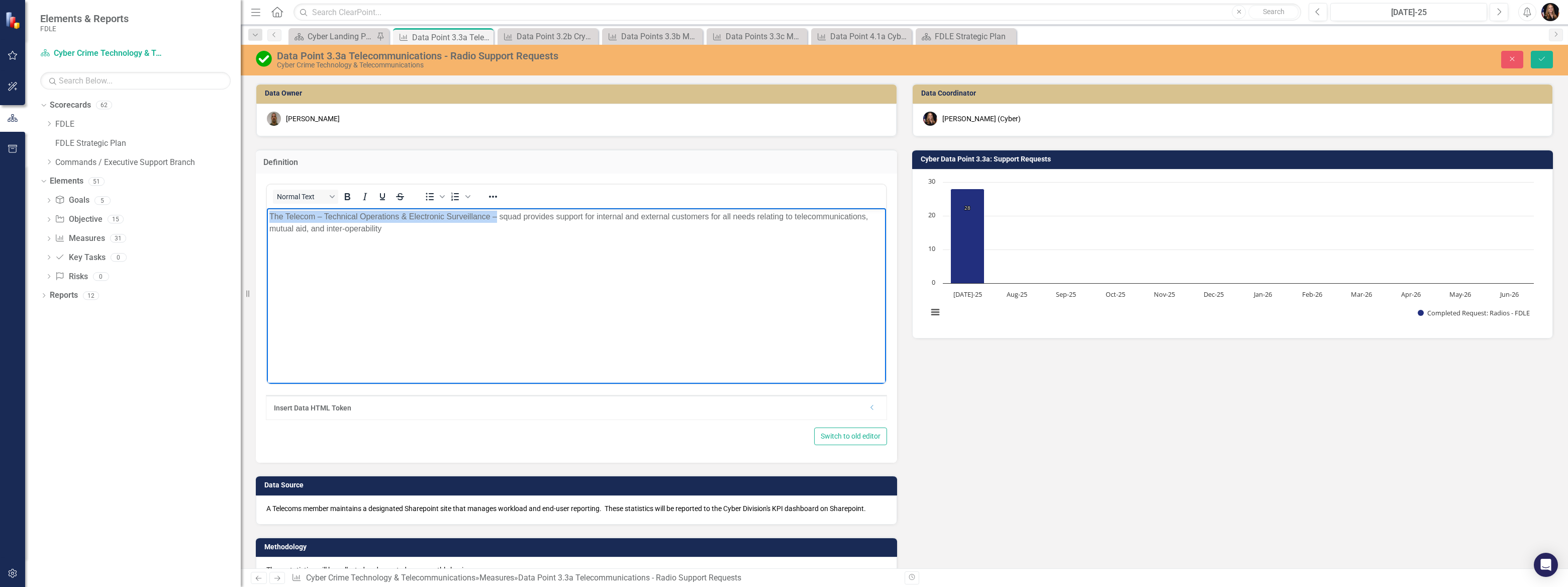
drag, startPoint x: 496, startPoint y: 216, endPoint x: 292, endPoint y: 217, distance: 204.0
click at [267, 212] on html "The Telecom – Technical Operations & Electronic Surveillance – squad provides s…" at bounding box center [576, 284] width 619 height 151
paste body "Rich Text Area. Press ALT-0 for help."
click at [270, 215] on p "Technical Operations and Electronic Surveillance Squad (Telecommunications squa…" at bounding box center [576, 223] width 614 height 24
drag, startPoint x: 564, startPoint y: 215, endPoint x: 584, endPoint y: 220, distance: 20.6
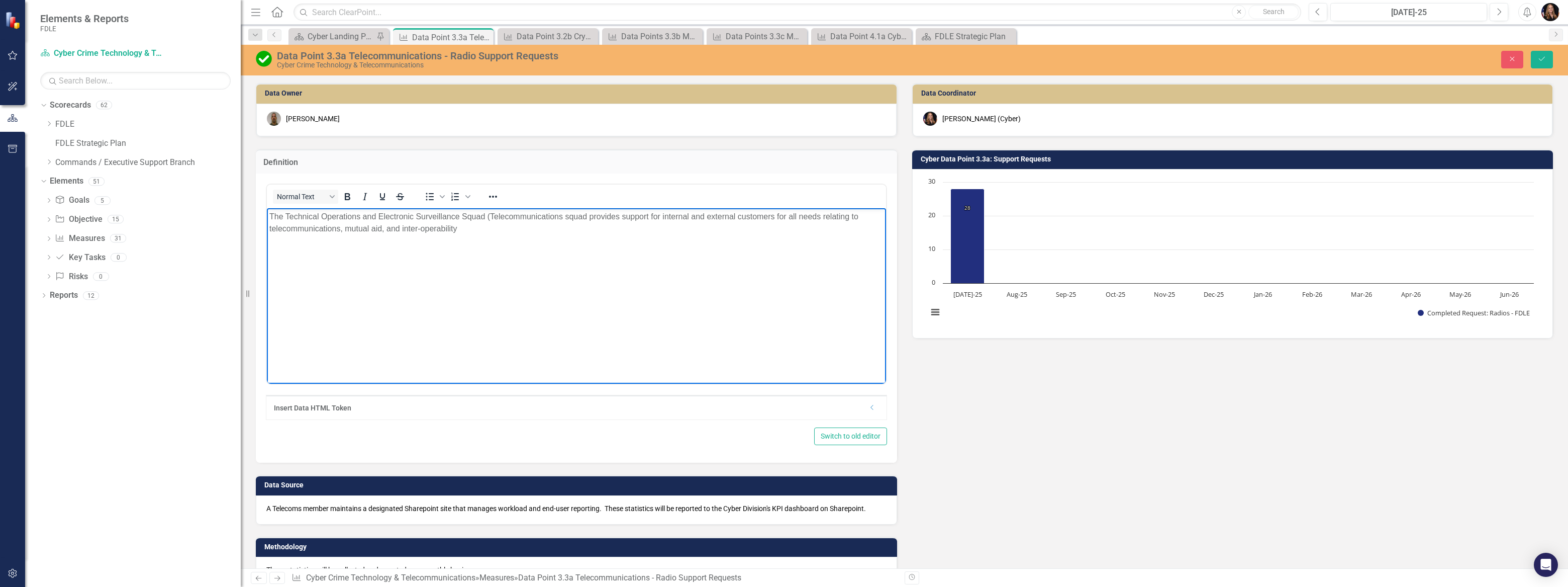
click at [564, 215] on p "The Technical Operations and Electronic Surveillance Squad (Telecommunications …" at bounding box center [576, 223] width 614 height 24
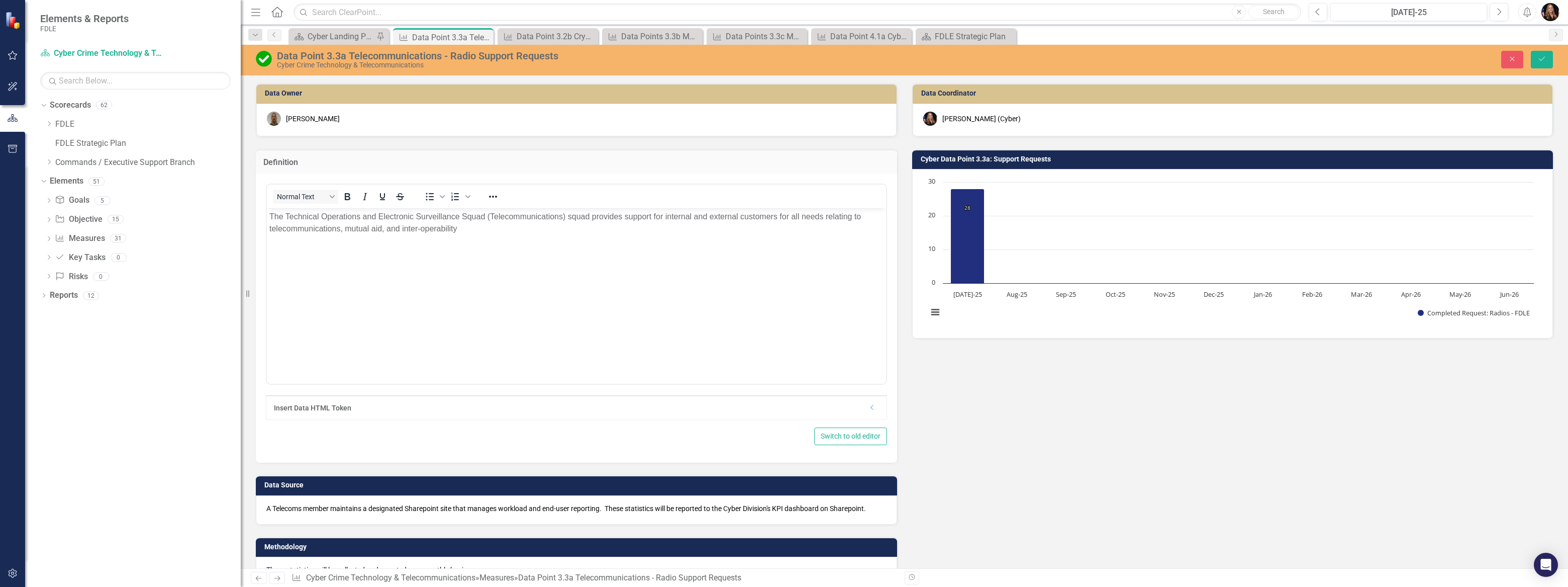
drag, startPoint x: 1544, startPoint y: 56, endPoint x: 1530, endPoint y: 76, distance: 24.4
click at [1543, 56] on icon "Save" at bounding box center [1542, 59] width 9 height 7
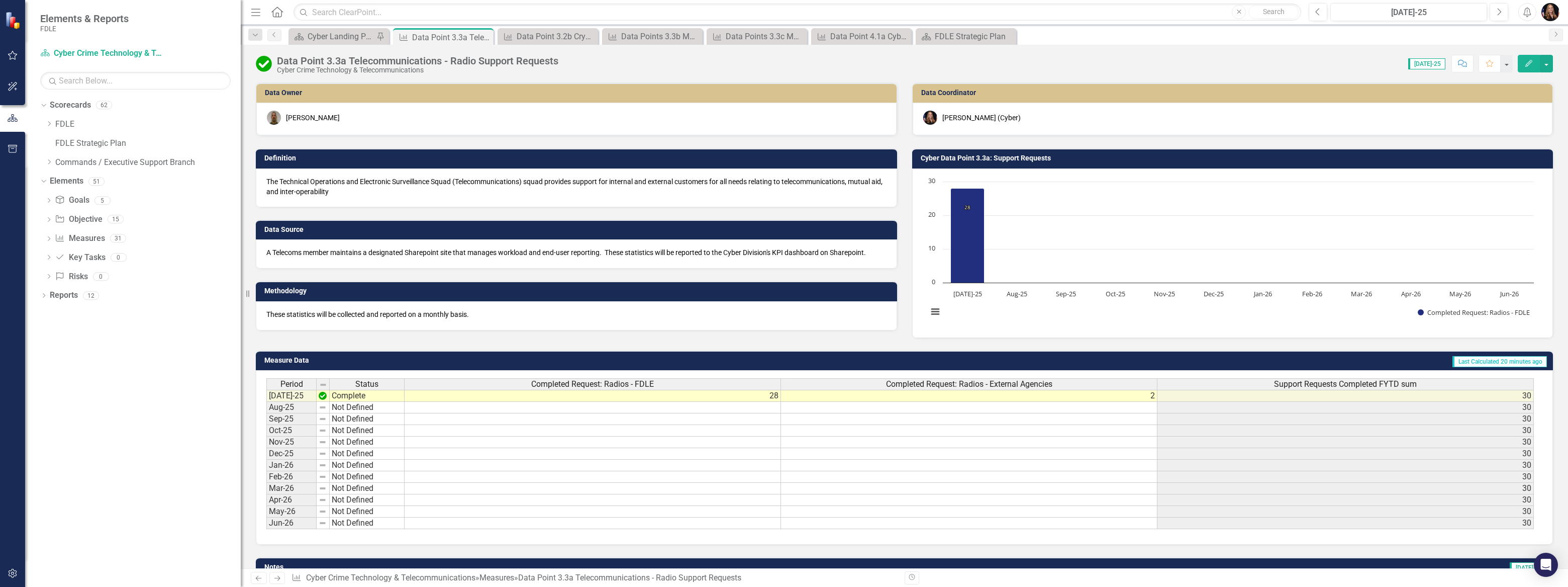
click at [334, 191] on p "The Technical Operations and Electronic Surveillance Squad (Telecommunications)…" at bounding box center [576, 186] width 620 height 20
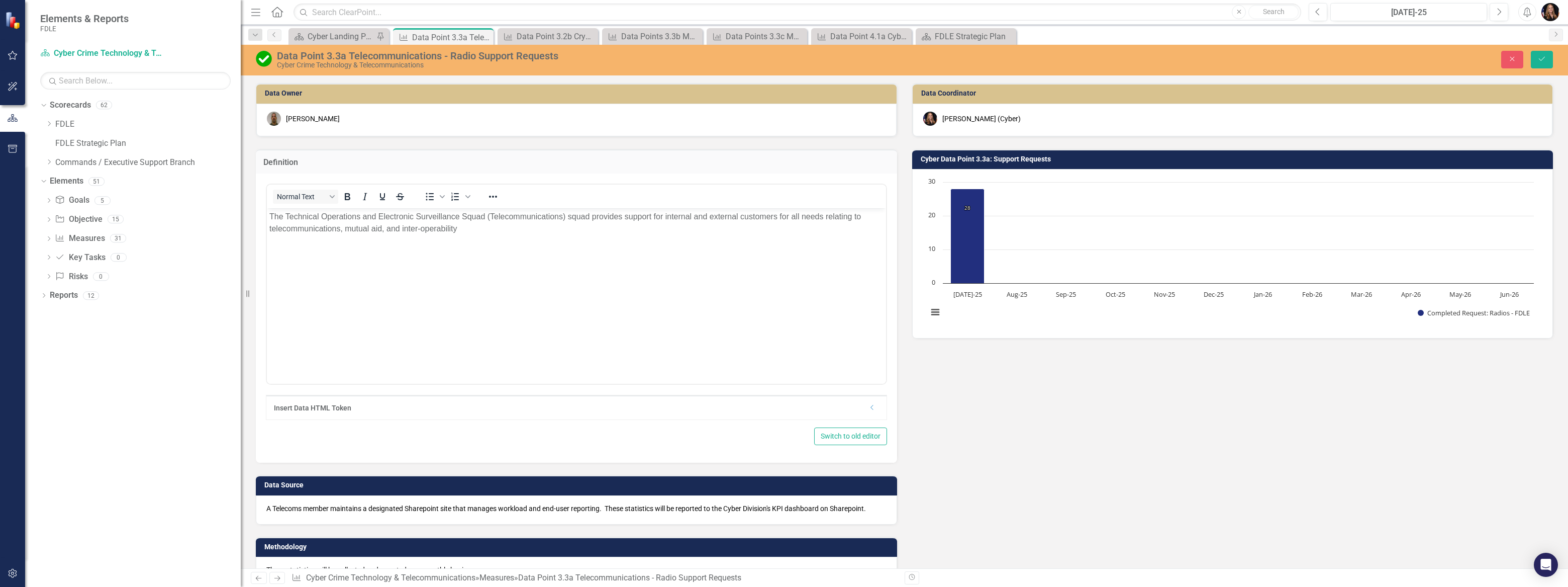
click at [485, 230] on p "The Technical Operations and Electronic Surveillance Squad (Telecommunications)…" at bounding box center [576, 223] width 614 height 24
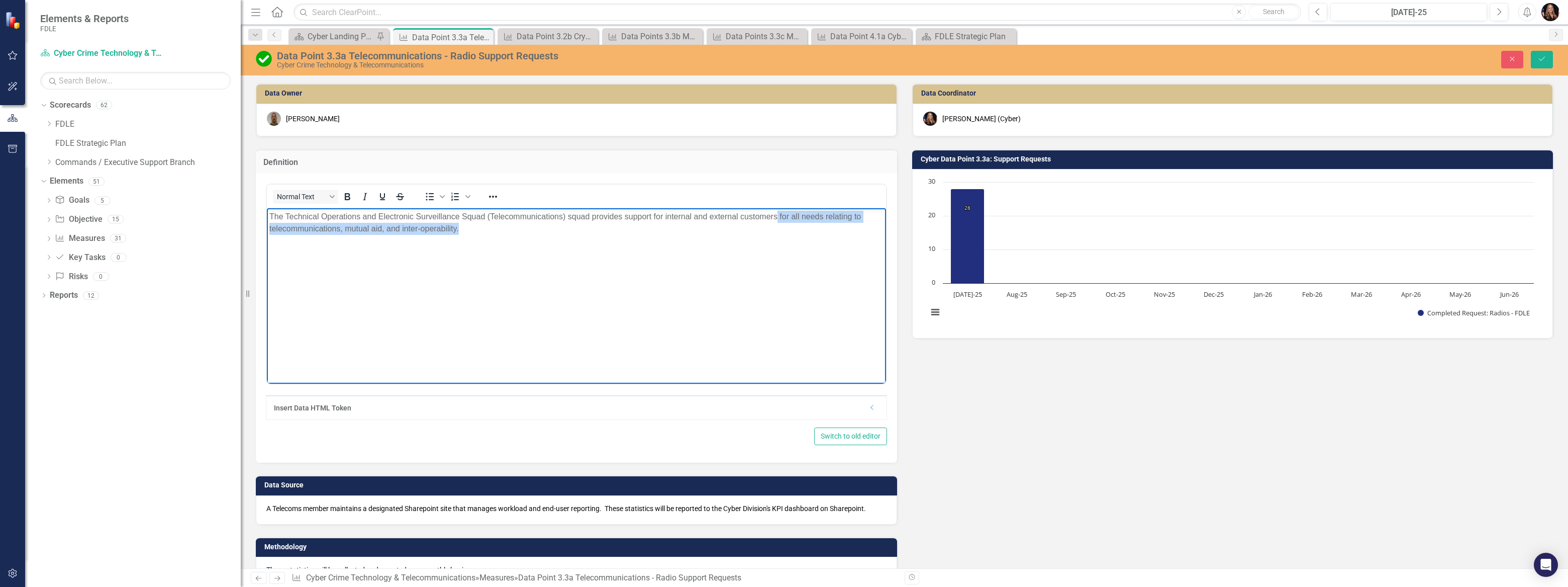
drag, startPoint x: 777, startPoint y: 218, endPoint x: 778, endPoint y: 238, distance: 20.0
click at [778, 238] on body "The Technical Operations and Electronic Surveillance Squad (Telecommunications)…" at bounding box center [576, 284] width 619 height 151
drag, startPoint x: 836, startPoint y: 215, endPoint x: 783, endPoint y: 216, distance: 53.0
click at [783, 216] on p "The Technical Operations and Electronic Surveillance Squad (Telecommunications)…" at bounding box center [576, 217] width 614 height 12
drag, startPoint x: 826, startPoint y: 237, endPoint x: 836, endPoint y: 230, distance: 12.2
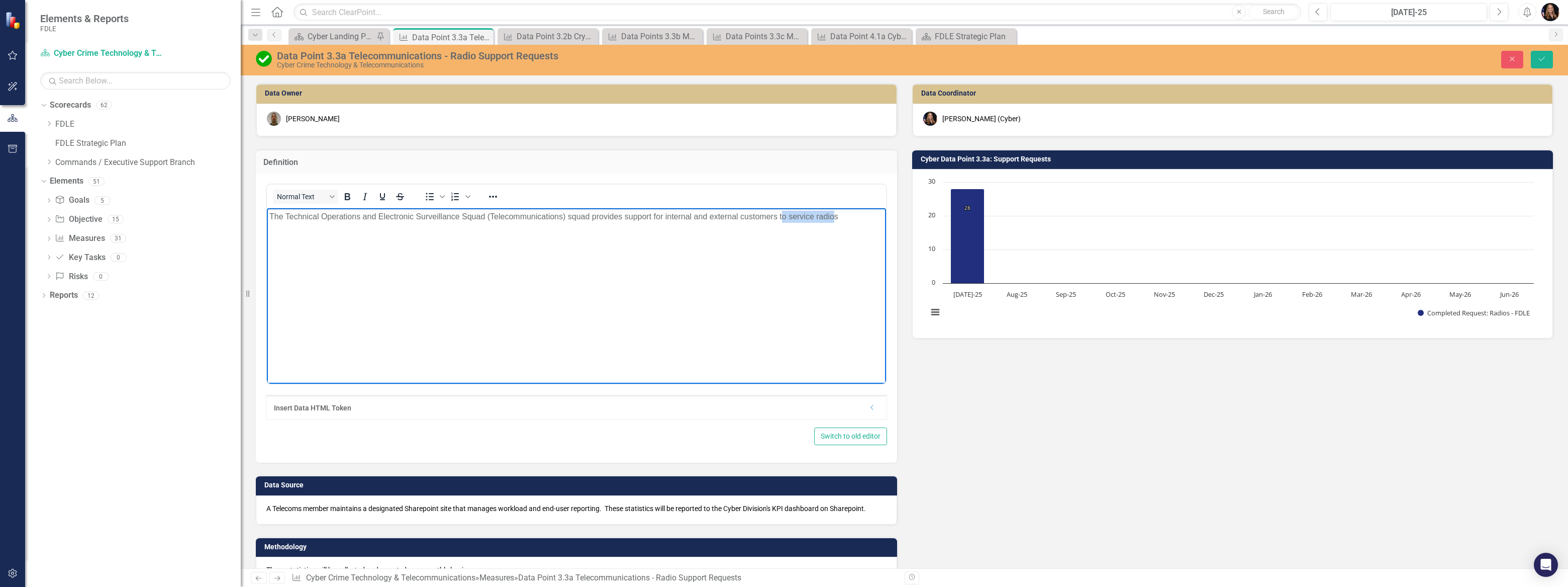
click at [826, 237] on body "The Technical Operations and Electronic Surveillance Squad (Telecommunications)…" at bounding box center [576, 284] width 619 height 151
drag, startPoint x: 843, startPoint y: 215, endPoint x: 778, endPoint y: 217, distance: 65.0
click at [779, 217] on p "The Technical Operations and Electronic Surveillance Squad (Telecommunications)…" at bounding box center [576, 217] width 614 height 12
click at [777, 218] on p "The Technical Operations and Electronic Surveillance Squad (Telecommunications)…" at bounding box center [576, 217] width 614 height 12
click at [849, 216] on p "The Technical Operations and Electronic Surveillance Squad (Telecommunications)…" at bounding box center [576, 217] width 614 height 12
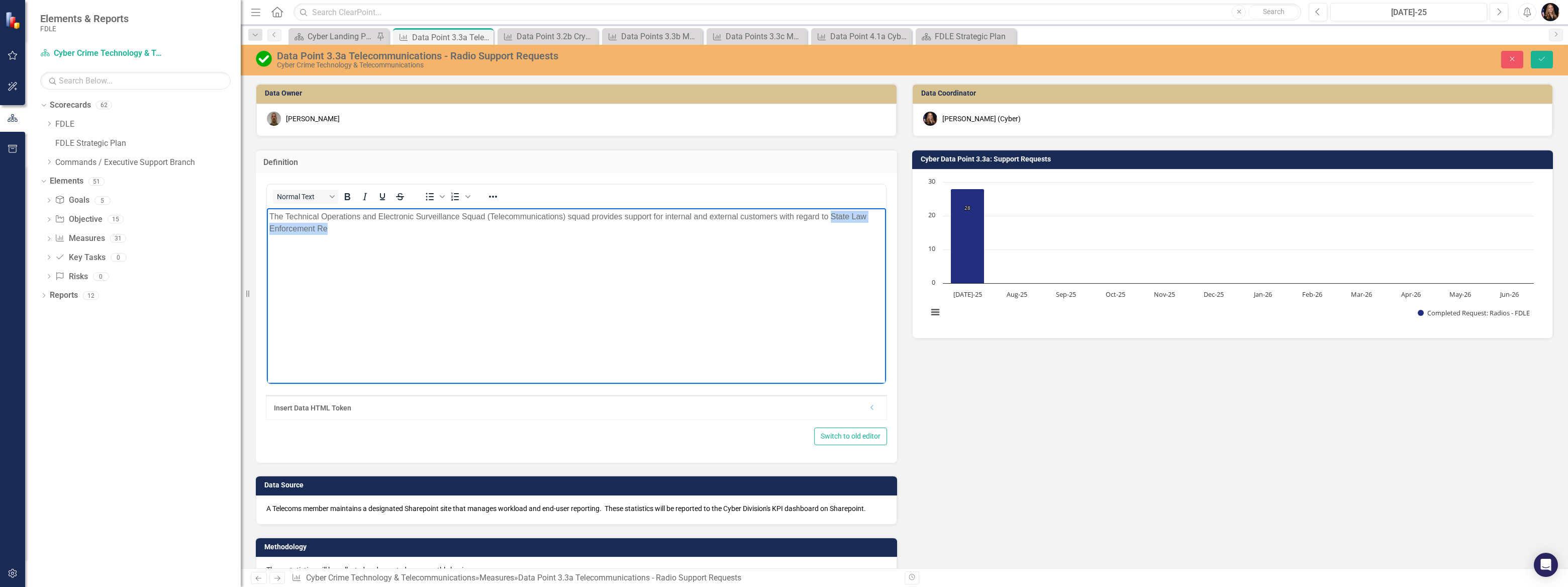
drag, startPoint x: 340, startPoint y: 237, endPoint x: 831, endPoint y: 220, distance: 491.3
click at [831, 220] on body "The Technical Operations and Electronic Surveillance Squad (Telecommunications)…" at bounding box center [576, 284] width 619 height 151
drag, startPoint x: 842, startPoint y: 218, endPoint x: 835, endPoint y: 217, distance: 7.1
click at [835, 217] on p "The Technical Operations and Electronic Surveillance Squad (Telecommunications)…" at bounding box center [576, 217] width 614 height 12
click at [590, 242] on h3 "Statewide Law Enforcement Radio System (SLERS)" at bounding box center [576, 239] width 614 height 17
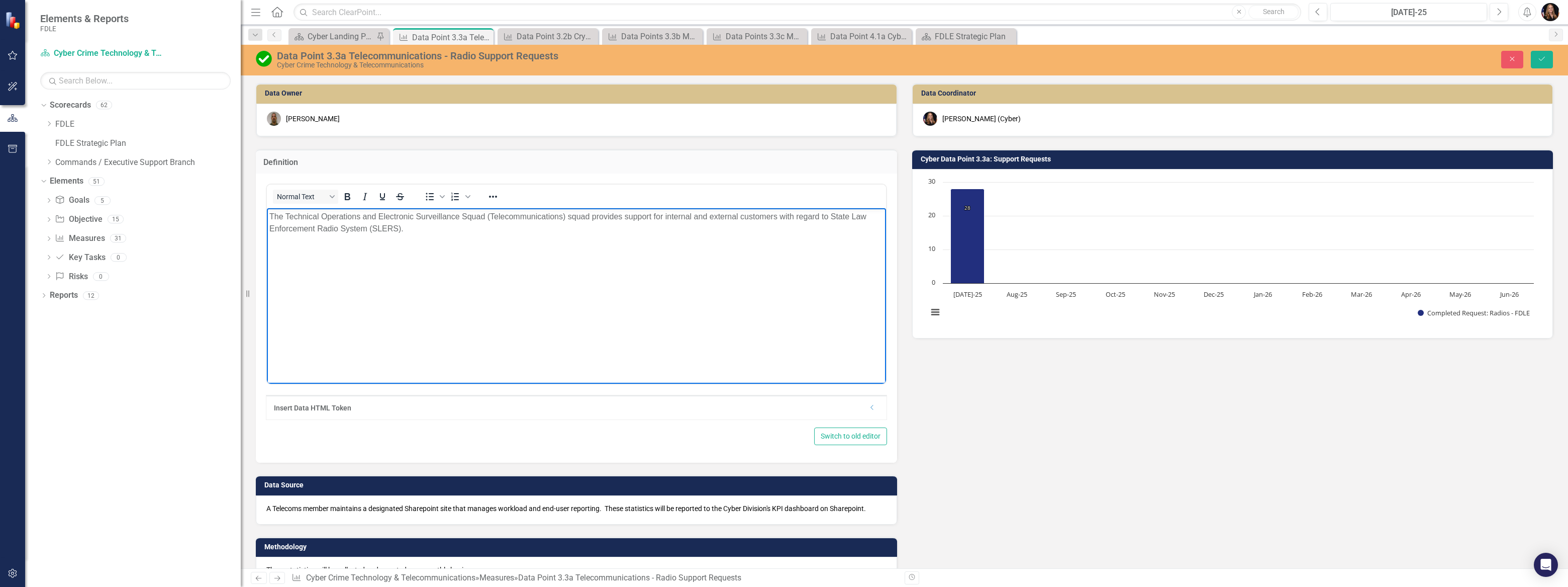
click at [403, 230] on p "The Technical Operations and Electronic Surveillance Squad (Telecommunications)…" at bounding box center [576, 223] width 614 height 24
drag, startPoint x: 623, startPoint y: 216, endPoint x: 636, endPoint y: 244, distance: 30.9
click at [621, 216] on p "The Technical Operations and Electronic Surveillance Squad (Telecommunications)…" at bounding box center [576, 223] width 614 height 24
click at [860, 214] on p "The Technical Operations and Electronic Surveillance Squad (Telecommunications)…" at bounding box center [576, 223] width 614 height 24
click at [862, 217] on p "The Technical Operations and Electronic Surveillance Squad (Telecommunications)…" at bounding box center [576, 223] width 614 height 24
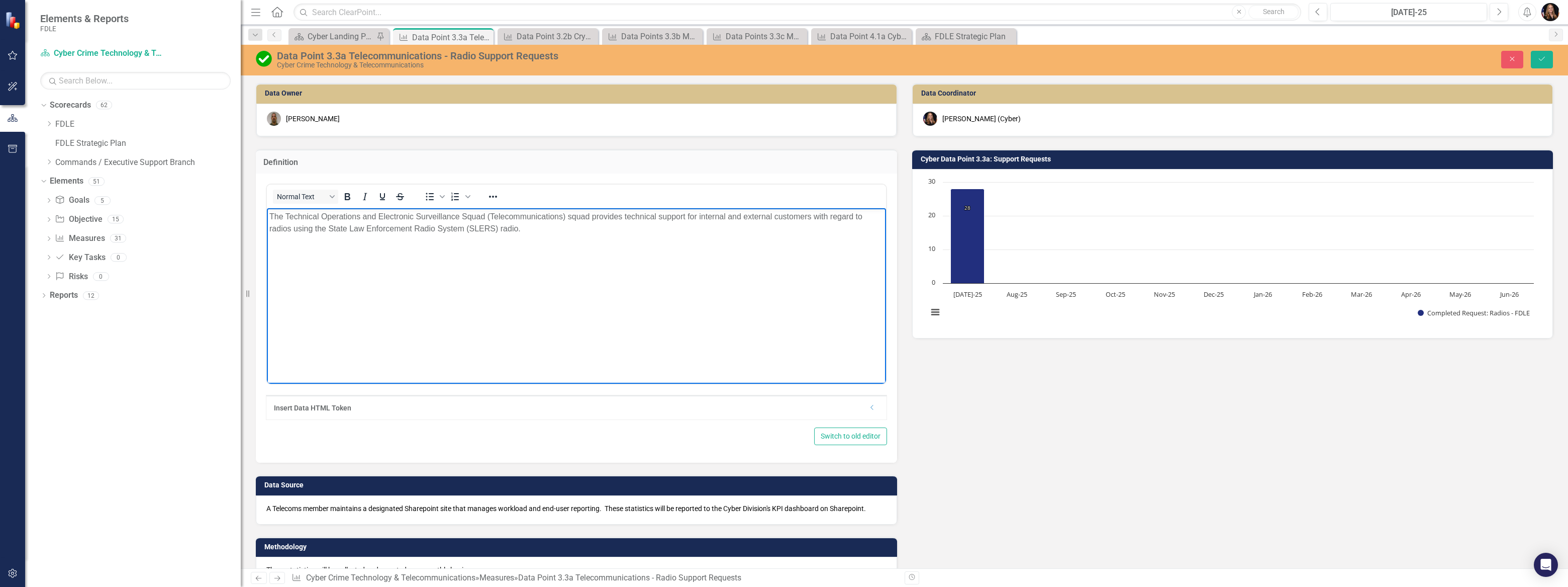
click at [519, 230] on p "The Technical Operations and Electronic Surveillance Squad (Telecommunications)…" at bounding box center [576, 223] width 614 height 24
drag, startPoint x: 332, startPoint y: 227, endPoint x: 250, endPoint y: 231, distance: 82.1
click at [267, 231] on html "The Technical Operations and Electronic Surveillance Squad (Telecommunications)…" at bounding box center [576, 284] width 619 height 151
click at [439, 224] on p "The Technical Operations and Electronic Surveillance Squad (Telecommunications)…" at bounding box center [576, 223] width 614 height 24
click at [1547, 57] on button "Save" at bounding box center [1542, 59] width 22 height 18
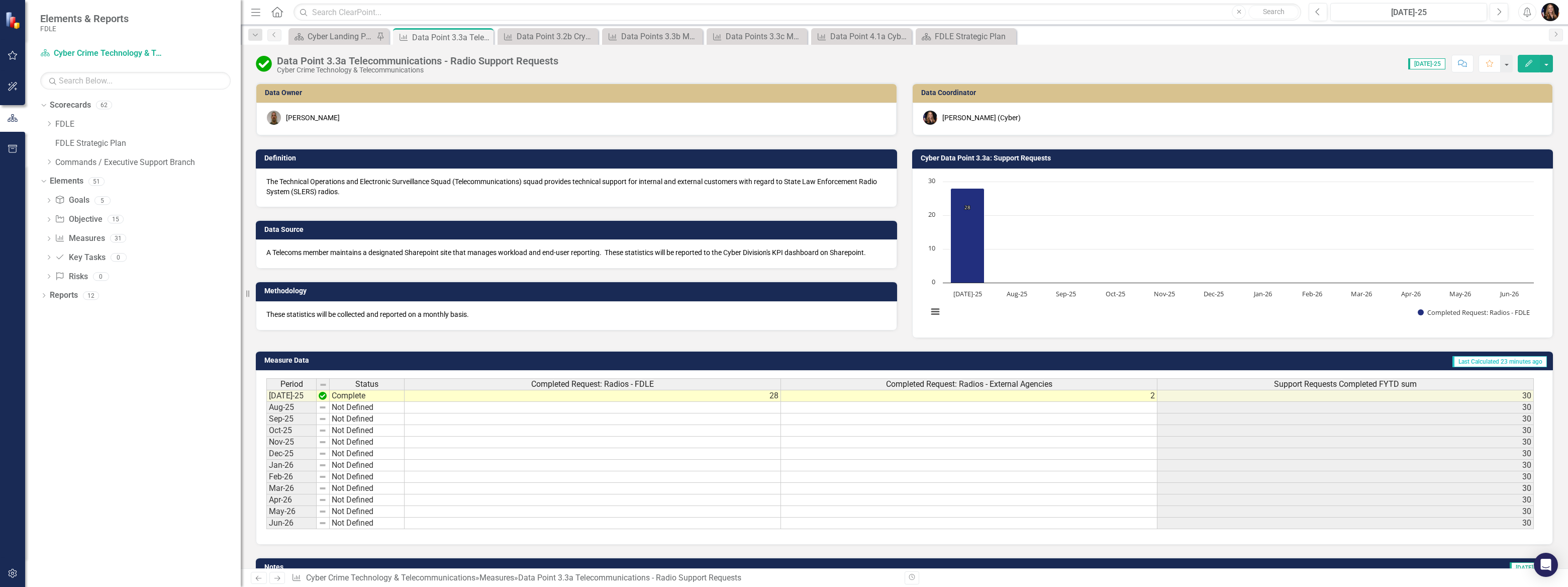
click at [256, 580] on icon "Previous" at bounding box center [259, 578] width 9 height 7
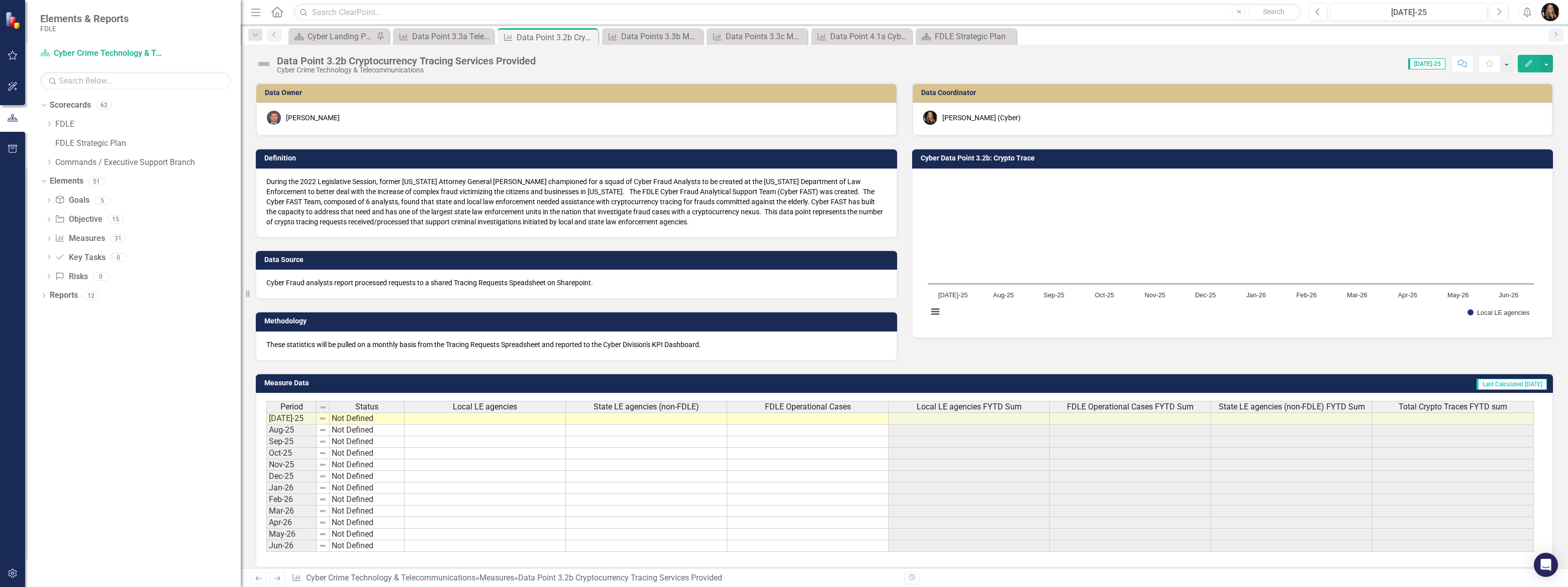
click at [275, 580] on icon "Next" at bounding box center [277, 578] width 9 height 7
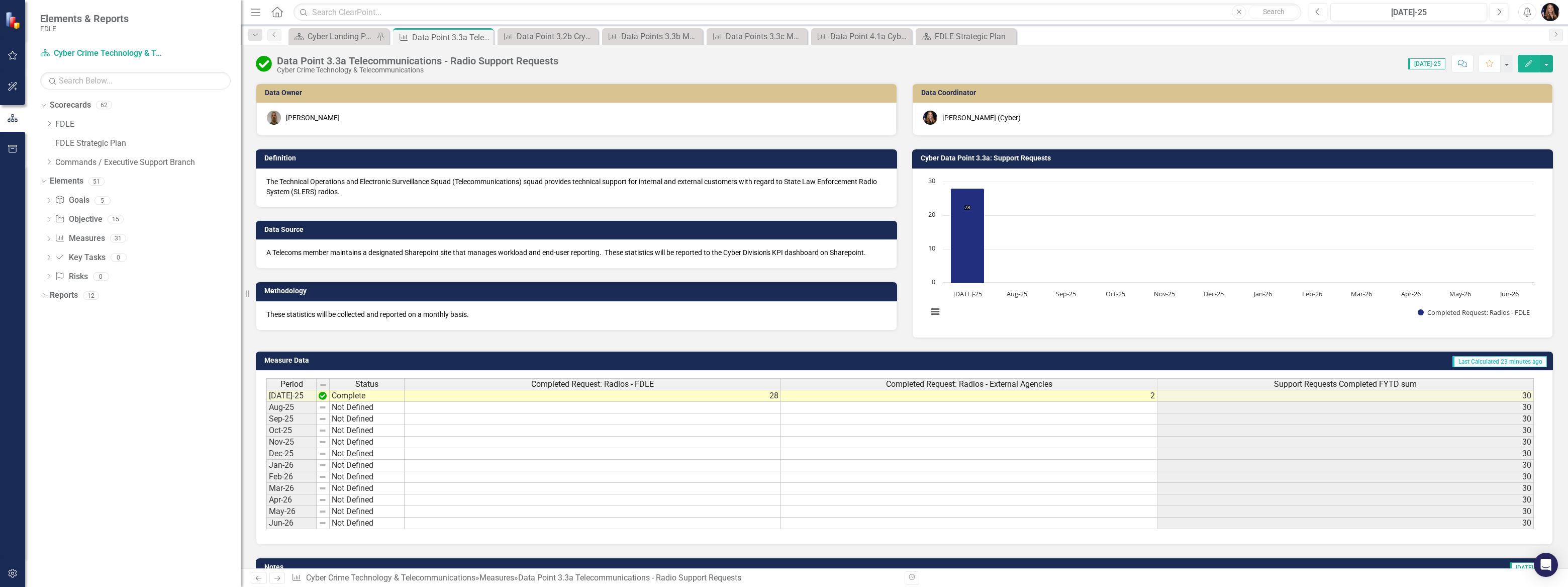
click at [275, 580] on icon "Next" at bounding box center [277, 578] width 9 height 7
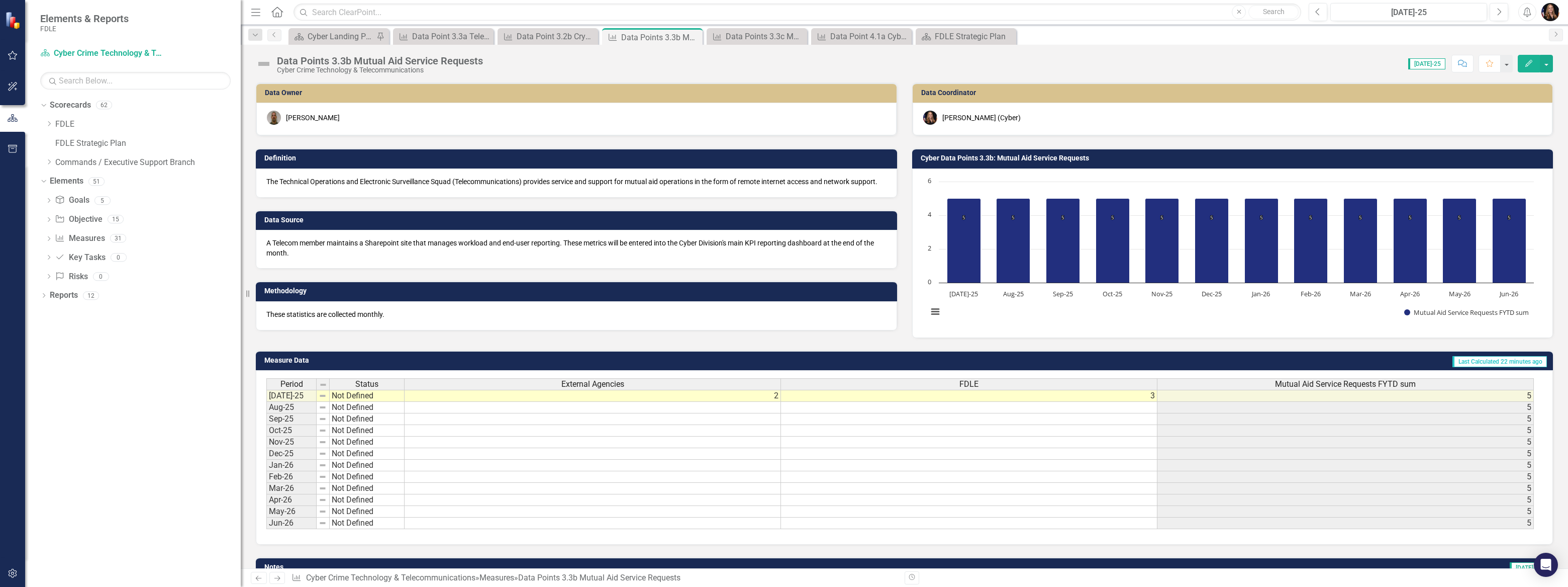
click at [275, 581] on icon "Next" at bounding box center [277, 578] width 9 height 7
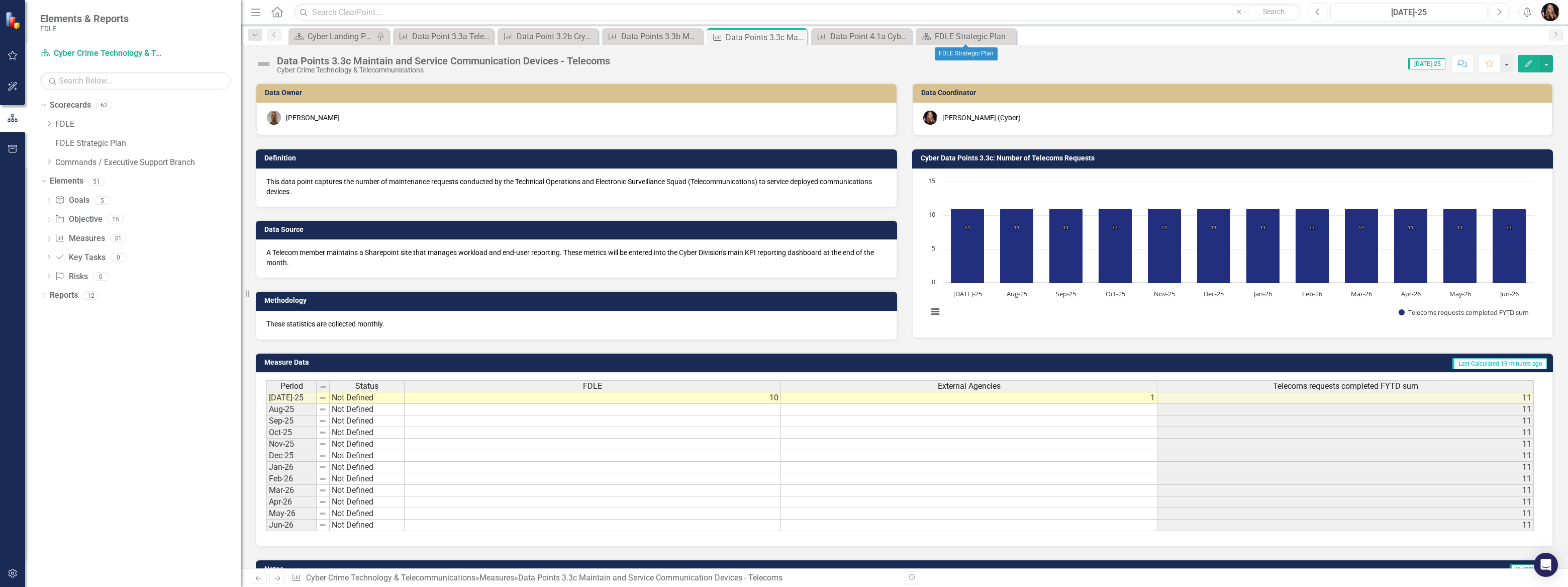
click at [0, 0] on icon "Close" at bounding box center [0, 0] width 0 height 0
click at [904, 37] on icon at bounding box center [903, 36] width 5 height 5
click at [796, 36] on icon "Close" at bounding box center [797, 37] width 10 height 8
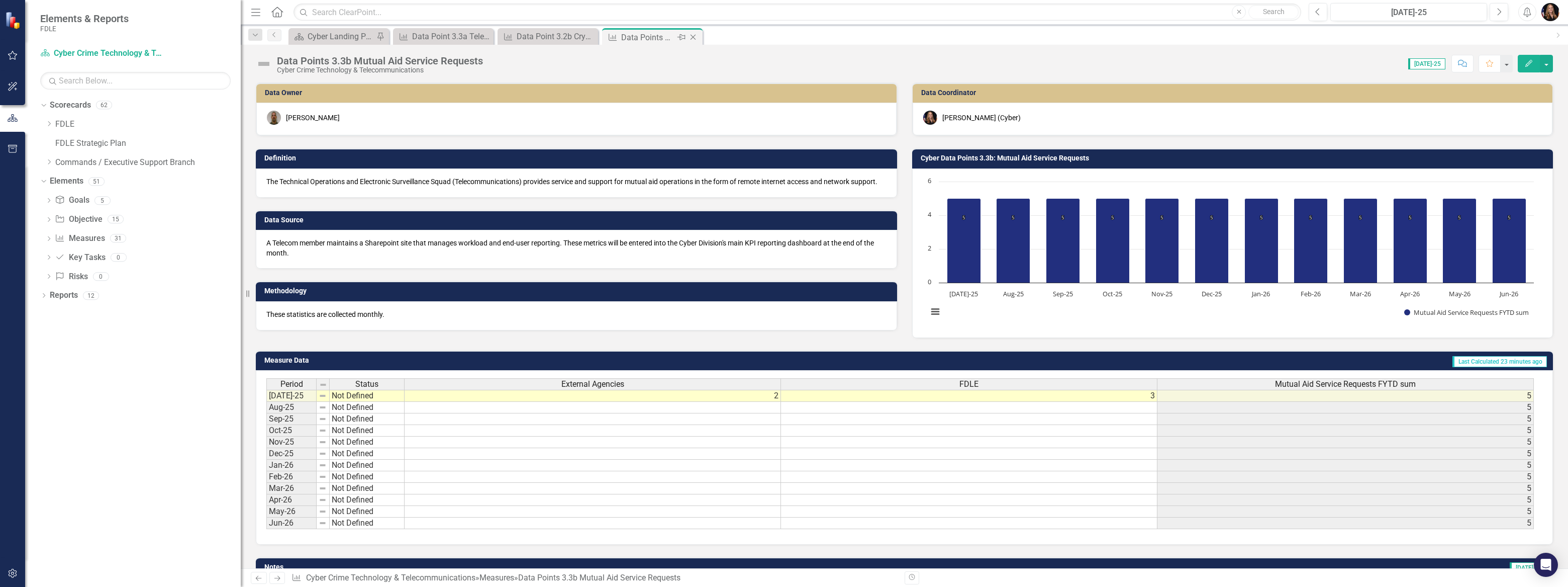
click at [693, 33] on icon "Close" at bounding box center [693, 37] width 10 height 8
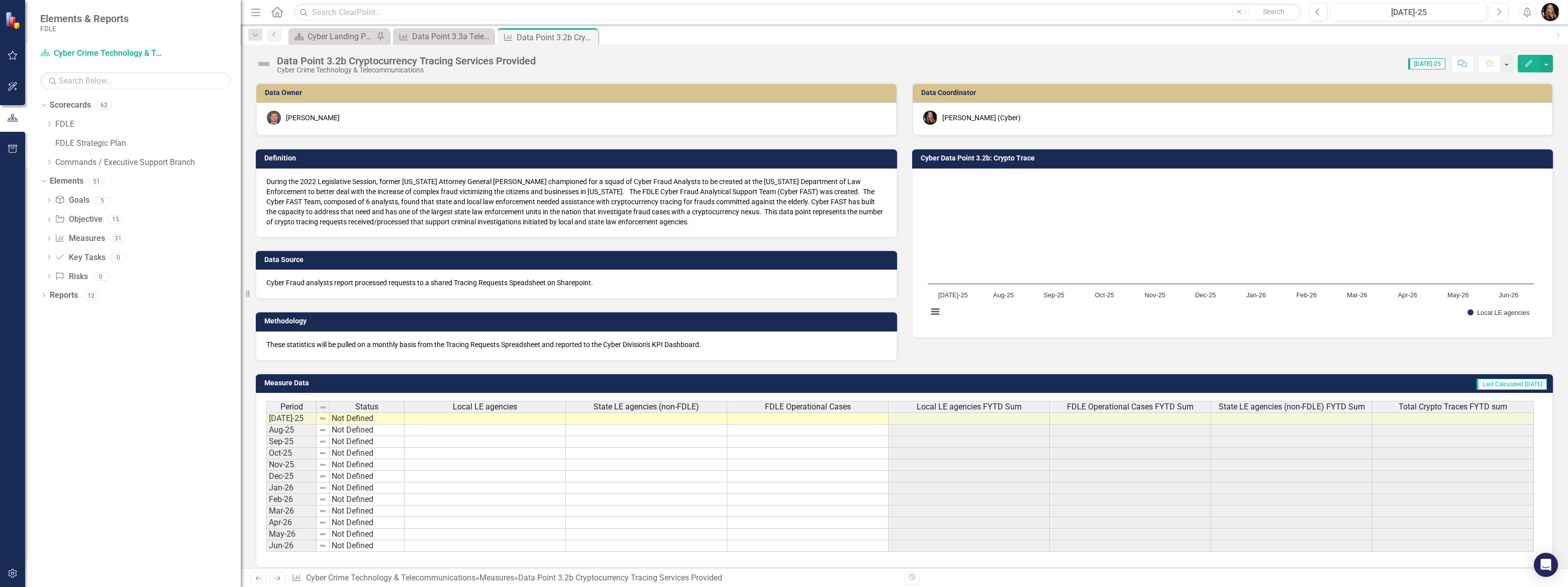
drag, startPoint x: 588, startPoint y: 35, endPoint x: 584, endPoint y: 47, distance: 12.6
click at [0, 0] on icon "Close" at bounding box center [0, 0] width 0 height 0
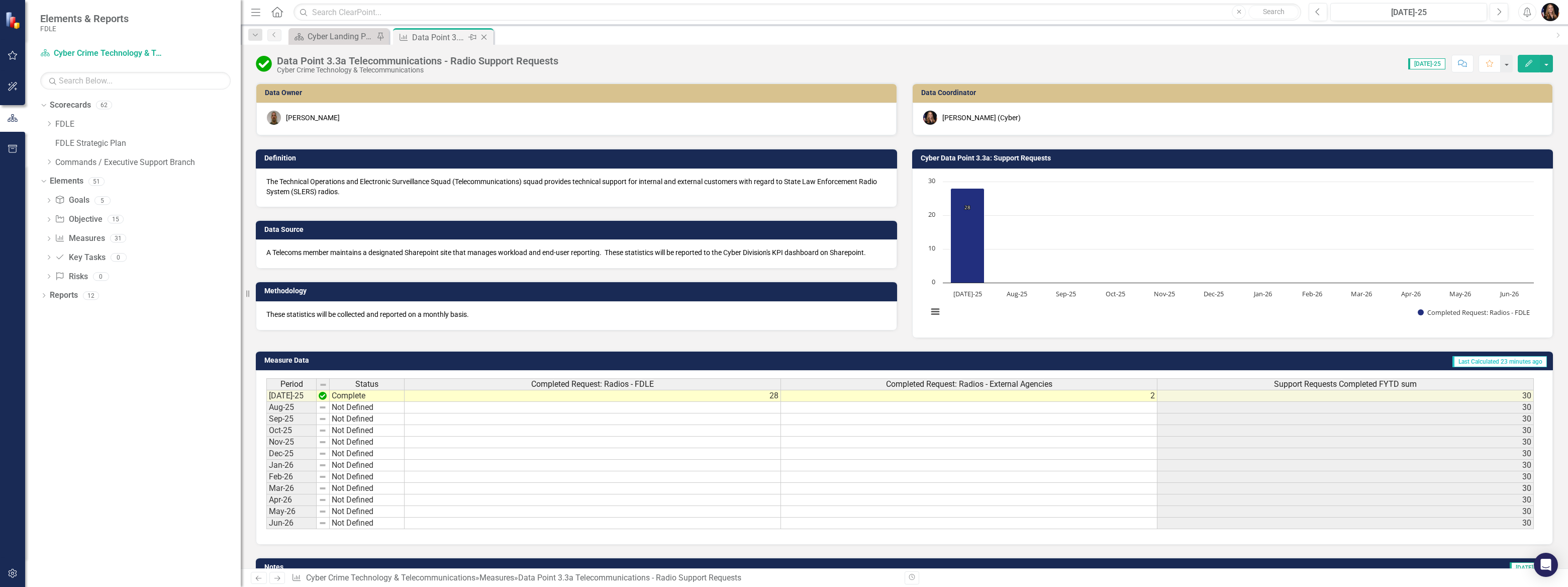
click at [486, 36] on icon "Close" at bounding box center [484, 37] width 10 height 8
